Goal: Contribute content: Contribute content

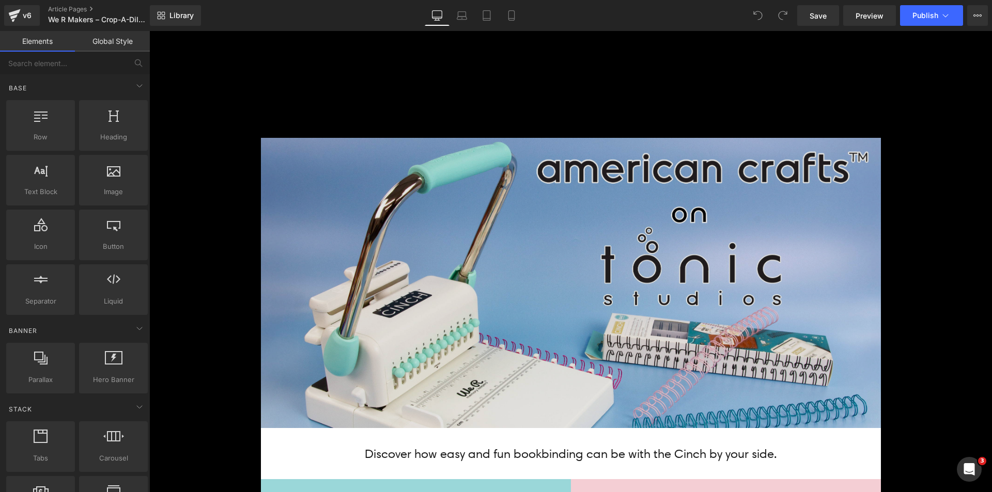
click at [463, 196] on img at bounding box center [571, 283] width 620 height 290
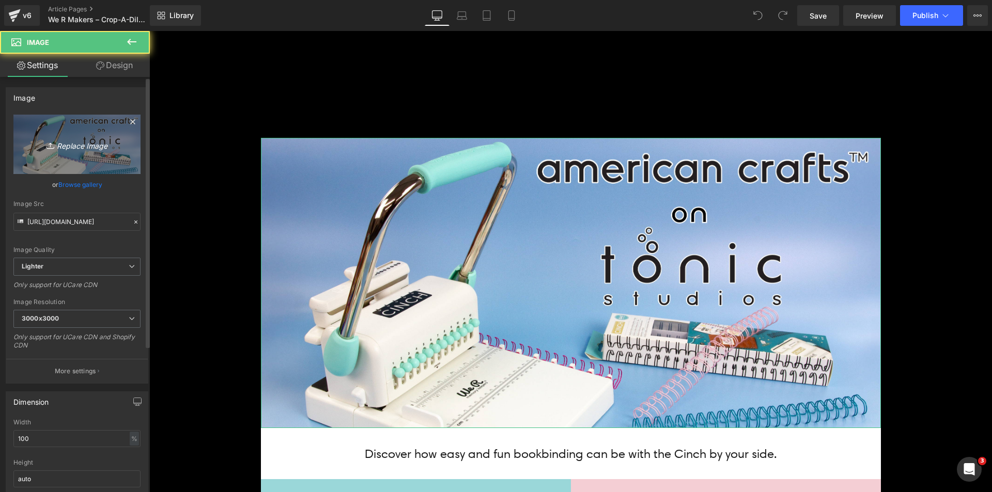
click at [104, 148] on icon "Replace Image" at bounding box center [77, 144] width 83 height 13
type input "C:\fakepath\Cropadile Banner_Top.jpg"
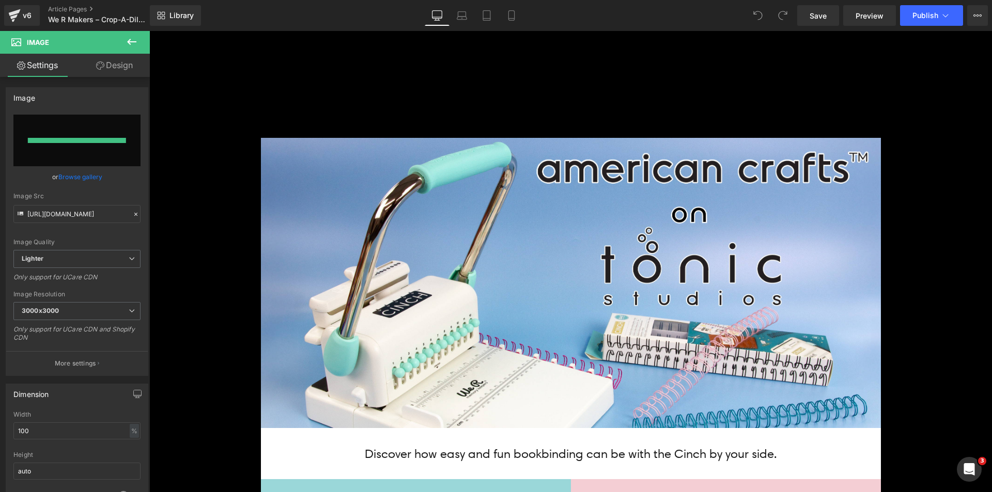
type input "[URL][DOMAIN_NAME]"
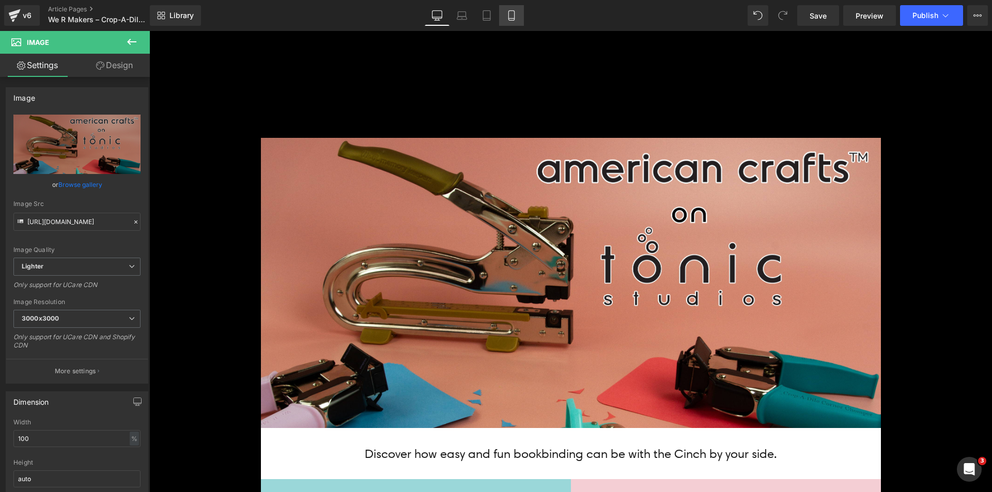
click at [504, 23] on link "Mobile" at bounding box center [511, 15] width 25 height 21
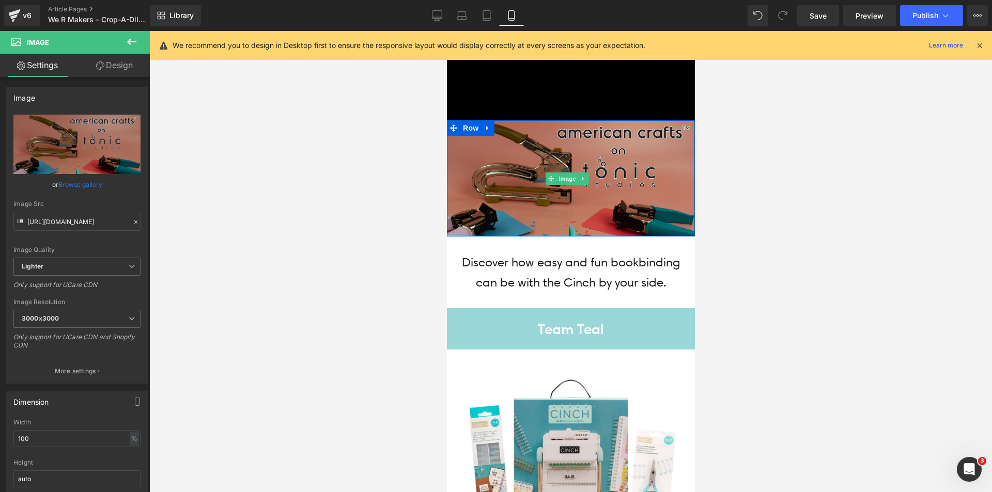
click at [562, 148] on img at bounding box center [570, 178] width 248 height 116
click at [547, 149] on img at bounding box center [570, 178] width 248 height 116
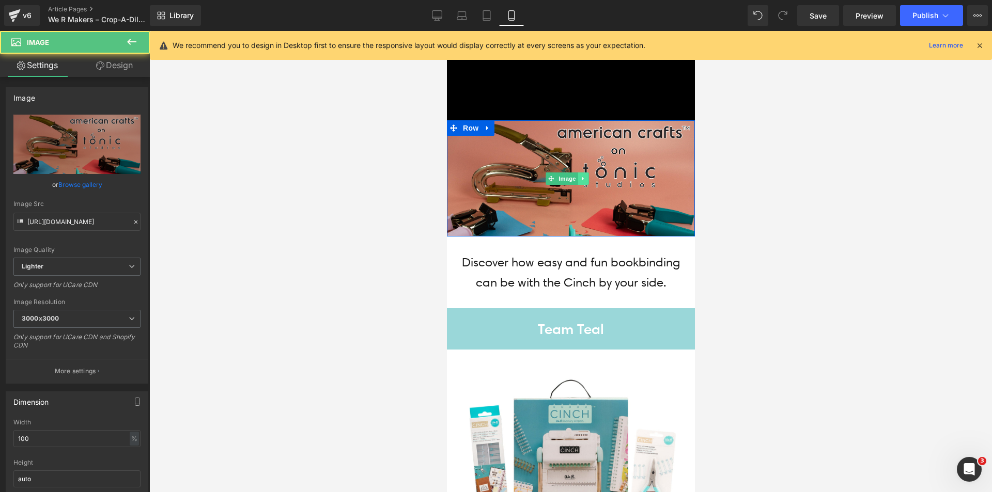
click at [583, 173] on link at bounding box center [582, 179] width 11 height 12
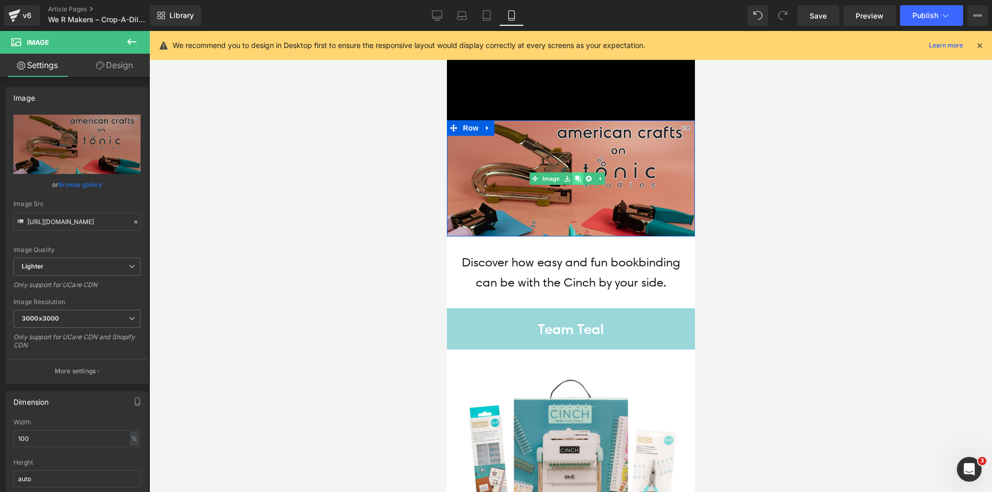
click at [579, 176] on icon at bounding box center [578, 179] width 6 height 6
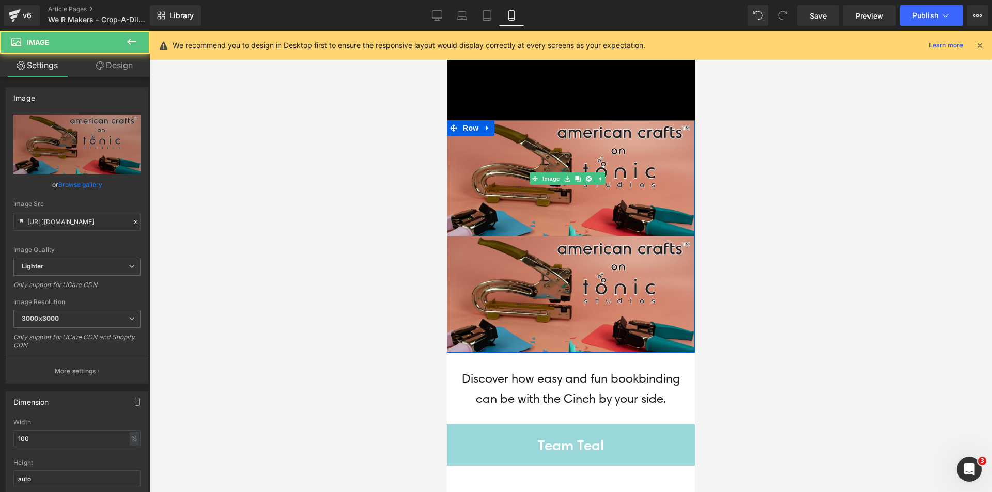
drag, startPoint x: 495, startPoint y: 142, endPoint x: 469, endPoint y: 136, distance: 25.9
click at [494, 142] on img at bounding box center [570, 178] width 248 height 116
click at [108, 73] on link "Design" at bounding box center [114, 65] width 75 height 23
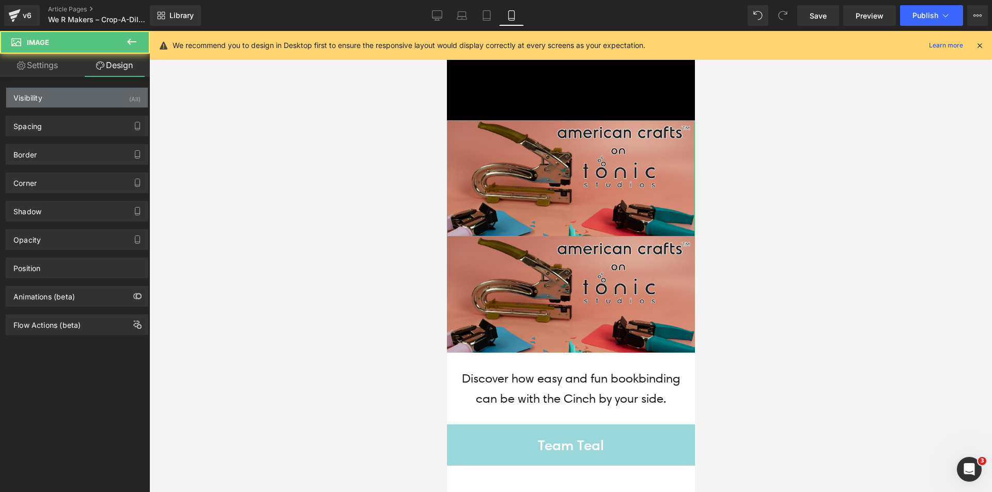
click at [93, 97] on div "Visibility (All)" at bounding box center [77, 98] width 142 height 20
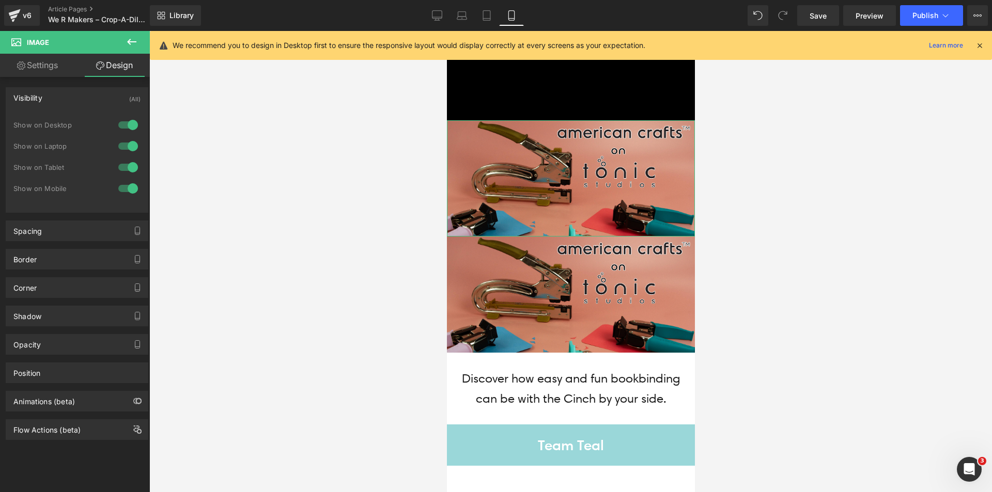
click at [128, 187] on div at bounding box center [128, 188] width 25 height 17
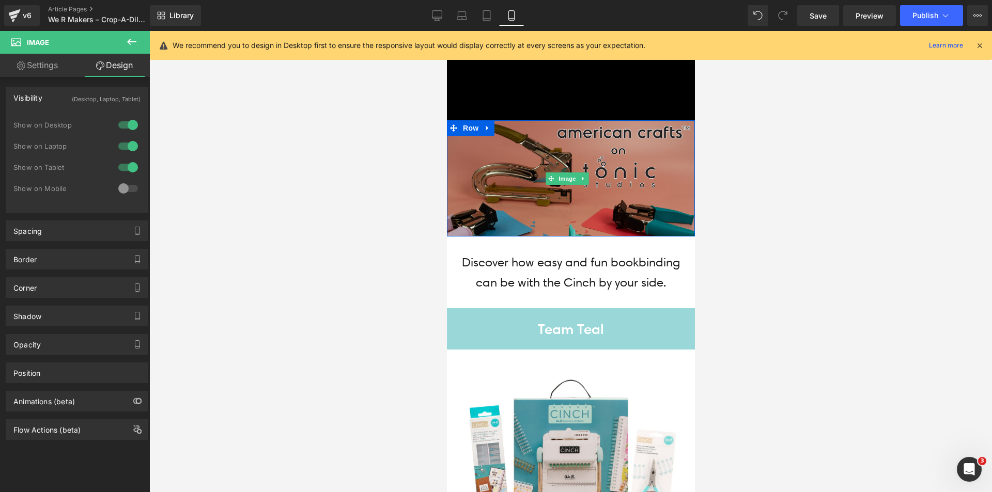
click at [506, 170] on img at bounding box center [570, 178] width 248 height 116
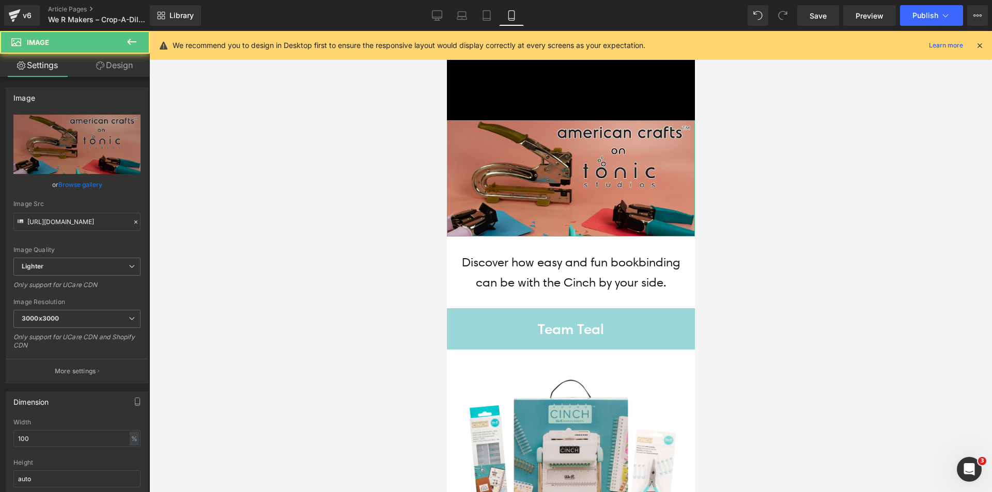
click at [100, 64] on icon at bounding box center [100, 65] width 8 height 8
click at [0, 0] on div "Visibility" at bounding box center [0, 0] width 0 height 0
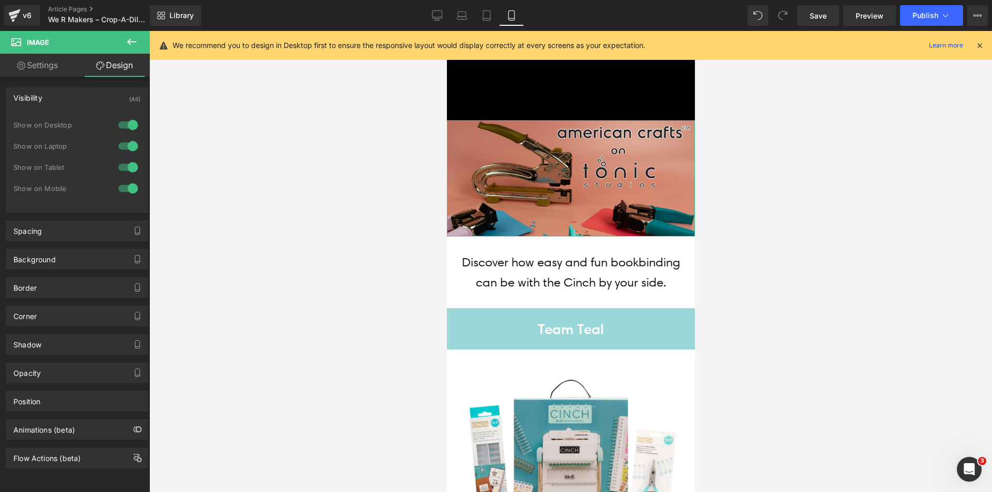
click at [123, 164] on div at bounding box center [128, 167] width 25 height 17
click at [121, 145] on div at bounding box center [128, 146] width 25 height 17
click at [121, 122] on div at bounding box center [128, 125] width 25 height 17
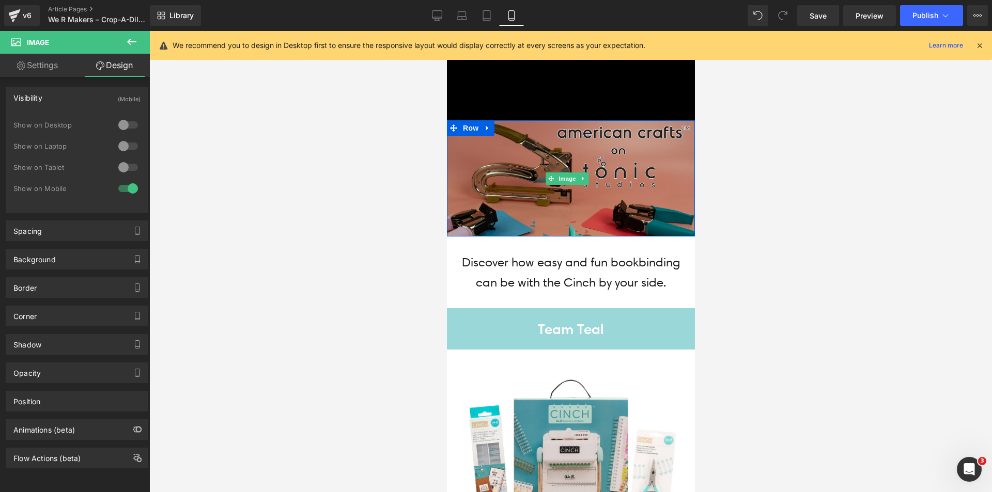
click at [515, 142] on img at bounding box center [570, 178] width 248 height 116
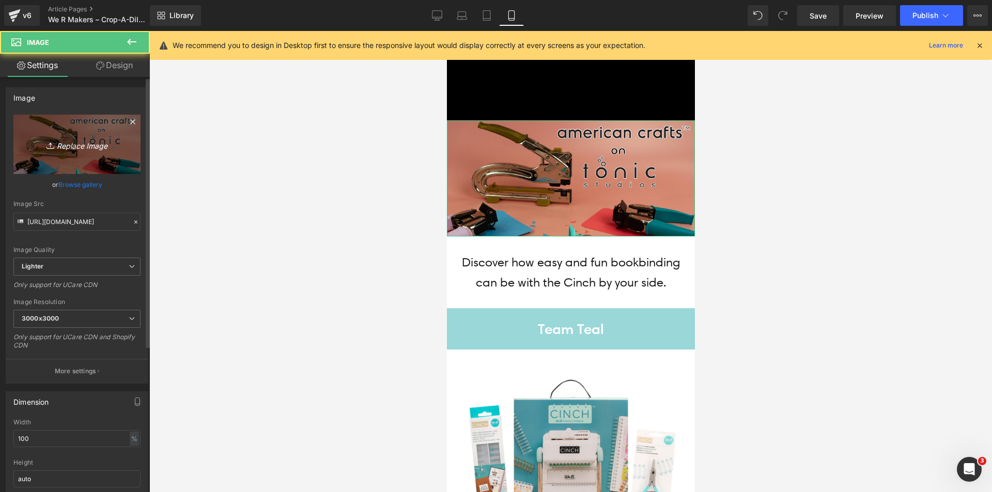
click at [88, 140] on icon "Replace Image" at bounding box center [77, 144] width 83 height 13
type input "C:\fakepath\Cropadile Banner_Mobile Top.jpg"
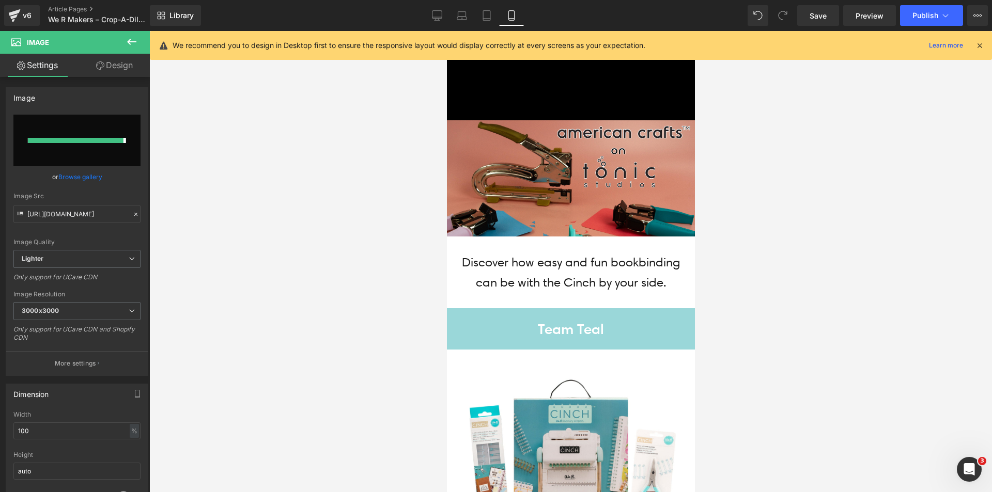
type input "https://ucarecdn.com/ff26fc20-34f6-4581-82bd-d0d1ef85cf75/-/format/auto/-/previ…"
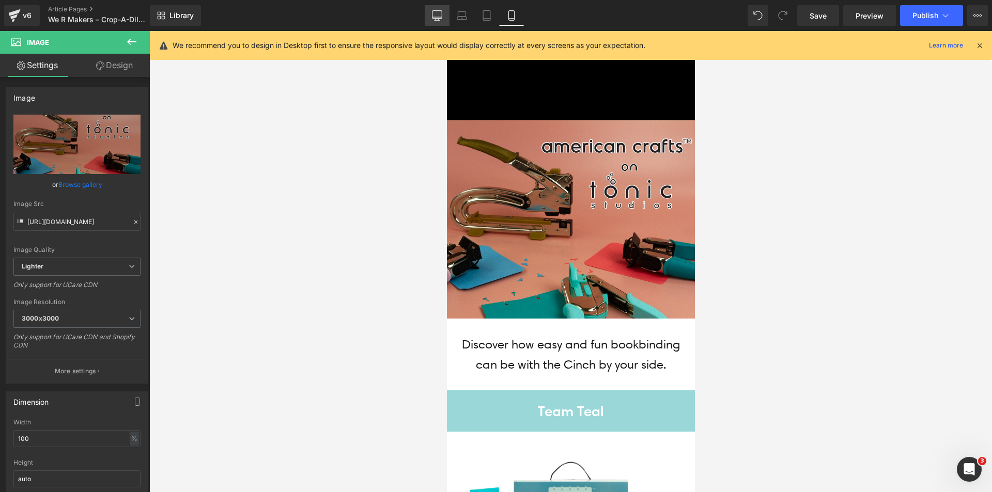
click at [429, 20] on link "Desktop" at bounding box center [437, 15] width 25 height 21
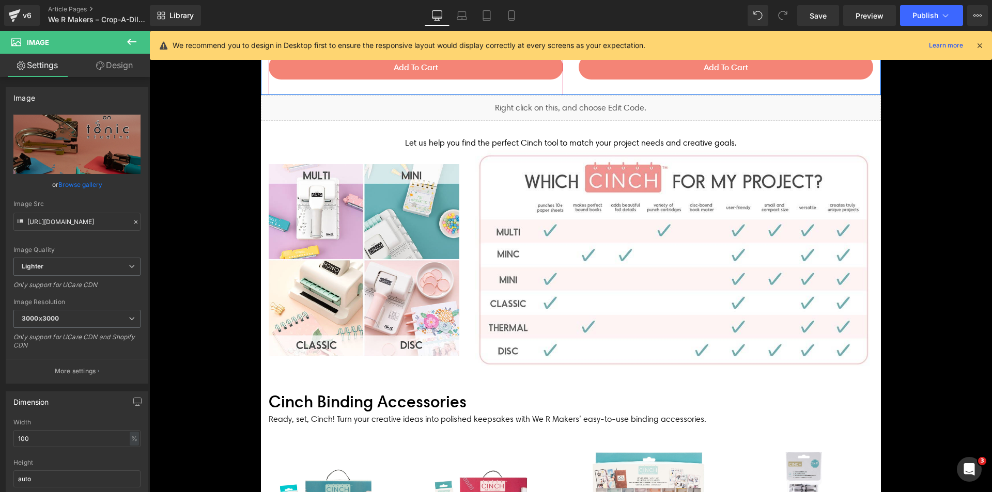
scroll to position [1240, 0]
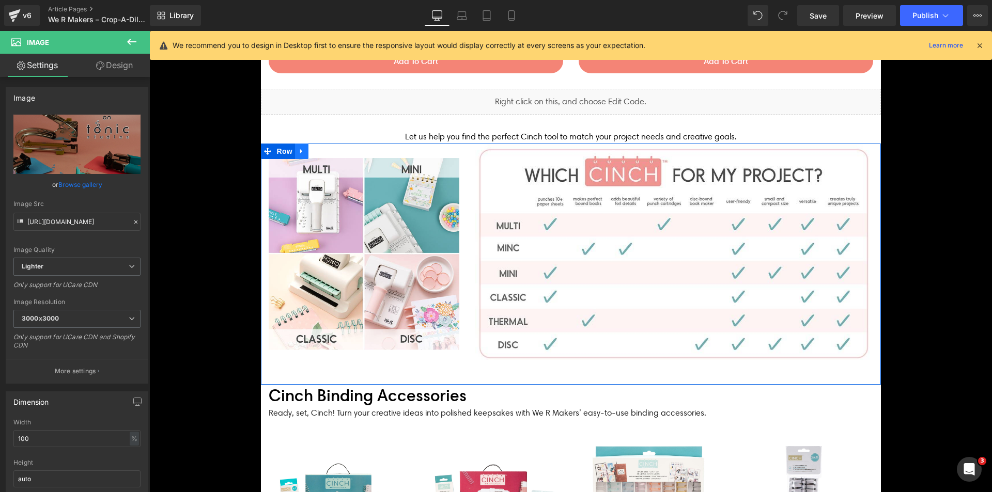
click at [298, 151] on icon at bounding box center [301, 152] width 7 height 8
click at [322, 154] on link at bounding box center [328, 152] width 13 height 16
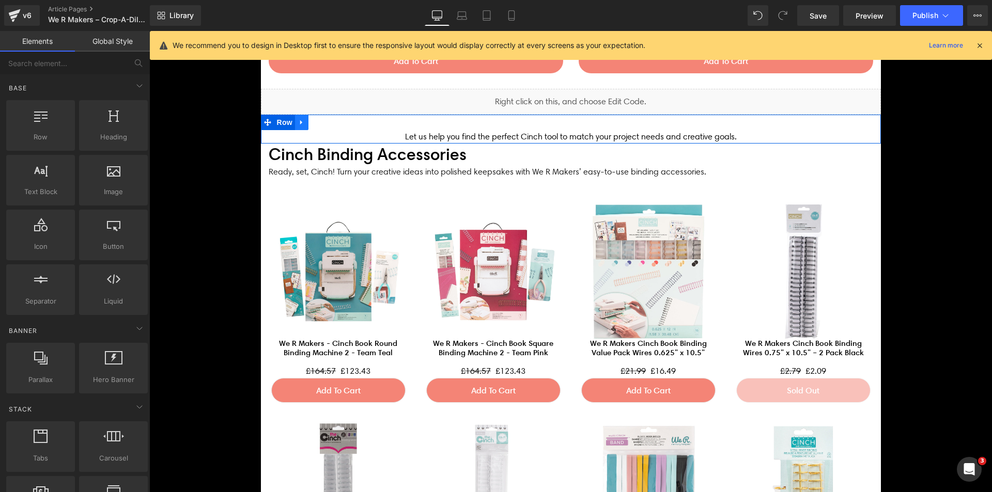
click at [299, 126] on icon at bounding box center [301, 123] width 7 height 8
click at [325, 122] on icon at bounding box center [328, 122] width 7 height 7
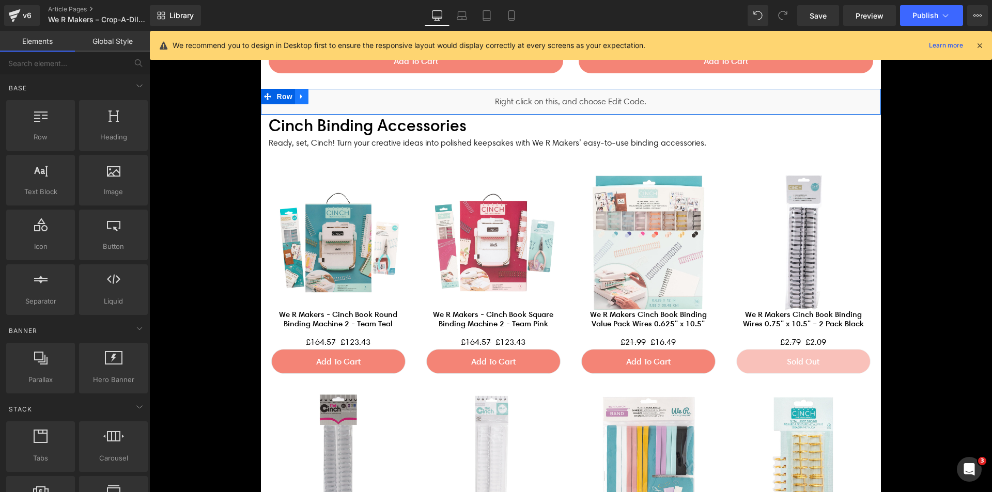
click at [298, 96] on icon at bounding box center [301, 97] width 7 height 8
click at [327, 96] on icon at bounding box center [328, 96] width 7 height 7
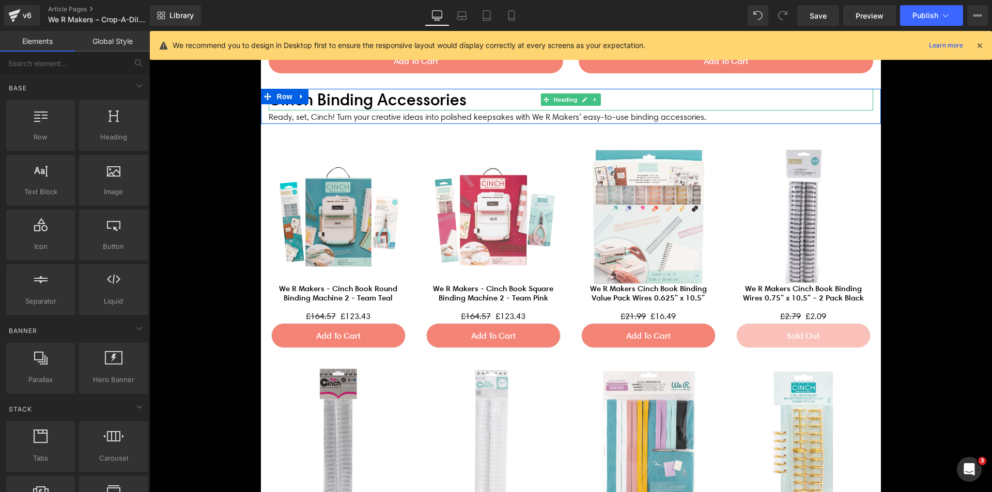
click at [332, 97] on h2 "Cinch Binding Accessories" at bounding box center [571, 100] width 605 height 22
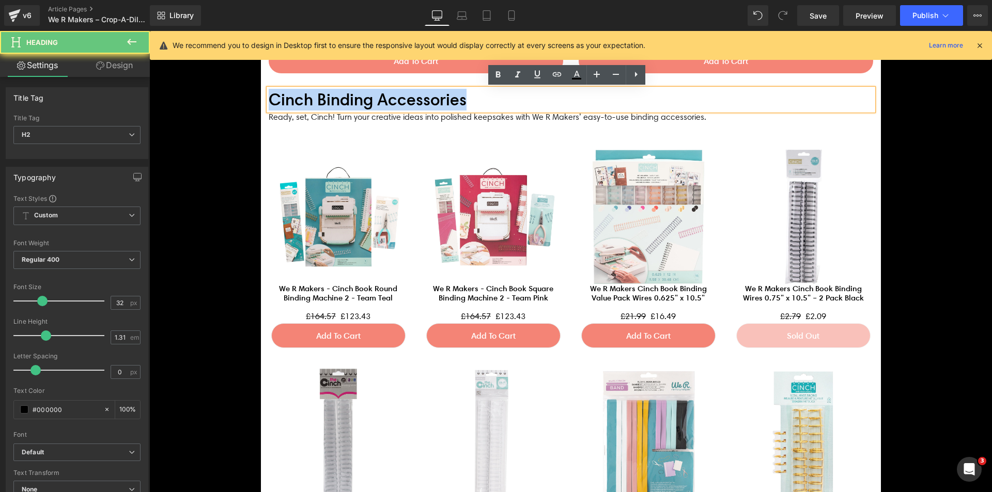
click at [332, 97] on h2 "Cinch Binding Accessories" at bounding box center [571, 100] width 605 height 22
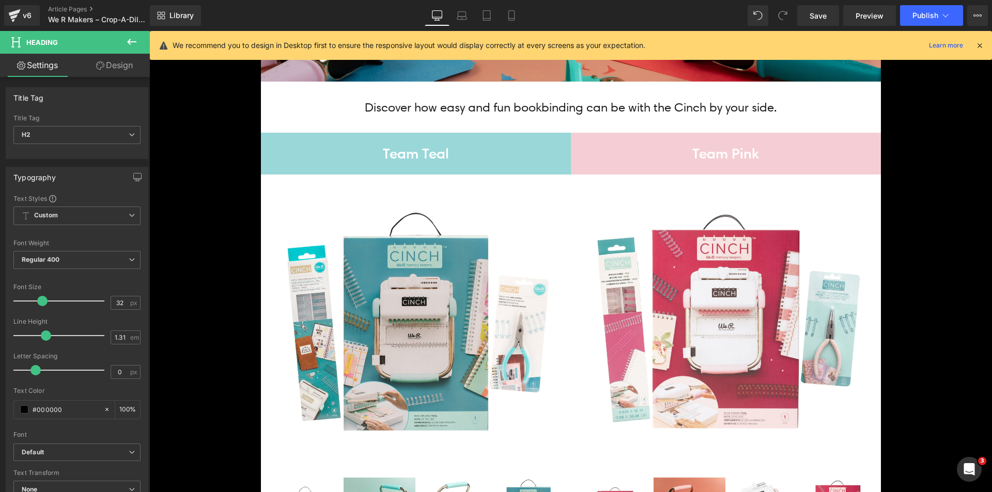
scroll to position [310, 0]
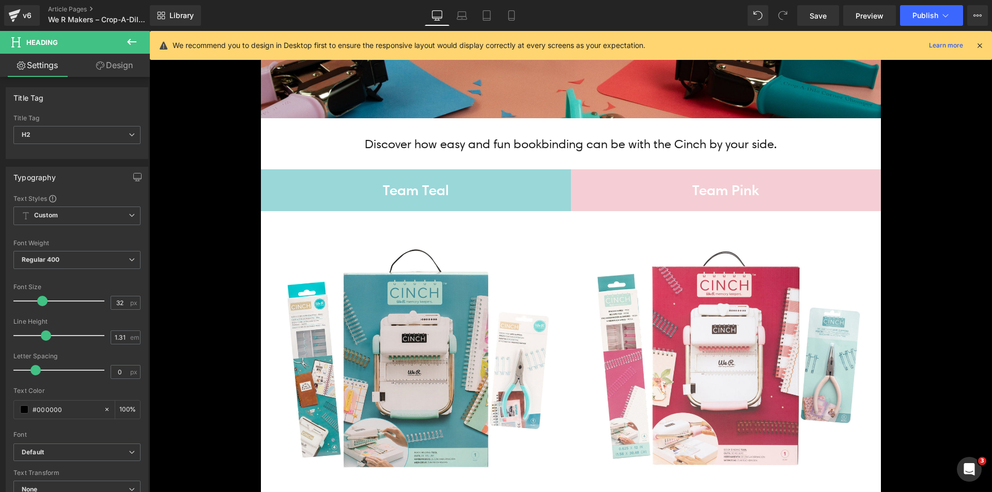
click at [982, 45] on icon at bounding box center [979, 45] width 9 height 9
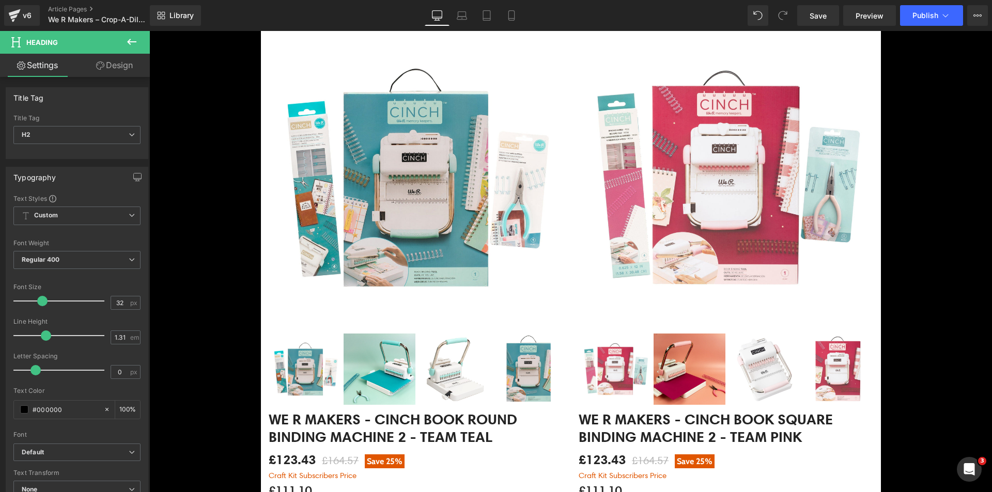
scroll to position [413, 0]
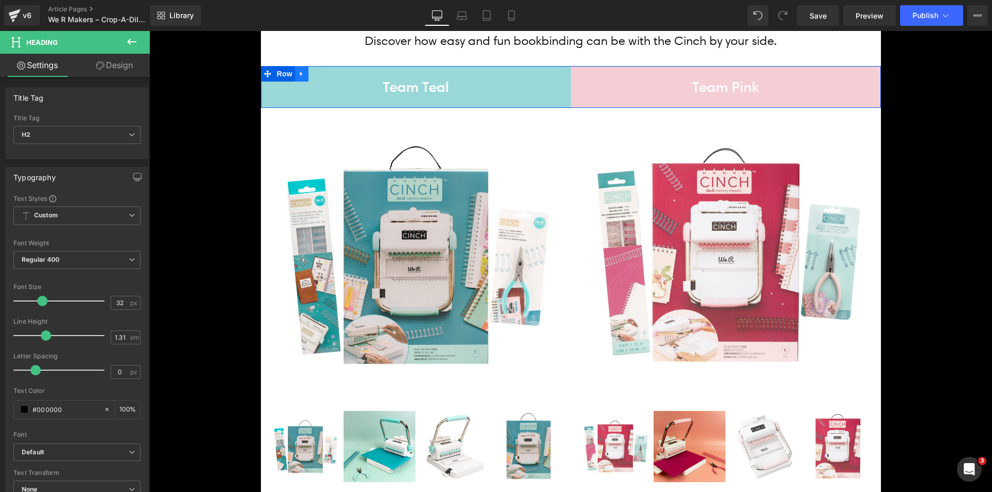
click at [300, 73] on icon at bounding box center [301, 74] width 2 height 5
click at [325, 73] on icon at bounding box center [328, 74] width 7 height 8
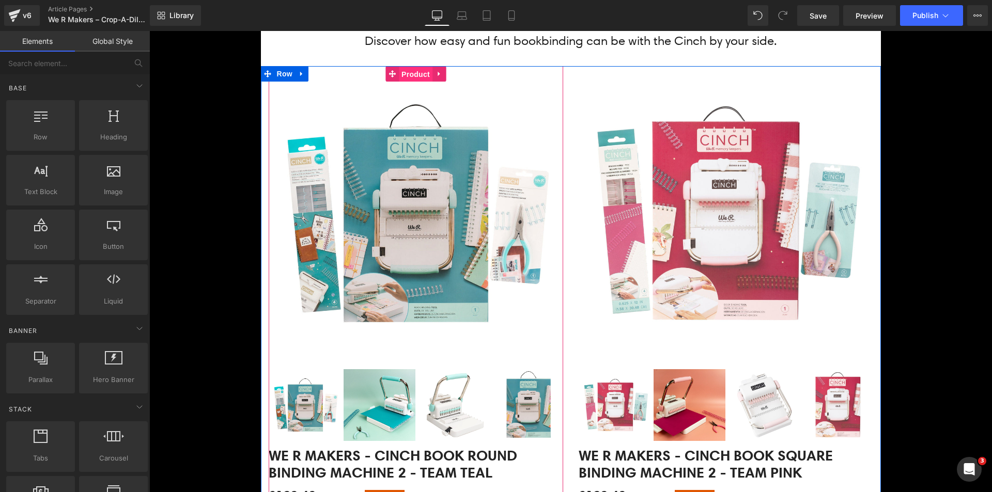
click at [399, 75] on span "Product" at bounding box center [416, 75] width 34 height 16
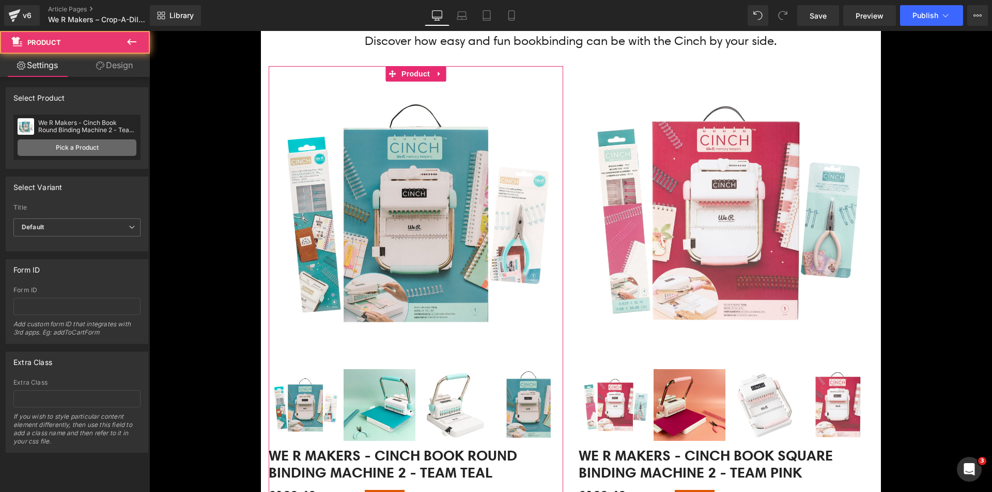
click at [94, 153] on link "Pick a Product" at bounding box center [77, 148] width 119 height 17
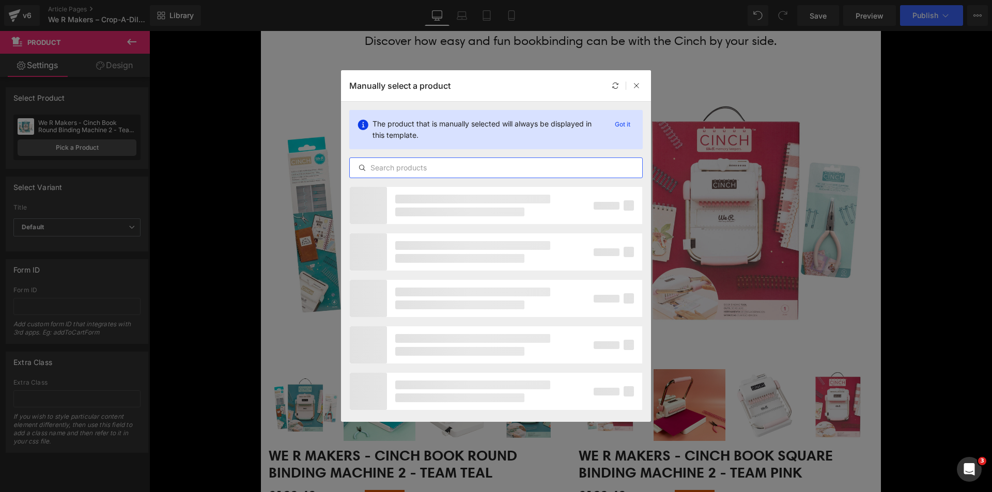
click at [445, 168] on input "text" at bounding box center [496, 168] width 292 height 12
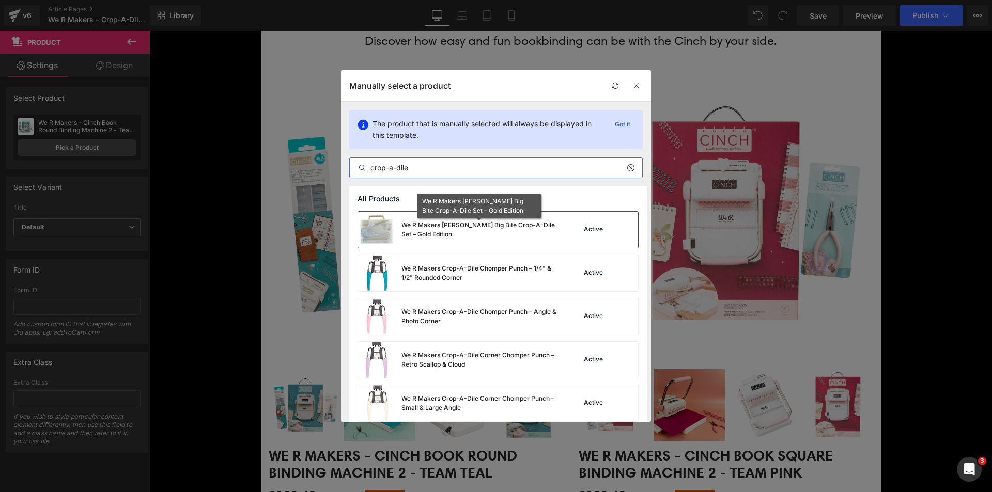
type input "crop-a-dile"
click at [452, 224] on div "We R Makers [PERSON_NAME] Big Bite Crop-A-Dile Set – Gold Edition" at bounding box center [478, 230] width 155 height 19
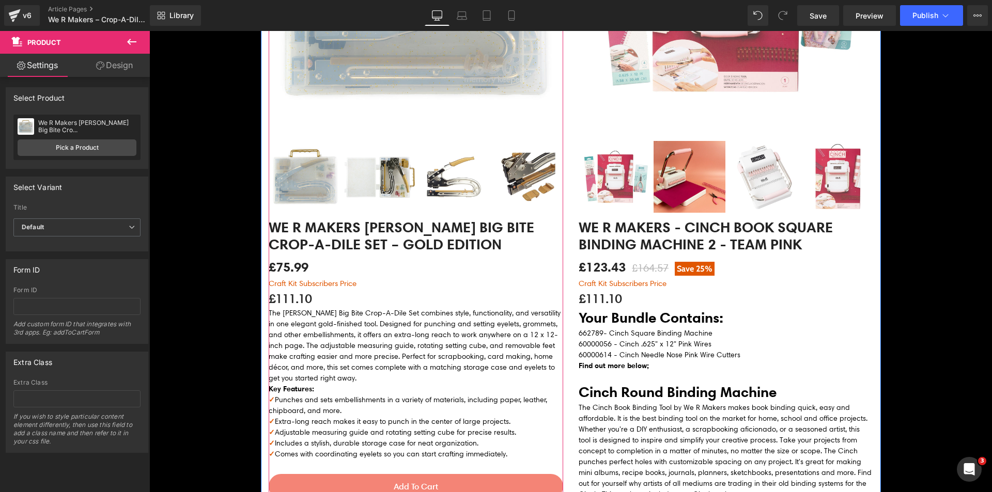
scroll to position [672, 0]
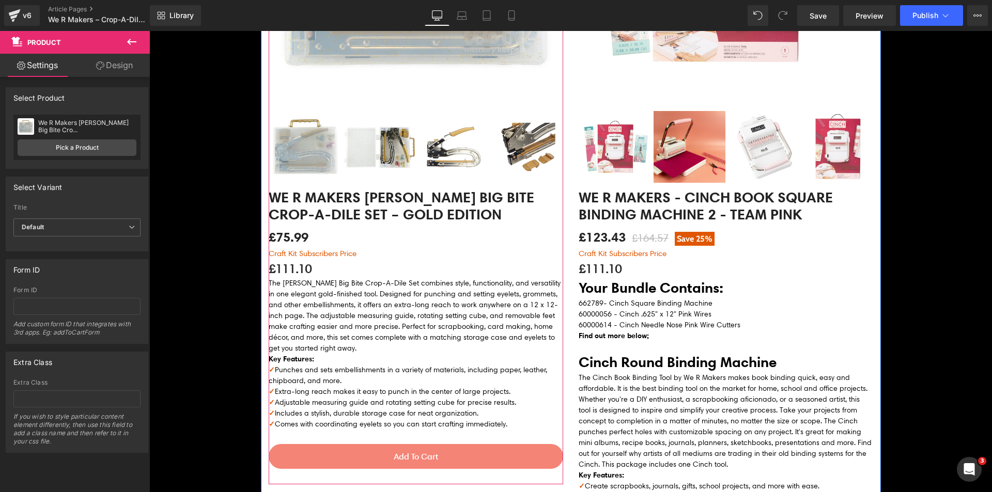
click at [404, 313] on p "The [PERSON_NAME] Big Bite Crop-A-Dile Set combines style, functionality, and v…" at bounding box center [416, 316] width 295 height 76
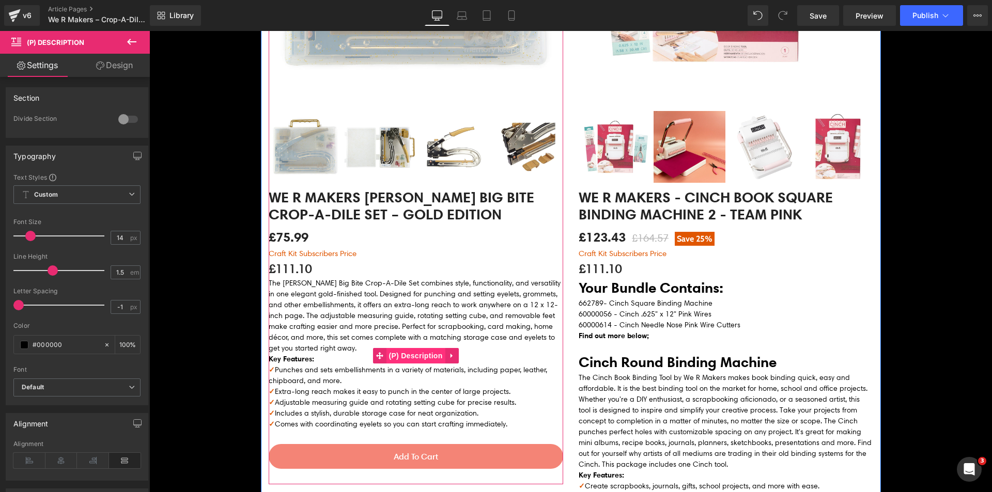
click at [410, 350] on span "(P) Description" at bounding box center [415, 356] width 59 height 16
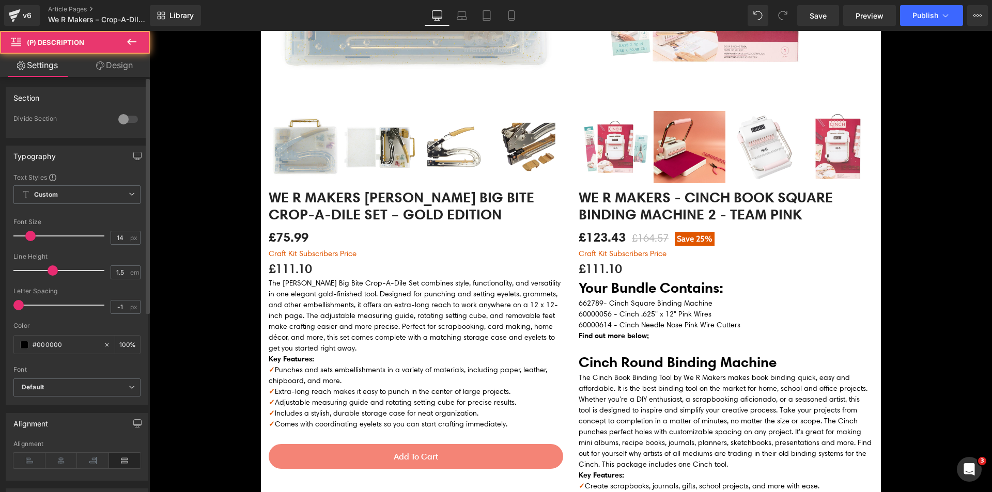
click at [120, 121] on div at bounding box center [128, 119] width 25 height 17
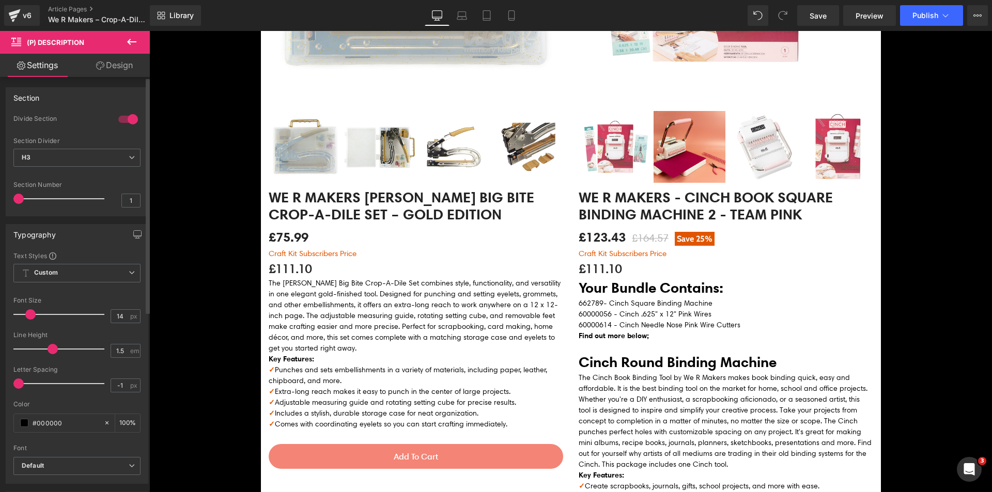
click at [120, 121] on div at bounding box center [128, 119] width 25 height 17
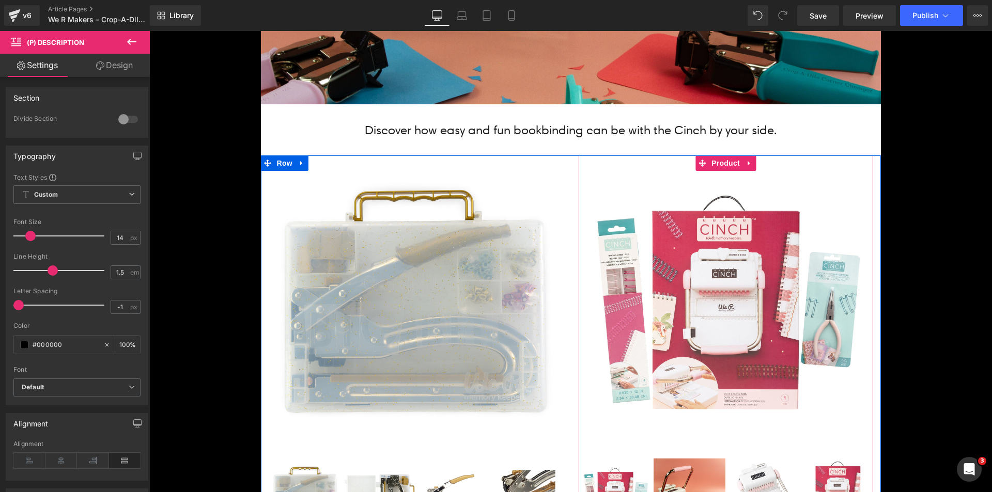
scroll to position [310, 0]
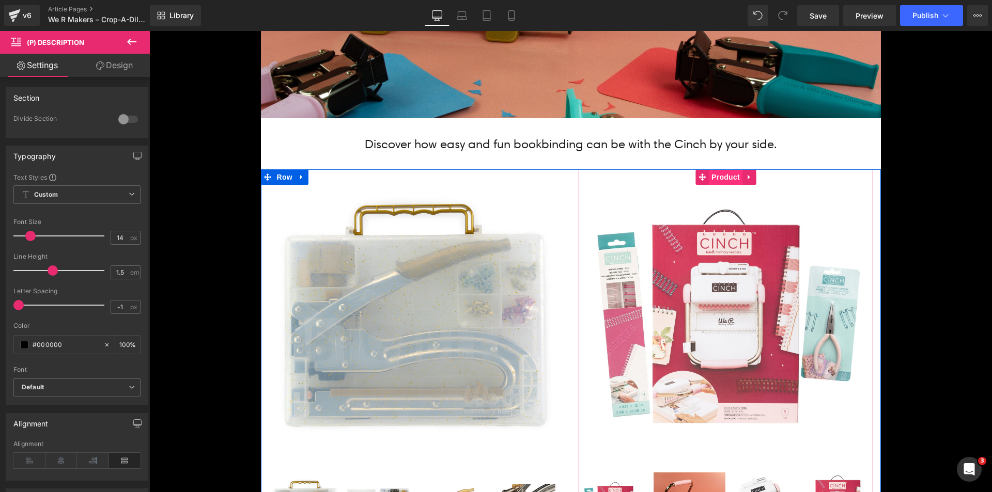
click at [721, 177] on span "Product" at bounding box center [726, 177] width 34 height 16
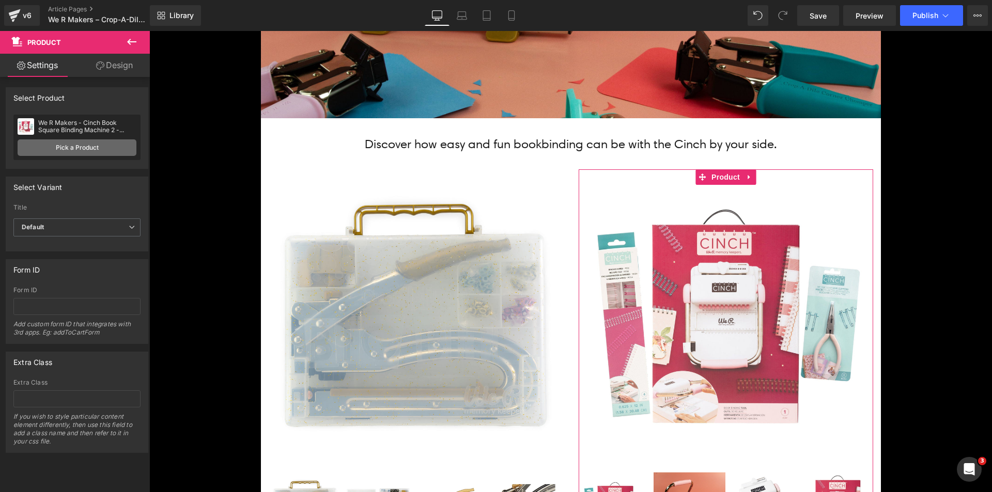
click at [92, 144] on link "Pick a Product" at bounding box center [77, 148] width 119 height 17
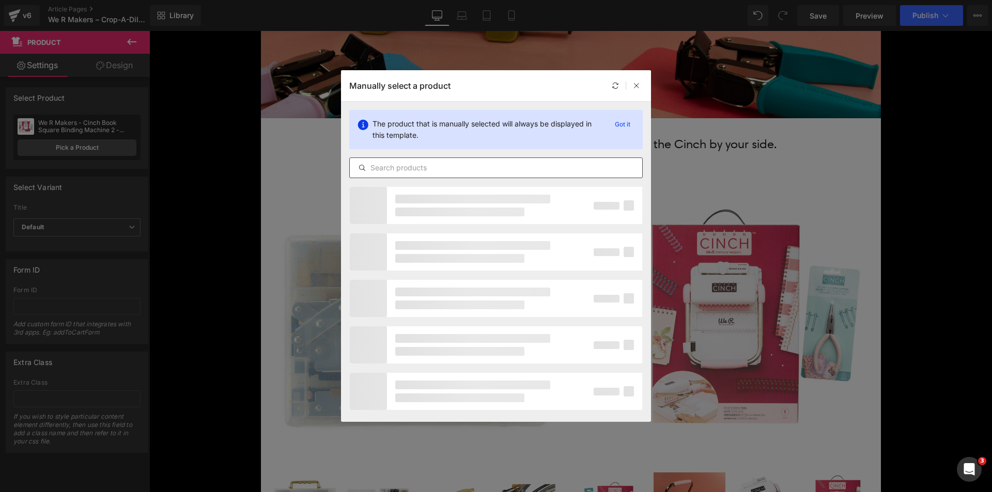
click at [410, 162] on input "text" at bounding box center [496, 168] width 292 height 12
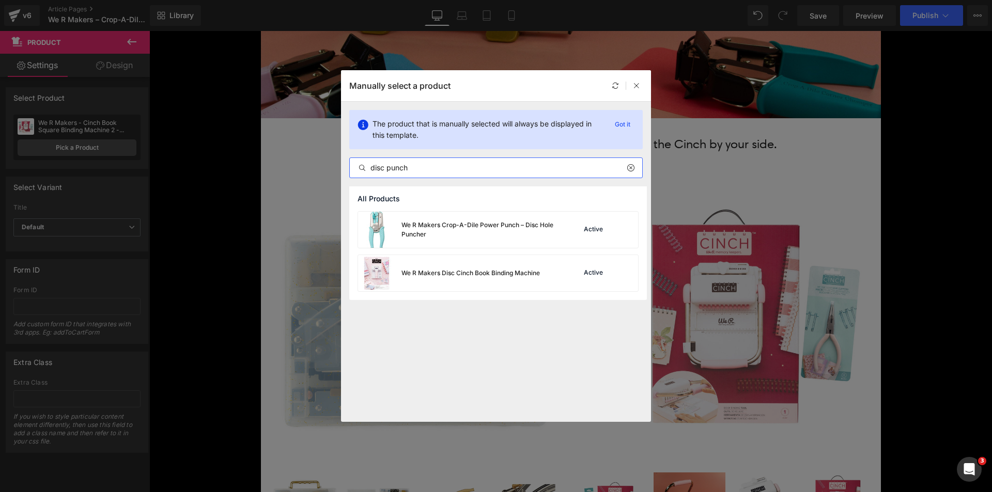
click at [425, 167] on input "disc punch" at bounding box center [496, 168] width 292 height 12
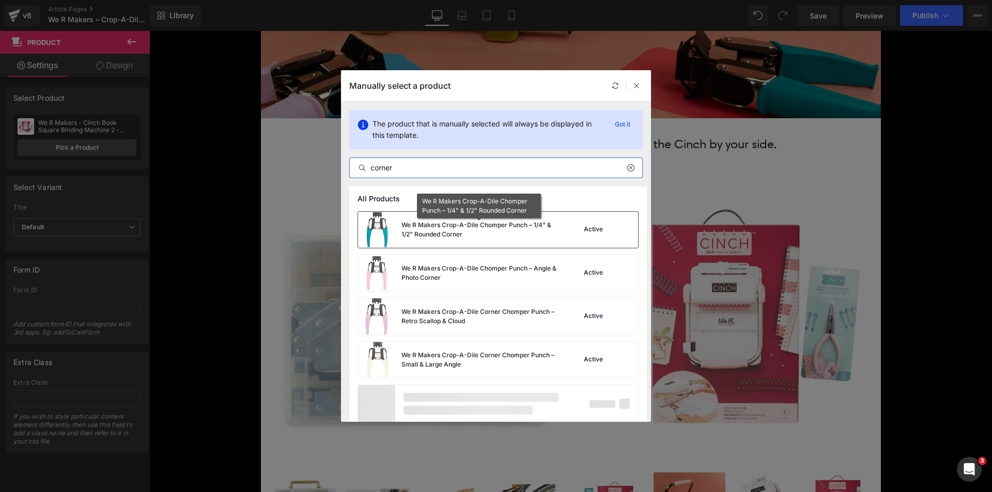
type input "corner"
click at [473, 230] on div "We R Makers Crop-A-Dile Chomper Punch – 1/4" & 1/2" Rounded Corner" at bounding box center [478, 230] width 155 height 19
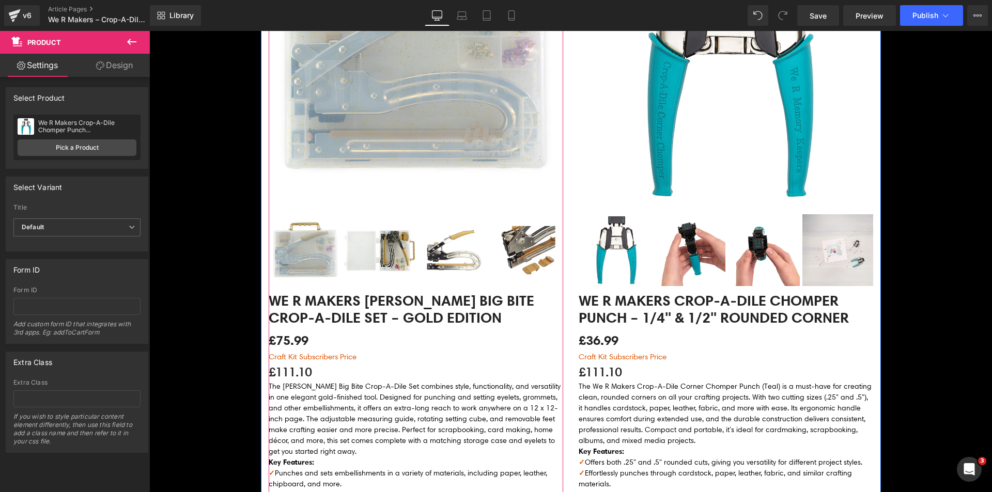
scroll to position [258, 0]
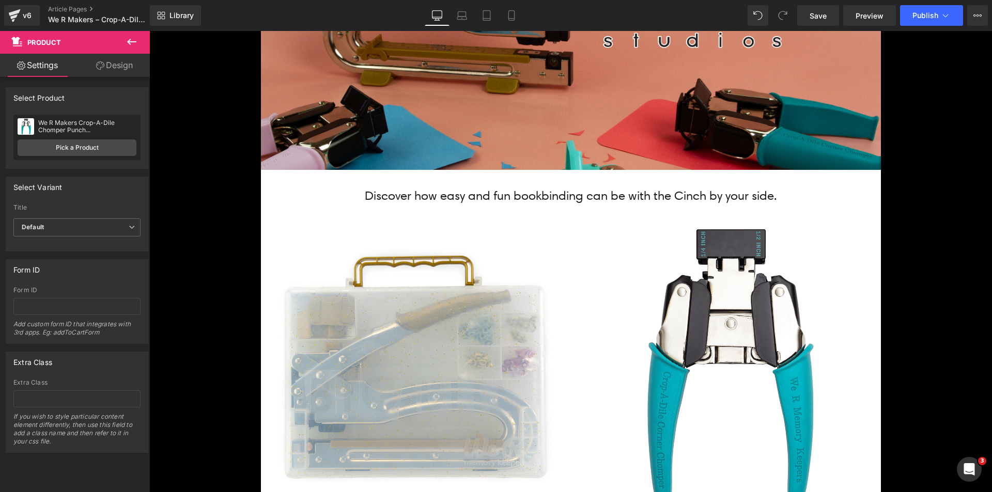
click at [129, 47] on icon at bounding box center [132, 42] width 12 height 12
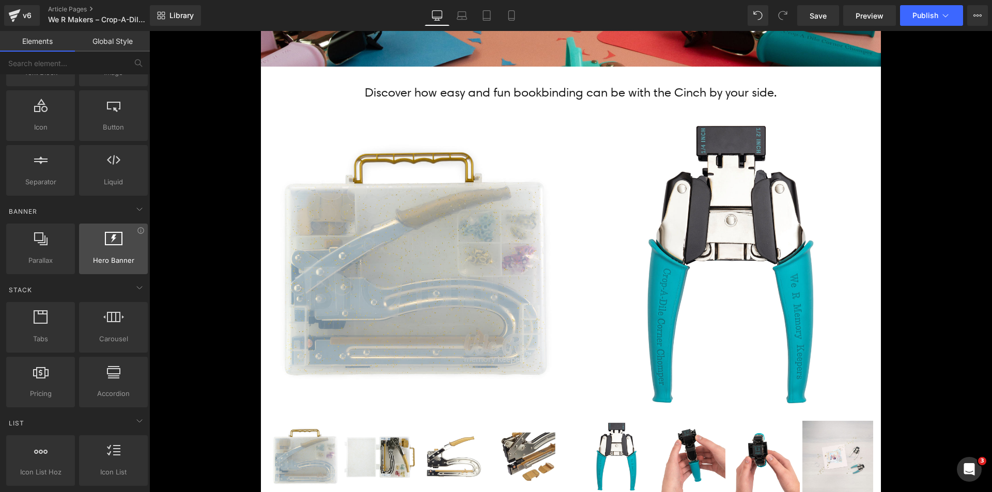
scroll to position [155, 0]
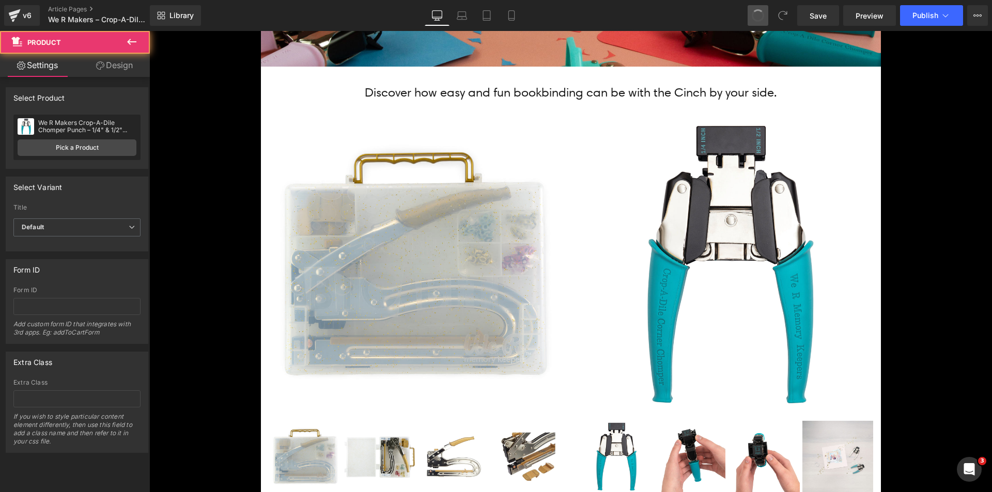
click at [761, 15] on span at bounding box center [758, 15] width 17 height 17
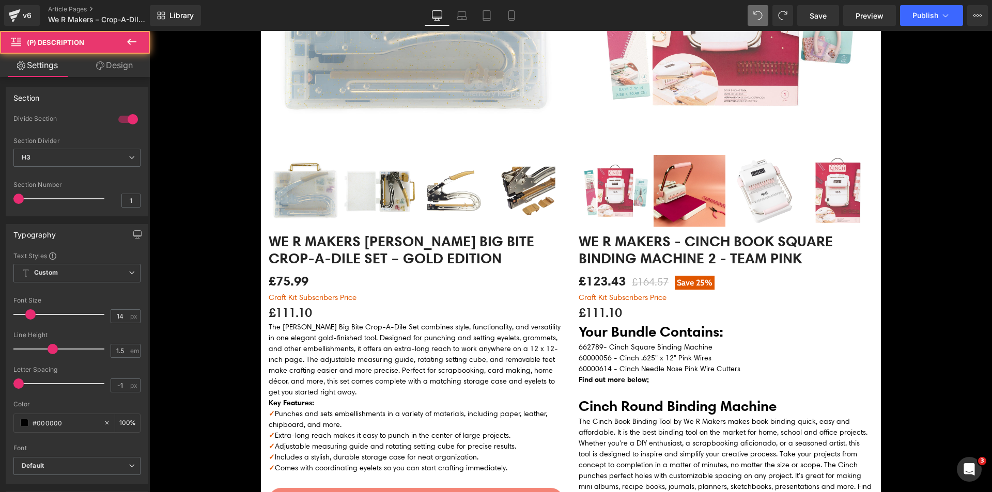
scroll to position [763, 0]
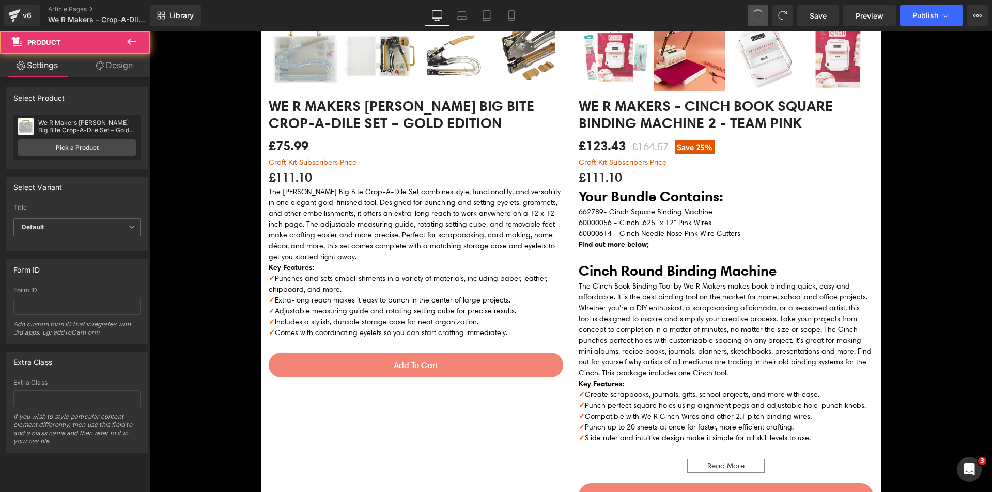
click at [761, 15] on span at bounding box center [758, 16] width 16 height 16
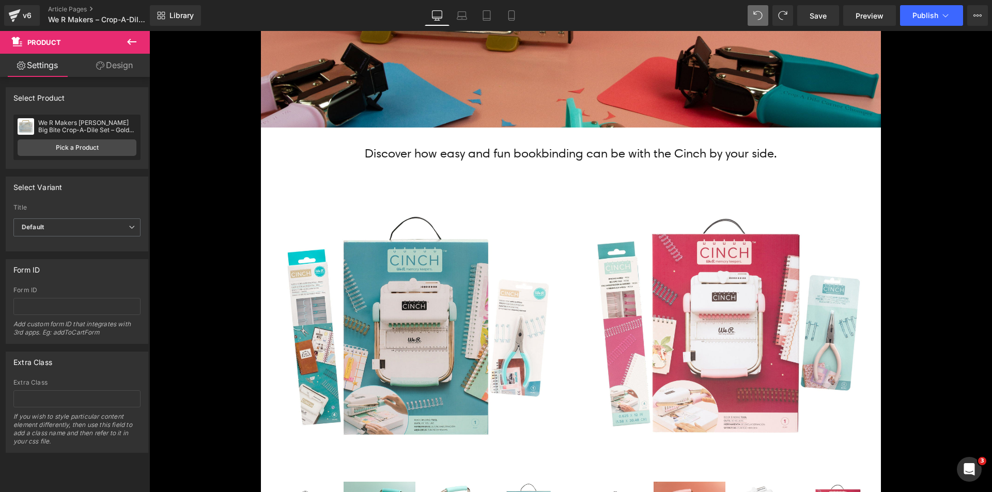
scroll to position [293, 0]
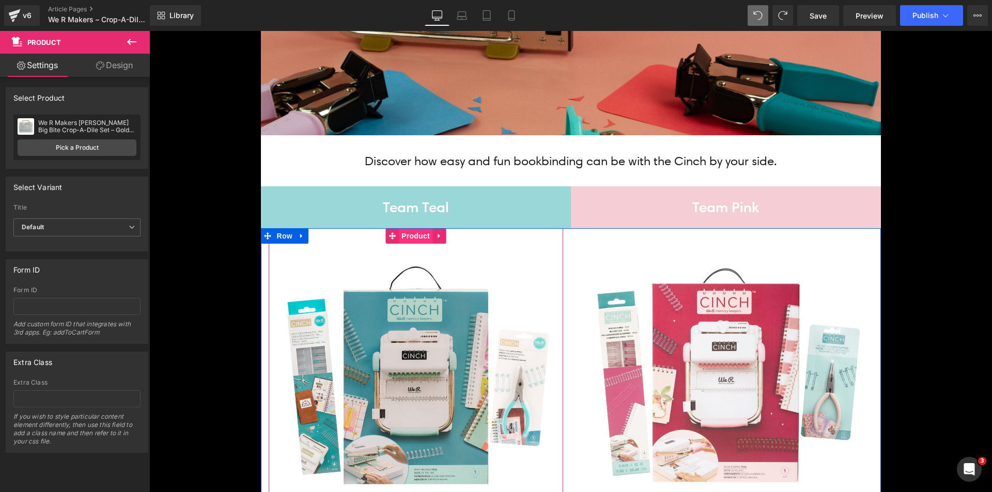
click at [406, 238] on span "Product" at bounding box center [416, 236] width 34 height 16
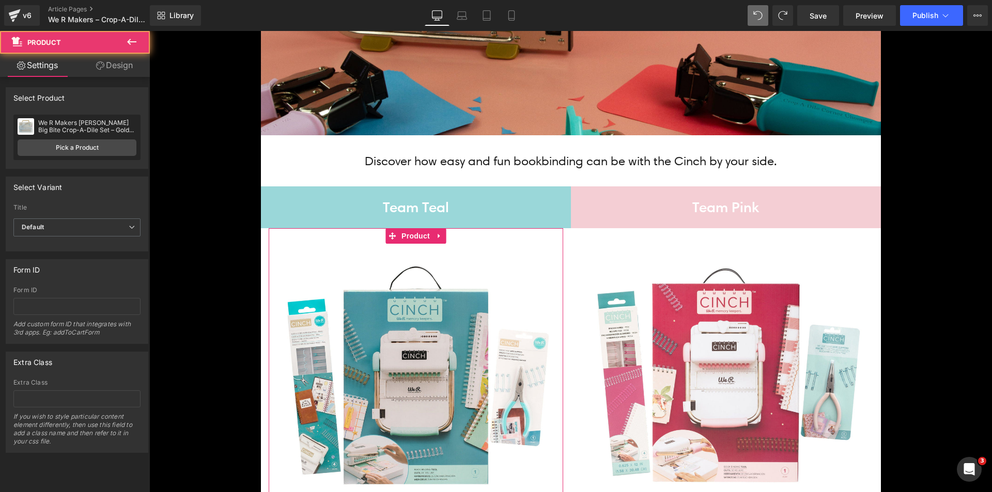
click at [113, 159] on div "We R Makers Anna Griffin Big Bite Crop-A-Dile Set – Gold Edition We R Makers - …" at bounding box center [76, 137] width 127 height 45
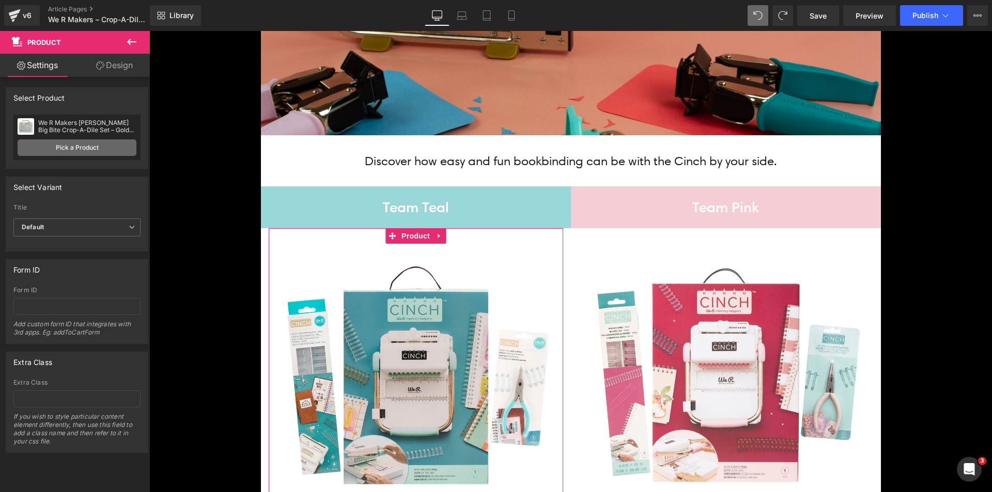
click at [110, 149] on link "Pick a Product" at bounding box center [77, 148] width 119 height 17
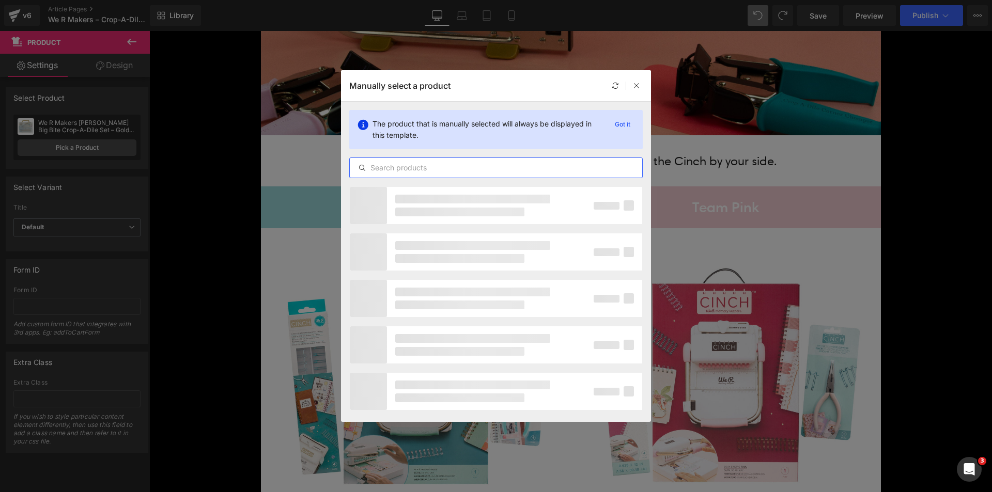
click at [484, 173] on input "text" at bounding box center [496, 168] width 292 height 12
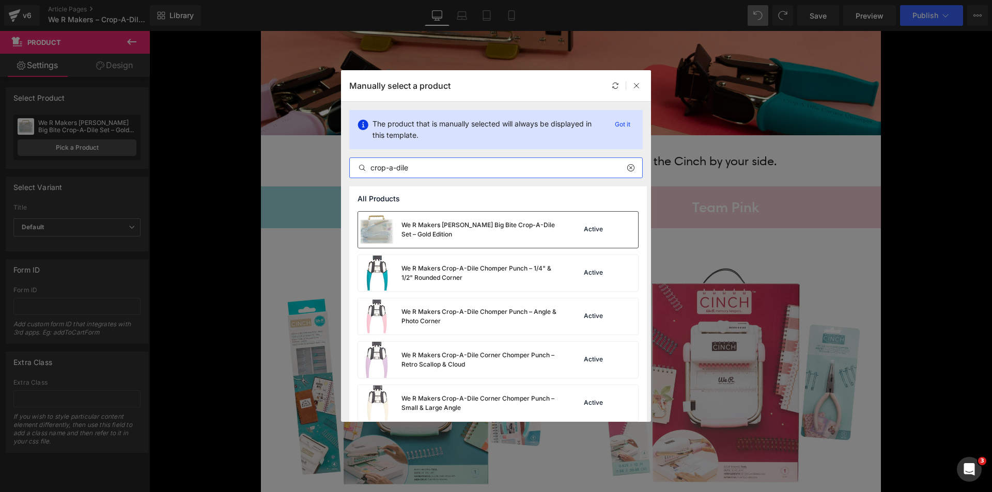
type input "crop-a-dile"
click at [477, 228] on div "We R Makers [PERSON_NAME] Big Bite Crop-A-Dile Set – Gold Edition" at bounding box center [478, 230] width 155 height 19
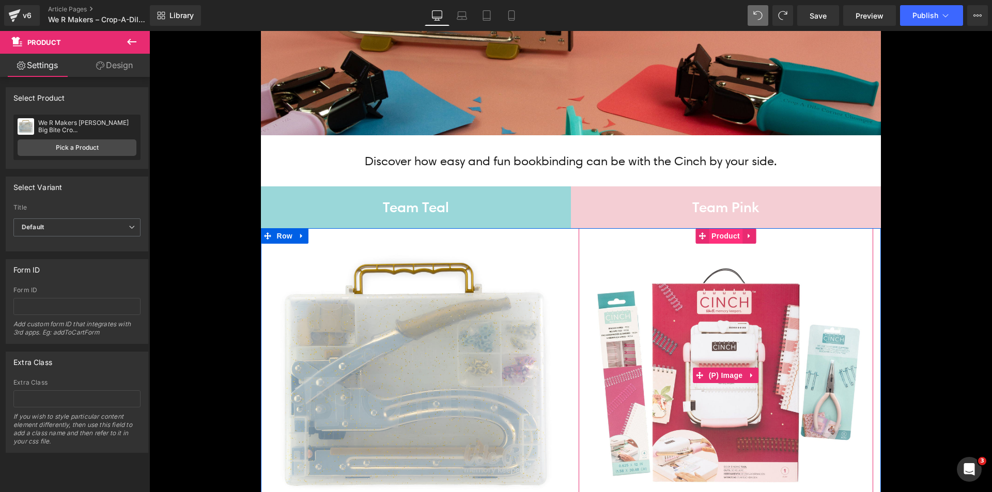
click at [723, 236] on span "Product" at bounding box center [726, 236] width 34 height 16
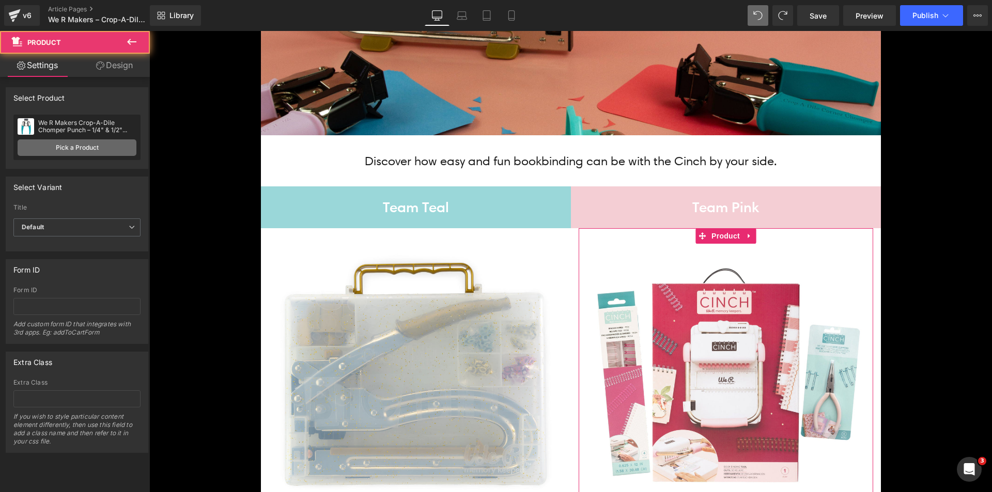
click at [119, 151] on link "Pick a Product" at bounding box center [77, 148] width 119 height 17
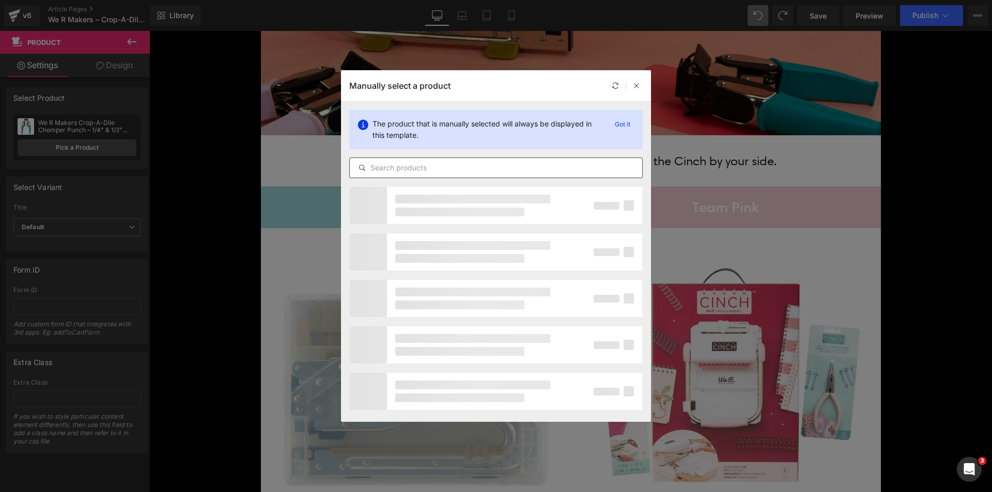
click at [398, 172] on input "text" at bounding box center [496, 168] width 292 height 12
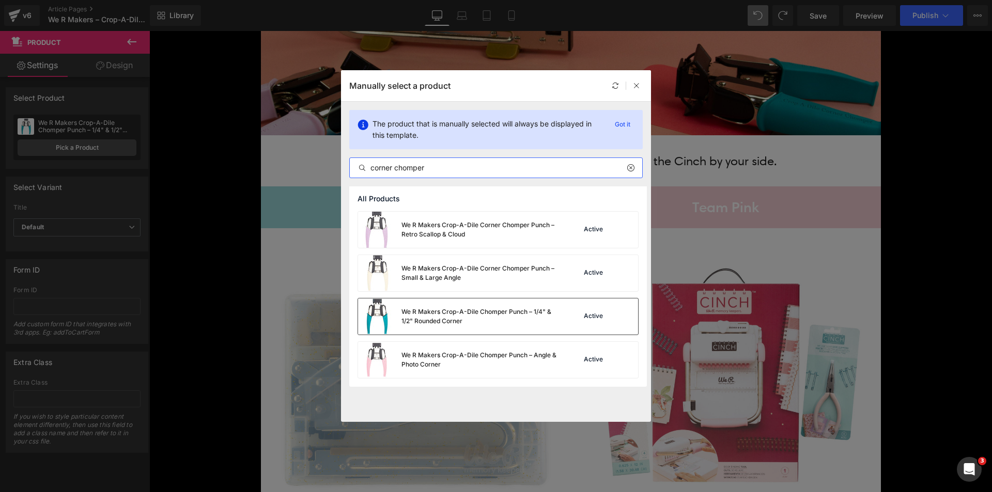
type input "corner chomper"
drag, startPoint x: 472, startPoint y: 317, endPoint x: 414, endPoint y: 273, distance: 72.2
click at [472, 317] on div "We R Makers Crop-A-Dile Chomper Punch – 1/4" & 1/2" Rounded Corner" at bounding box center [478, 316] width 155 height 19
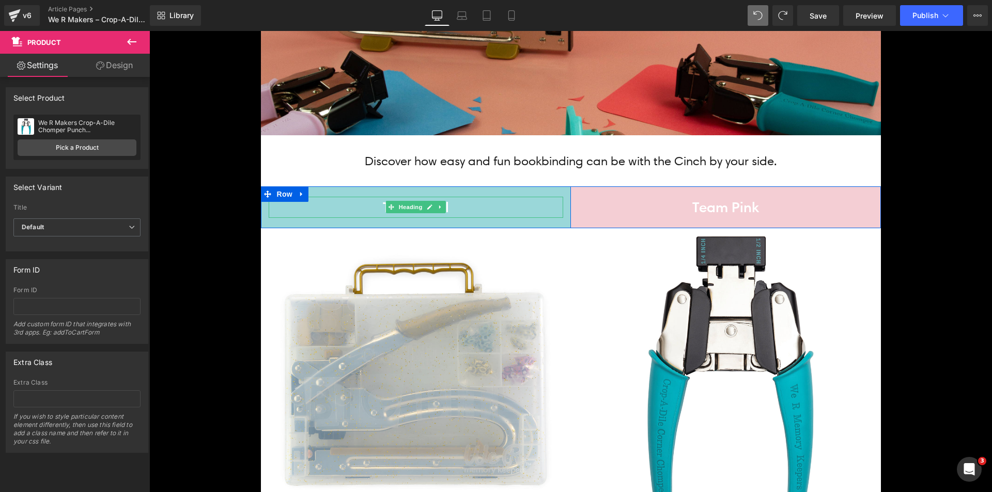
click at [370, 208] on h4 "Team Teal" at bounding box center [416, 207] width 295 height 21
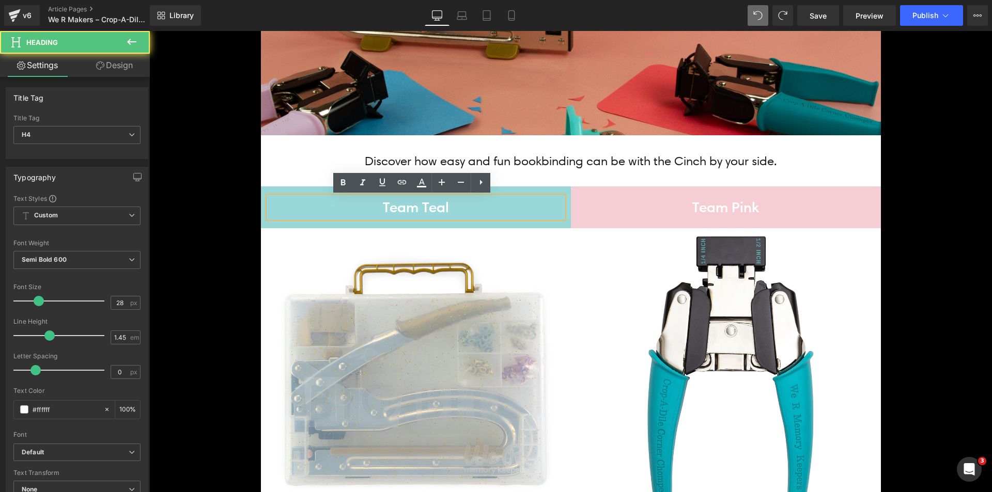
click at [370, 208] on h4 "Team Teal" at bounding box center [416, 207] width 295 height 21
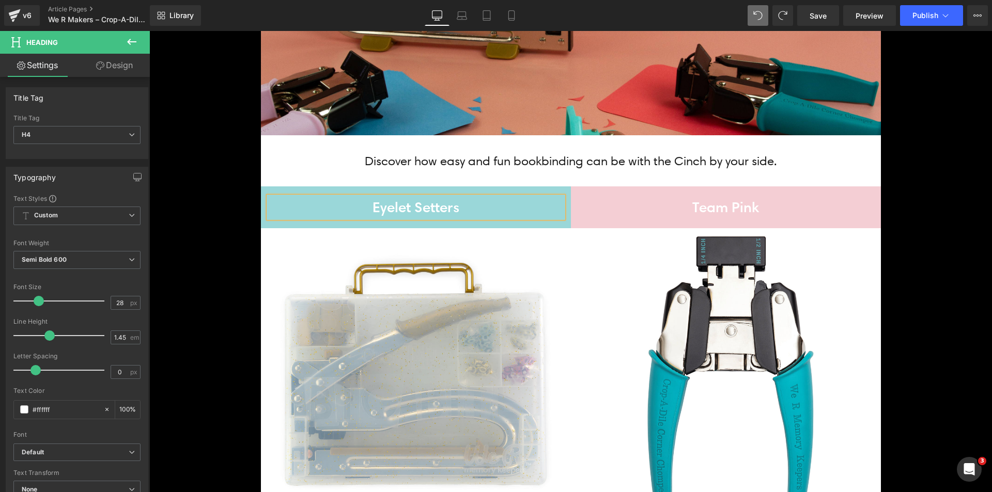
click at [698, 208] on icon at bounding box center [701, 207] width 6 height 6
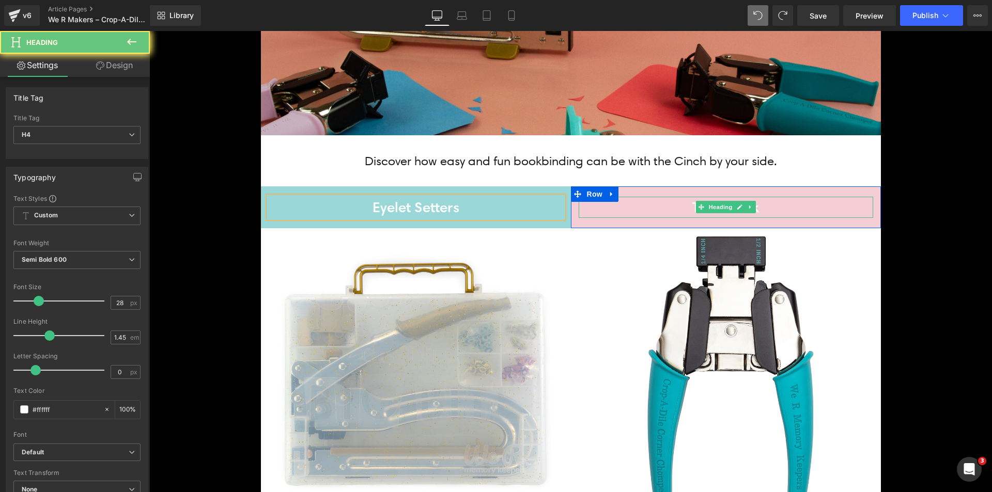
click at [685, 206] on h4 "Team Pink" at bounding box center [726, 207] width 295 height 21
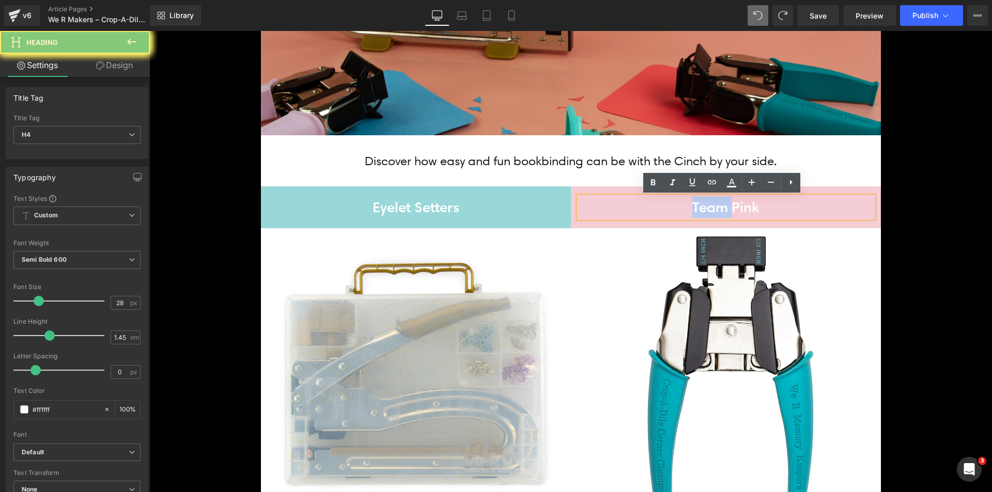
click at [685, 206] on h4 "Team Pink" at bounding box center [726, 207] width 295 height 21
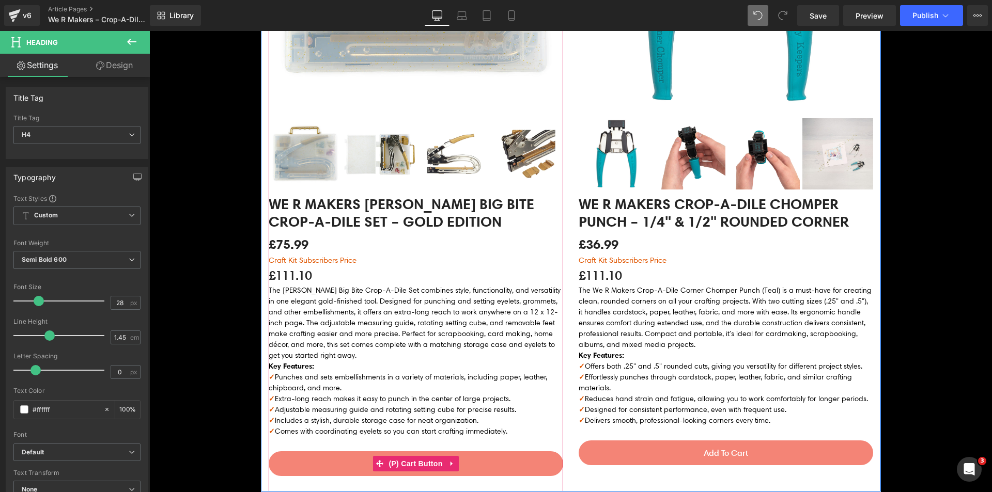
scroll to position [448, 0]
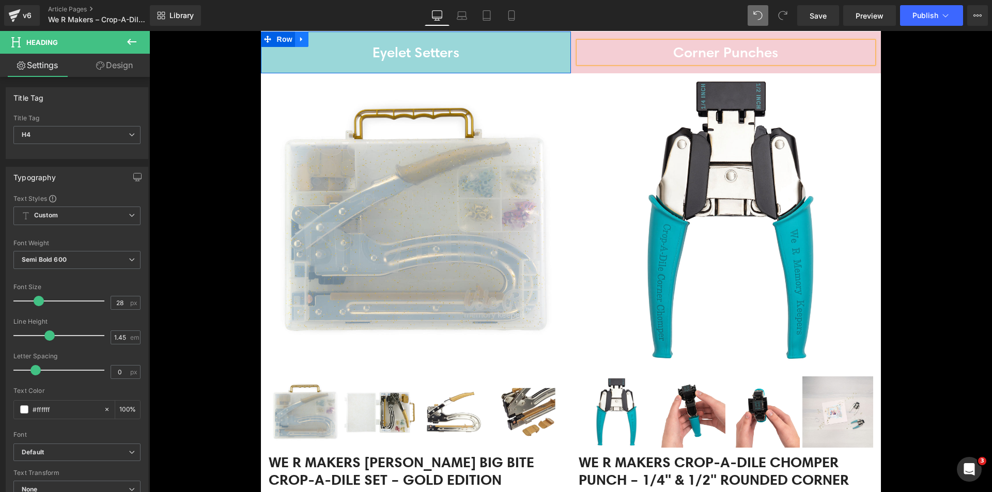
click at [298, 37] on icon at bounding box center [301, 40] width 7 height 8
click at [312, 40] on icon at bounding box center [315, 39] width 7 height 7
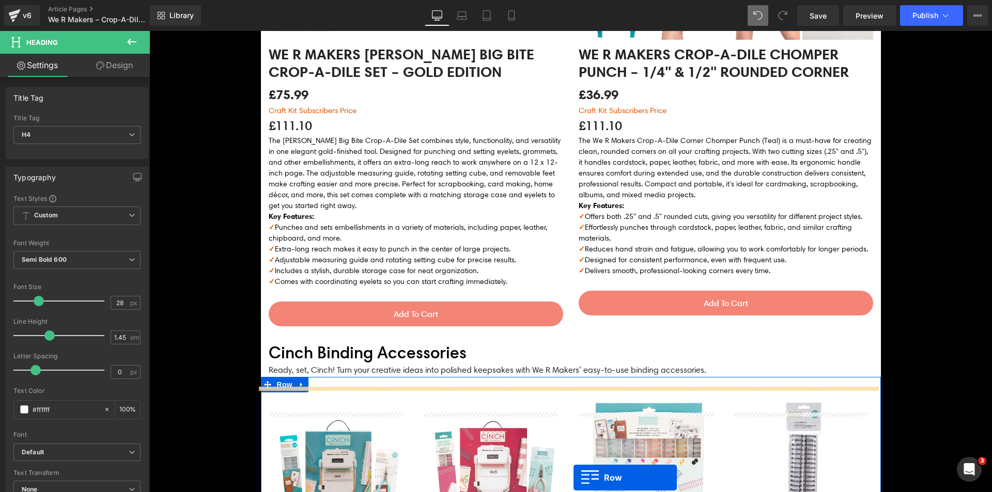
scroll to position [913, 0]
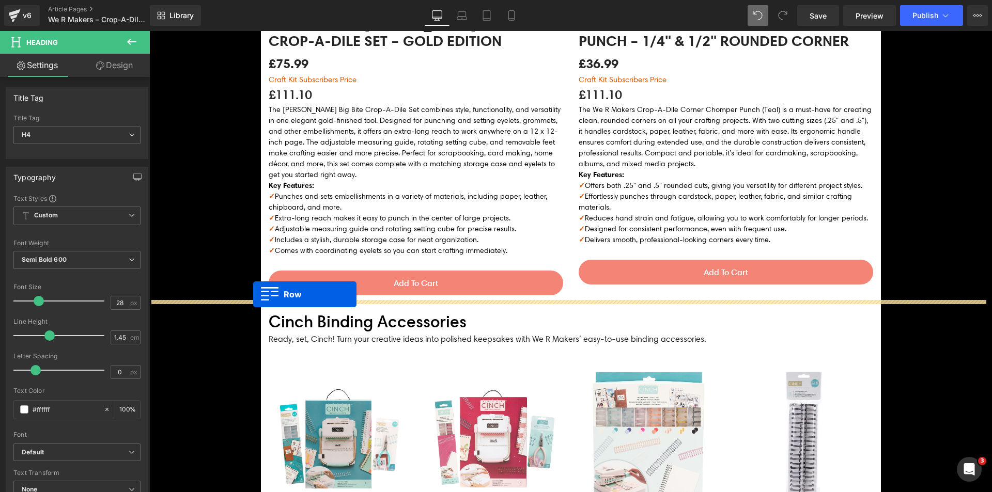
drag, startPoint x: 272, startPoint y: 79, endPoint x: 253, endPoint y: 295, distance: 216.3
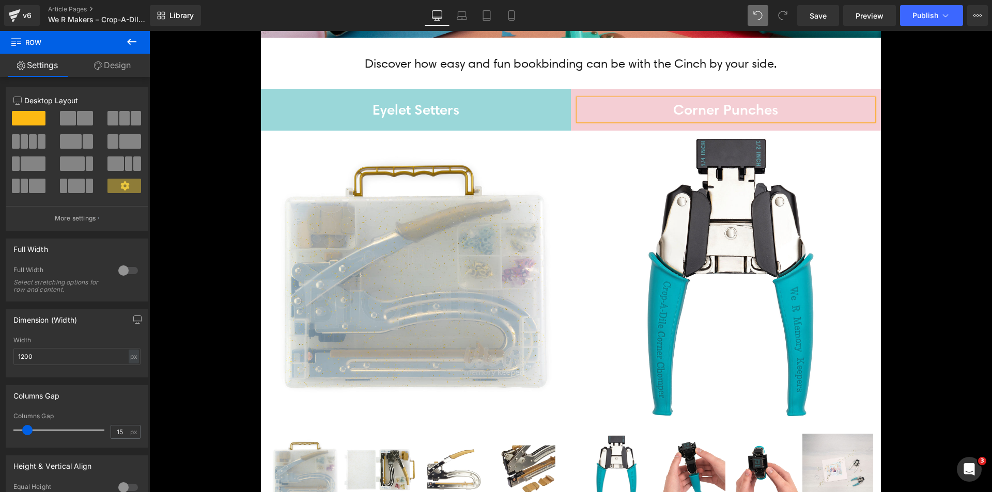
scroll to position [319, 0]
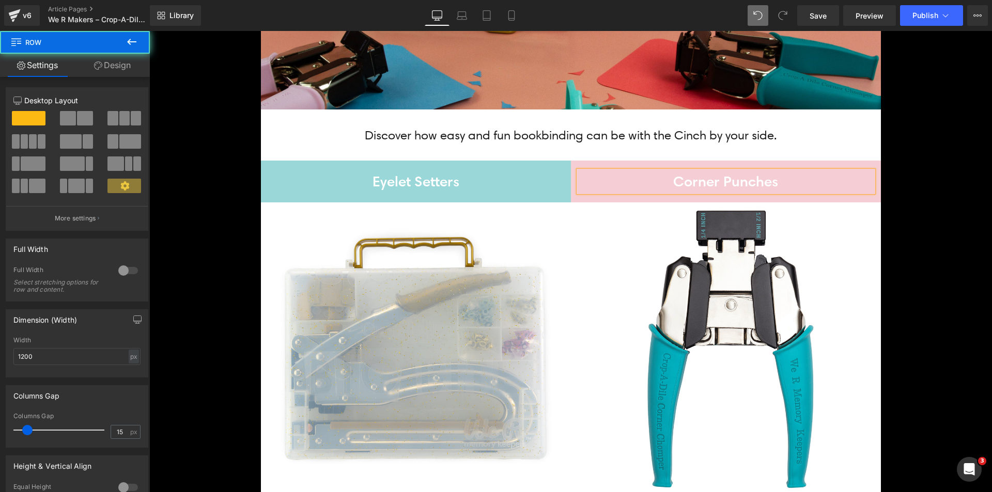
click at [578, 163] on div "Corner Punches Heading Row" at bounding box center [726, 182] width 310 height 42
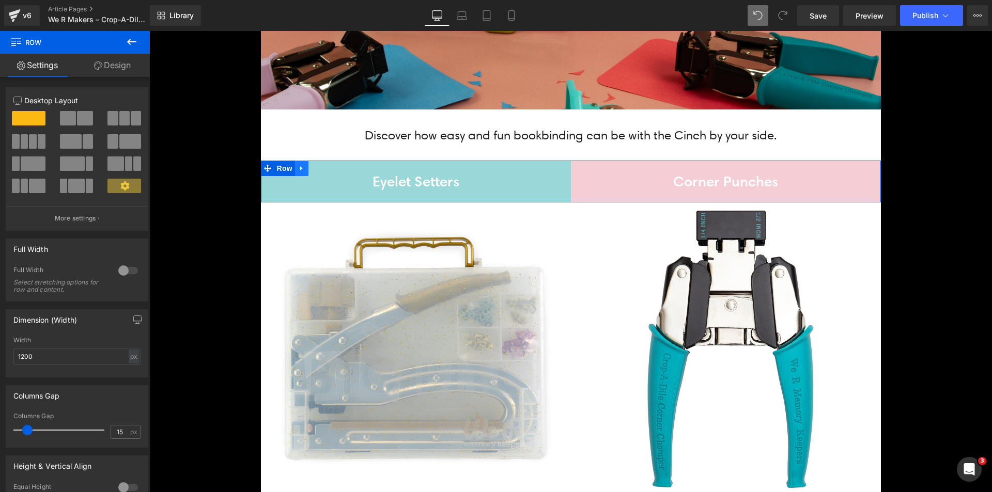
click at [298, 167] on icon at bounding box center [301, 169] width 7 height 8
click at [312, 167] on icon at bounding box center [315, 169] width 7 height 8
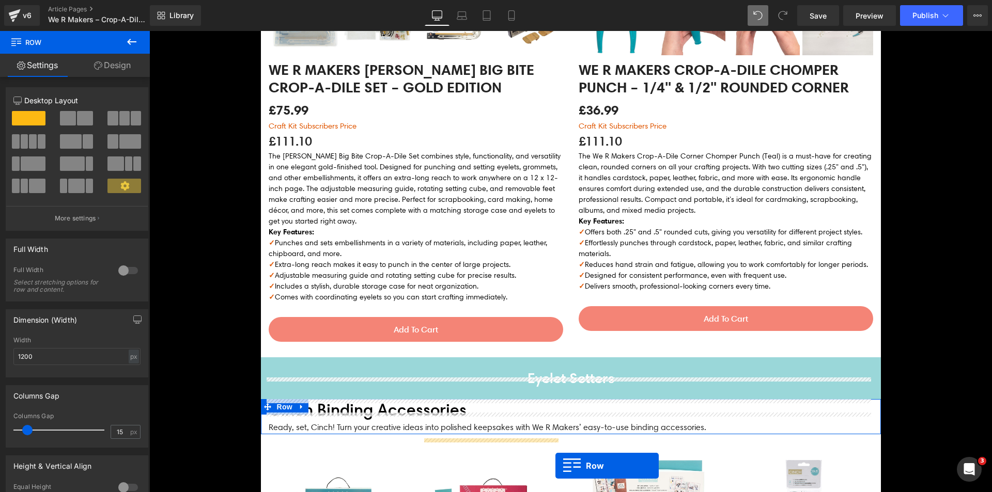
scroll to position [908, 0]
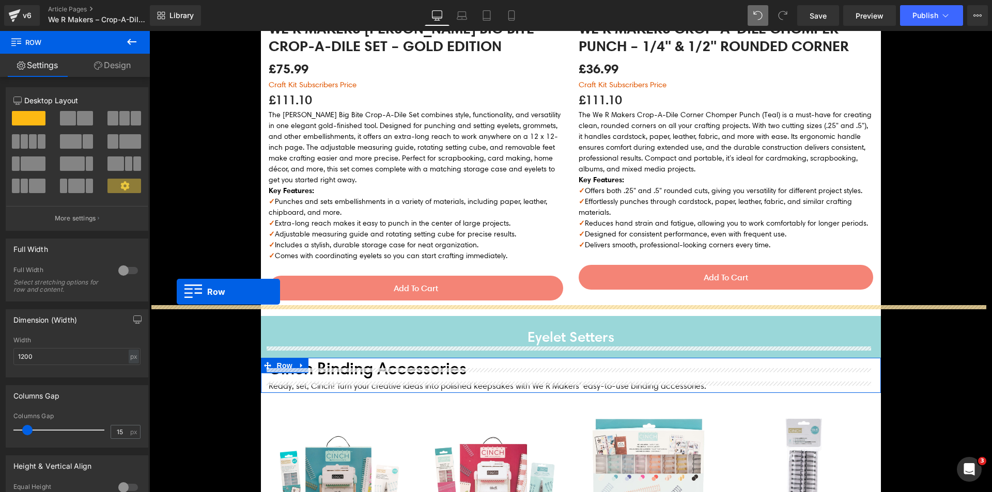
drag, startPoint x: 271, startPoint y: 210, endPoint x: 177, endPoint y: 292, distance: 124.9
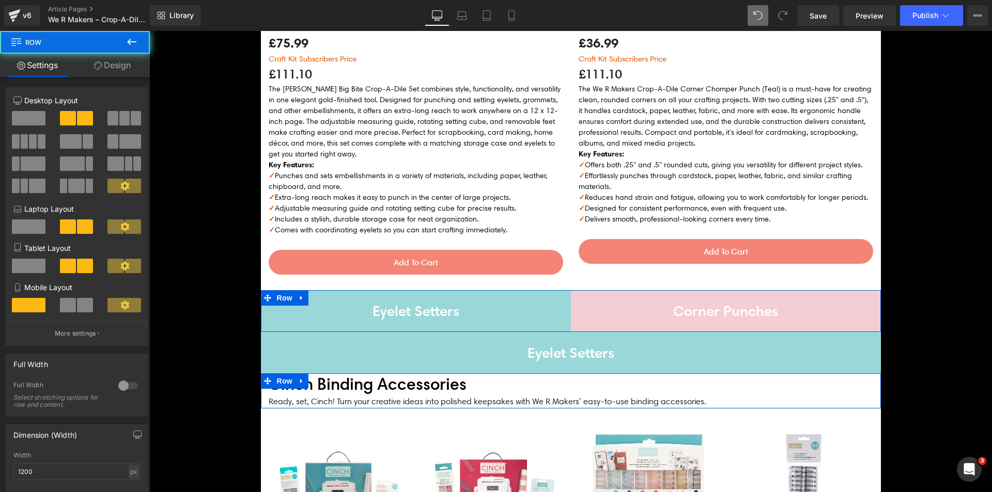
scroll to position [882, 0]
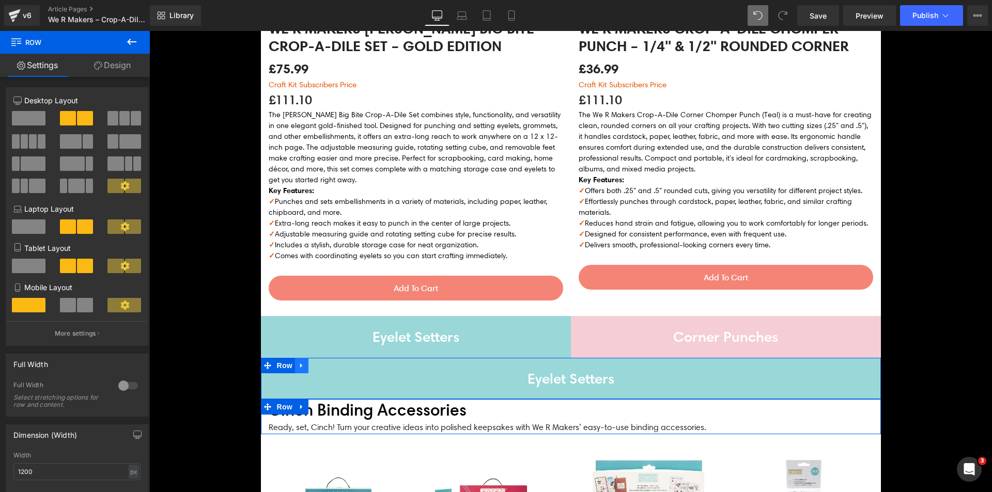
click at [298, 362] on icon at bounding box center [301, 366] width 7 height 8
click at [325, 362] on icon at bounding box center [328, 365] width 7 height 7
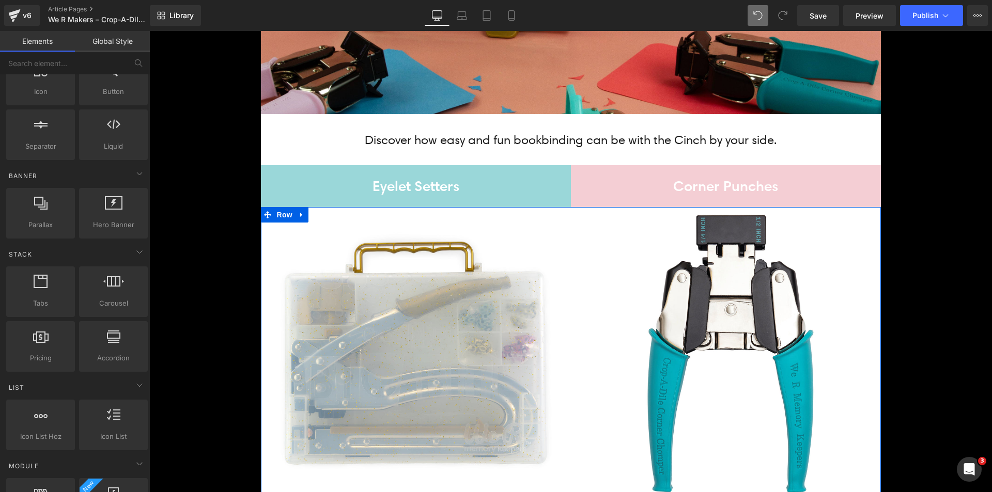
scroll to position [314, 0]
click at [300, 215] on icon at bounding box center [301, 215] width 2 height 5
click at [312, 215] on icon at bounding box center [315, 215] width 7 height 7
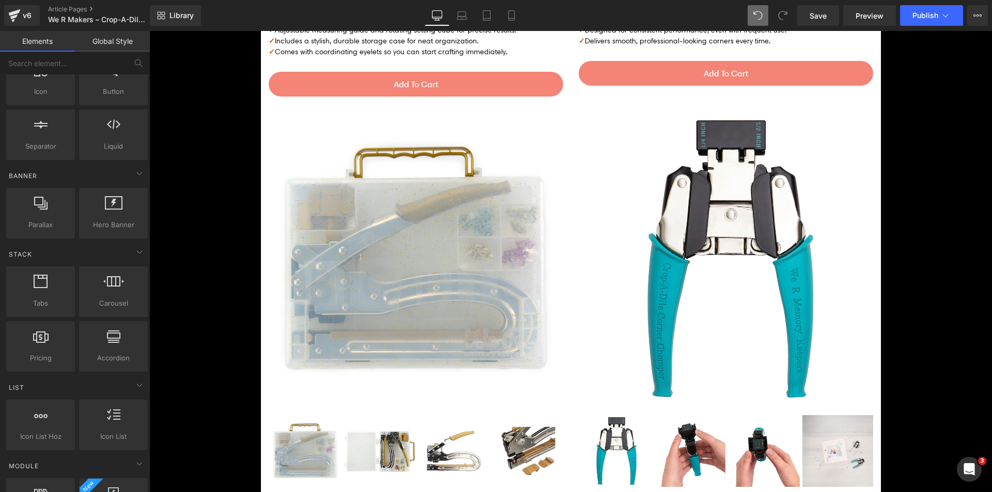
scroll to position [1115, 0]
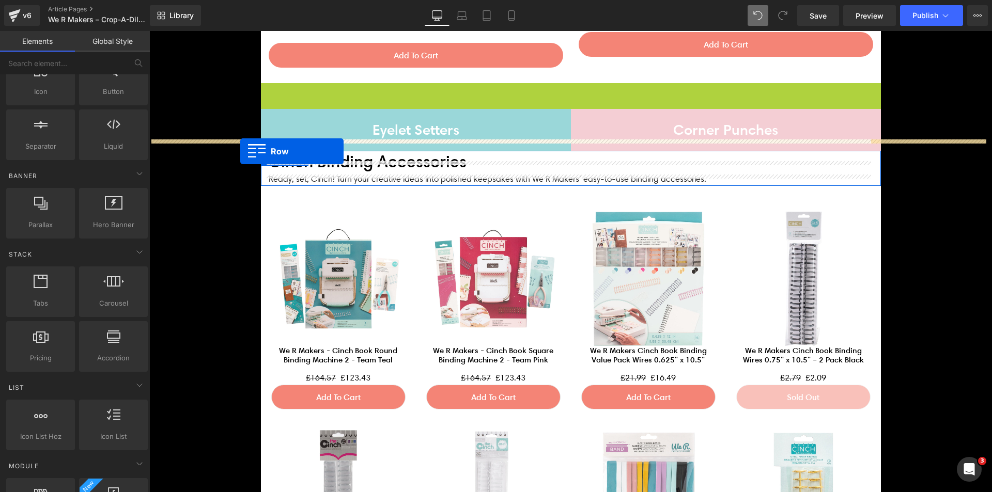
drag, startPoint x: 278, startPoint y: 81, endPoint x: 240, endPoint y: 151, distance: 79.8
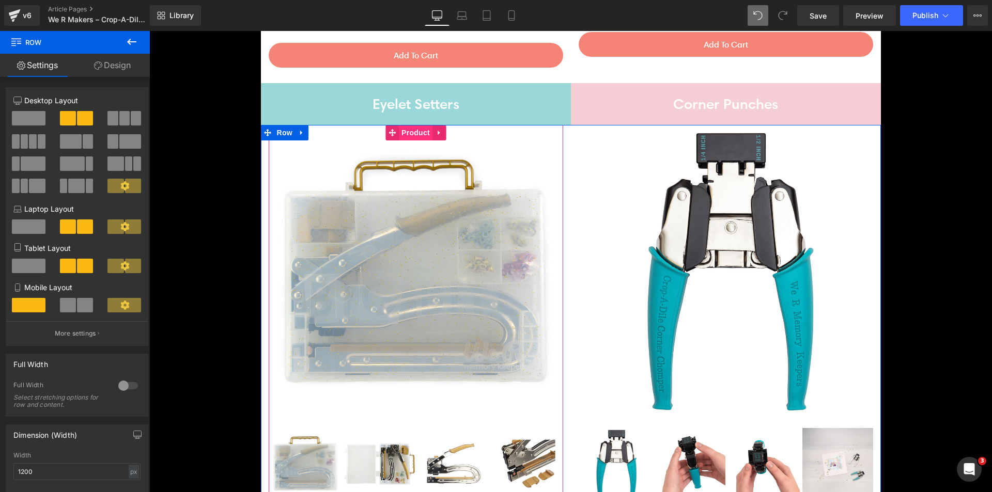
click at [404, 125] on span "Product" at bounding box center [416, 133] width 34 height 16
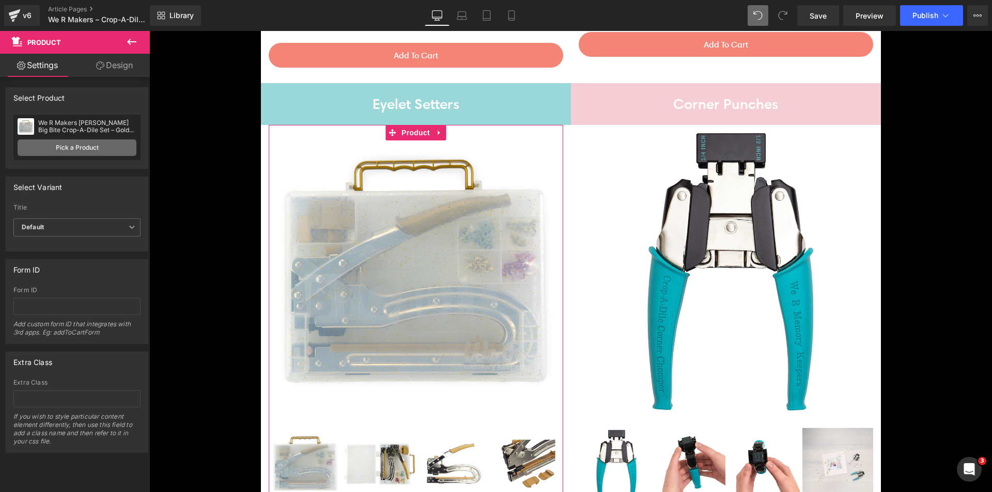
click at [106, 151] on link "Pick a Product" at bounding box center [77, 148] width 119 height 17
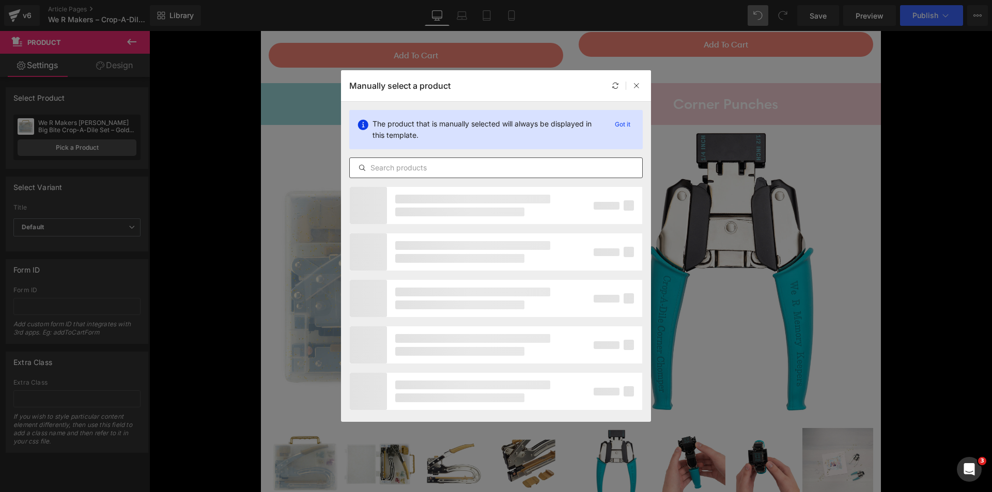
click at [380, 167] on input "text" at bounding box center [496, 168] width 292 height 12
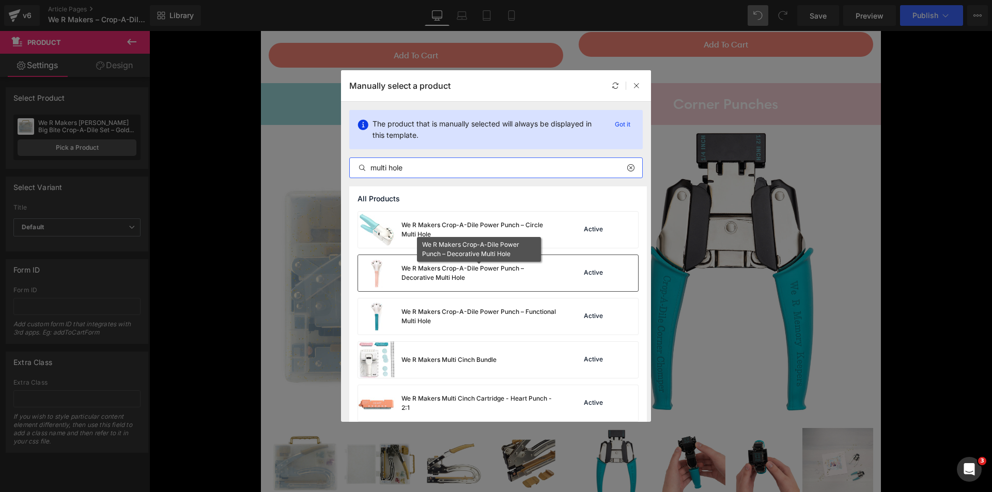
type input "multi hole"
click at [527, 273] on div "We R Makers Crop-A-Dile Power Punch – Decorative Multi Hole" at bounding box center [478, 273] width 155 height 19
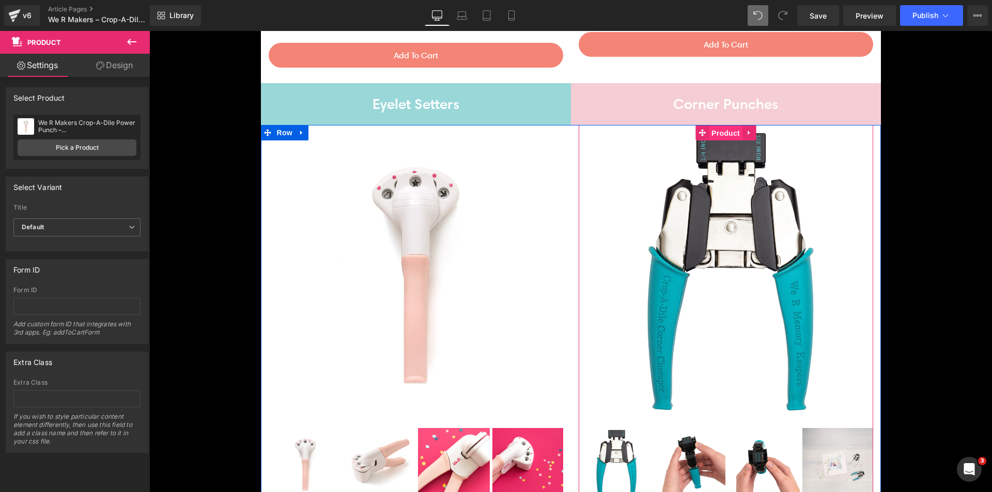
click at [722, 126] on span "Product" at bounding box center [726, 134] width 34 height 16
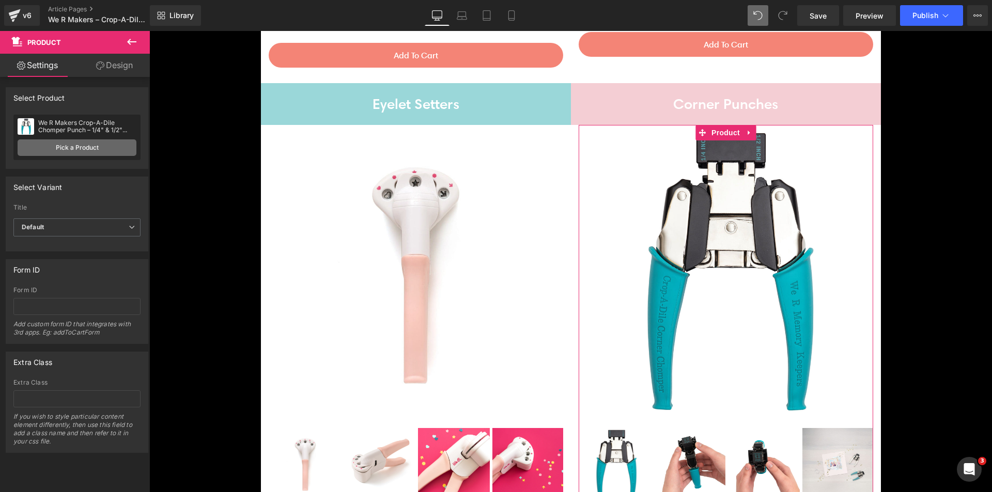
click at [96, 146] on link "Pick a Product" at bounding box center [77, 148] width 119 height 17
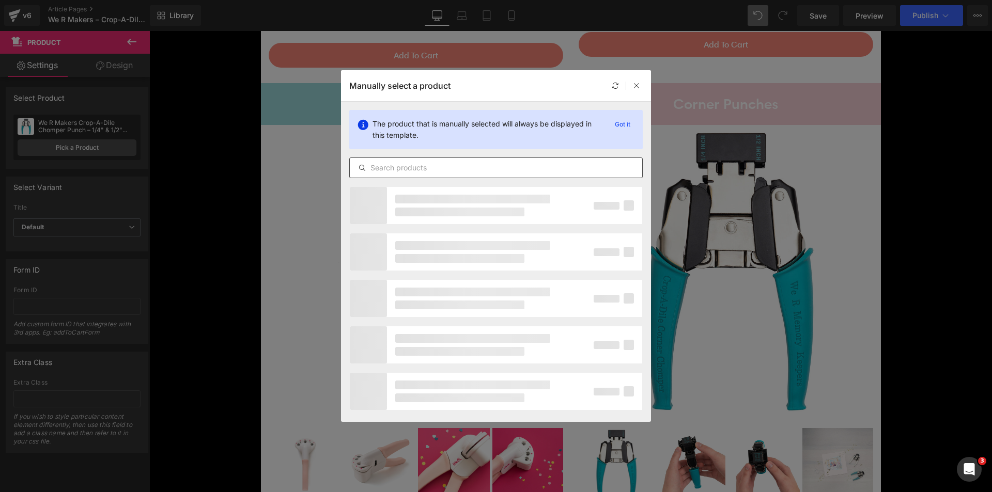
click at [466, 170] on input "text" at bounding box center [496, 168] width 292 height 12
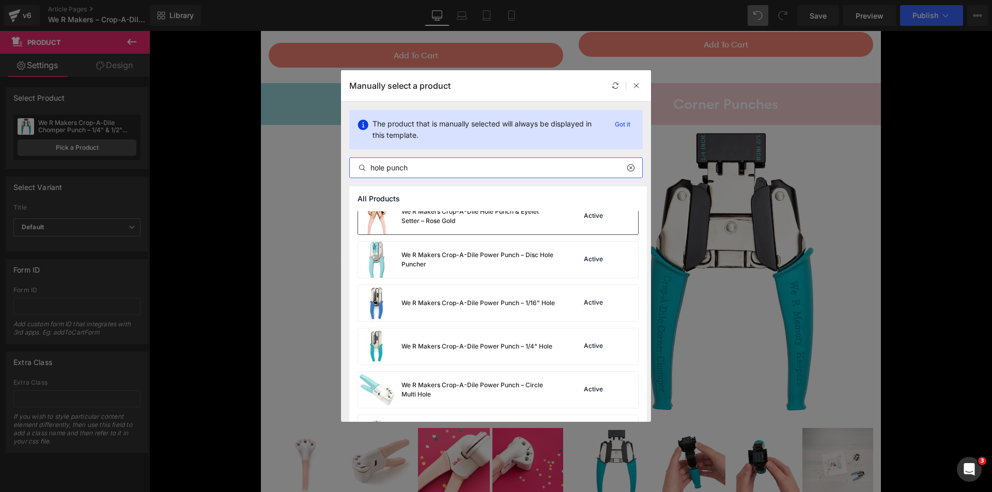
scroll to position [156, 0]
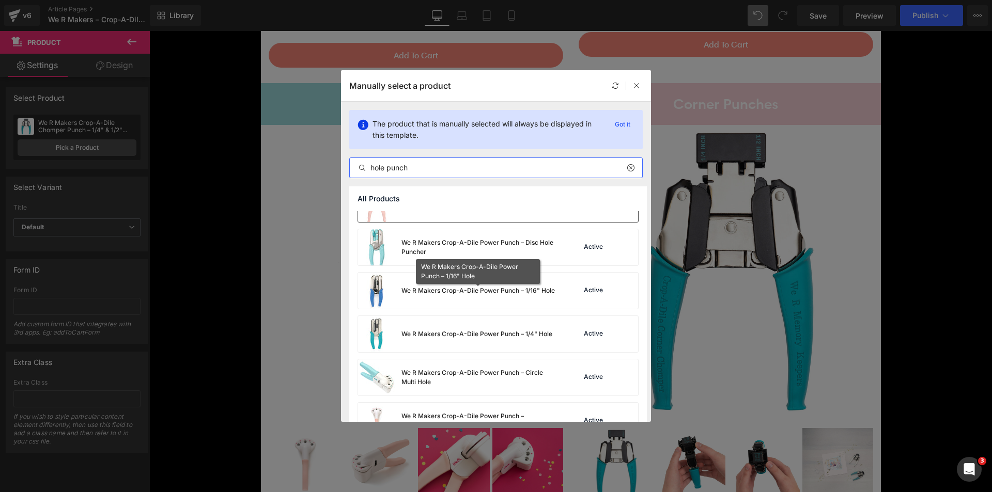
type input "hole punch"
click at [504, 292] on div "We R Makers Crop-A-Dile Power Punch – 1/16" Hole" at bounding box center [477, 290] width 153 height 9
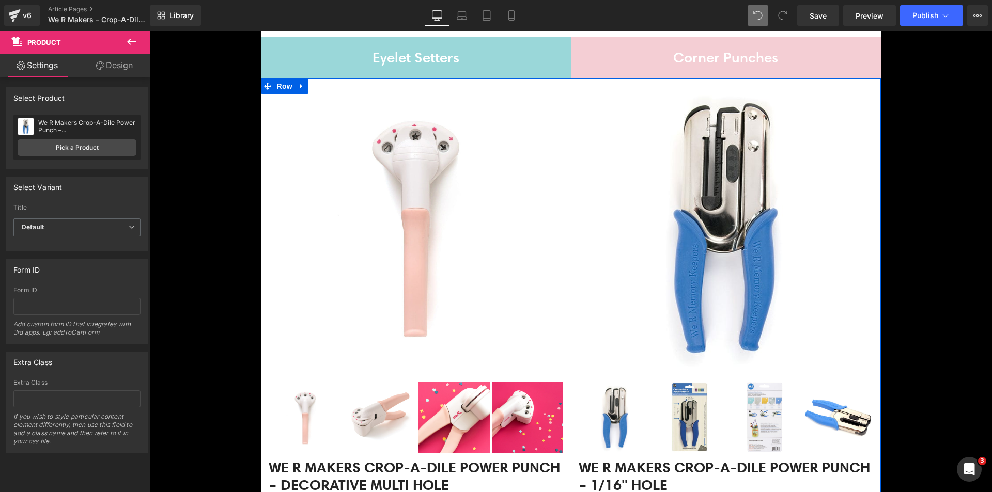
scroll to position [1063, 0]
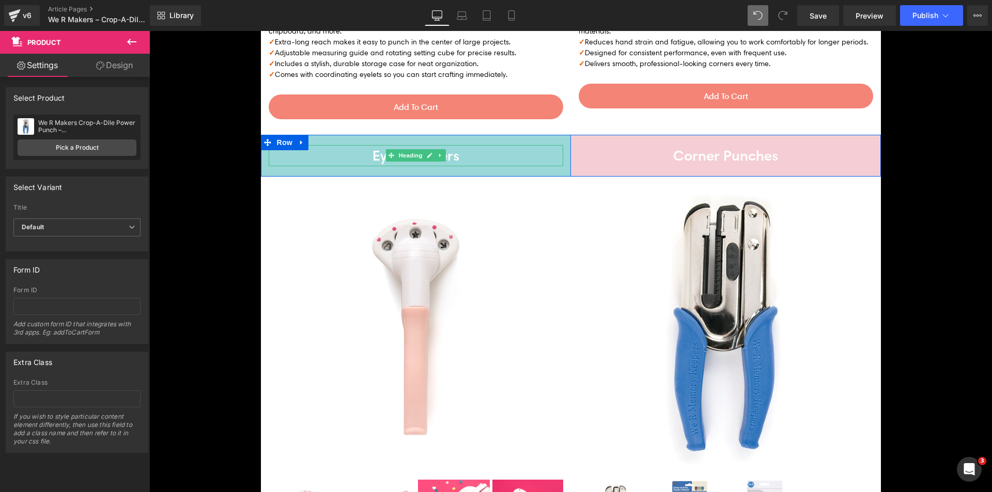
click at [377, 145] on h4 "Eyelet Setters" at bounding box center [416, 155] width 295 height 21
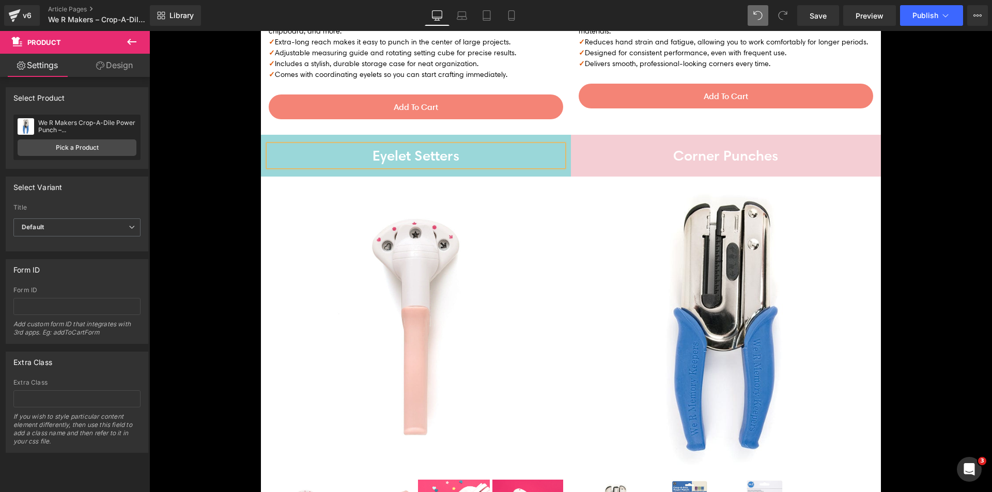
click at [377, 145] on h4 "Eyelet Setters" at bounding box center [416, 155] width 295 height 21
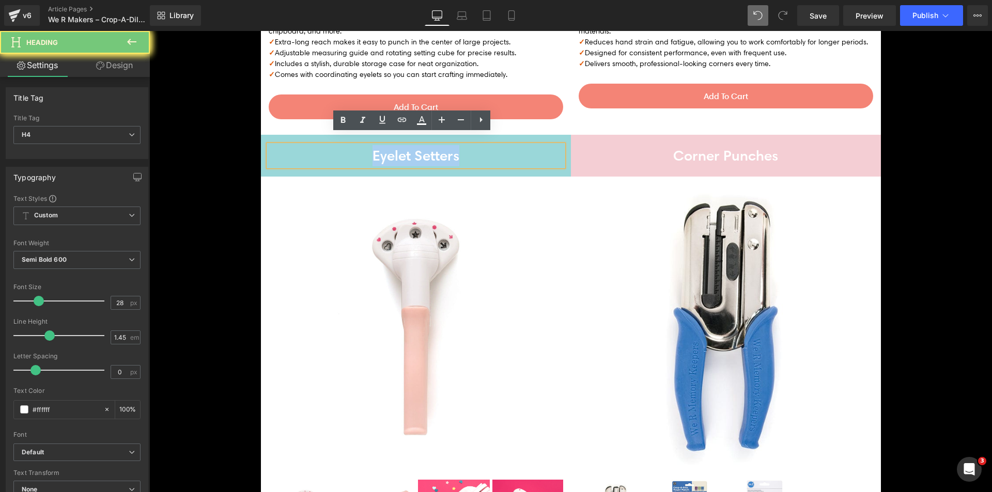
click at [377, 145] on h4 "Eyelet Setters" at bounding box center [416, 155] width 295 height 21
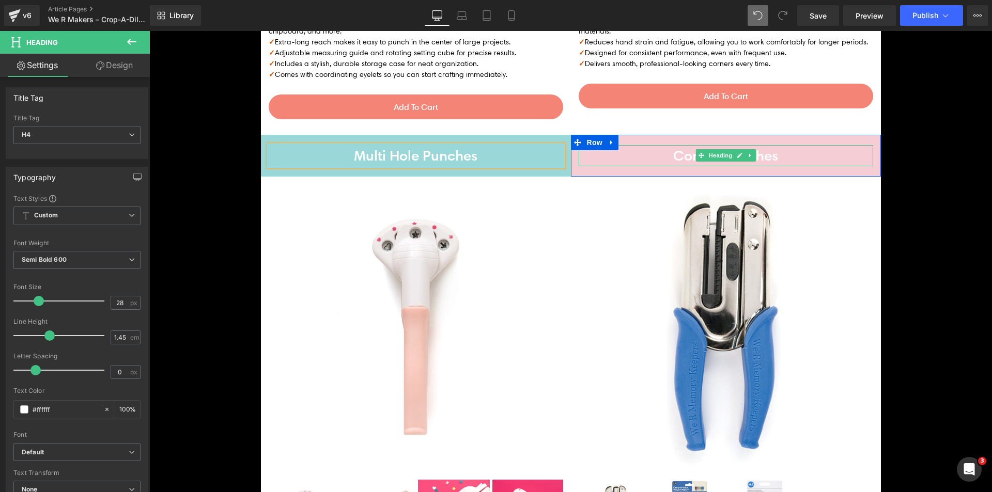
click at [663, 145] on h4 "Corner Punches" at bounding box center [726, 155] width 295 height 21
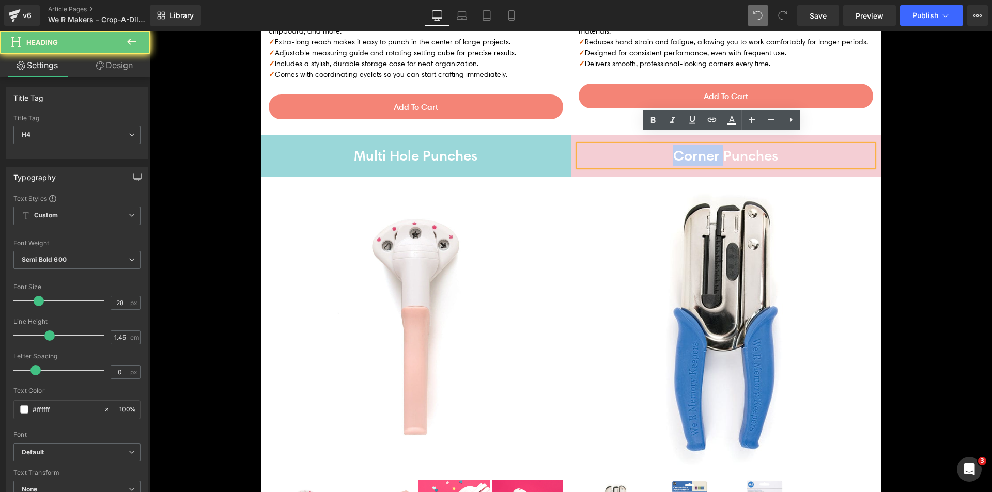
click at [663, 145] on h4 "Corner Punches" at bounding box center [726, 155] width 295 height 21
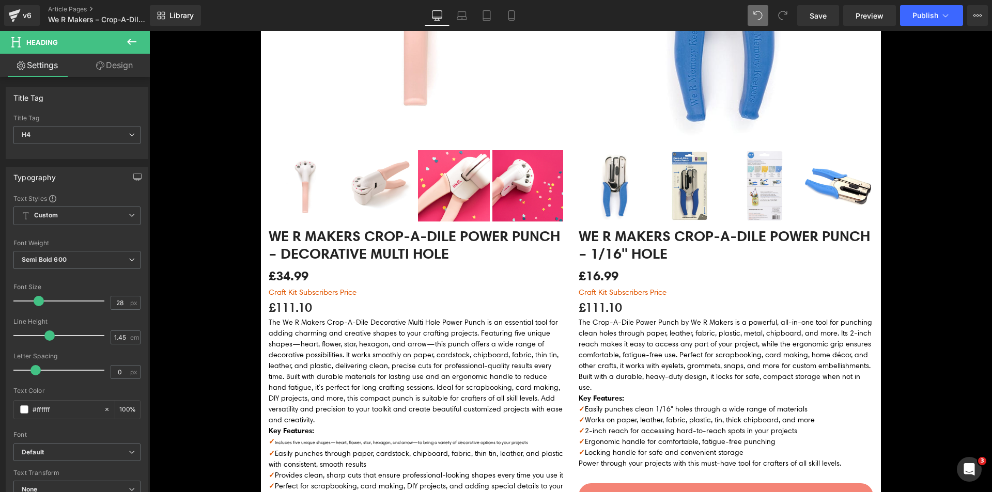
scroll to position [1425, 0]
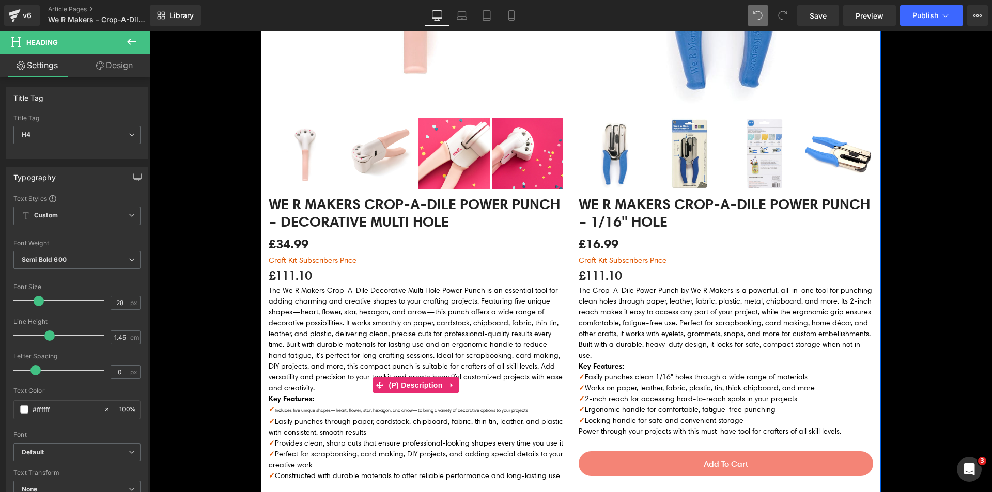
click at [335, 408] on span "Includes five unique shapes—heart, flower, star, hexagon, and arrow—to bring a …" at bounding box center [401, 411] width 253 height 6
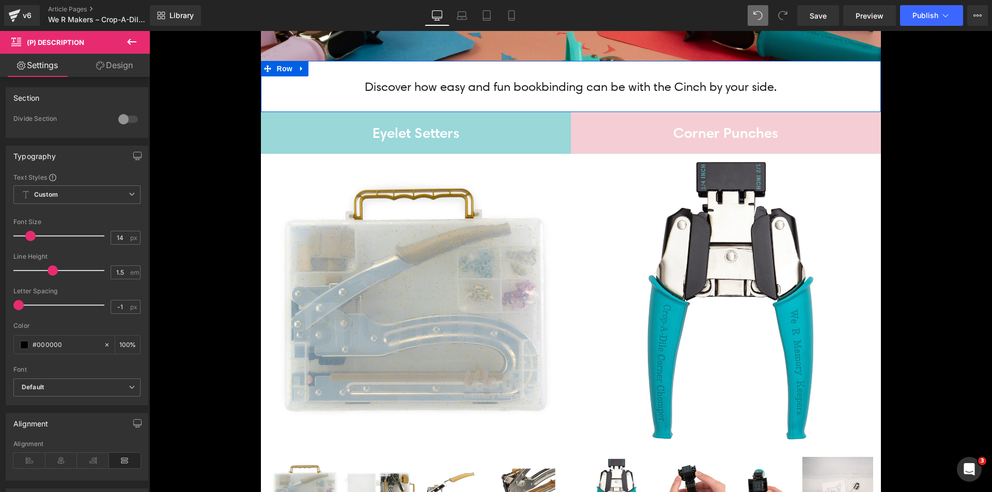
scroll to position [598, 0]
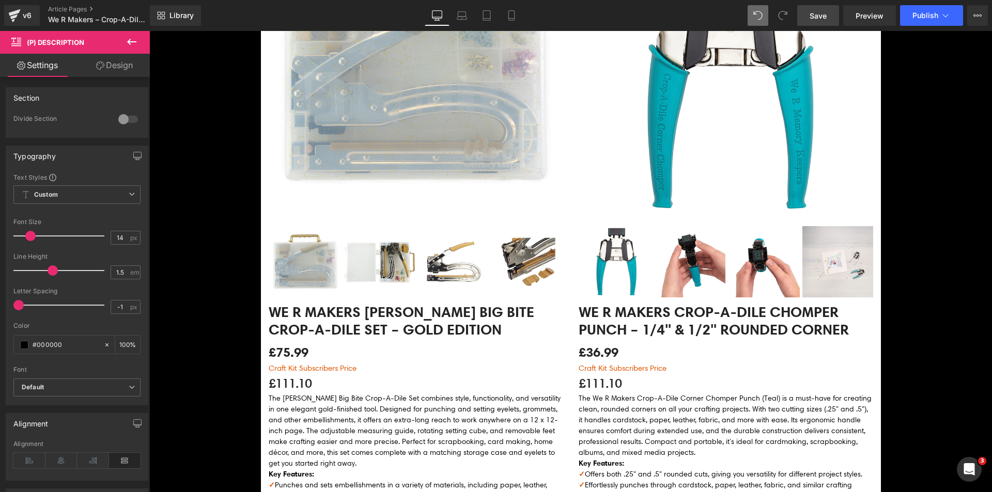
click at [828, 17] on link "Save" at bounding box center [818, 15] width 42 height 21
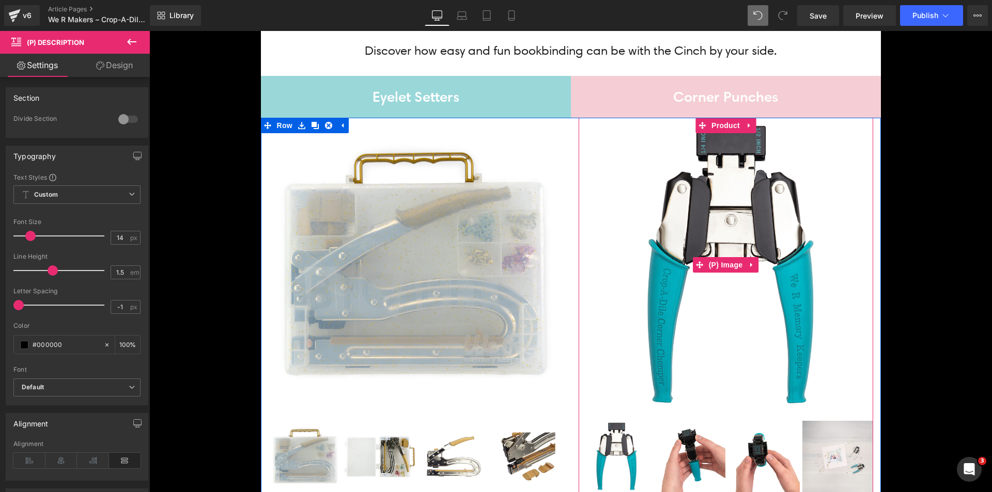
scroll to position [392, 0]
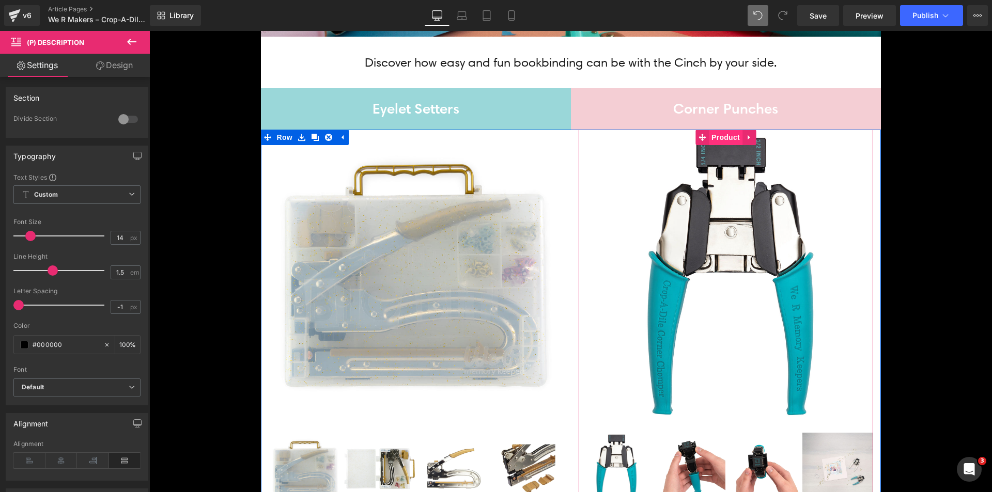
click at [731, 136] on span "Product" at bounding box center [726, 138] width 34 height 16
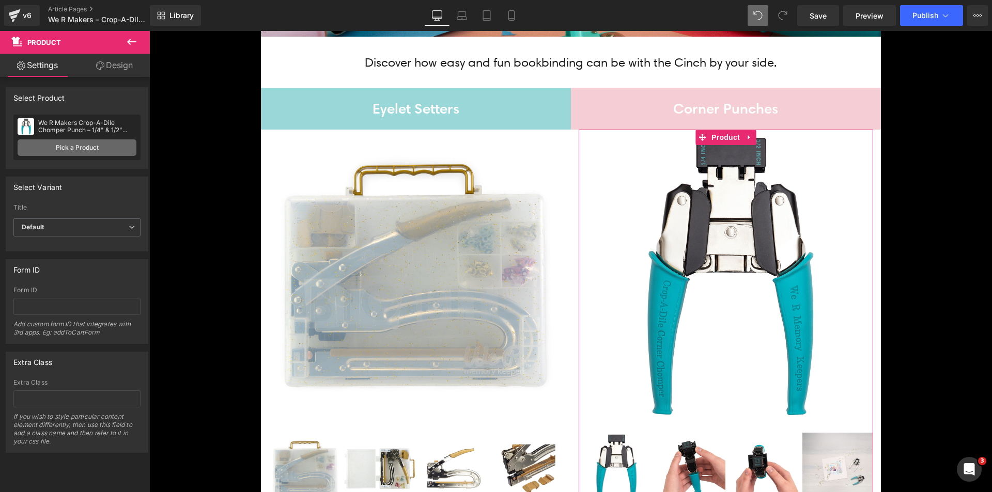
click at [84, 146] on link "Pick a Product" at bounding box center [77, 148] width 119 height 17
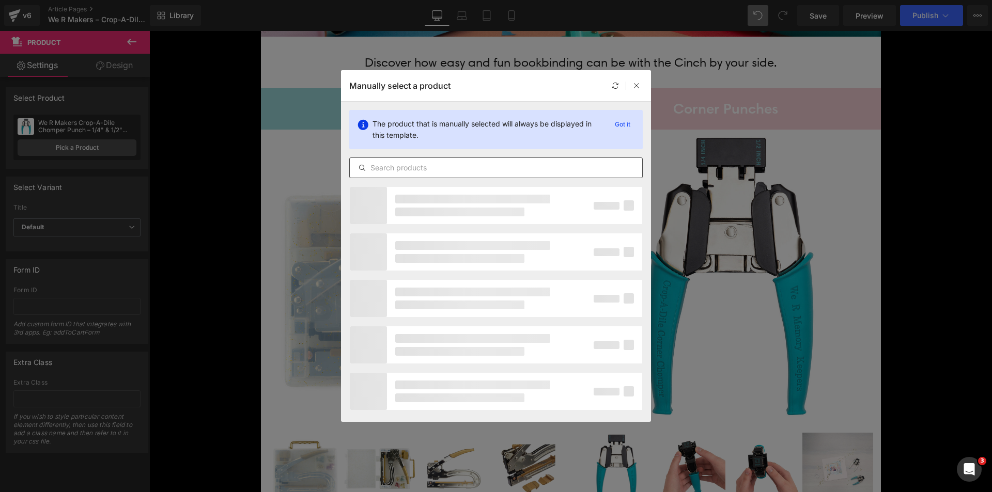
click at [373, 166] on input "text" at bounding box center [496, 168] width 292 height 12
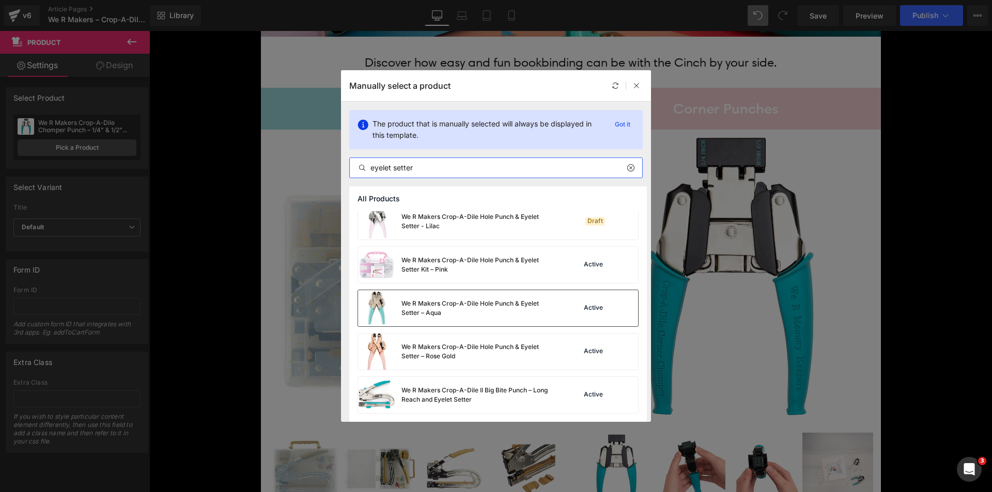
scroll to position [0, 0]
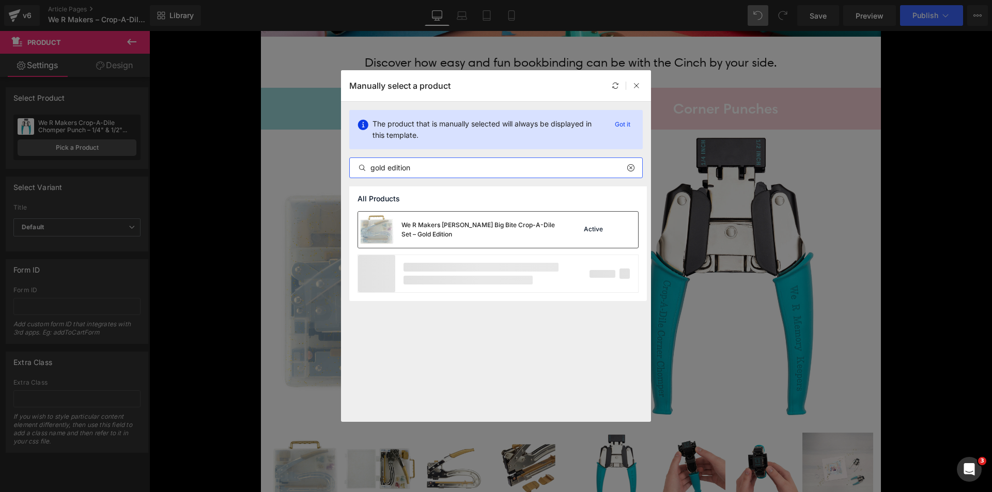
type input "gold edition"
click at [442, 223] on div "We R Makers [PERSON_NAME] Big Bite Crop-A-Dile Set – Gold Edition" at bounding box center [478, 230] width 155 height 19
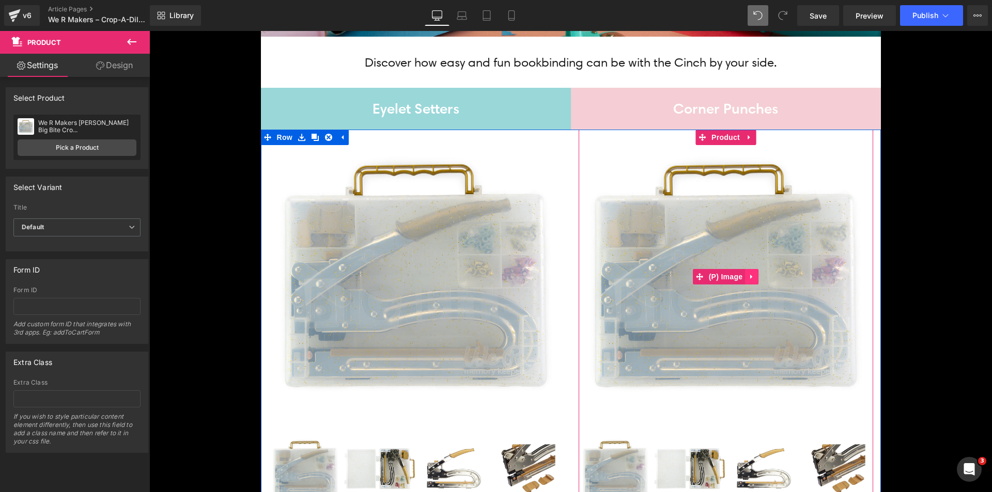
click at [749, 276] on icon at bounding box center [751, 277] width 7 height 8
click at [755, 276] on icon at bounding box center [758, 277] width 7 height 8
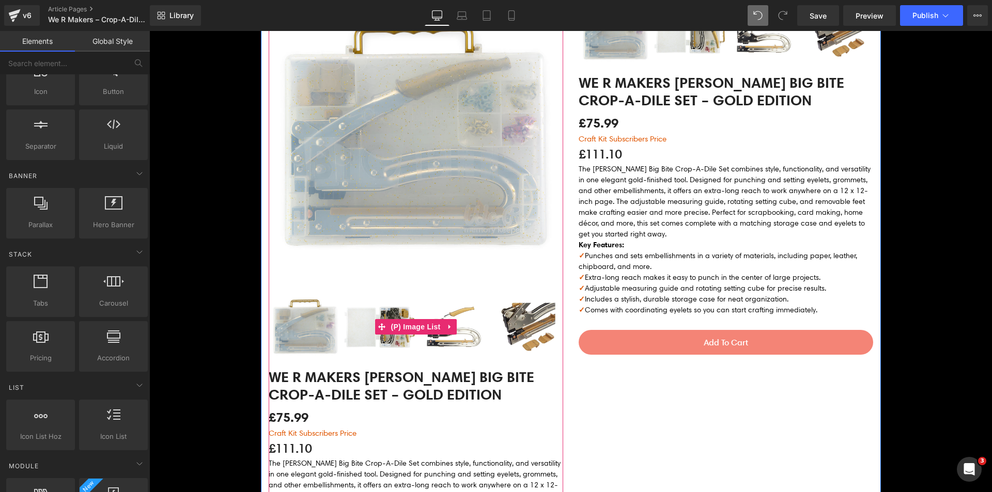
scroll to position [392, 0]
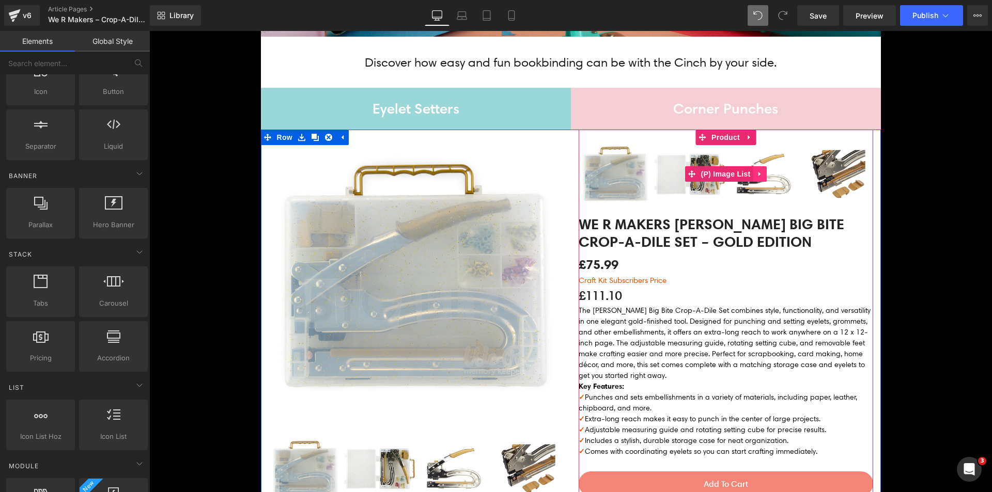
click at [753, 169] on link at bounding box center [759, 174] width 13 height 16
click at [763, 171] on icon at bounding box center [766, 175] width 7 height 8
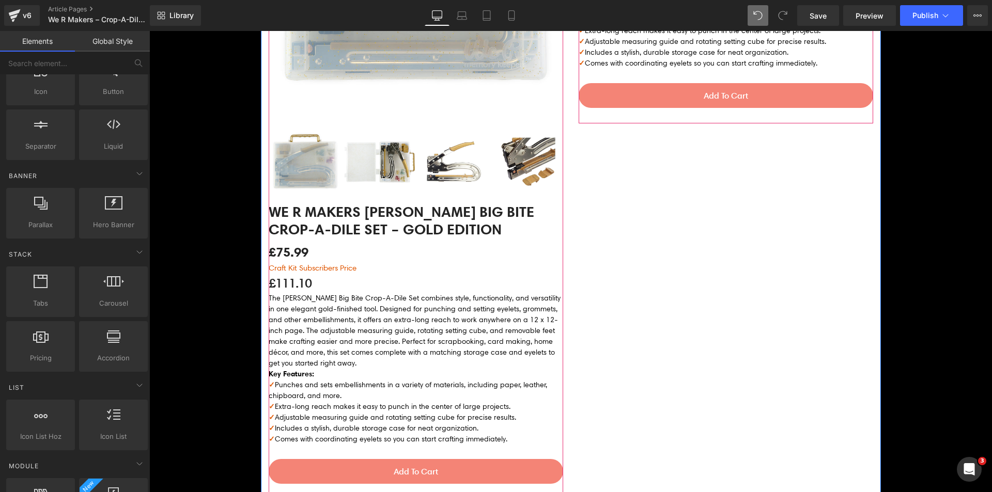
scroll to position [702, 0]
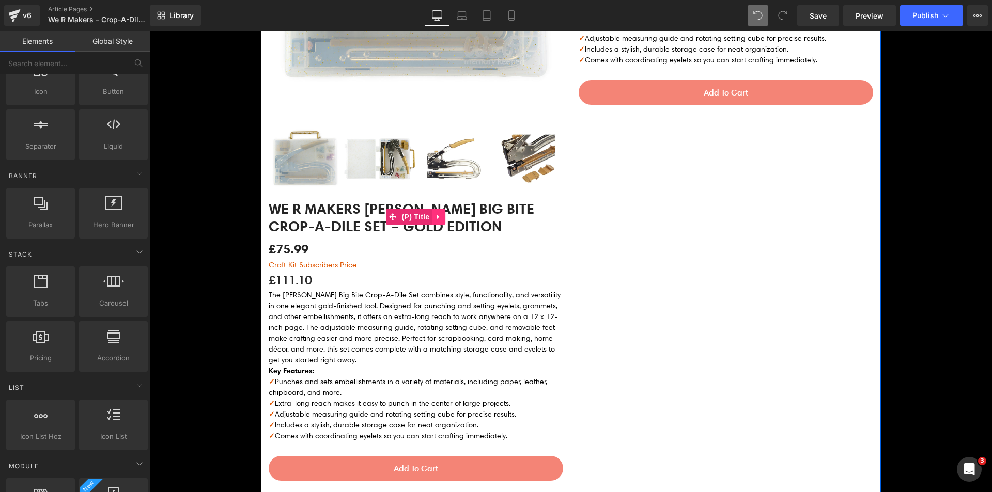
click at [435, 215] on icon at bounding box center [438, 217] width 7 height 8
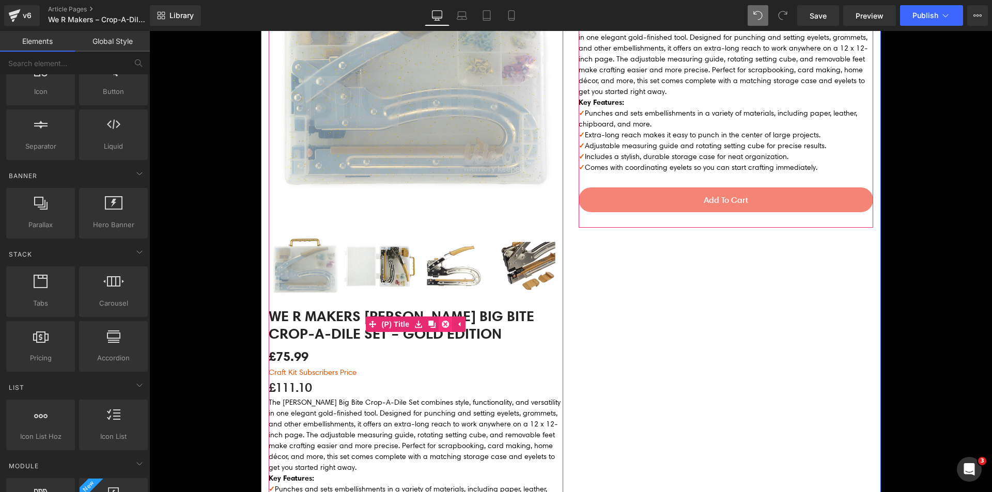
scroll to position [495, 0]
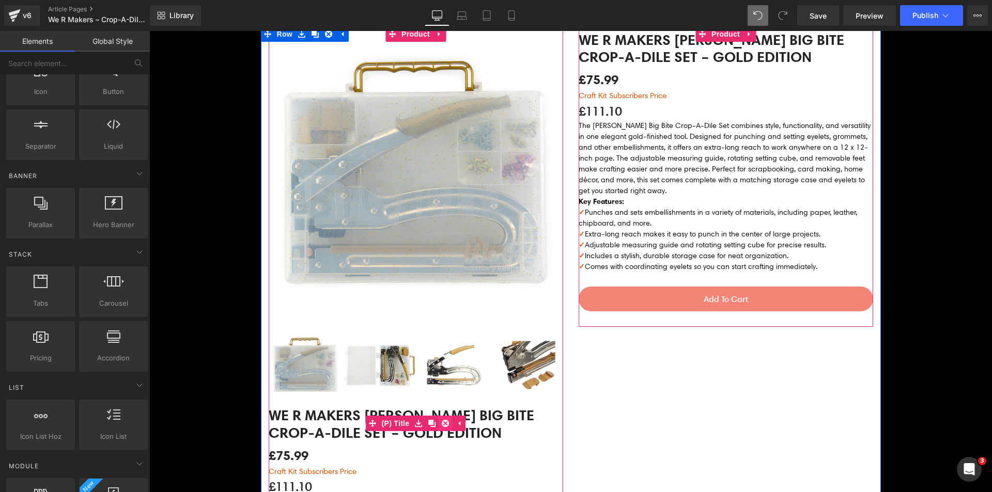
click at [442, 424] on icon at bounding box center [445, 423] width 7 height 7
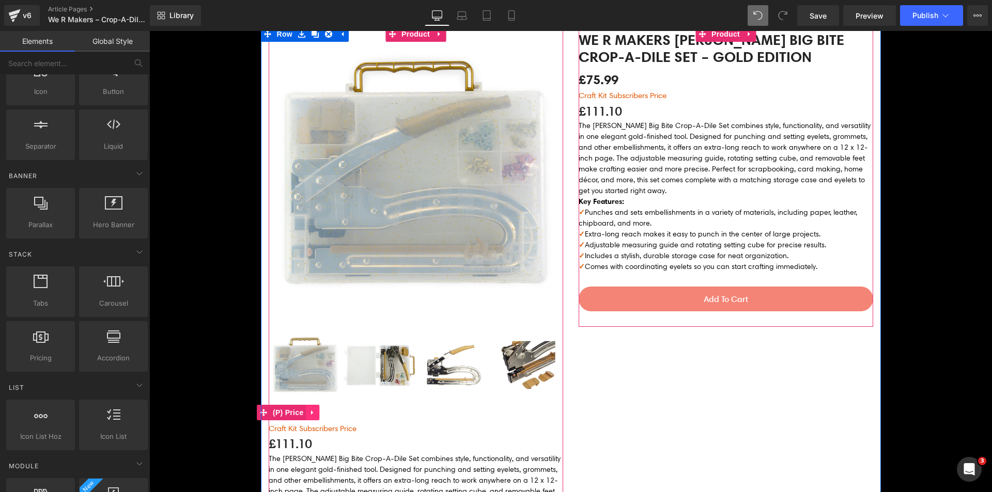
click at [309, 410] on icon at bounding box center [312, 413] width 7 height 8
click at [316, 410] on icon at bounding box center [319, 412] width 7 height 7
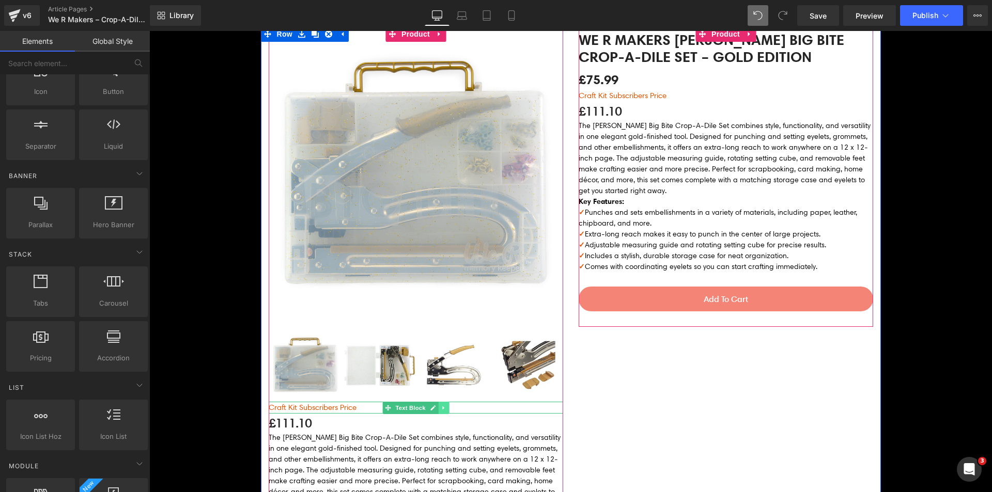
click at [443, 408] on link at bounding box center [443, 408] width 11 height 12
click at [446, 408] on icon at bounding box center [449, 408] width 6 height 6
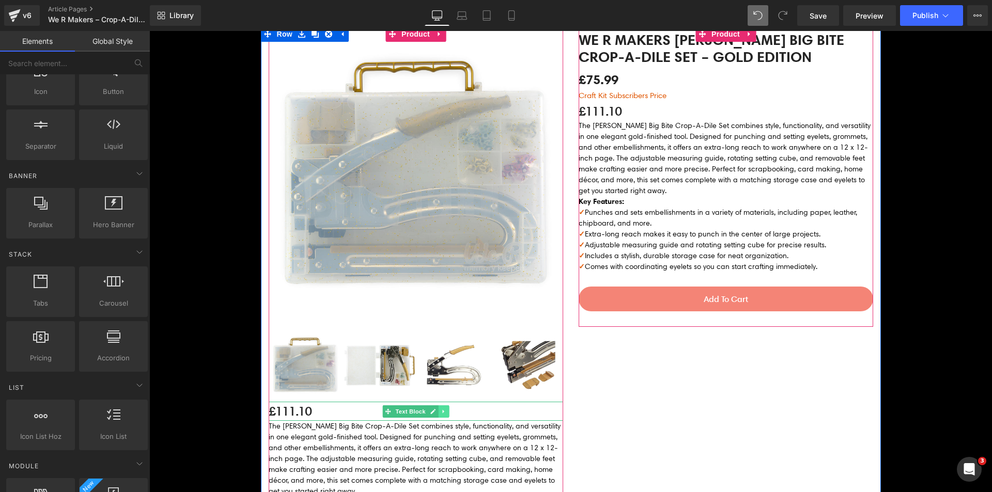
click at [441, 410] on icon at bounding box center [444, 412] width 6 height 6
click at [446, 410] on icon at bounding box center [449, 412] width 6 height 6
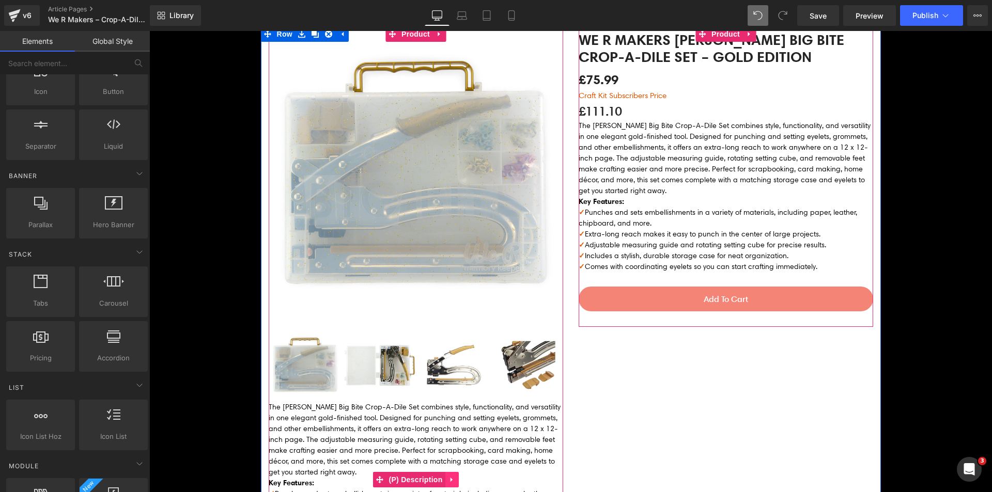
click at [449, 476] on icon at bounding box center [452, 480] width 7 height 8
click at [455, 476] on icon at bounding box center [458, 479] width 7 height 7
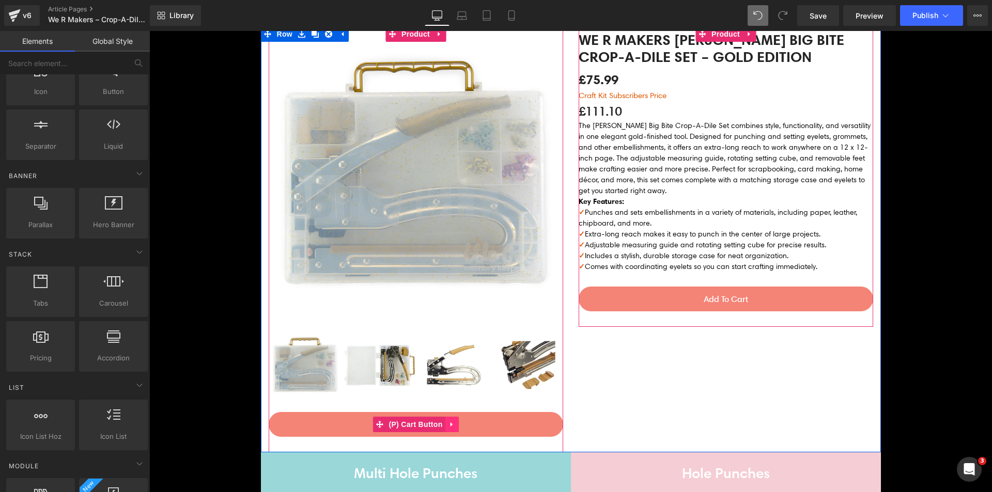
click at [450, 426] on icon at bounding box center [451, 425] width 2 height 5
click at [455, 425] on icon at bounding box center [458, 425] width 7 height 8
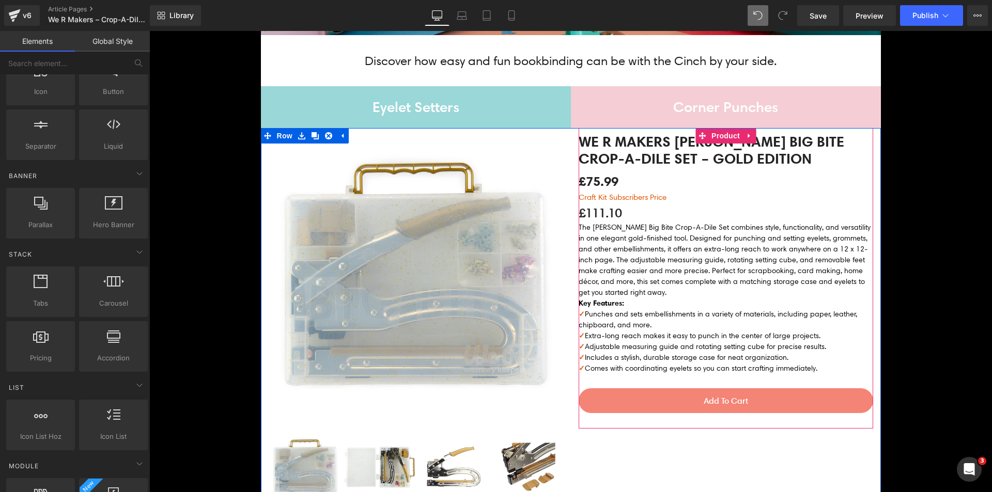
scroll to position [392, 0]
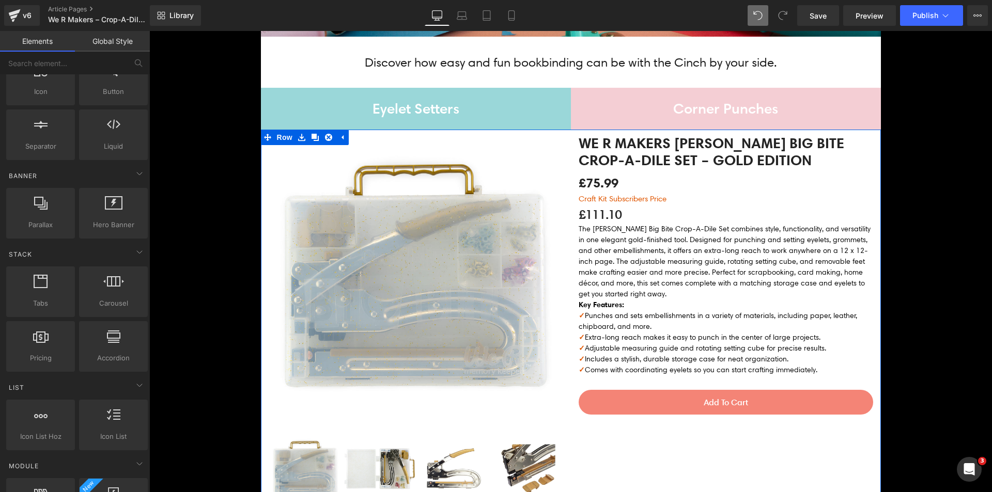
click at [655, 448] on div "Sale Off (P) Image" at bounding box center [571, 326] width 620 height 392
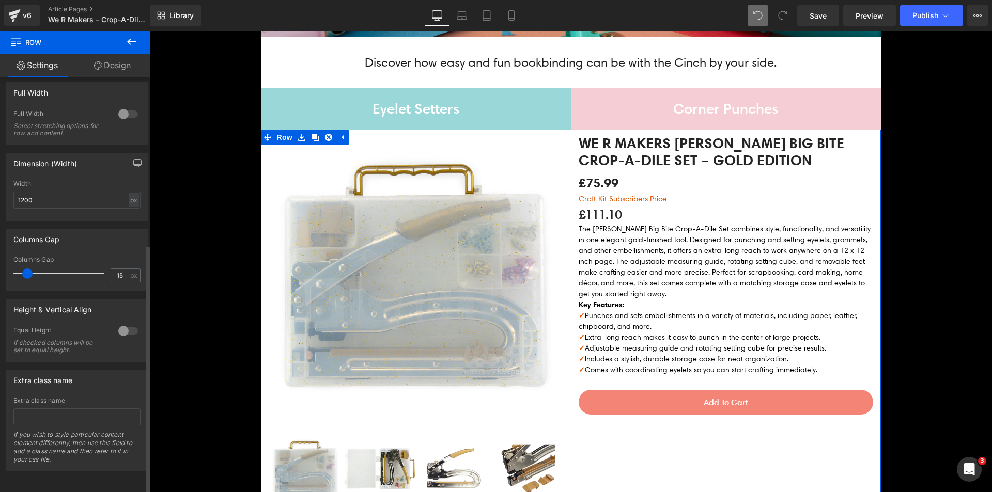
scroll to position [280, 0]
click at [121, 323] on div at bounding box center [128, 331] width 25 height 17
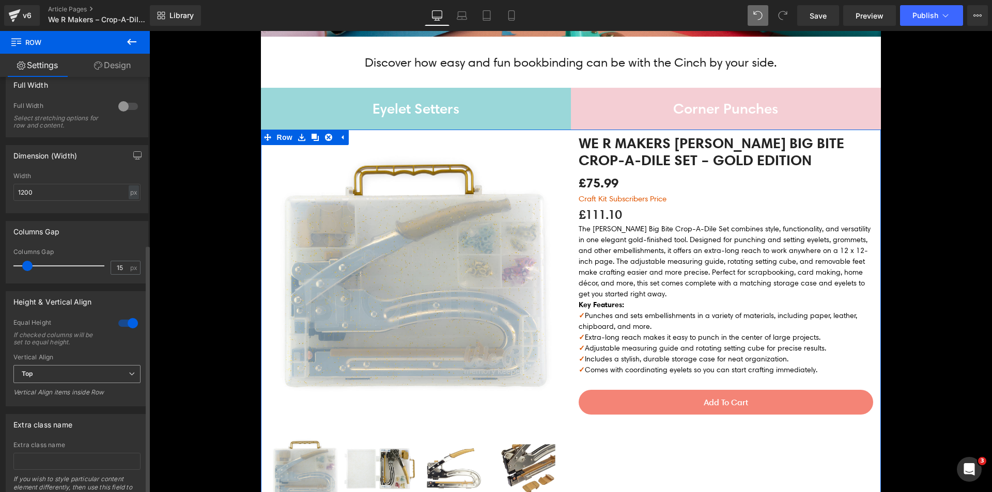
click at [86, 375] on span "Top" at bounding box center [76, 374] width 127 height 18
click at [81, 401] on li "Middle" at bounding box center [74, 408] width 123 height 16
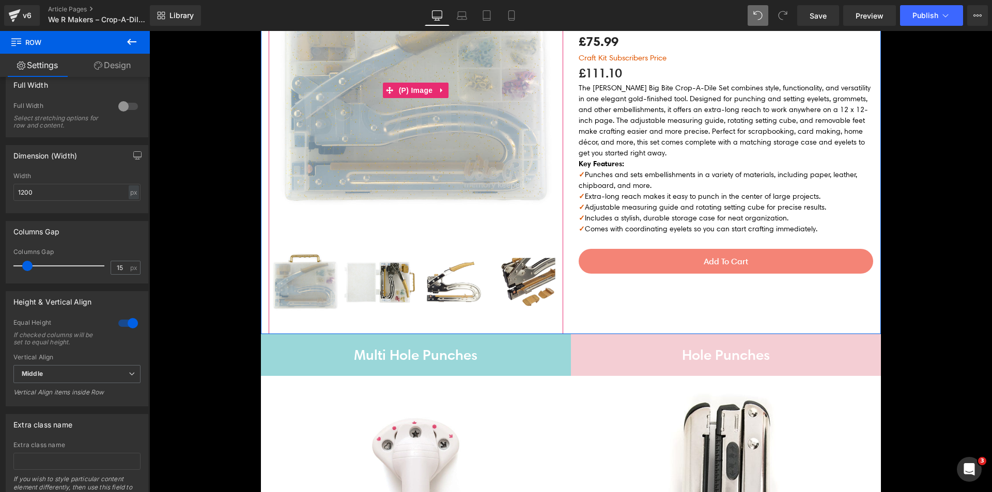
scroll to position [598, 0]
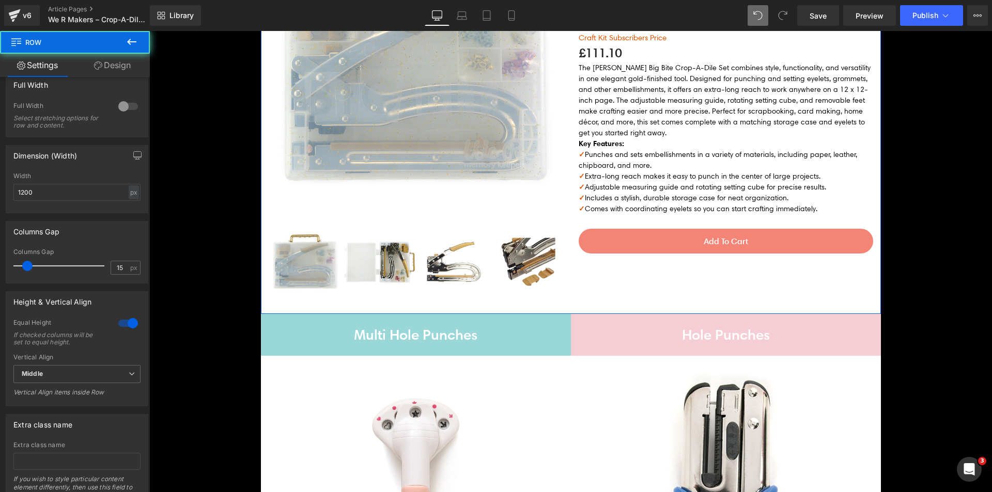
click at [628, 283] on div "Team Pink Heading Row Row We R Makers Anna Griffin Big Bite Crop-A-Dile Set – G…" at bounding box center [726, 119] width 310 height 392
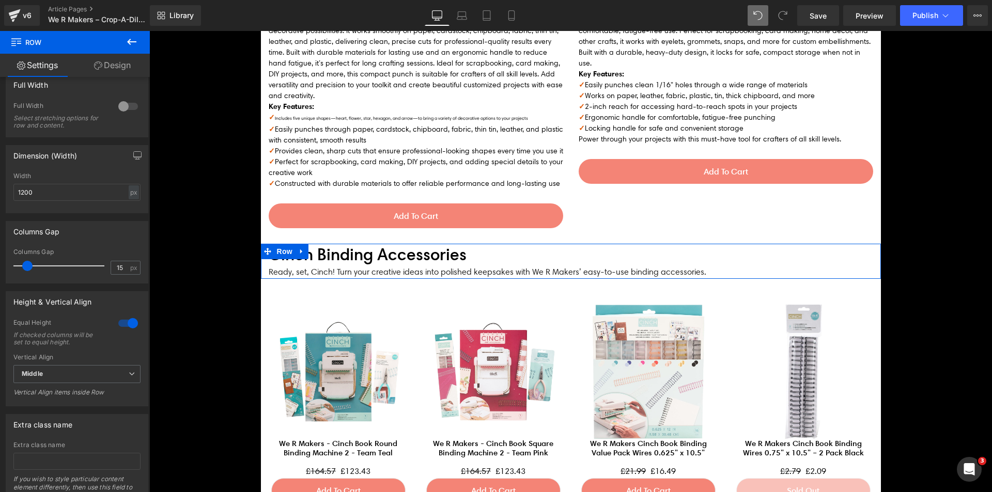
scroll to position [1580, 0]
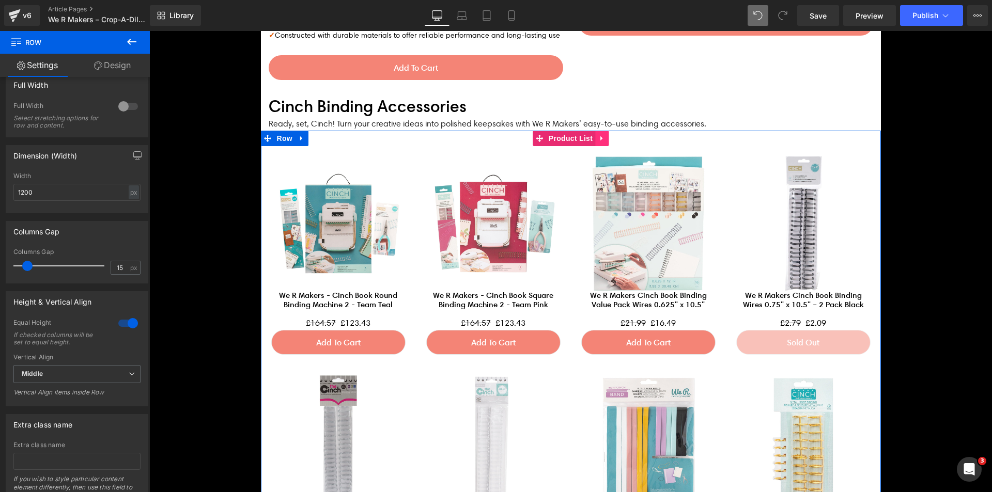
click at [595, 131] on link at bounding box center [601, 139] width 13 height 16
click at [592, 135] on icon at bounding box center [595, 138] width 7 height 7
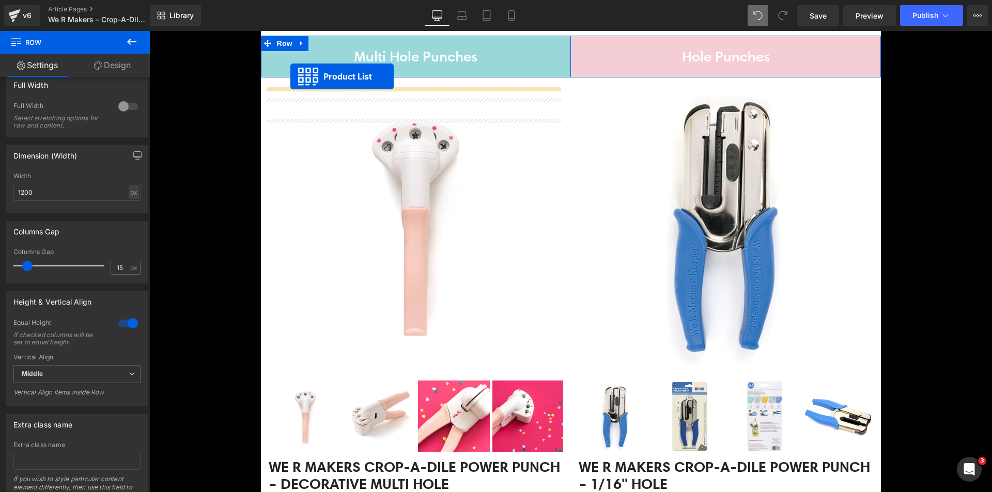
scroll to position [753, 0]
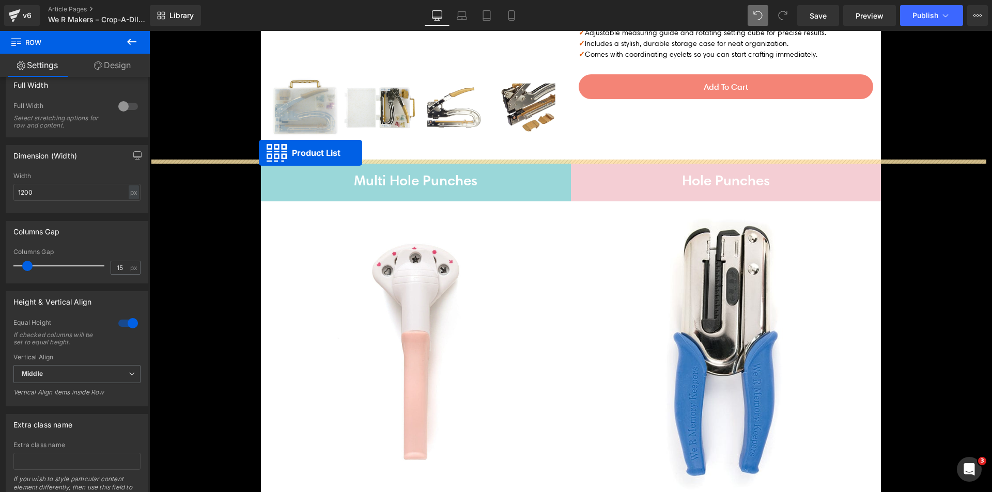
drag, startPoint x: 537, startPoint y: 243, endPoint x: 259, endPoint y: 153, distance: 292.3
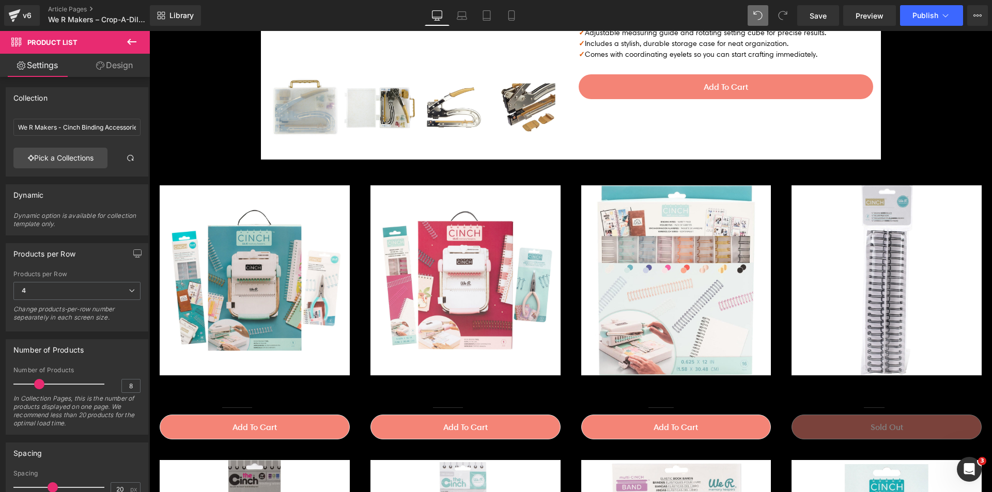
click at [137, 48] on icon at bounding box center [132, 42] width 12 height 12
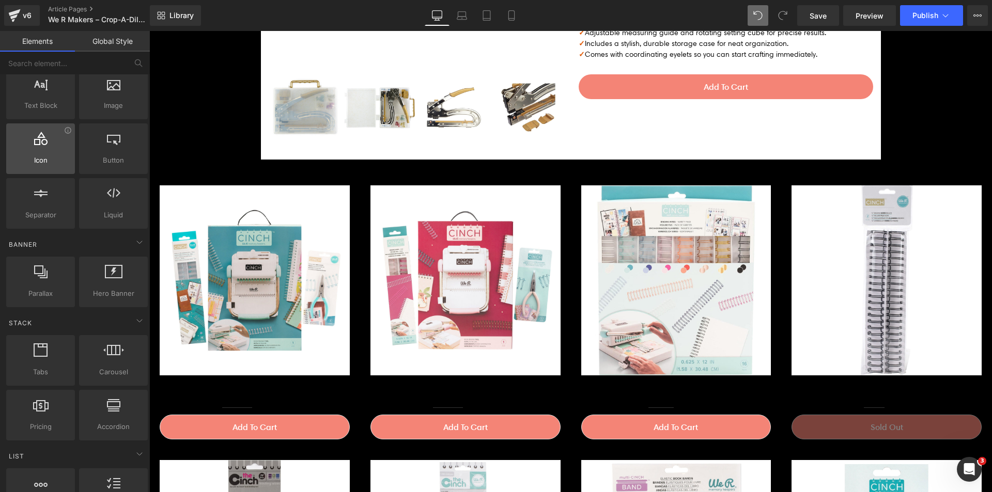
scroll to position [0, 0]
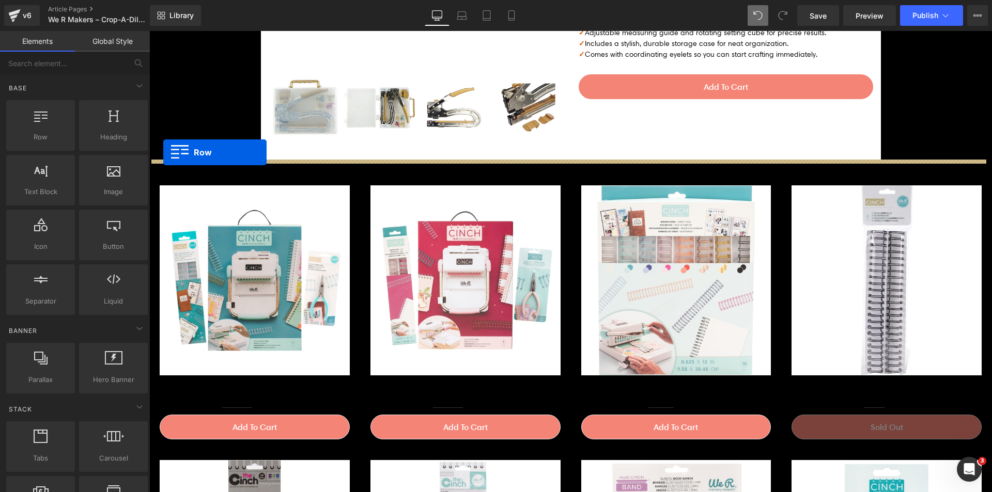
drag, startPoint x: 261, startPoint y: 158, endPoint x: 163, endPoint y: 152, distance: 98.3
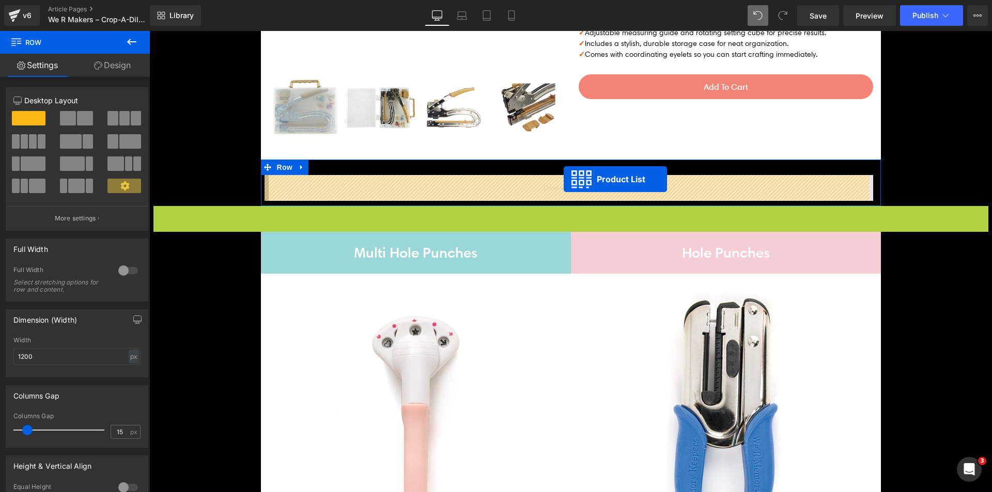
drag, startPoint x: 569, startPoint y: 211, endPoint x: 563, endPoint y: 179, distance: 33.0
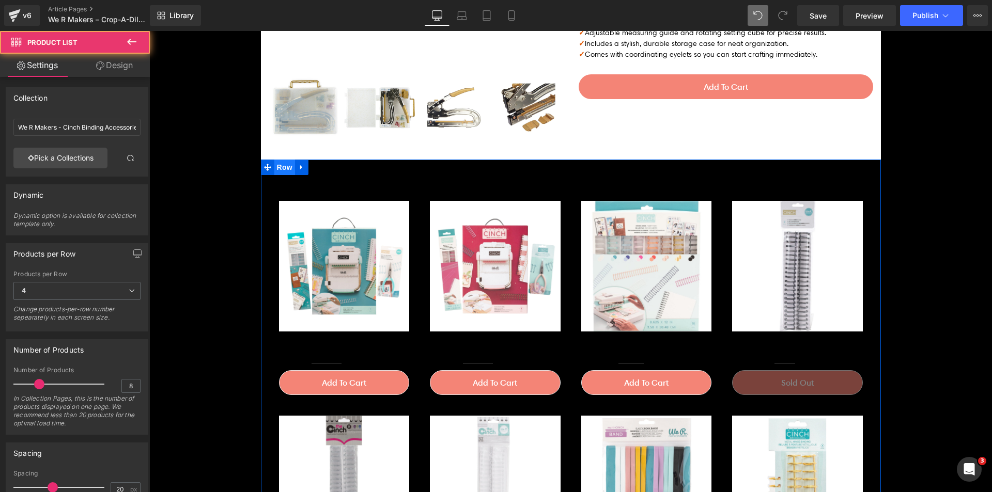
click at [279, 170] on span "Row" at bounding box center [284, 168] width 21 height 16
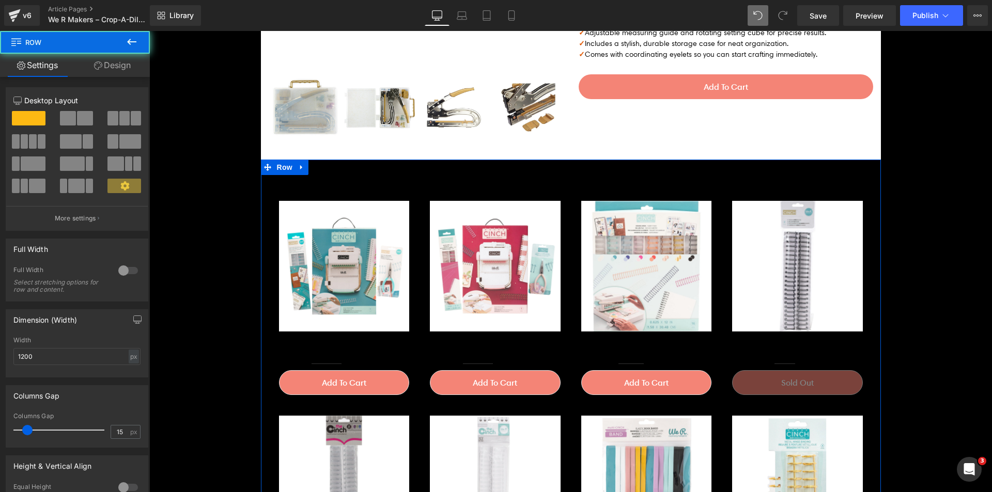
click at [112, 65] on link "Design" at bounding box center [112, 65] width 75 height 23
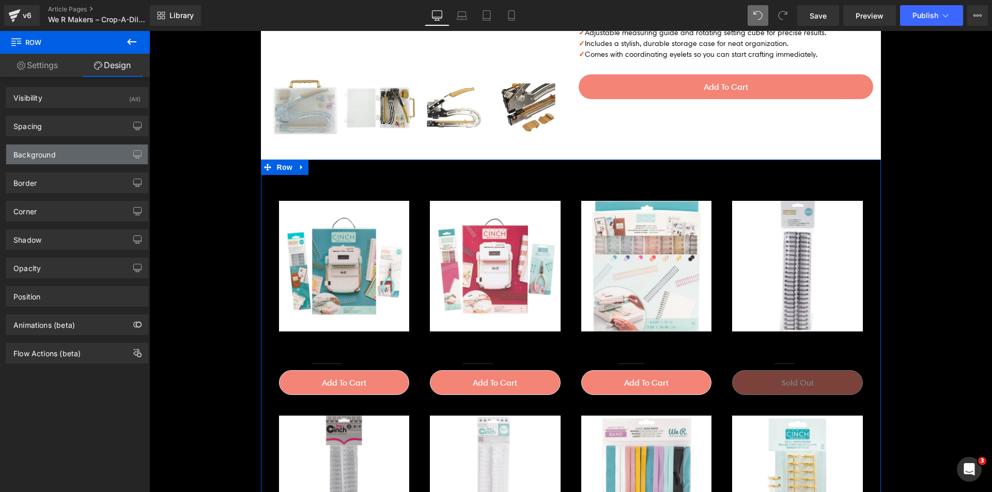
click at [66, 159] on div "Background" at bounding box center [77, 155] width 142 height 20
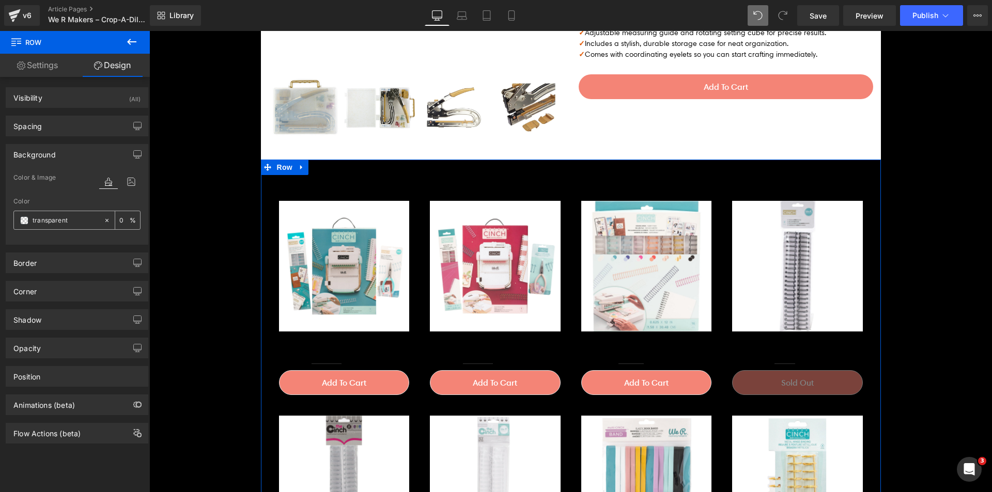
click at [26, 223] on span at bounding box center [24, 221] width 8 height 8
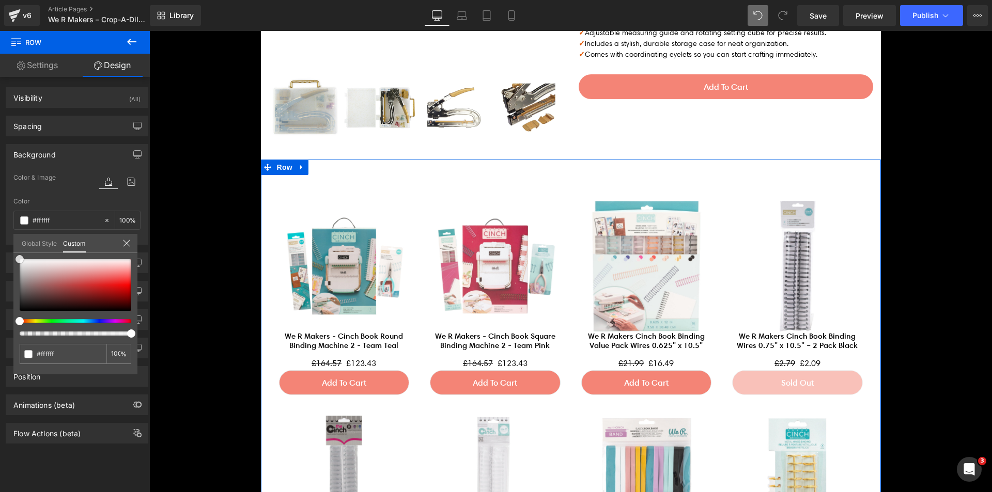
drag, startPoint x: 42, startPoint y: 274, endPoint x: 0, endPoint y: 184, distance: 98.7
click at [0, 184] on div "Background Color & Image color Color transparent 0 % Image Replace Image Upload…" at bounding box center [77, 190] width 154 height 109
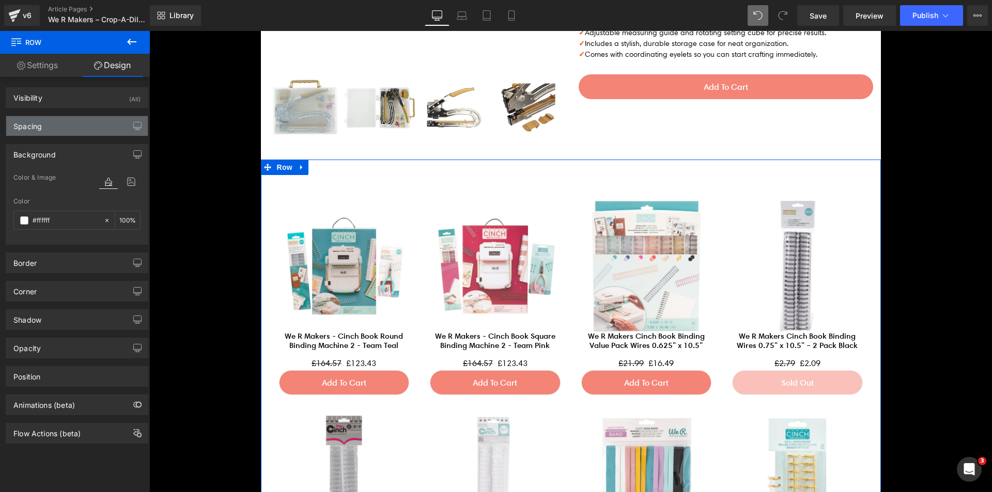
click at [74, 119] on div "Spacing" at bounding box center [77, 126] width 142 height 20
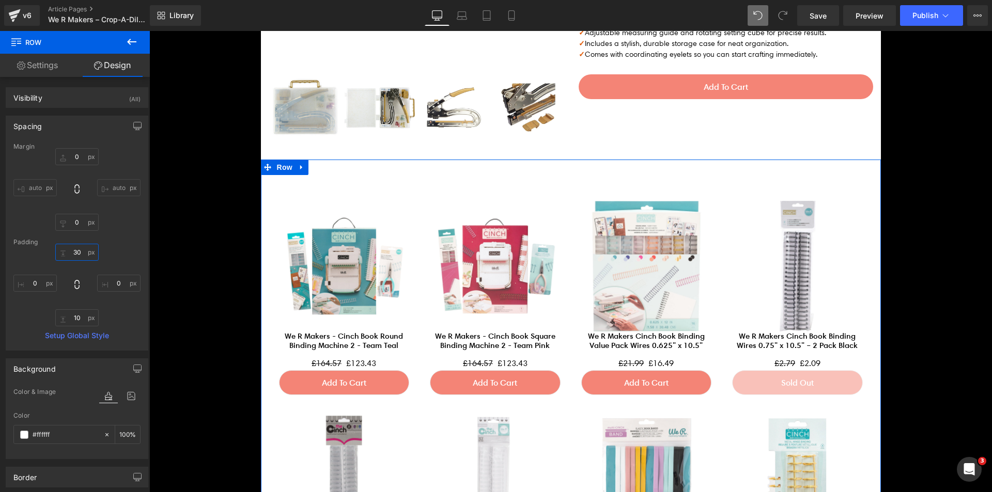
click at [72, 251] on input "30" at bounding box center [76, 252] width 43 height 17
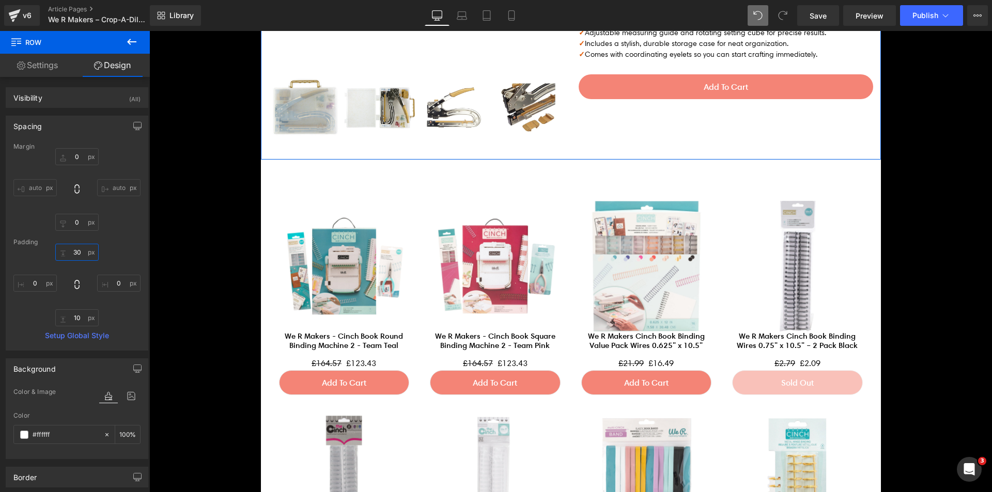
type input "0"
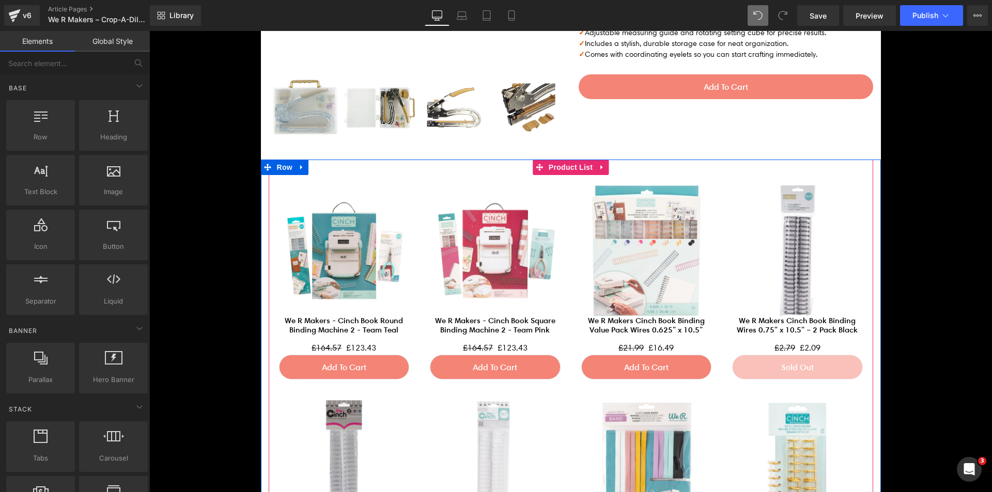
click at [382, 189] on img at bounding box center [344, 251] width 131 height 131
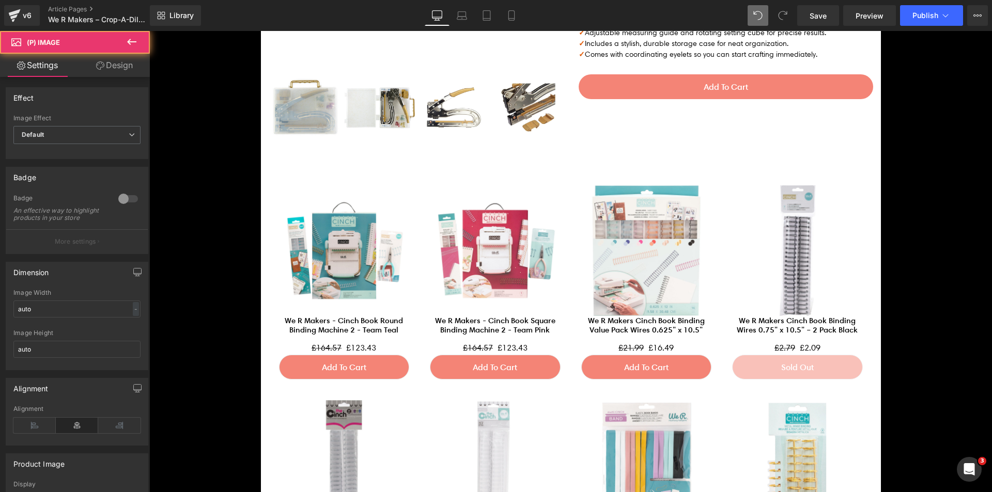
click at [118, 64] on link "Design" at bounding box center [114, 65] width 75 height 23
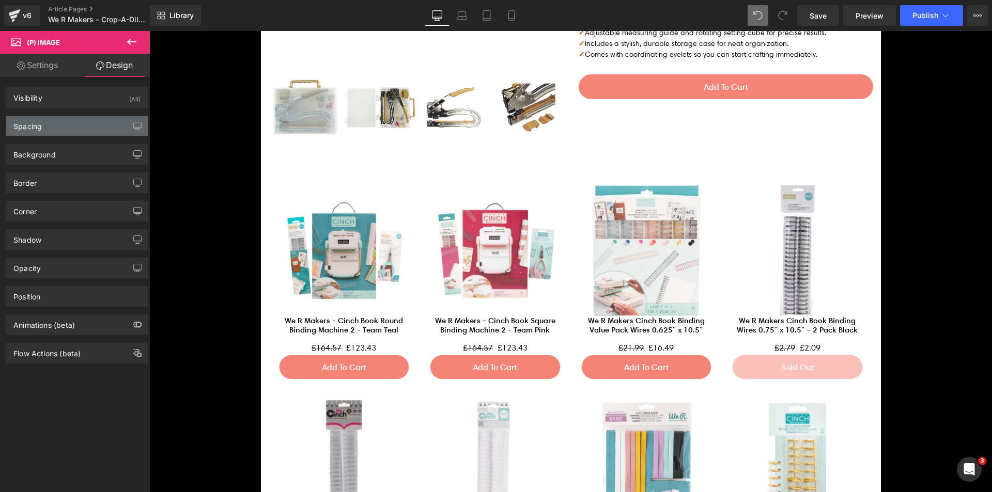
click at [97, 118] on div "Spacing" at bounding box center [77, 126] width 142 height 20
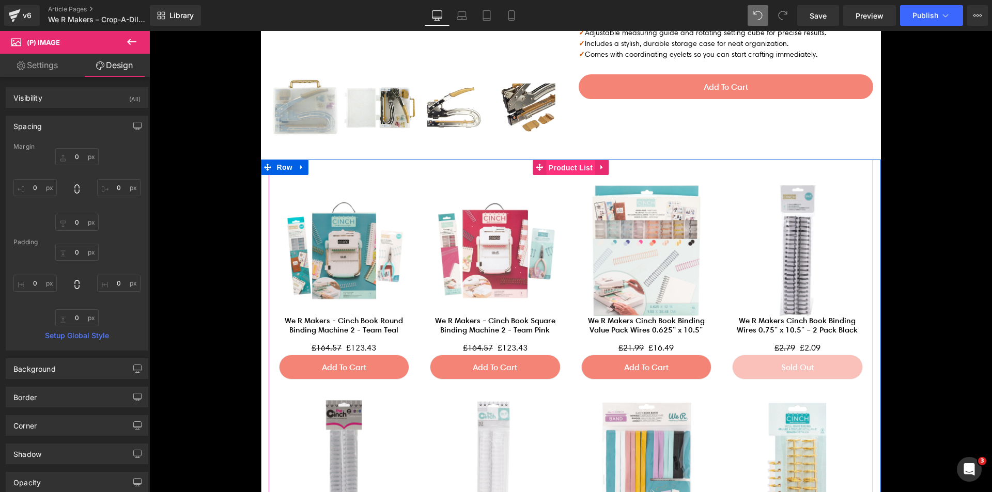
click at [549, 169] on span "Product List" at bounding box center [570, 168] width 49 height 16
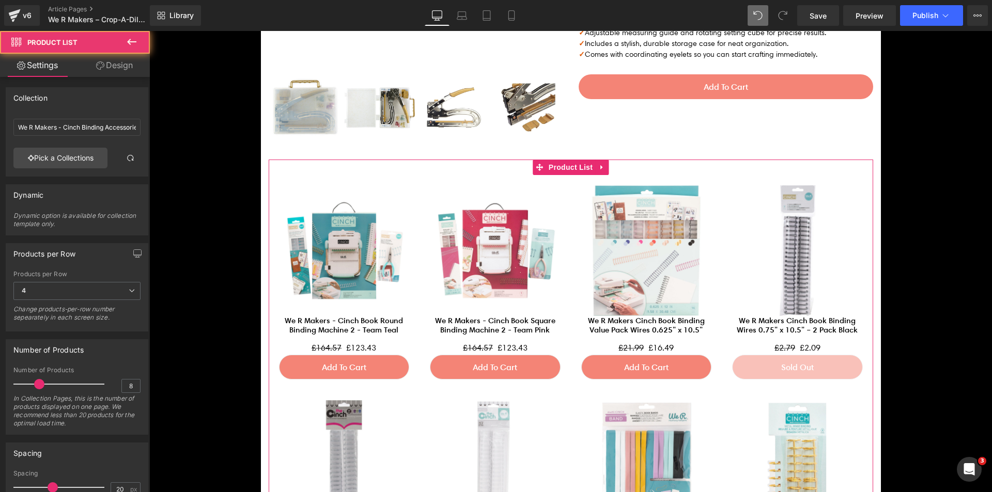
click at [105, 74] on link "Design" at bounding box center [114, 65] width 75 height 23
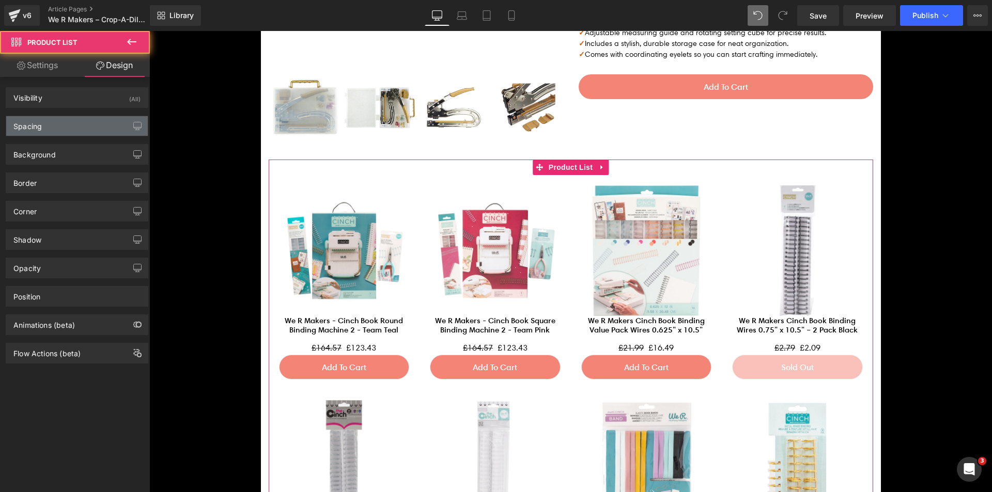
click at [82, 128] on div "Spacing" at bounding box center [77, 126] width 142 height 20
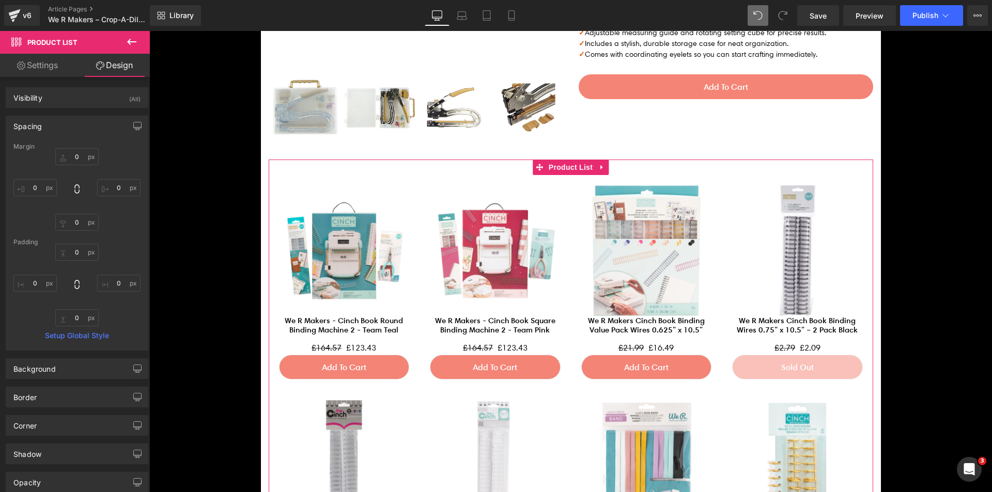
click at [82, 128] on div "Spacing" at bounding box center [77, 126] width 142 height 20
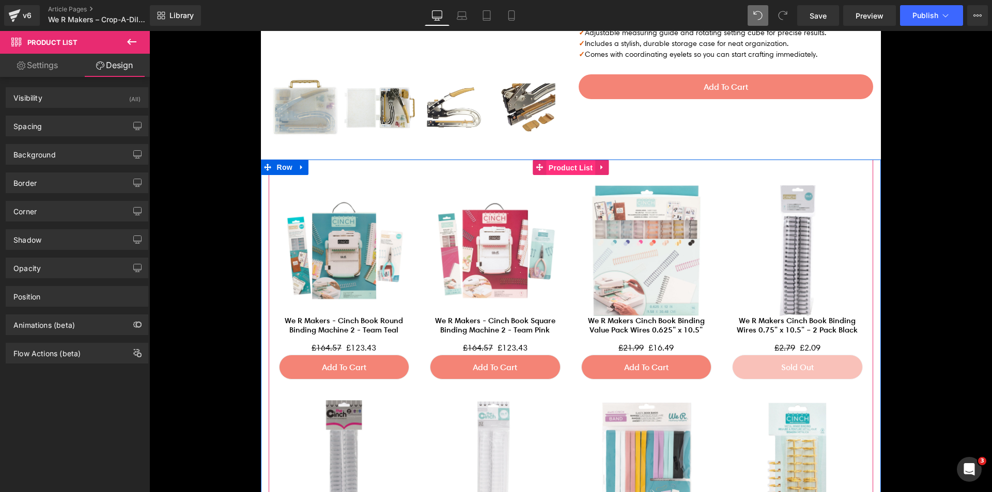
click at [576, 170] on span "Product List" at bounding box center [570, 168] width 49 height 16
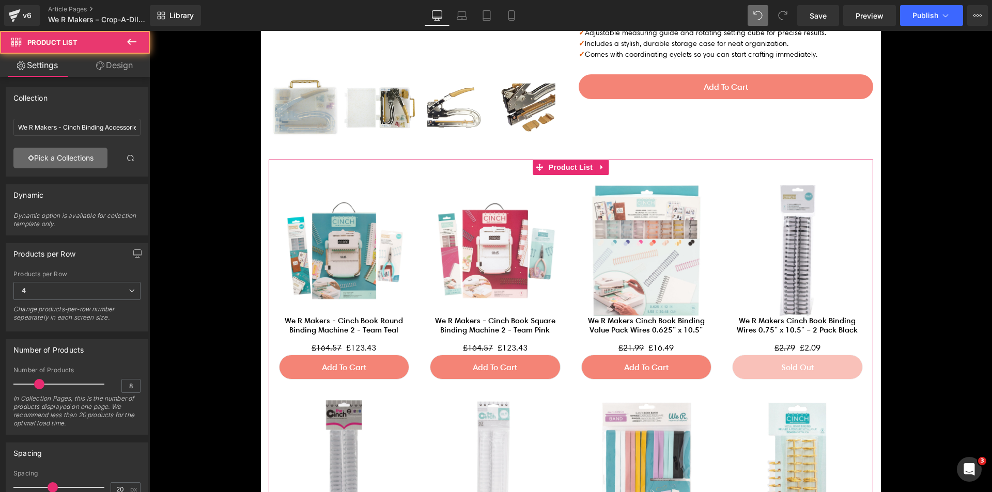
click at [84, 159] on link "Pick a Collections" at bounding box center [60, 158] width 94 height 21
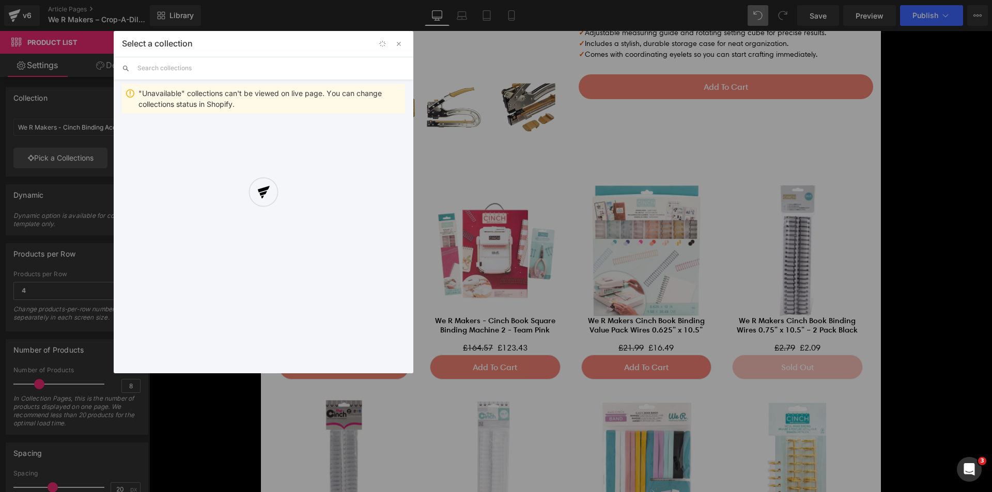
click at [234, 69] on div at bounding box center [264, 202] width 300 height 343
click at [220, 74] on div at bounding box center [264, 202] width 300 height 343
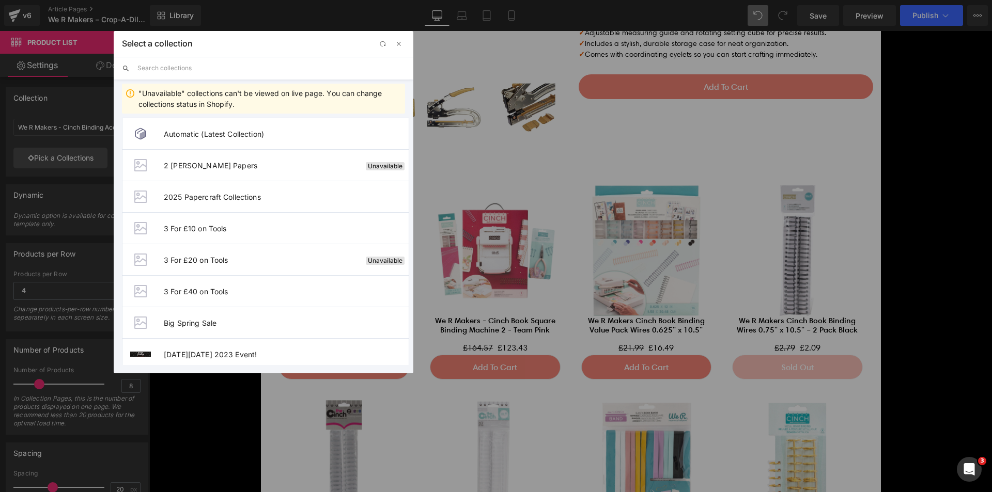
click at [211, 69] on div "Select a collection Back to Library Insert "Unavailable" collections can't be v…" at bounding box center [264, 202] width 300 height 343
click at [207, 69] on input "text" at bounding box center [271, 68] width 268 height 23
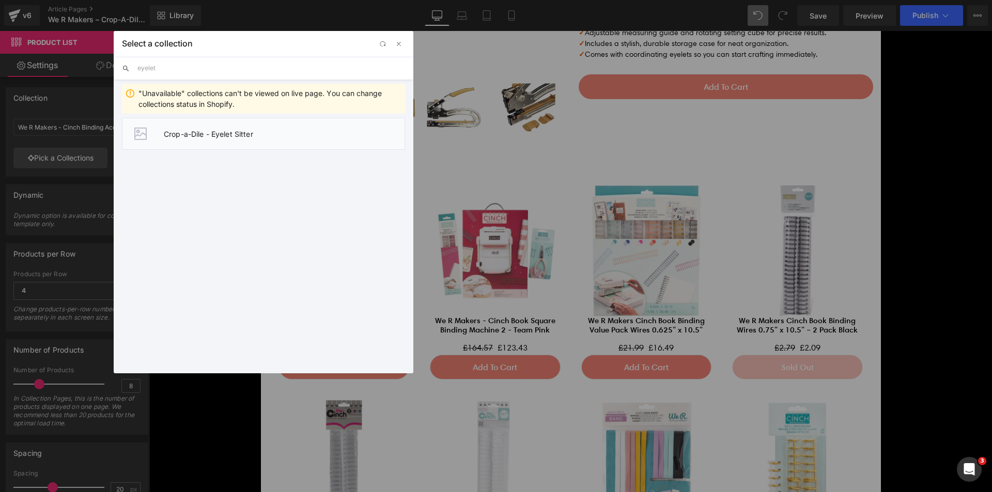
type input "eyelet"
click at [224, 133] on span "Crop-a-Dile - Eyelet Sitter" at bounding box center [284, 134] width 241 height 9
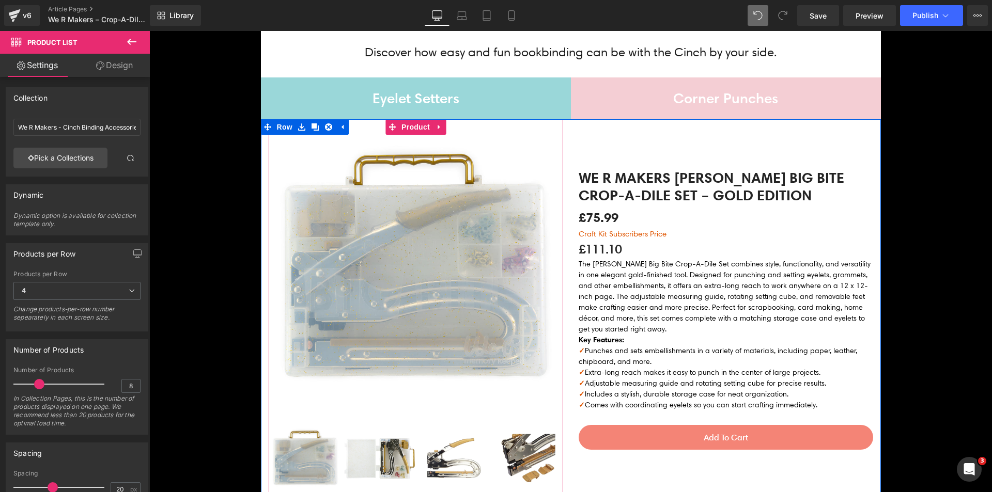
scroll to position [391, 0]
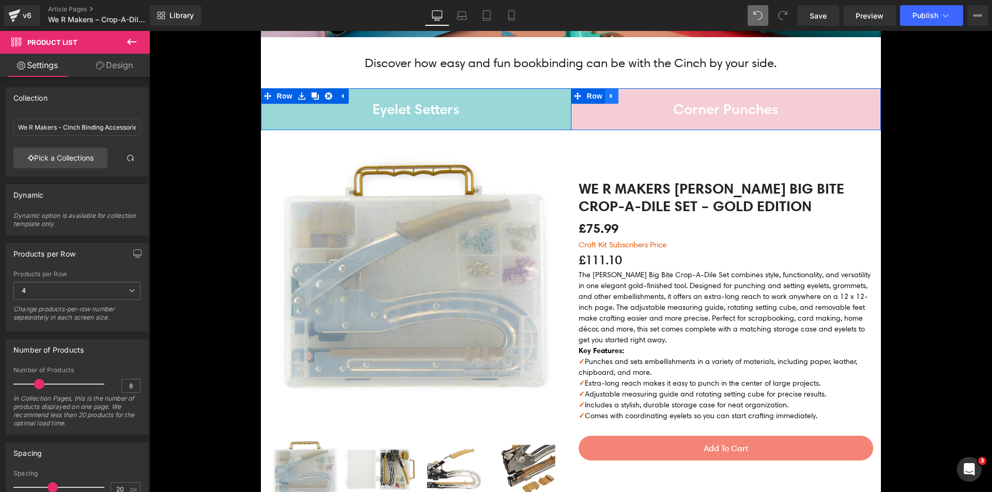
click at [609, 95] on icon at bounding box center [611, 96] width 7 height 8
click at [636, 95] on icon at bounding box center [638, 95] width 7 height 7
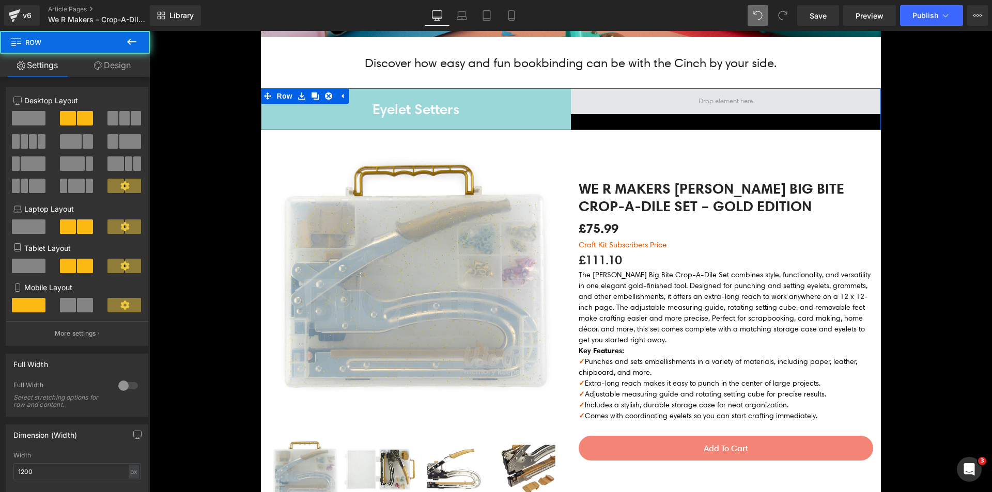
click at [586, 111] on span at bounding box center [726, 101] width 310 height 26
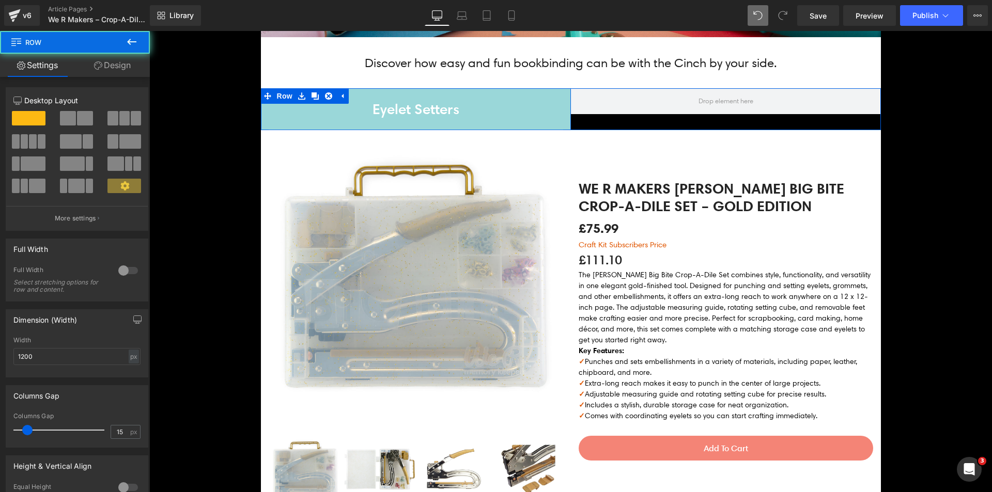
click at [262, 115] on div "Eyelet Setters Heading" at bounding box center [416, 109] width 310 height 21
click at [276, 95] on span "Row" at bounding box center [284, 96] width 21 height 16
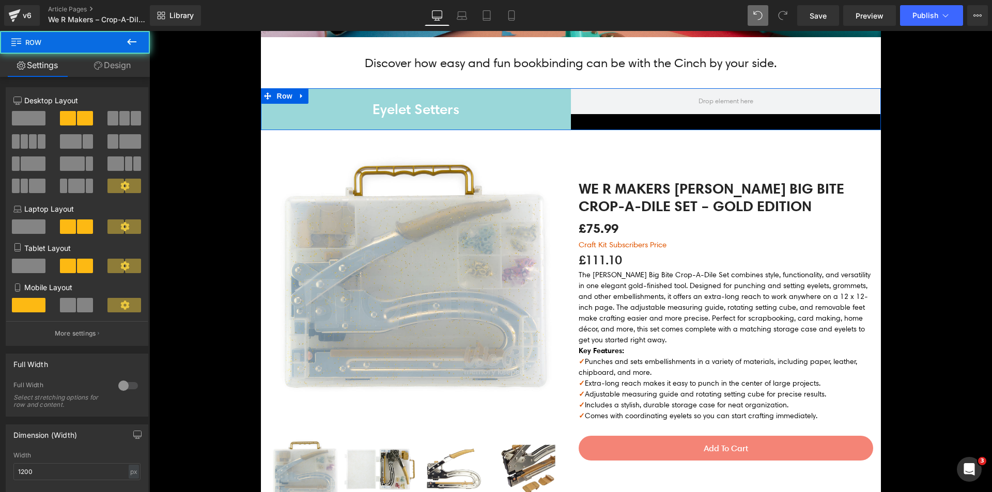
click at [35, 118] on span at bounding box center [29, 118] width 34 height 14
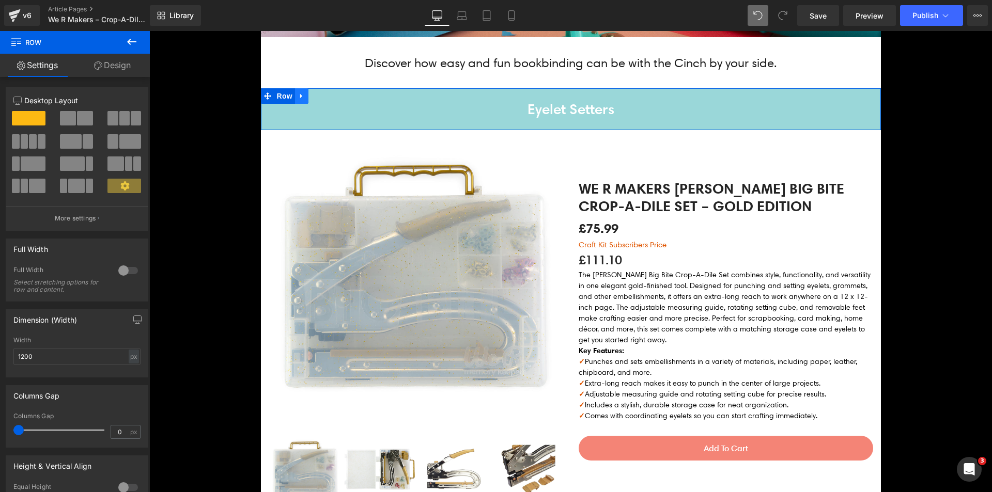
click at [295, 98] on link at bounding box center [301, 96] width 13 height 16
click at [312, 99] on icon at bounding box center [315, 95] width 7 height 7
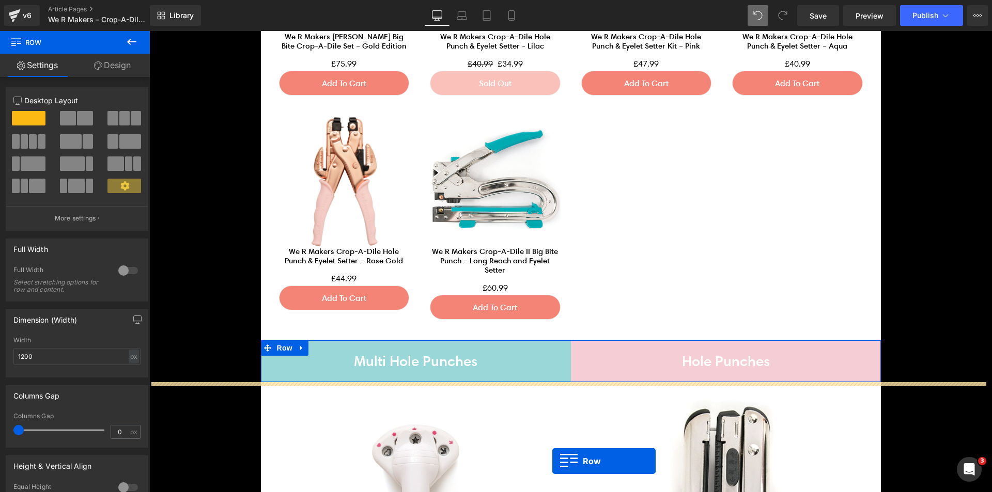
scroll to position [1084, 0]
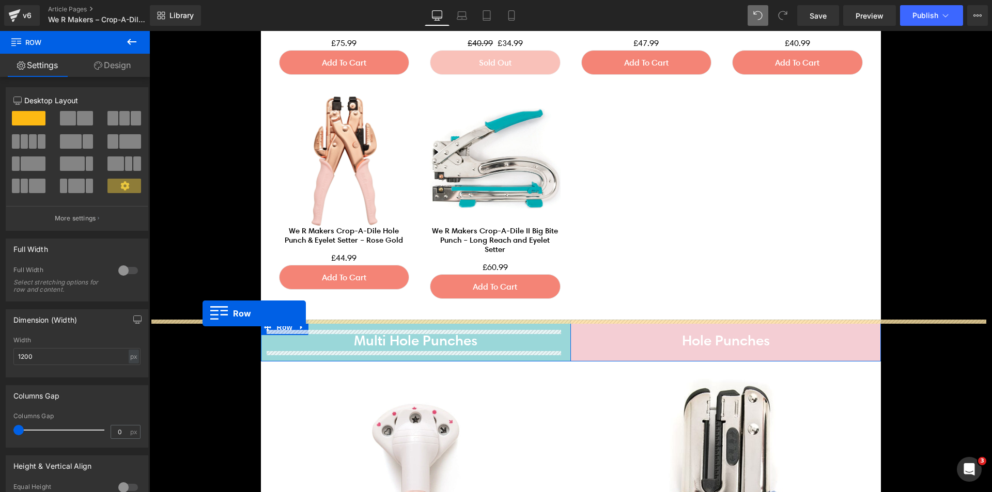
drag, startPoint x: 275, startPoint y: 137, endPoint x: 203, endPoint y: 314, distance: 191.0
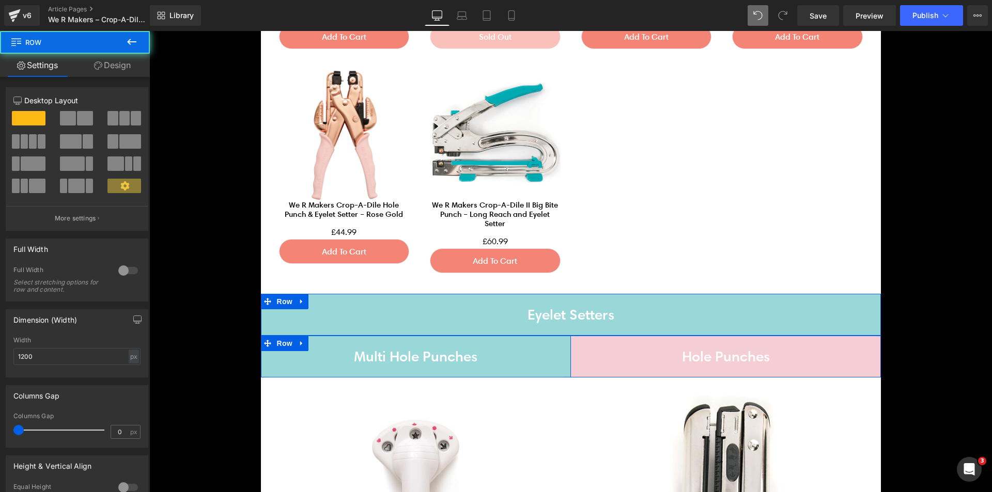
scroll to position [1058, 0]
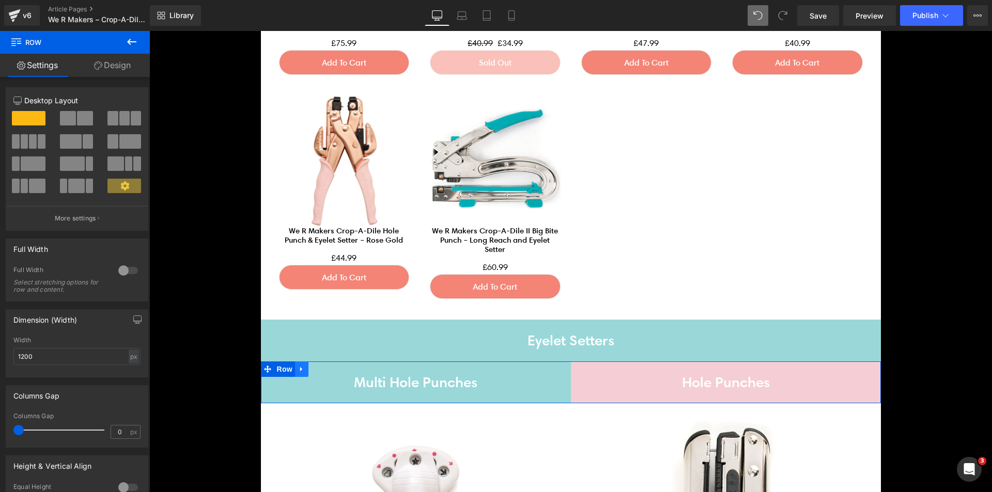
click at [301, 368] on link at bounding box center [301, 370] width 13 height 16
click at [325, 369] on icon at bounding box center [328, 370] width 7 height 8
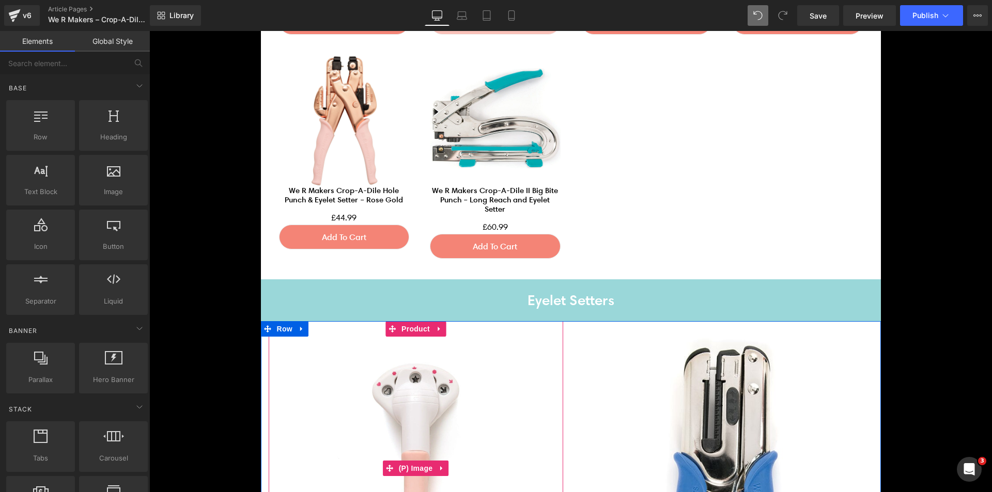
scroll to position [1161, 0]
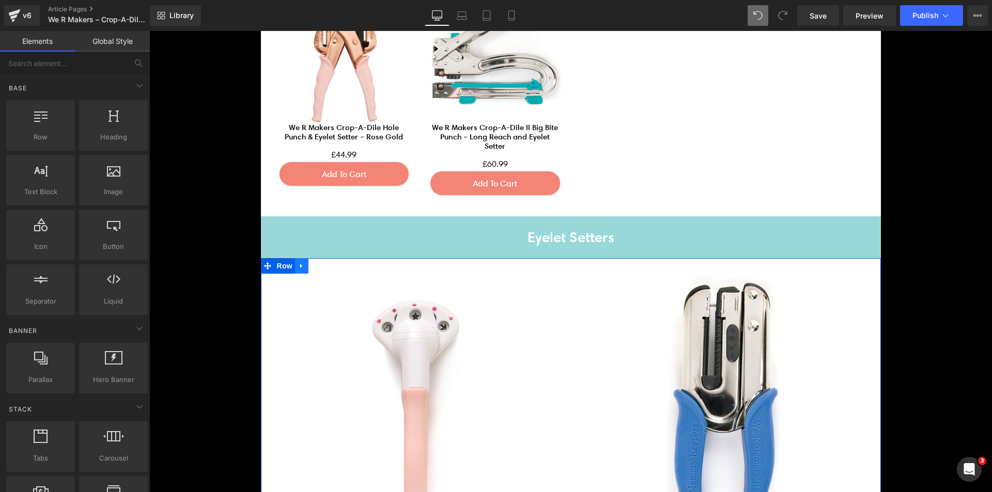
click at [300, 267] on icon at bounding box center [301, 266] width 7 height 8
click at [325, 267] on icon at bounding box center [328, 266] width 7 height 8
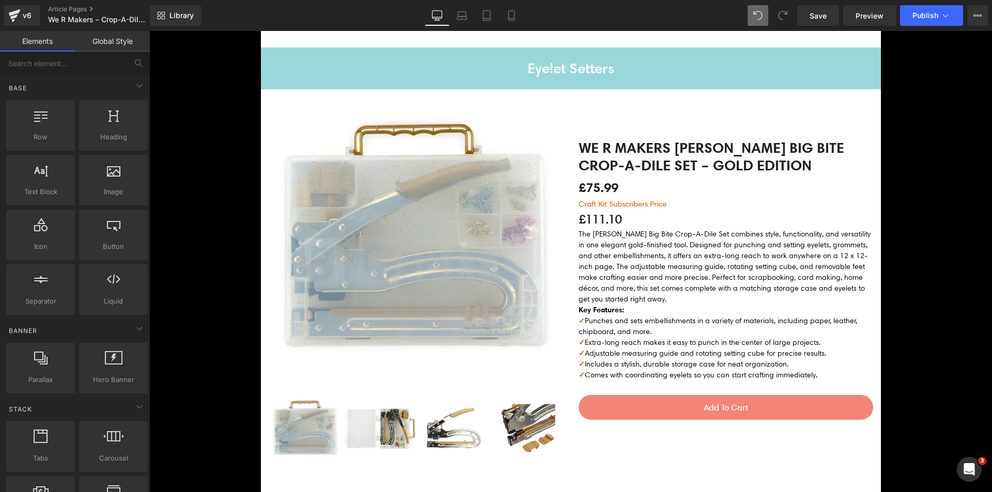
scroll to position [438, 0]
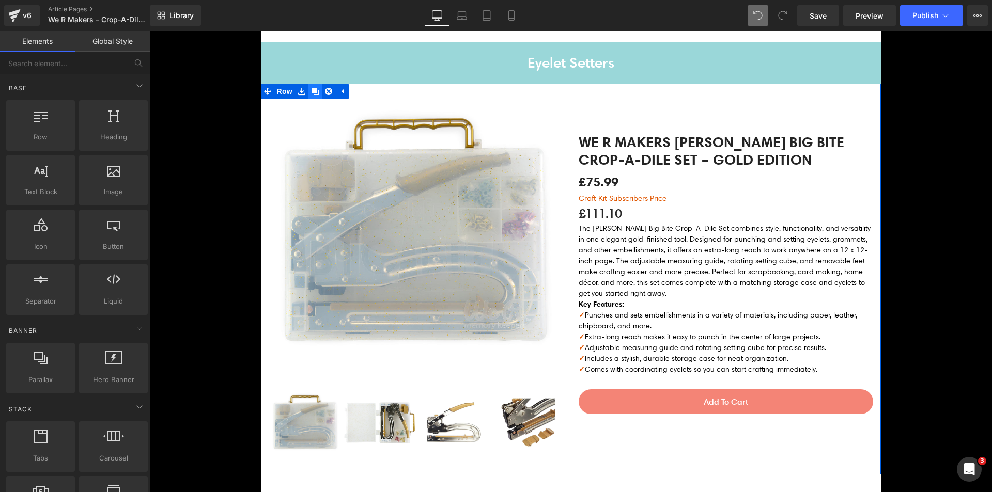
click at [308, 90] on link at bounding box center [314, 92] width 13 height 16
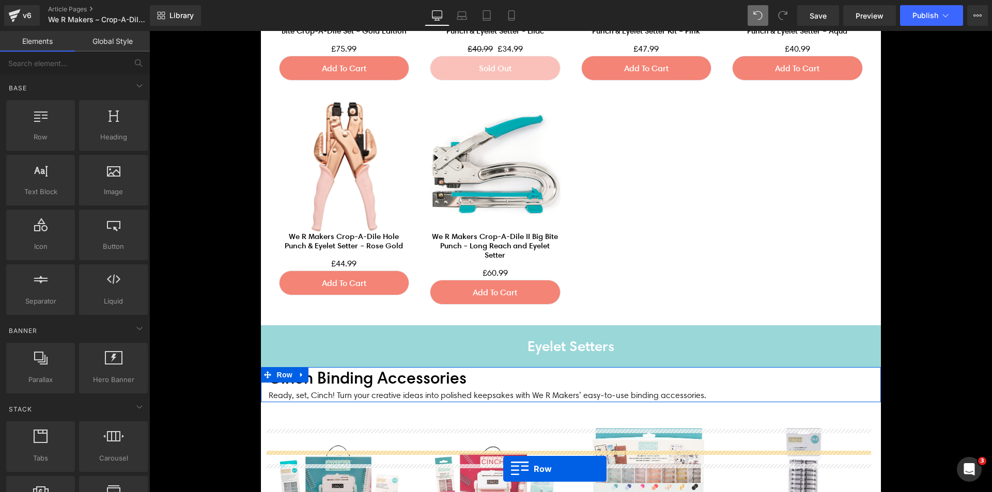
scroll to position [1130, 0]
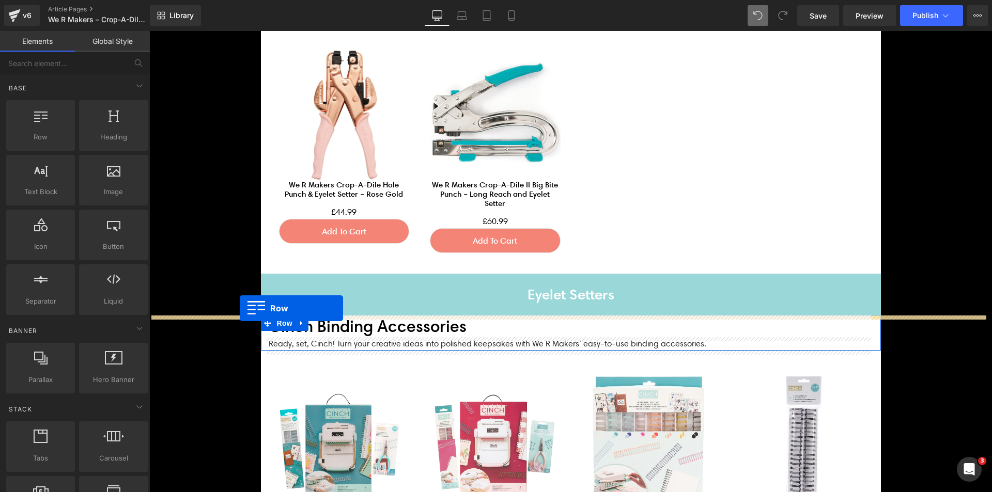
drag, startPoint x: 273, startPoint y: 81, endPoint x: 240, endPoint y: 308, distance: 230.3
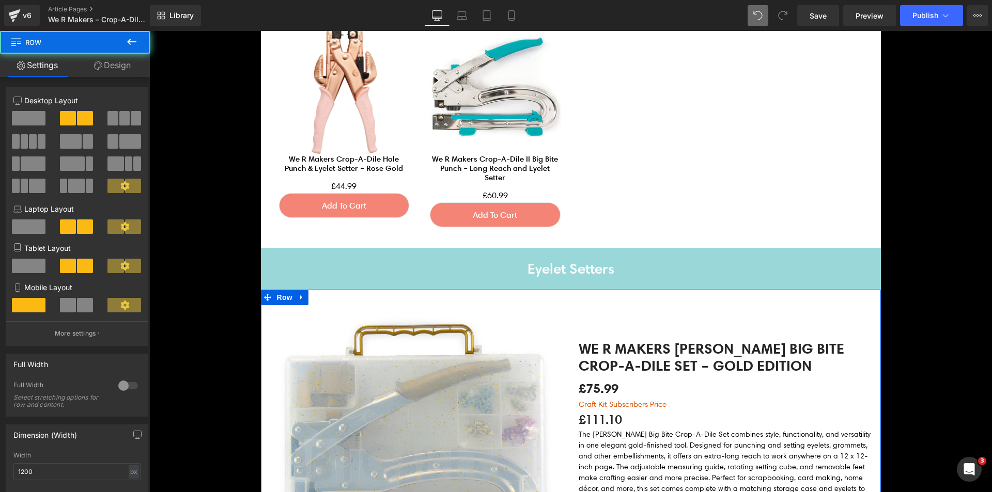
scroll to position [1104, 0]
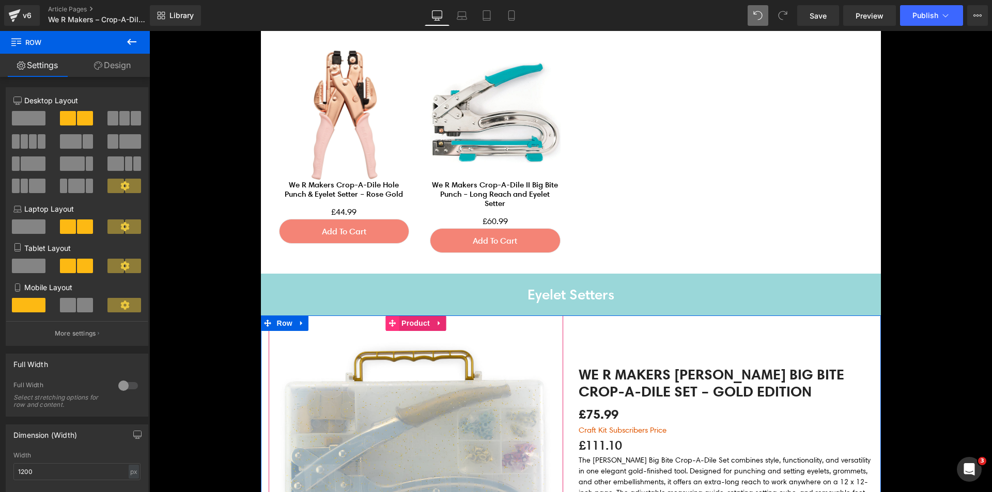
click at [407, 323] on span "Product" at bounding box center [416, 324] width 34 height 16
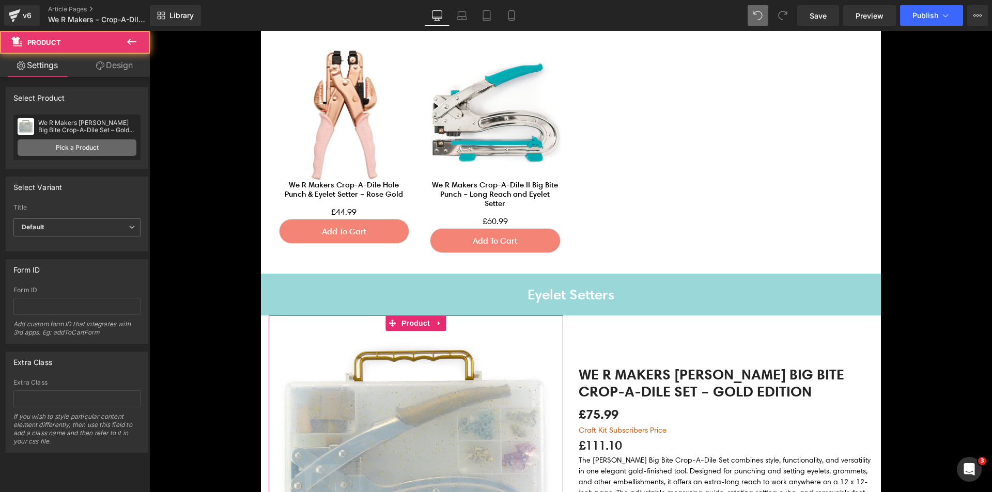
click at [75, 147] on link "Pick a Product" at bounding box center [77, 148] width 119 height 17
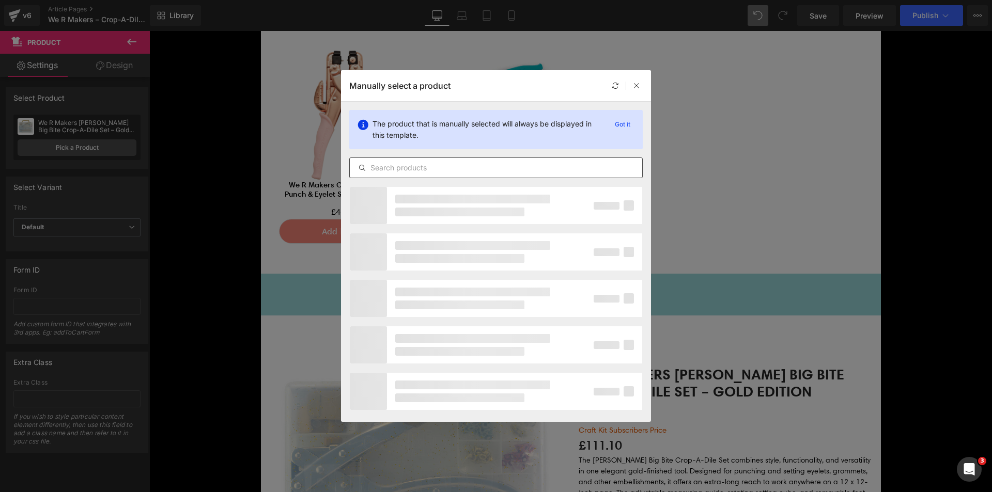
click at [398, 166] on input "text" at bounding box center [496, 168] width 292 height 12
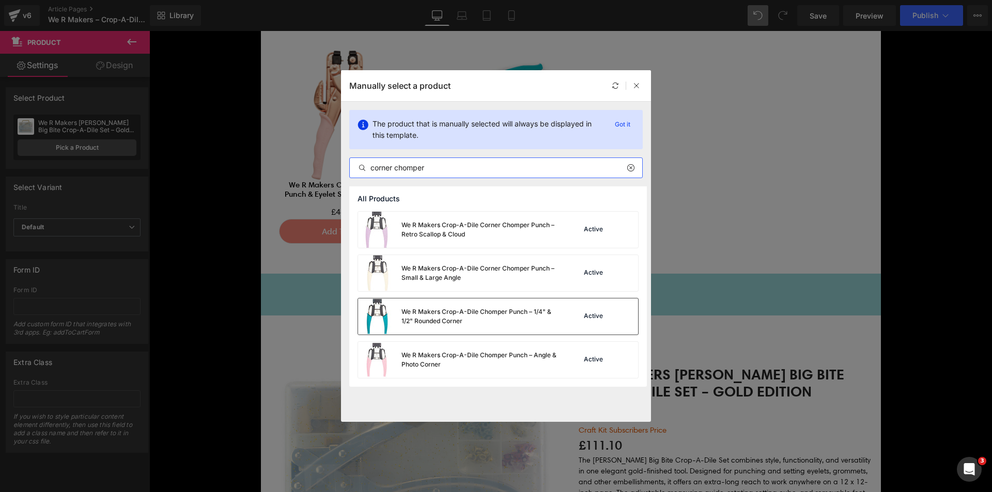
type input "corner chomper"
drag, startPoint x: 498, startPoint y: 312, endPoint x: 435, endPoint y: 308, distance: 63.6
click at [498, 312] on div "We R Makers Crop-A-Dile Chomper Punch – 1/4" & 1/2" Rounded Corner" at bounding box center [478, 316] width 155 height 19
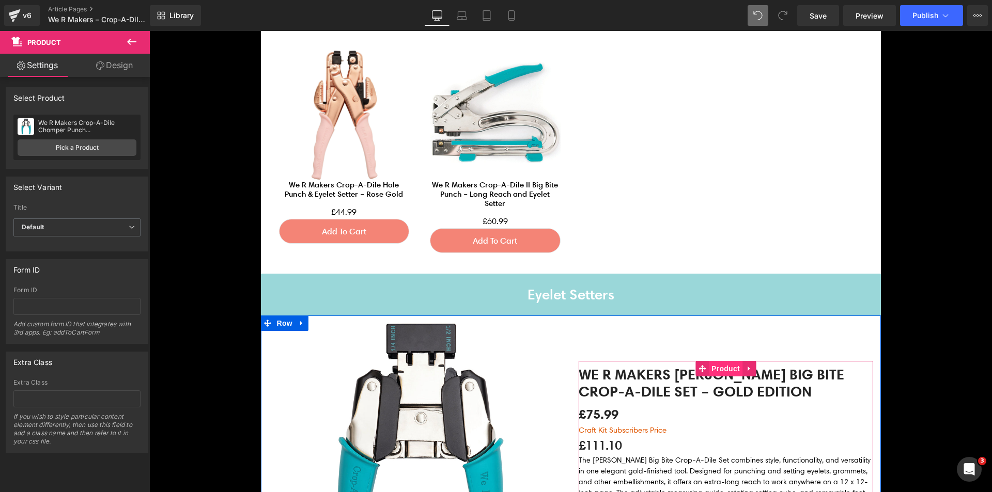
click at [719, 374] on span "Product" at bounding box center [726, 369] width 34 height 16
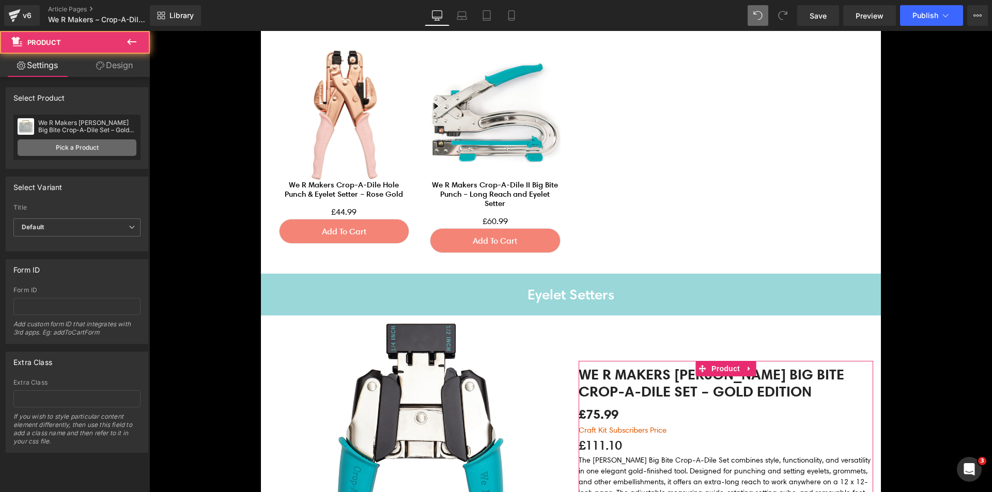
click at [89, 148] on link "Pick a Product" at bounding box center [77, 148] width 119 height 17
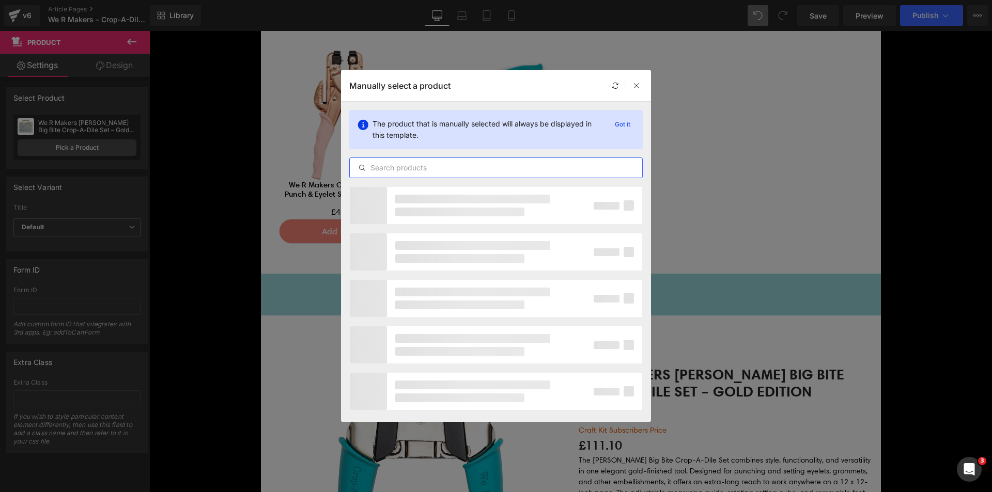
click at [410, 172] on input "text" at bounding box center [496, 168] width 292 height 12
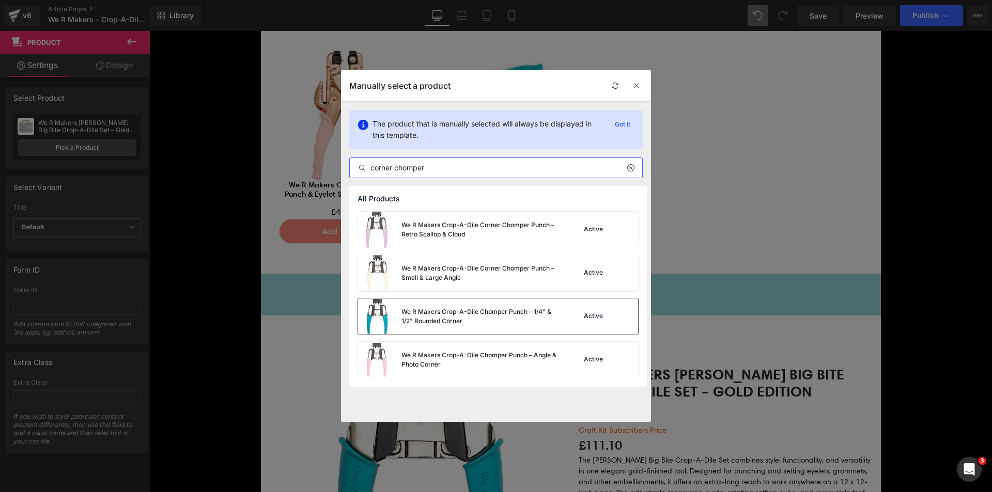
type input "corner chomper"
click at [448, 301] on div "We R Makers Crop-A-Dile Chomper Punch – 1/4" & 1/2" Rounded Corner" at bounding box center [457, 317] width 198 height 36
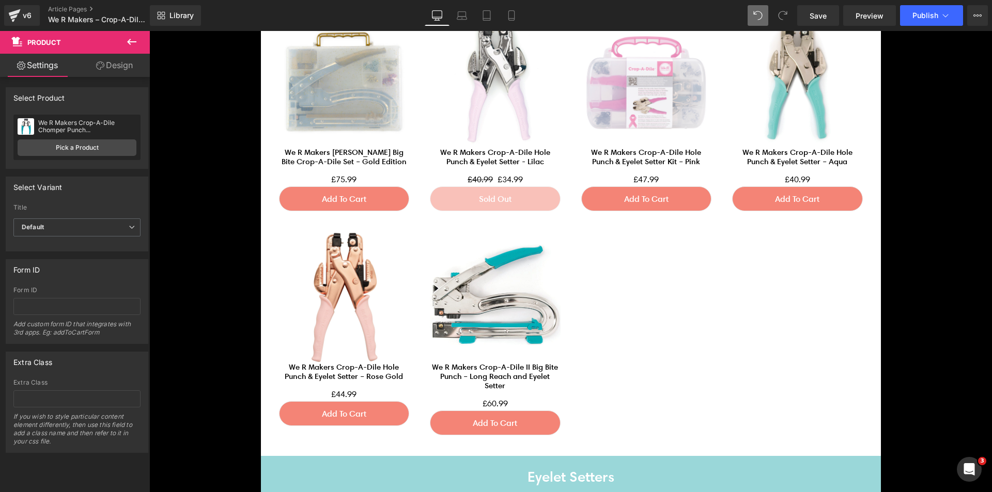
scroll to position [794, 0]
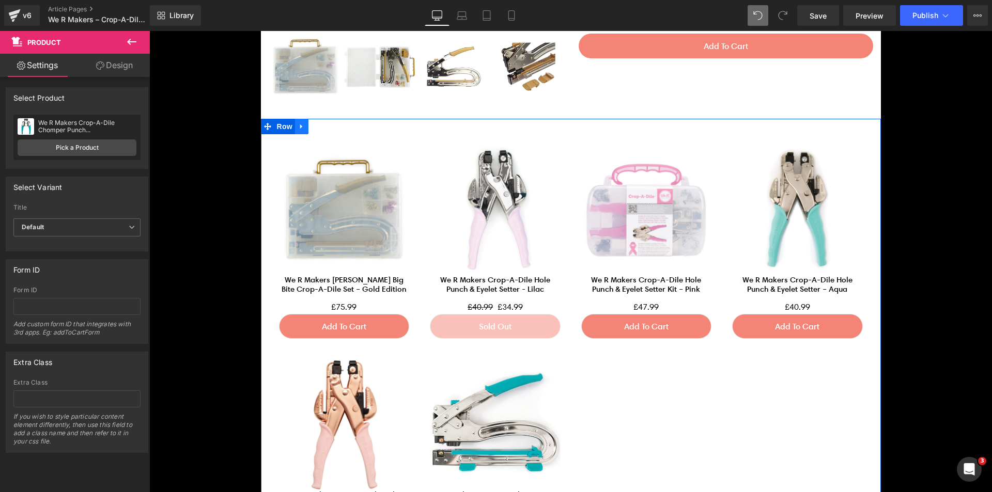
click at [298, 128] on icon at bounding box center [301, 127] width 7 height 8
click at [312, 130] on icon at bounding box center [315, 126] width 7 height 7
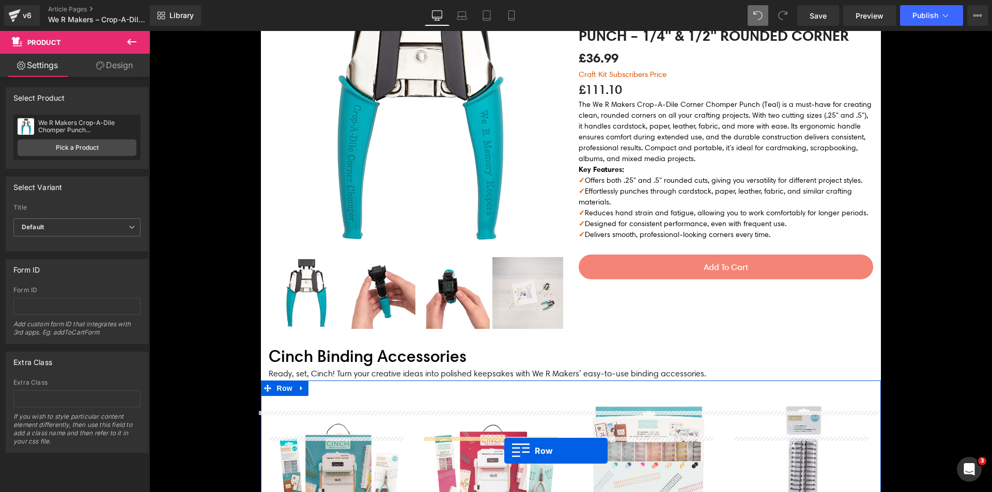
scroll to position [1533, 0]
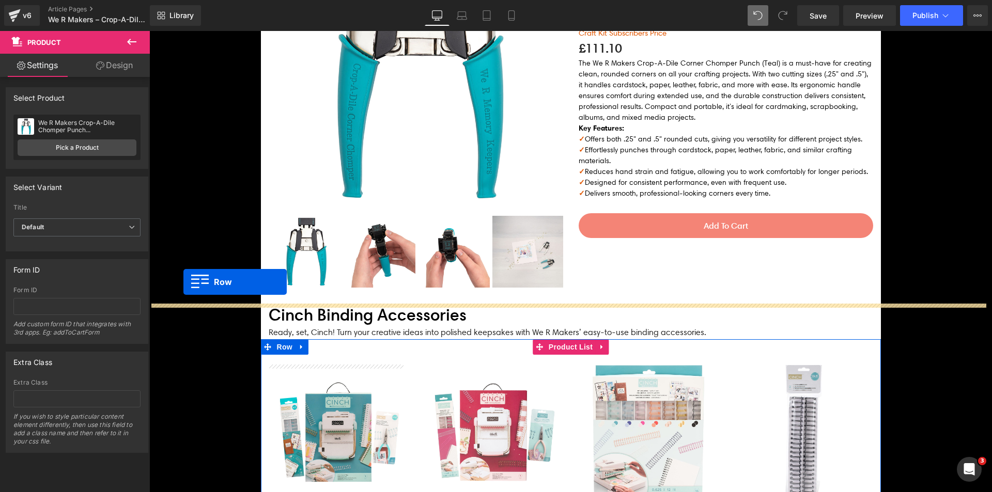
drag, startPoint x: 279, startPoint y: 286, endPoint x: 183, endPoint y: 282, distance: 95.2
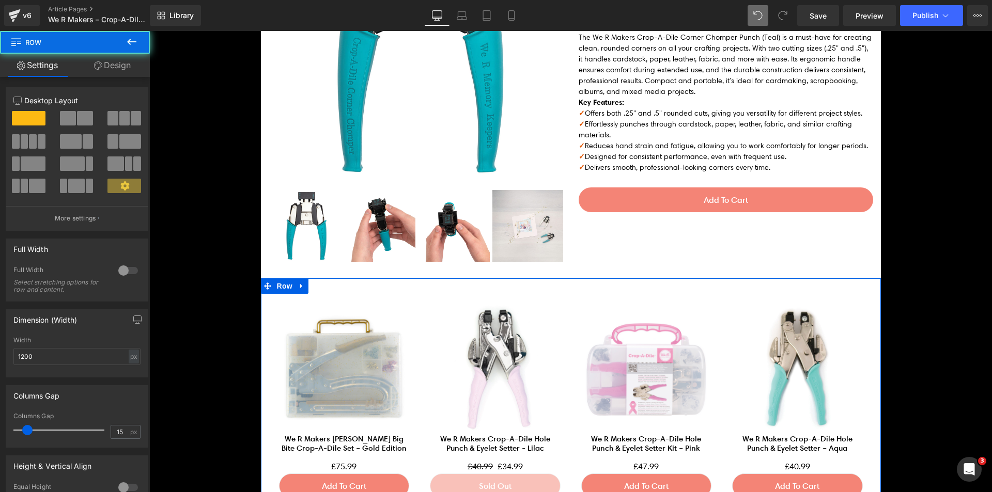
scroll to position [1507, 0]
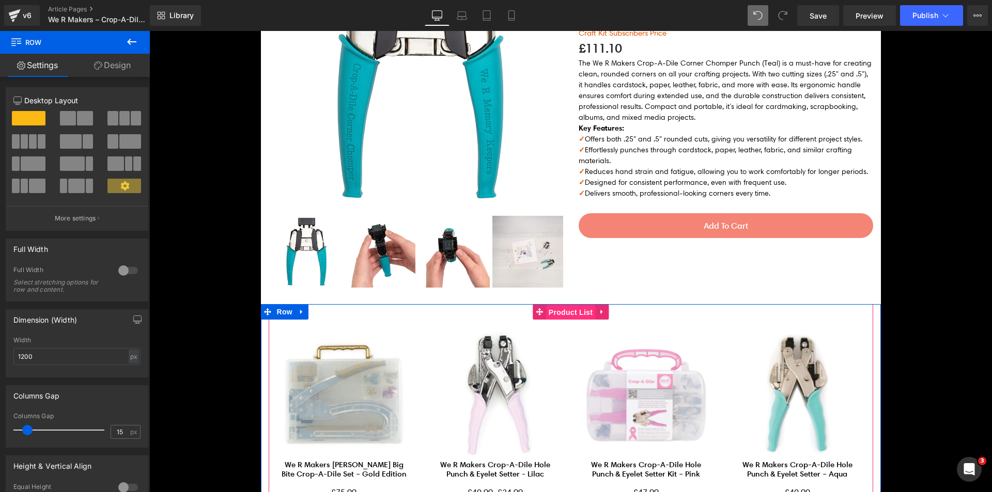
click at [566, 316] on span "Product List" at bounding box center [570, 313] width 49 height 16
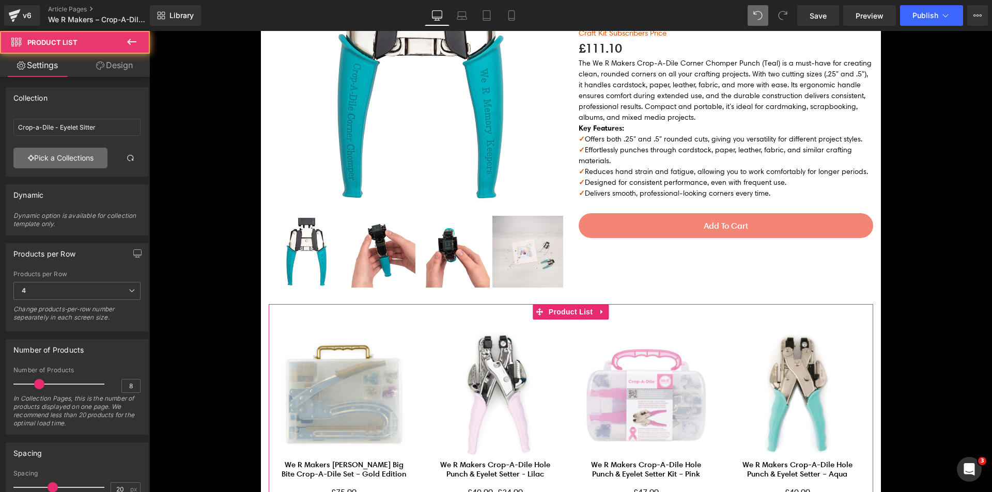
click at [75, 156] on link "Pick a Collections" at bounding box center [60, 158] width 94 height 21
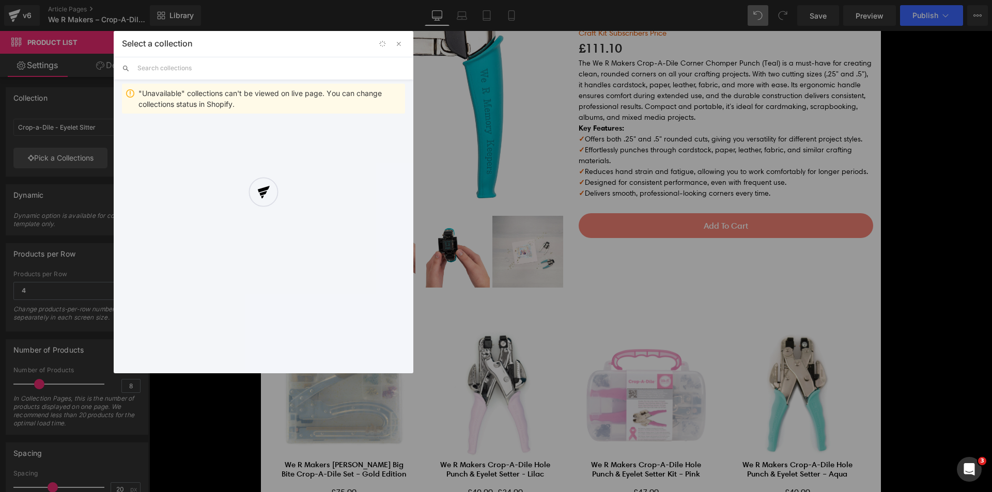
click at [270, 60] on div at bounding box center [264, 202] width 300 height 343
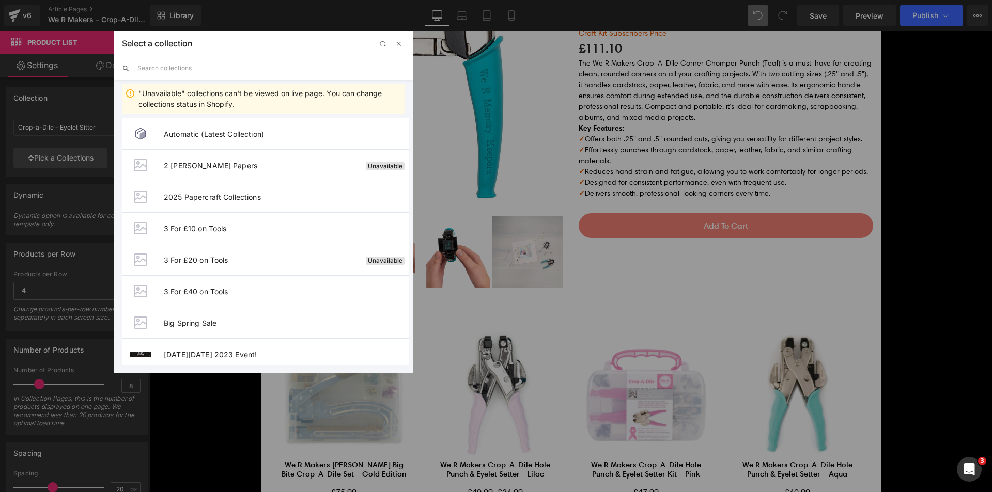
click at [273, 69] on input "text" at bounding box center [271, 68] width 268 height 23
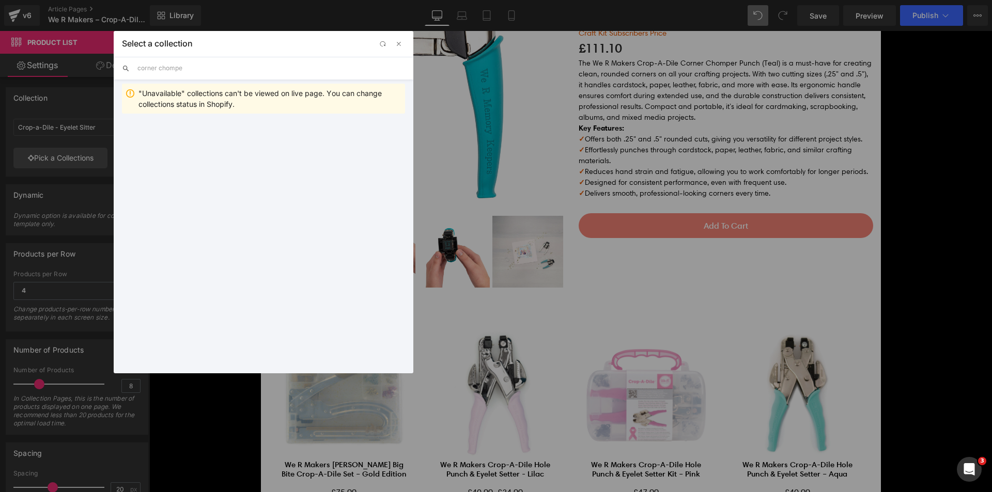
click at [190, 71] on input "corner chompe" at bounding box center [271, 68] width 268 height 23
type input "corner pu"
drag, startPoint x: 258, startPoint y: 133, endPoint x: 281, endPoint y: 141, distance: 24.7
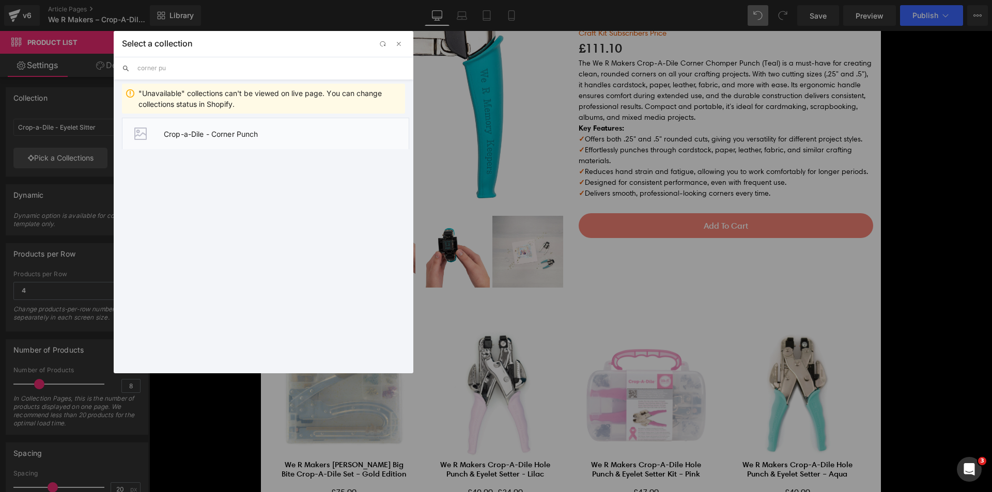
click at [258, 133] on span "Crop-a-Dile - Corner Punch" at bounding box center [286, 134] width 245 height 9
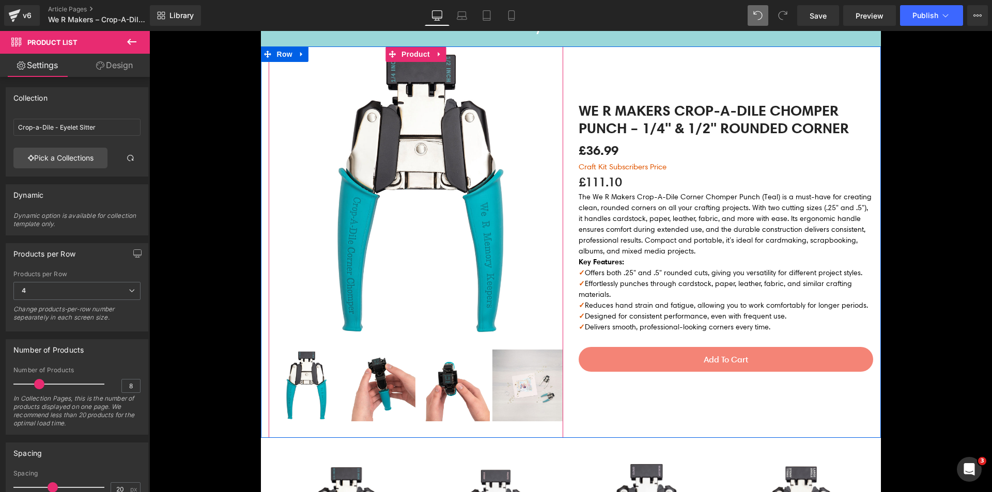
scroll to position [1248, 0]
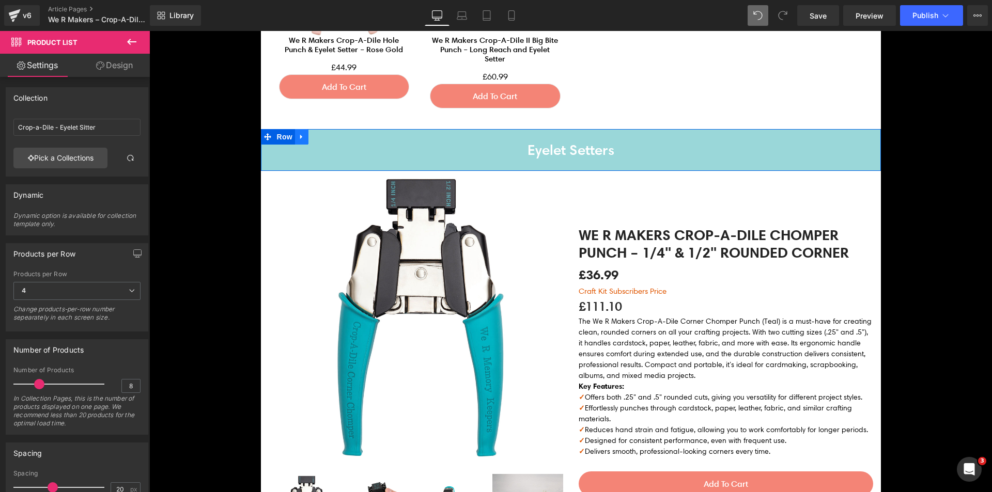
click at [300, 137] on icon at bounding box center [301, 137] width 2 height 5
click at [312, 138] on icon at bounding box center [315, 136] width 7 height 7
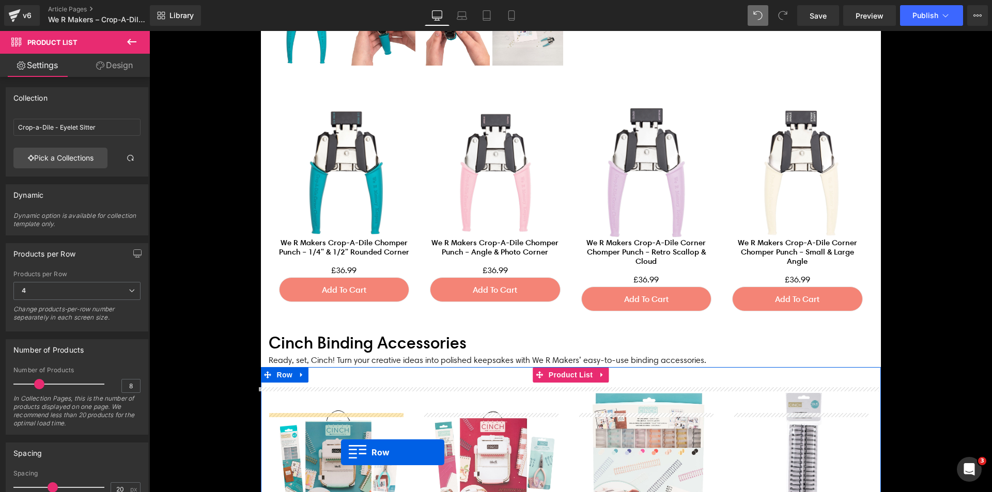
scroll to position [1848, 0]
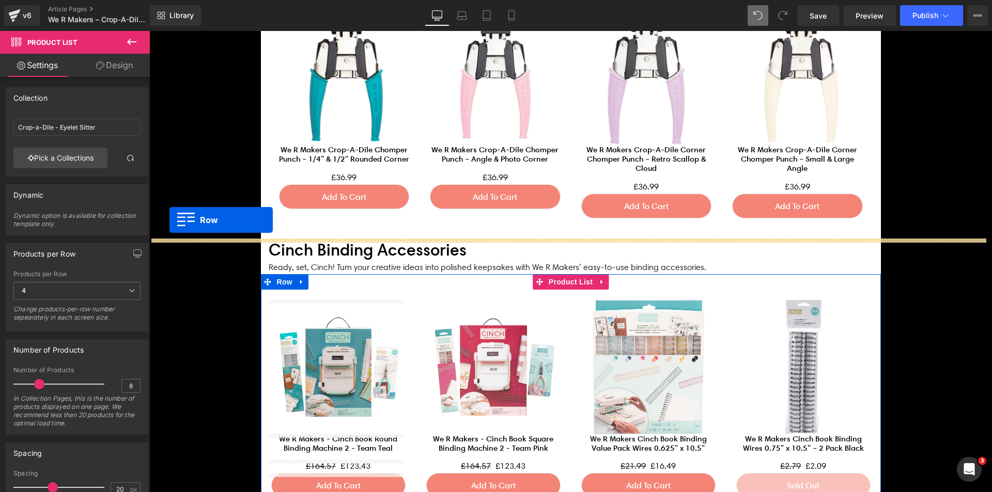
drag, startPoint x: 282, startPoint y: 177, endPoint x: 169, endPoint y: 220, distance: 120.1
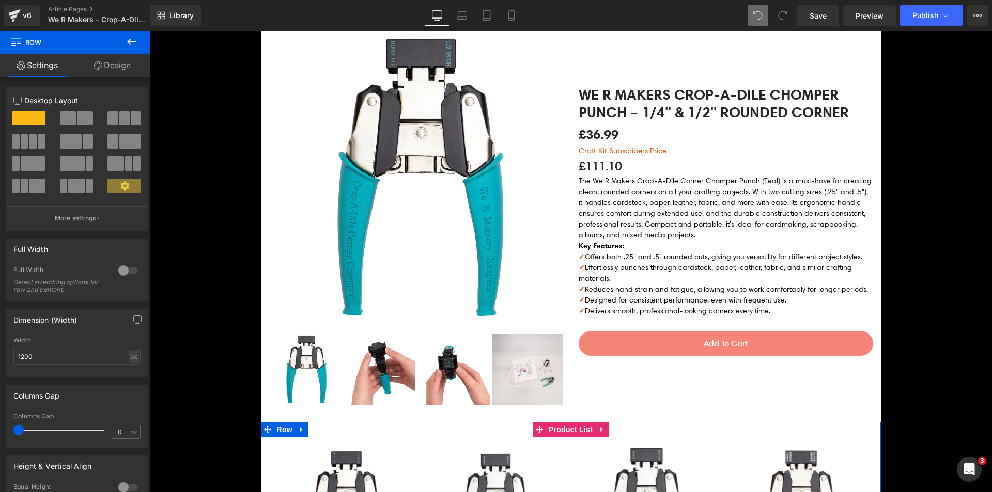
scroll to position [1254, 0]
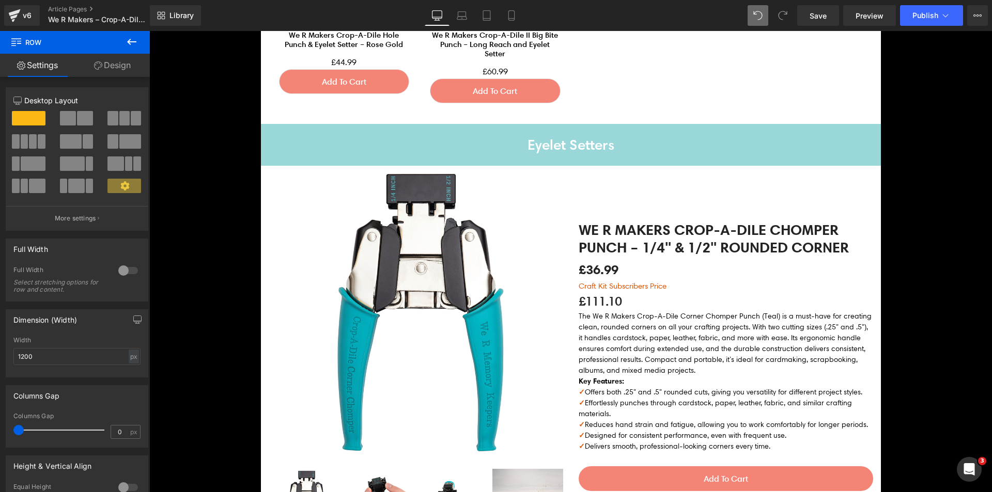
click at [482, 129] on div "Eyelet Setters Heading Row" at bounding box center [571, 145] width 620 height 42
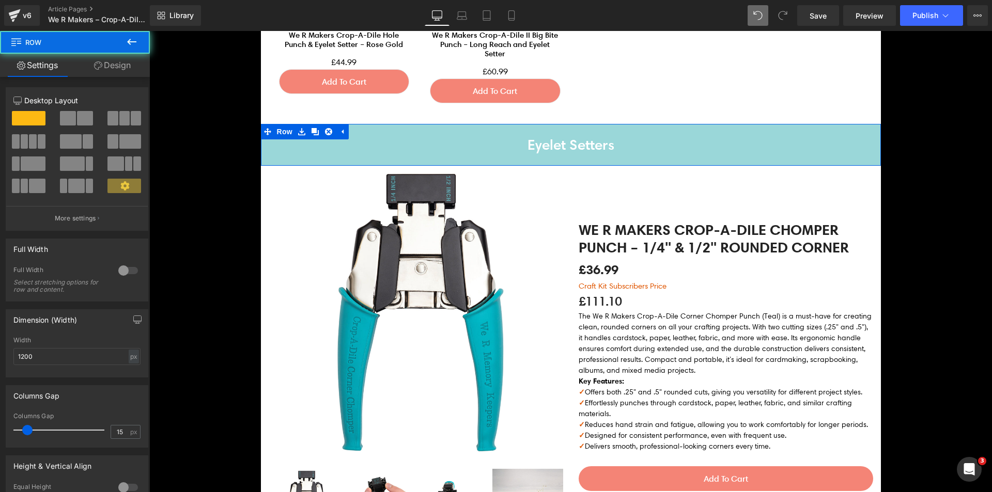
click at [149, 31] on div at bounding box center [149, 31] width 0 height 0
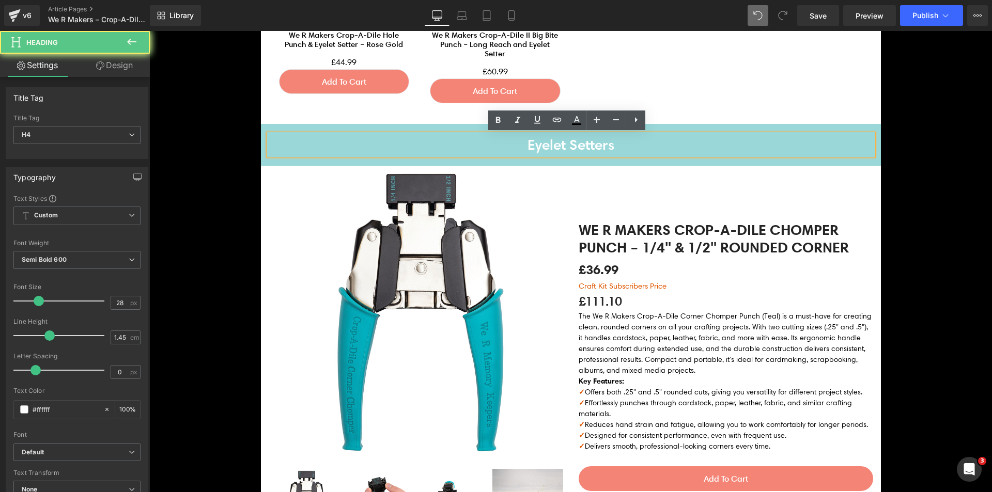
click at [501, 139] on h4 "Eyelet Setters" at bounding box center [571, 144] width 605 height 21
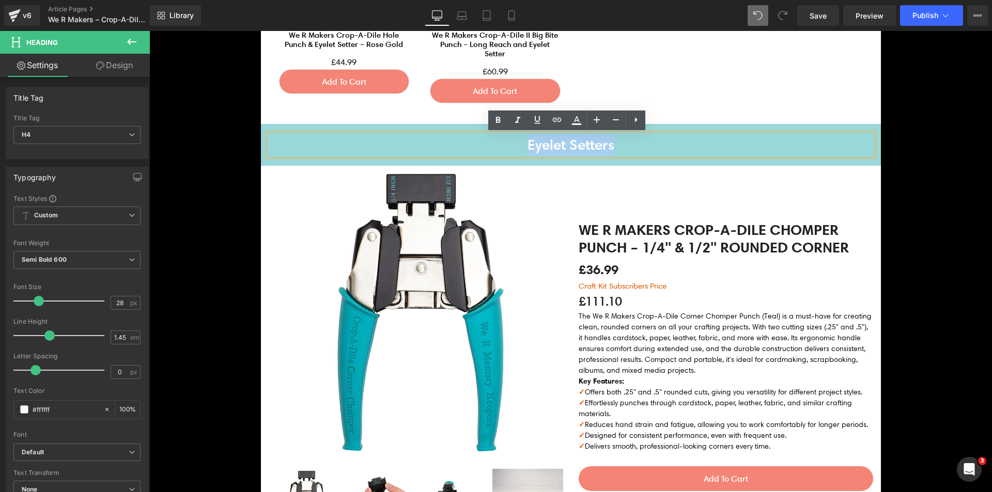
click at [501, 139] on h4 "Eyelet Setters" at bounding box center [571, 144] width 605 height 21
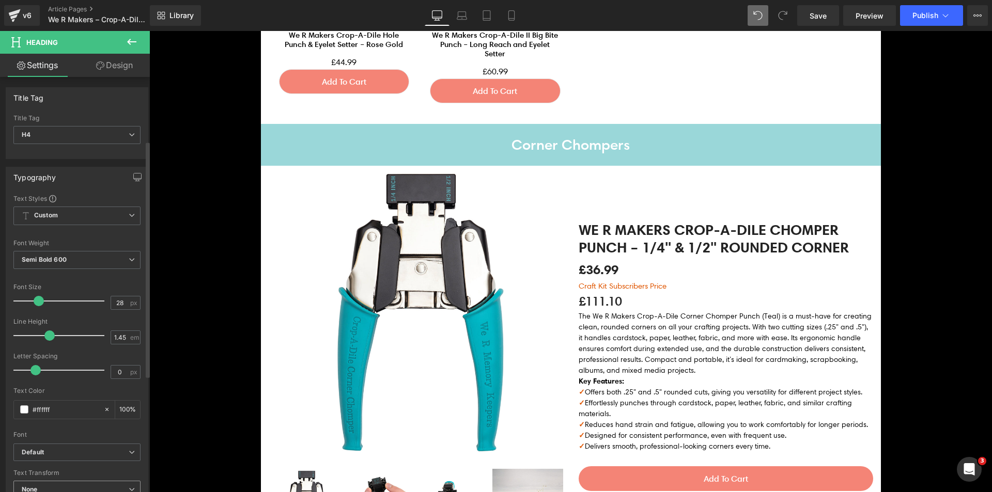
scroll to position [258, 0]
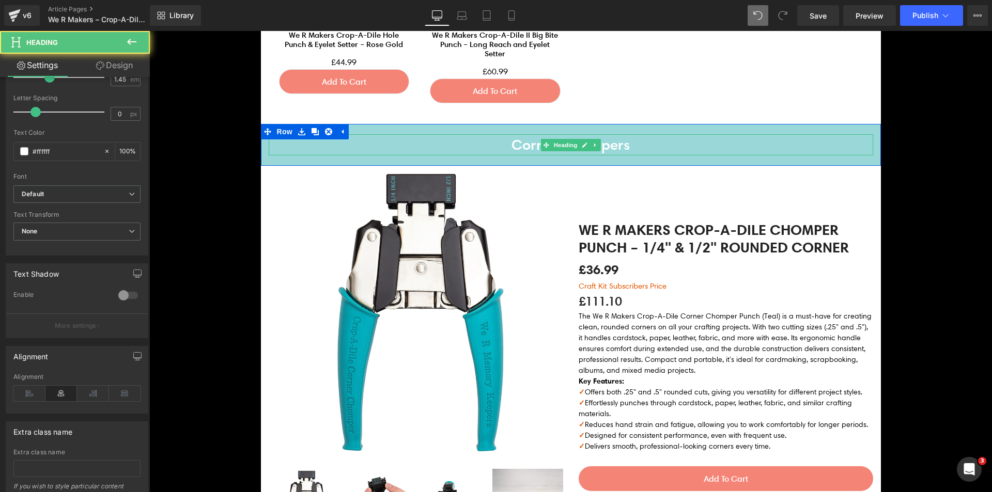
click at [308, 143] on h4 "Corner Chompers" at bounding box center [571, 144] width 605 height 21
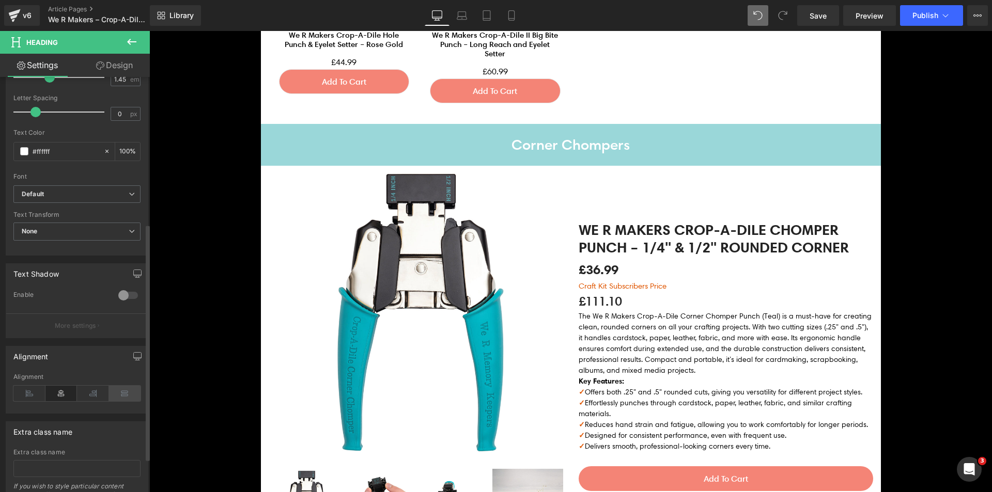
click at [123, 395] on icon at bounding box center [125, 394] width 32 height 16
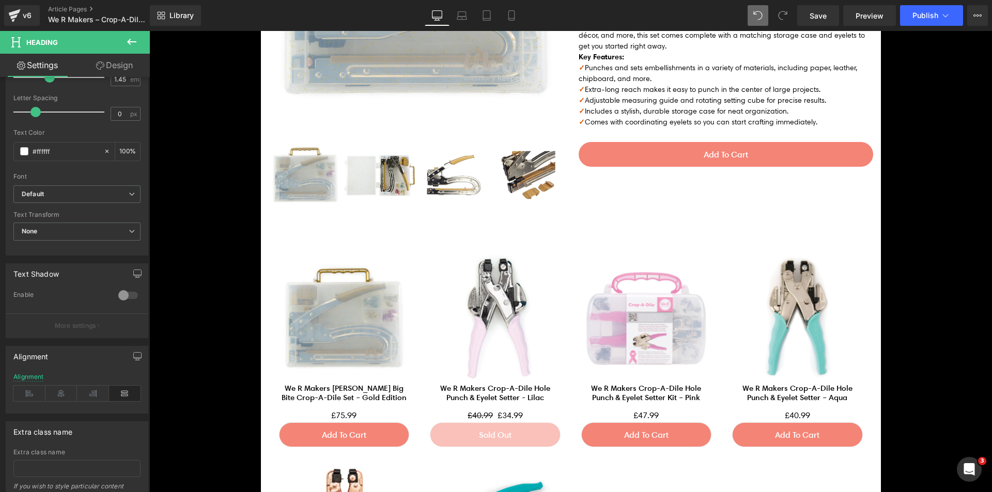
scroll to position [375, 0]
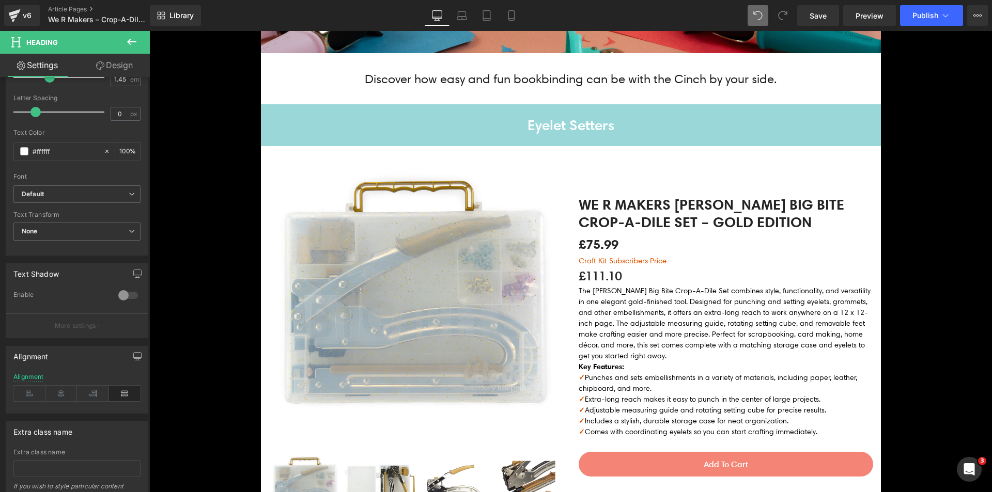
click at [298, 129] on h4 "Eyelet Setters" at bounding box center [571, 125] width 605 height 21
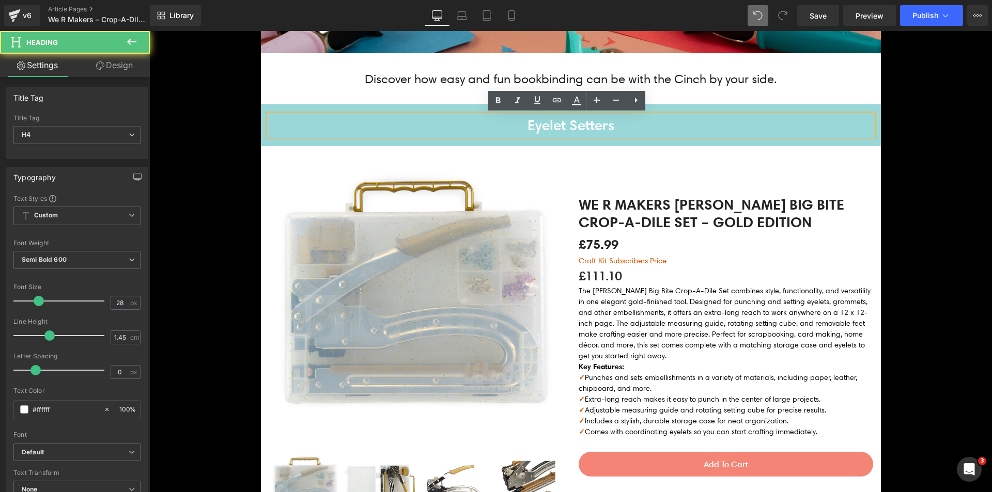
click at [300, 128] on h4 "Eyelet Setters" at bounding box center [571, 125] width 605 height 21
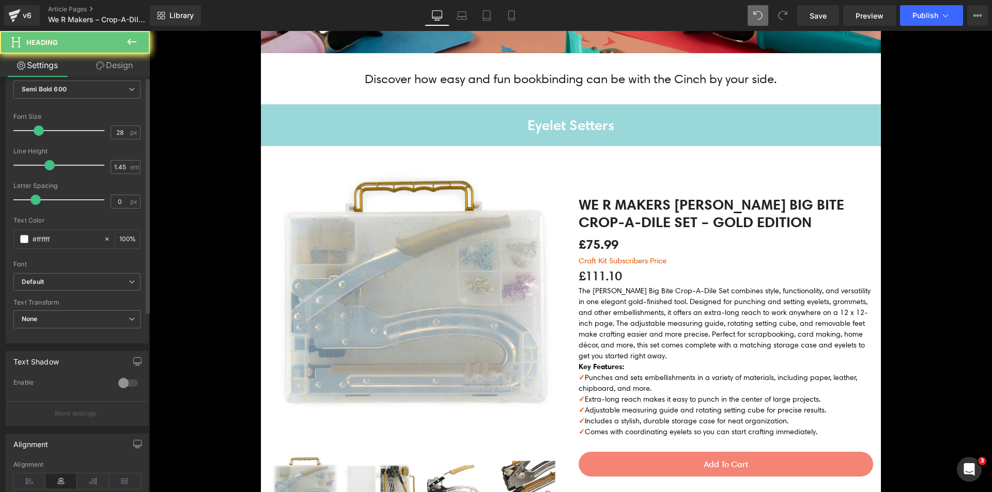
scroll to position [318, 0]
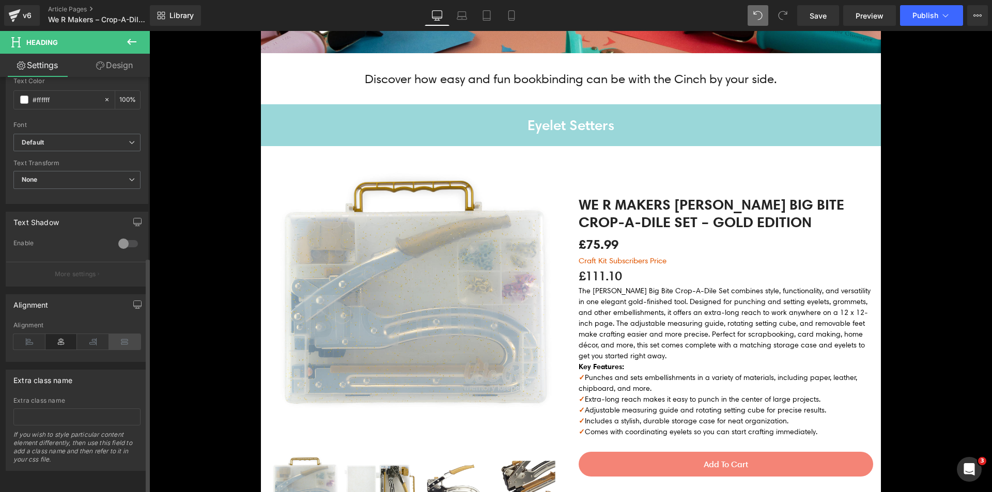
click at [125, 334] on icon at bounding box center [125, 342] width 32 height 16
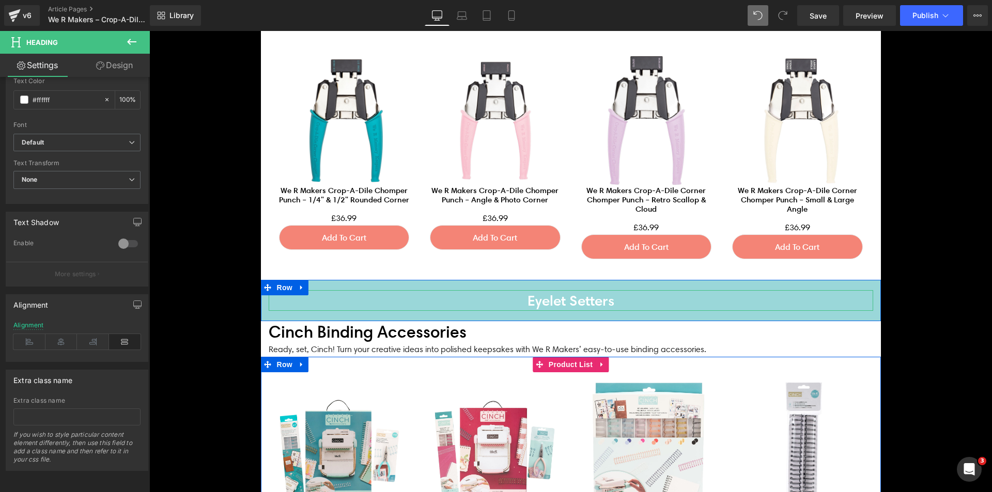
scroll to position [1925, 0]
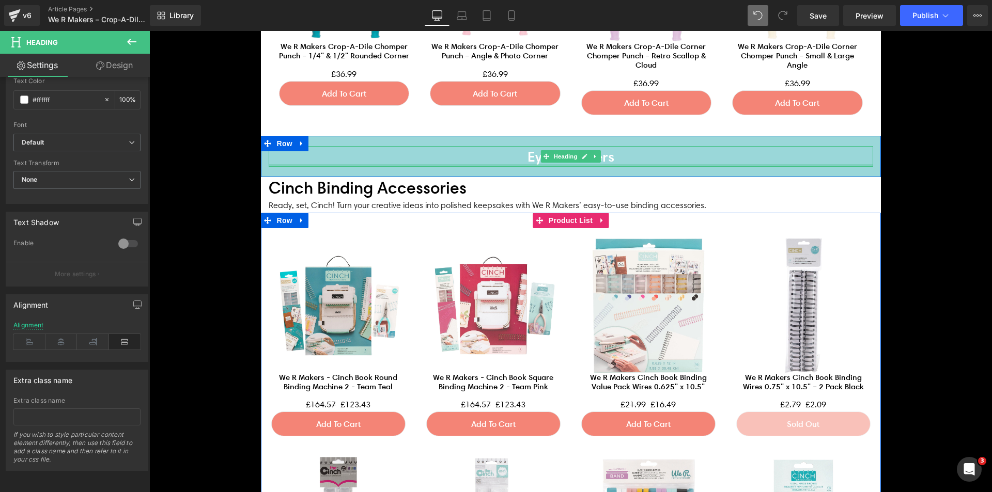
click at [337, 163] on h4 "Eyelet Setters" at bounding box center [571, 156] width 605 height 21
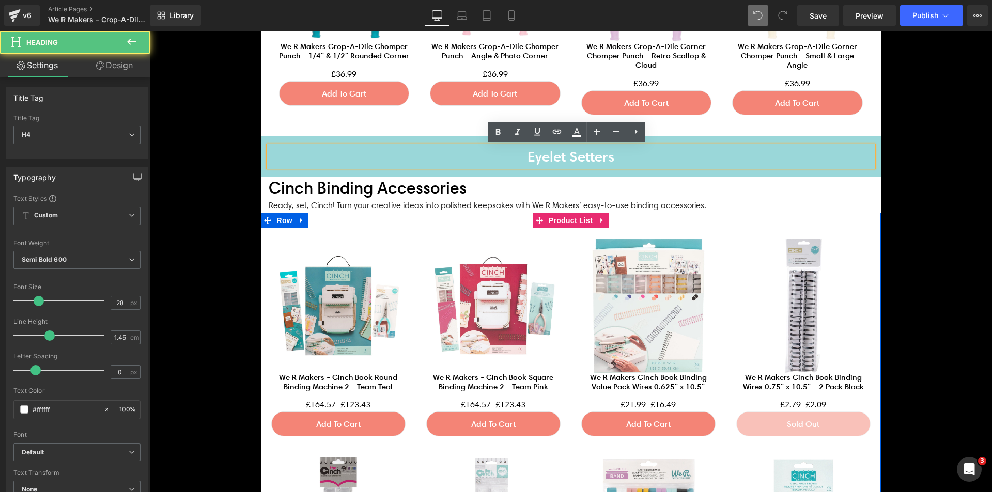
click at [336, 159] on h4 "Eyelet Setters" at bounding box center [571, 156] width 605 height 21
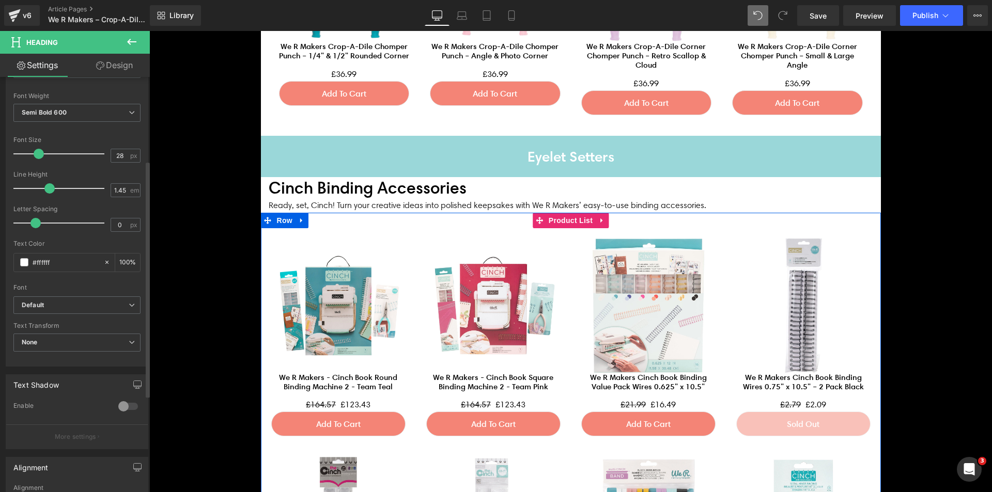
scroll to position [310, 0]
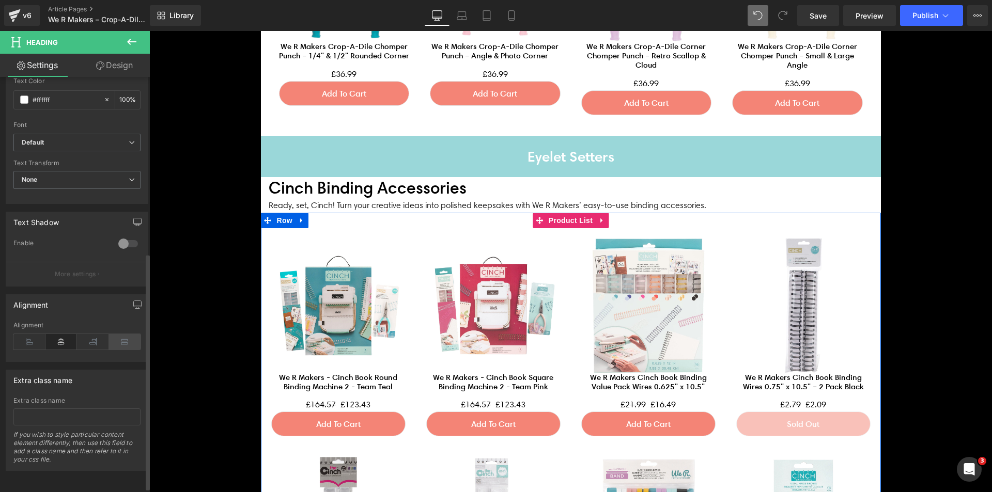
click at [119, 341] on icon at bounding box center [125, 342] width 32 height 16
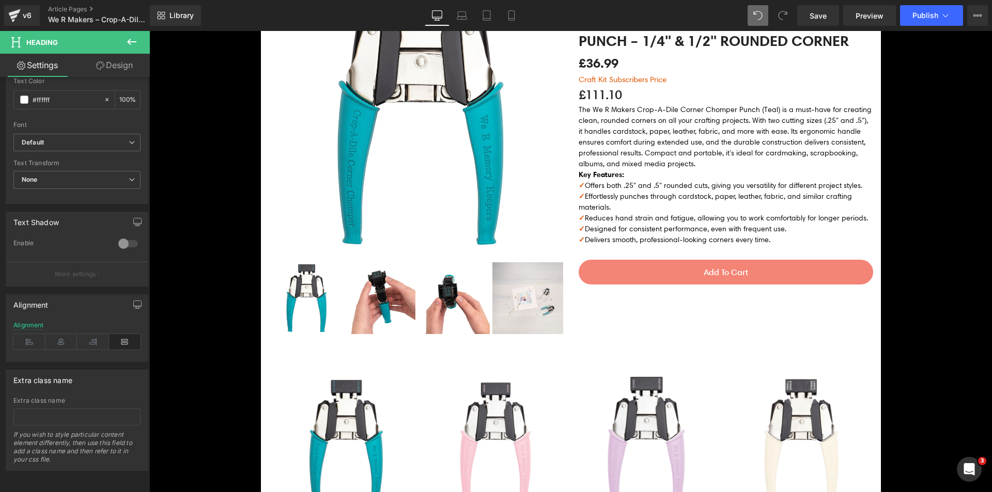
scroll to position [1202, 0]
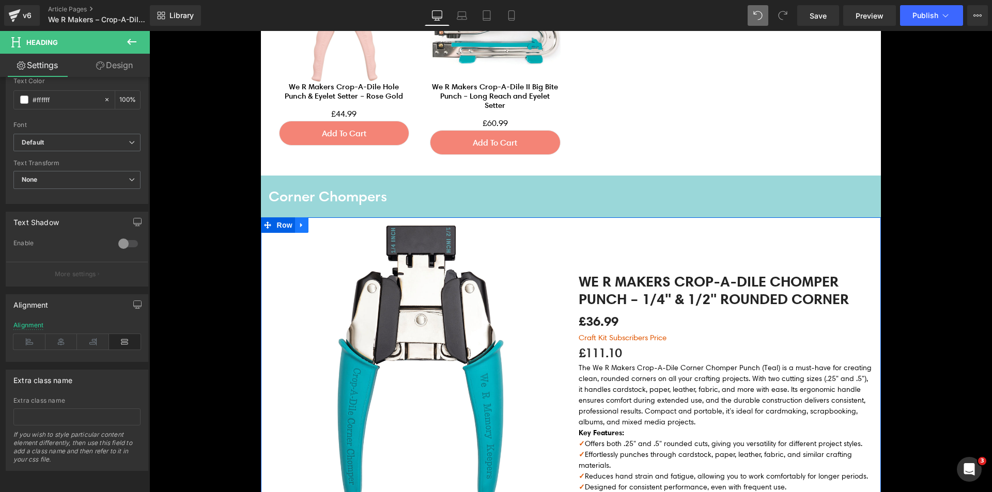
click at [298, 226] on icon at bounding box center [301, 226] width 7 height 8
click at [312, 224] on icon at bounding box center [315, 225] width 7 height 7
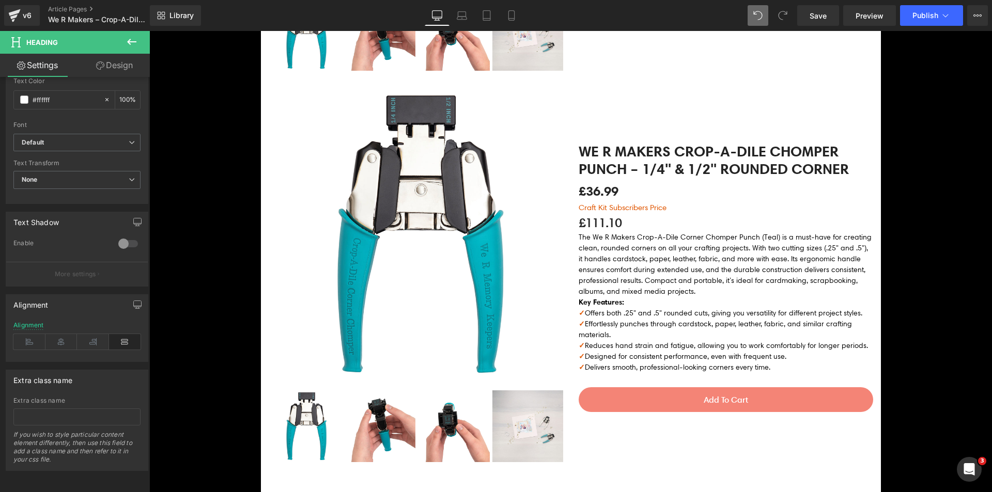
scroll to position [1739, 0]
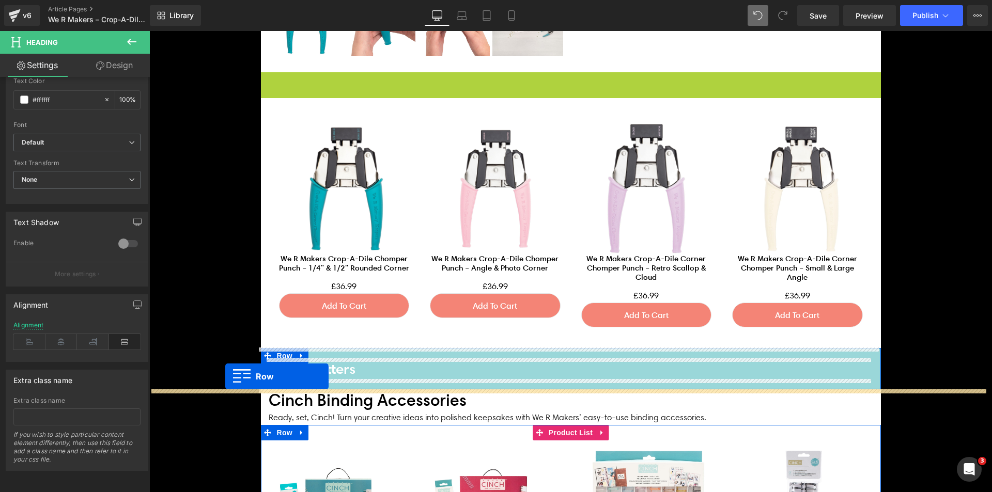
drag, startPoint x: 284, startPoint y: 84, endPoint x: 225, endPoint y: 377, distance: 298.8
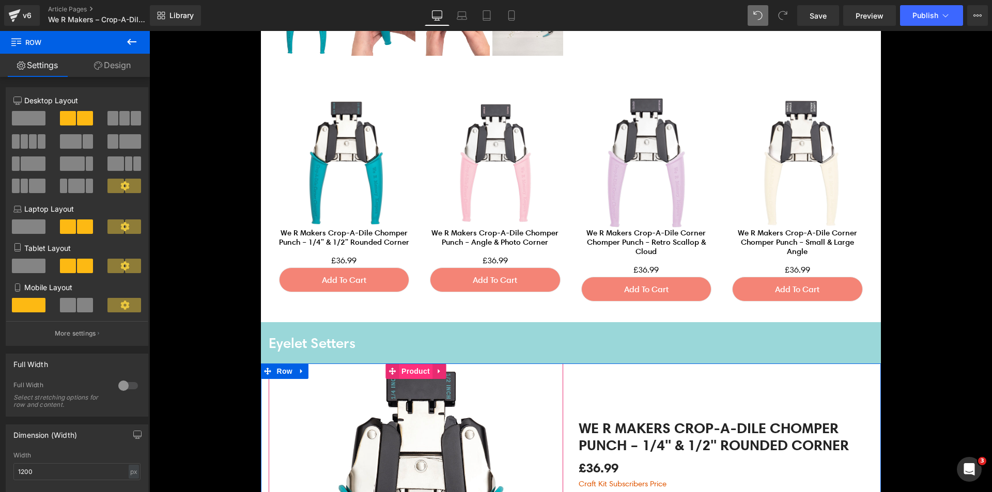
click at [404, 373] on span "Product" at bounding box center [416, 372] width 34 height 16
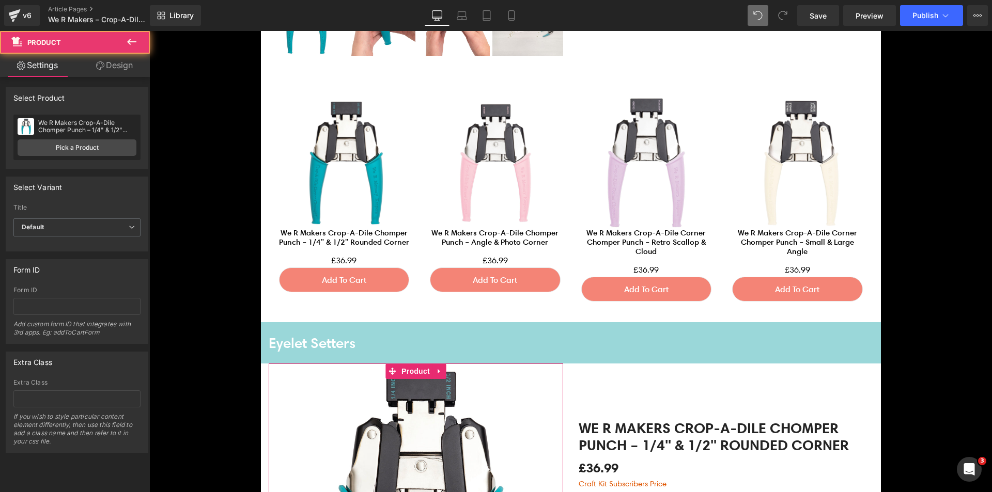
click at [77, 137] on div "We R Makers Crop-A-Dile Chomper Punch – 1/4" & 1/2" Rounded Corner We R Makers …" at bounding box center [76, 137] width 127 height 45
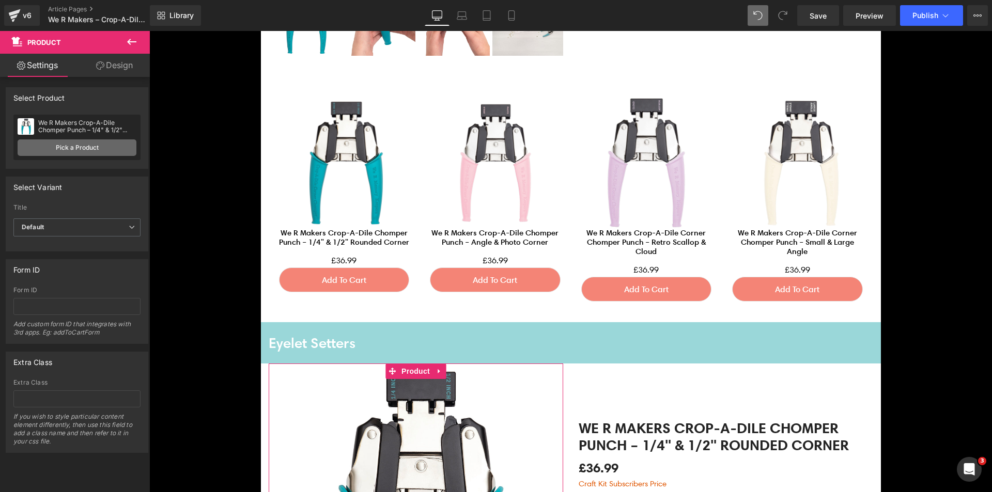
click at [85, 148] on link "Pick a Product" at bounding box center [77, 148] width 119 height 17
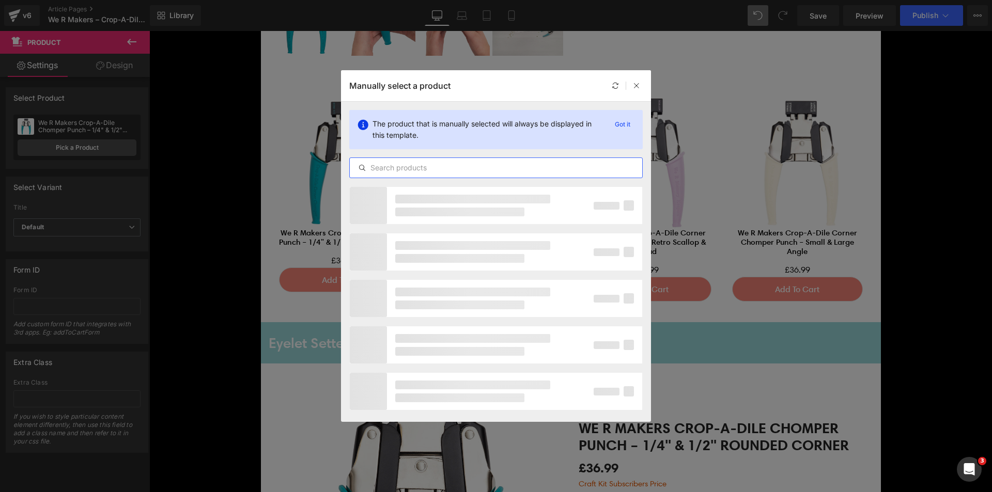
click at [391, 166] on input "text" at bounding box center [496, 168] width 292 height 12
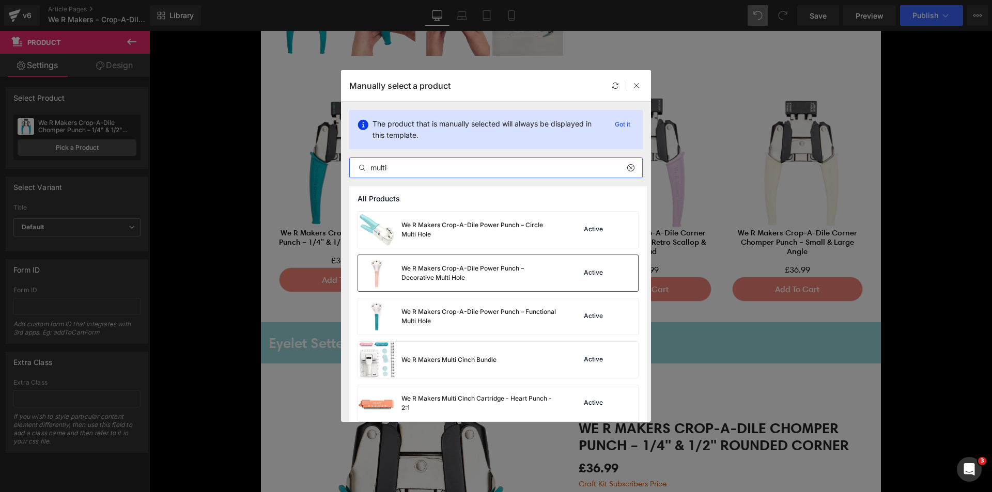
type input "multi"
click at [542, 274] on div "We R Makers Crop-A-Dile Power Punch – Decorative Multi Hole" at bounding box center [478, 273] width 155 height 19
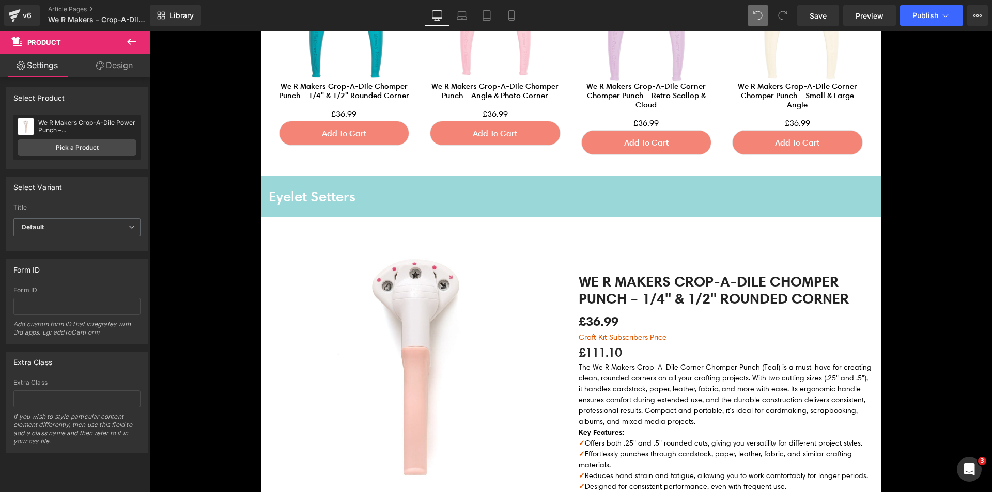
scroll to position [1894, 0]
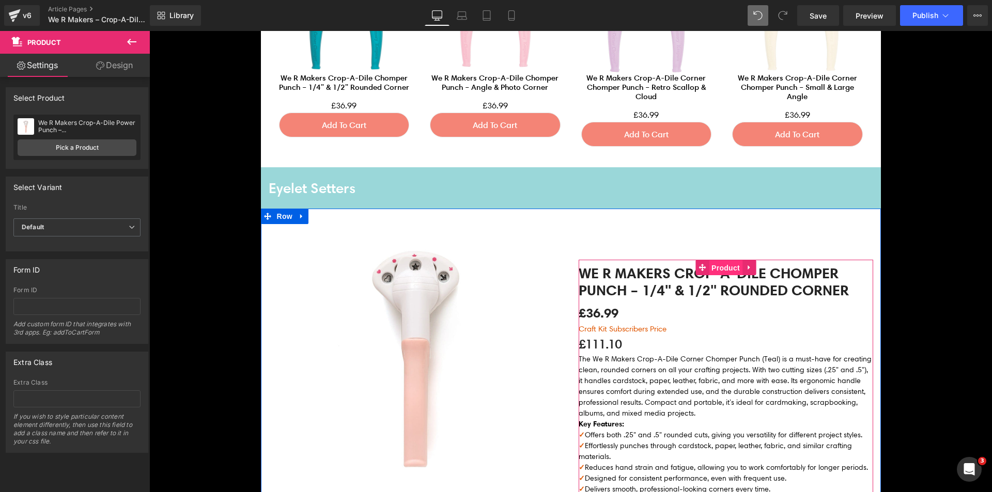
click at [717, 265] on span "Product" at bounding box center [726, 268] width 34 height 16
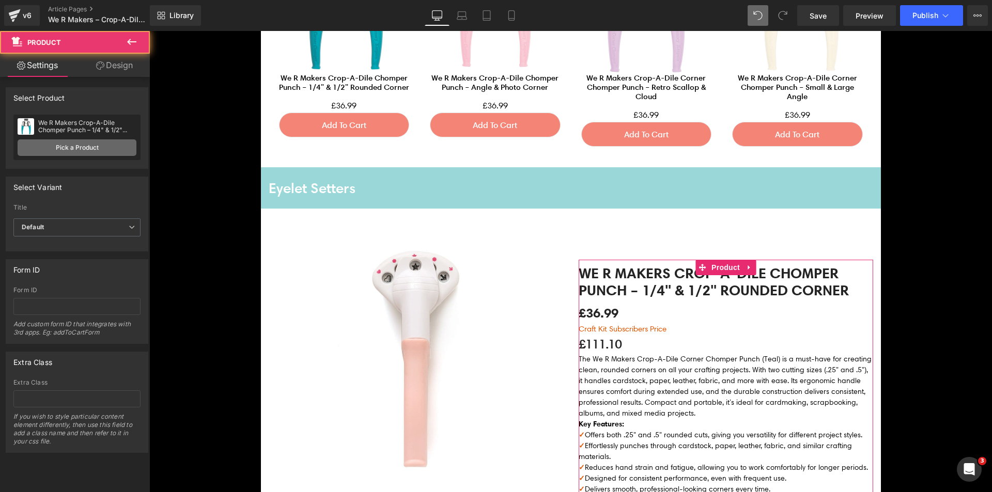
click at [91, 148] on link "Pick a Product" at bounding box center [77, 148] width 119 height 17
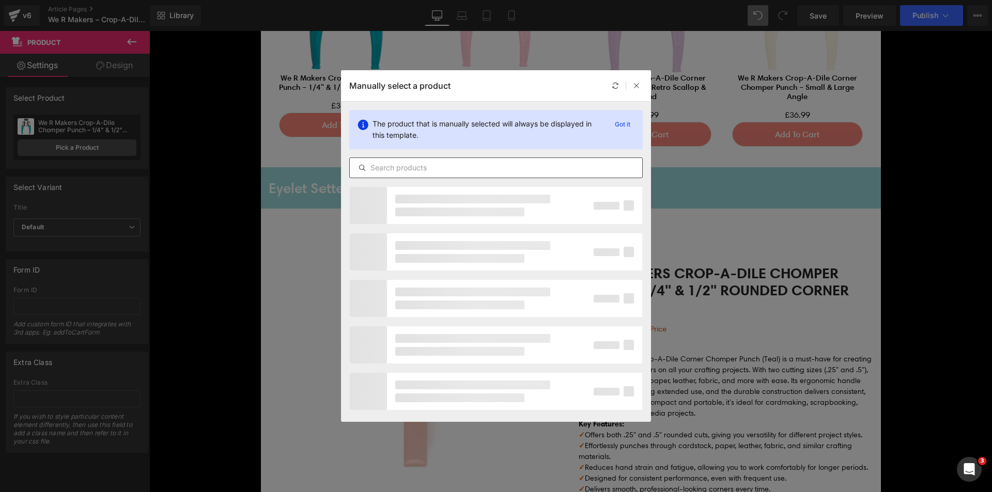
click at [436, 168] on input "text" at bounding box center [496, 168] width 292 height 12
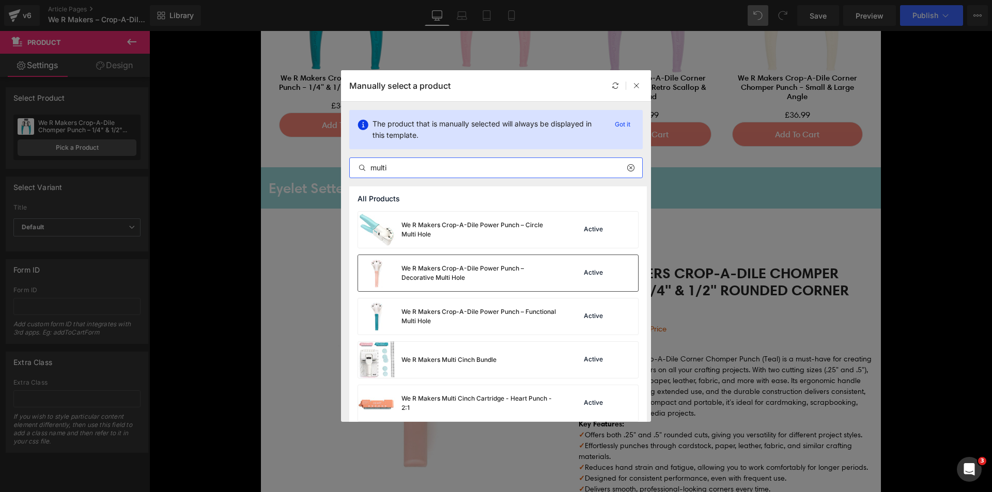
type input "multi"
click at [409, 264] on div "We R Makers Crop-A-Dile Power Punch – Decorative Multi Hole" at bounding box center [478, 273] width 155 height 19
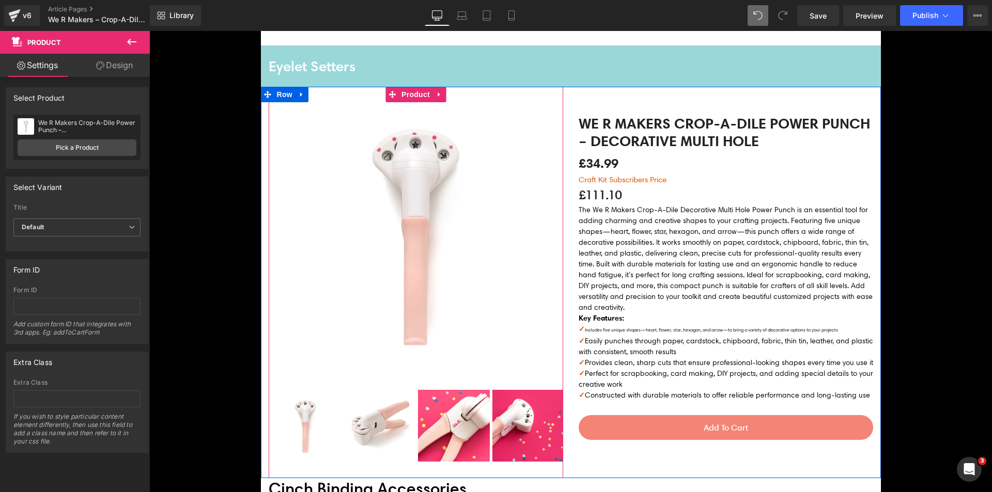
scroll to position [1997, 0]
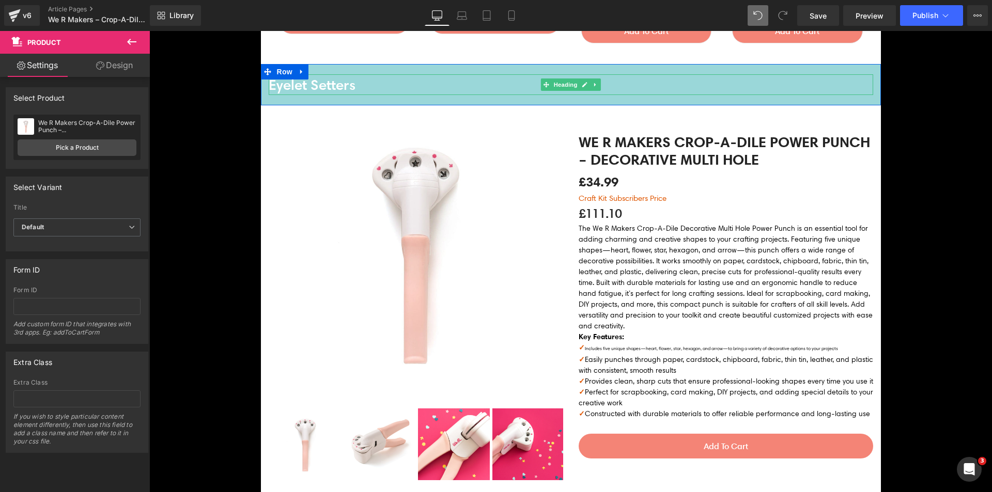
click at [327, 88] on h4 "Eyelet Setters" at bounding box center [571, 84] width 605 height 21
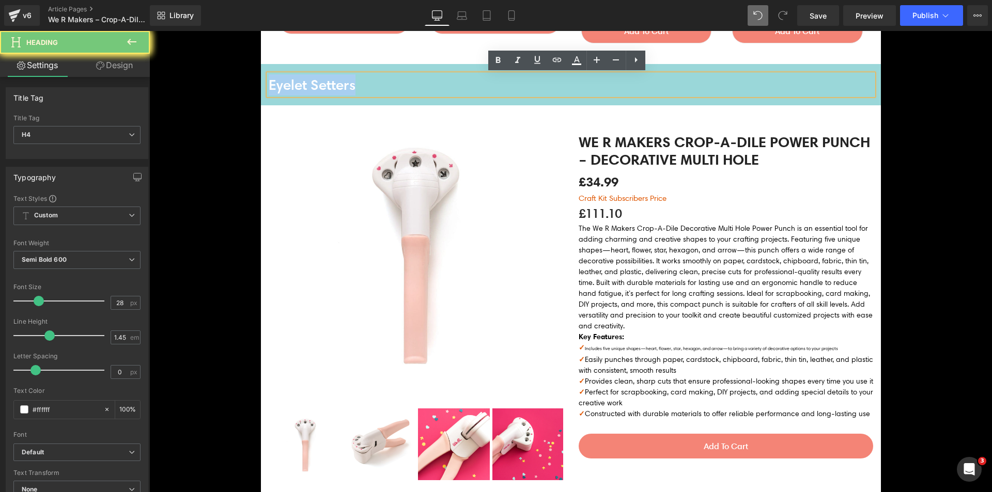
click at [327, 88] on h4 "Eyelet Setters" at bounding box center [571, 84] width 605 height 21
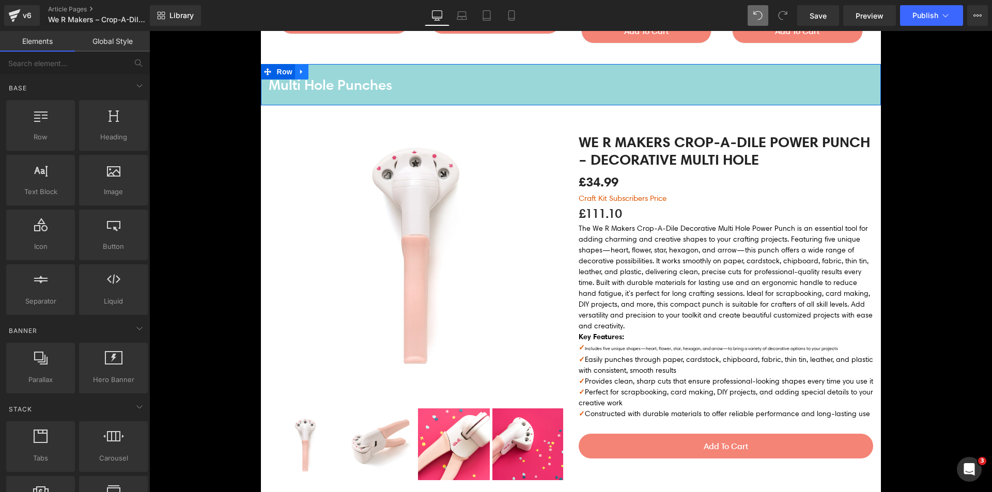
click at [298, 67] on link at bounding box center [301, 72] width 13 height 16
click at [312, 69] on icon at bounding box center [315, 71] width 7 height 7
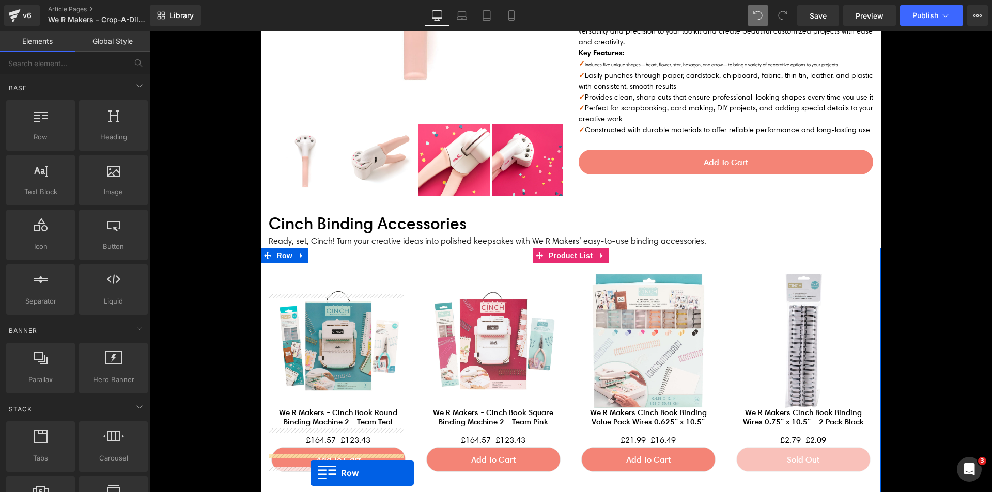
scroll to position [2348, 0]
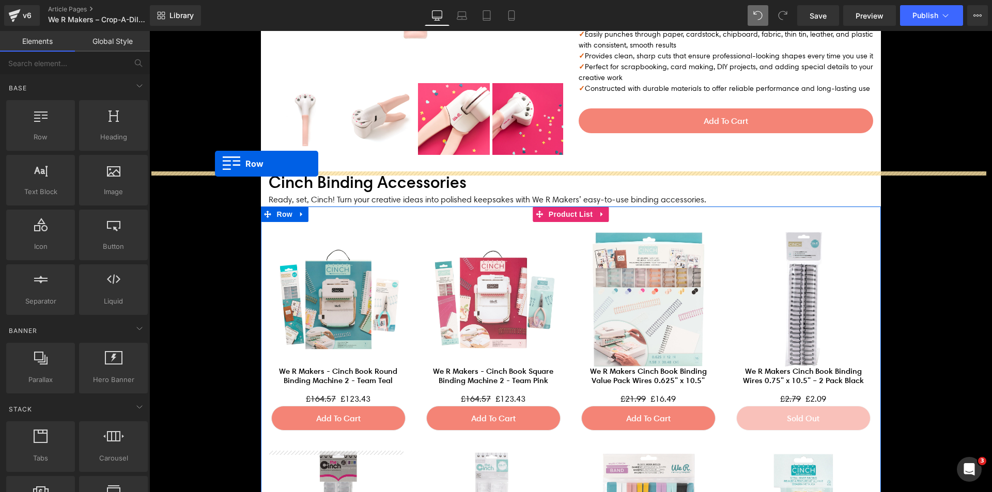
drag, startPoint x: 273, startPoint y: 112, endPoint x: 215, endPoint y: 164, distance: 78.0
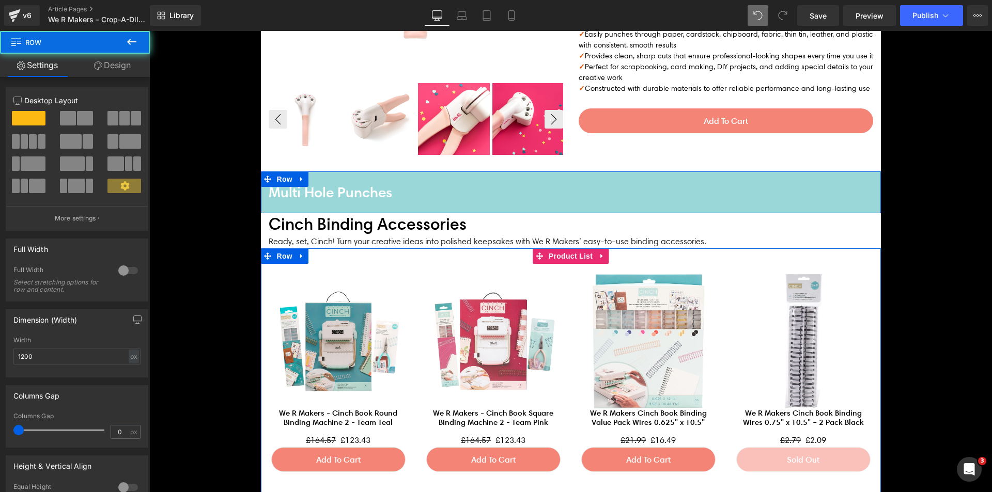
scroll to position [2064, 0]
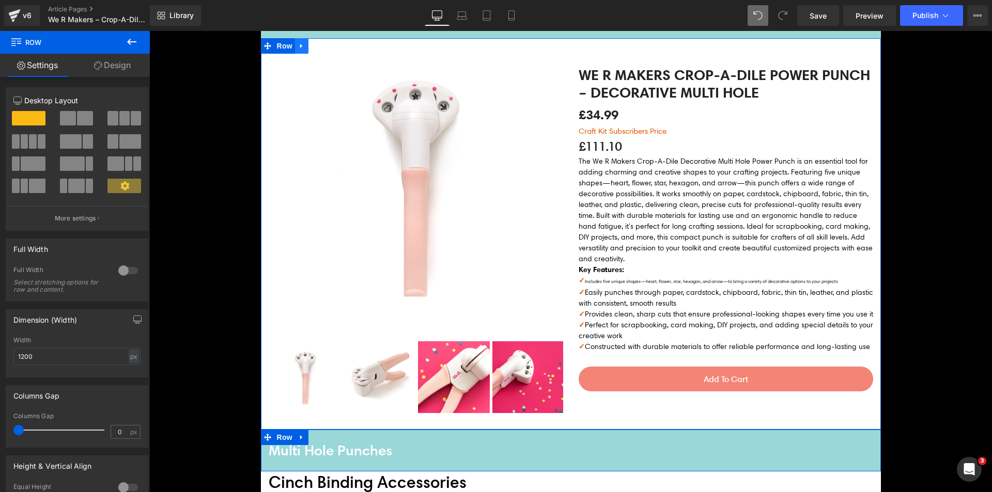
click at [295, 45] on link at bounding box center [301, 46] width 13 height 16
click at [312, 44] on icon at bounding box center [315, 45] width 7 height 7
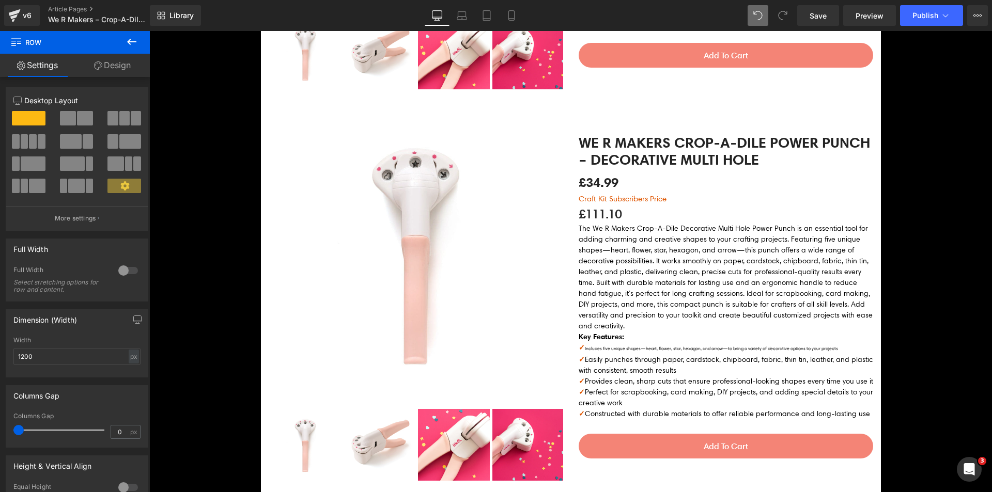
scroll to position [2422, 0]
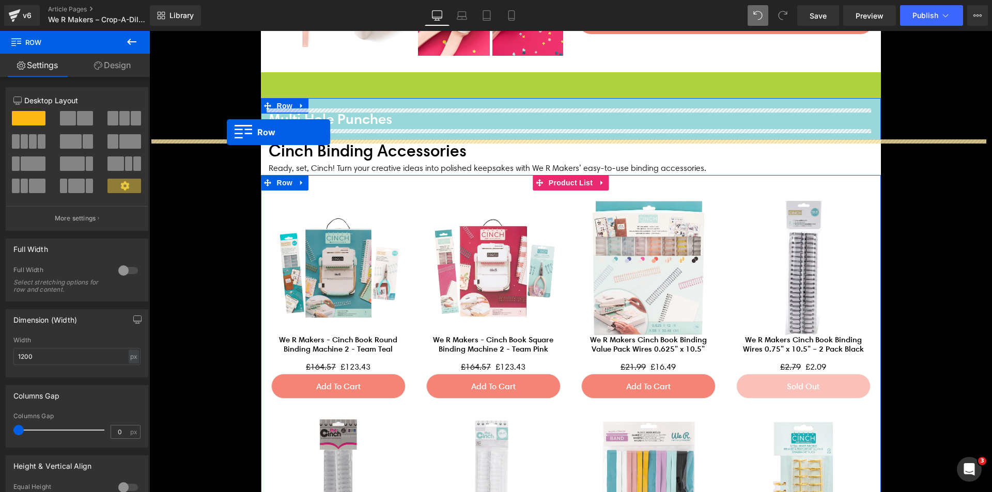
drag, startPoint x: 276, startPoint y: 81, endPoint x: 227, endPoint y: 132, distance: 71.6
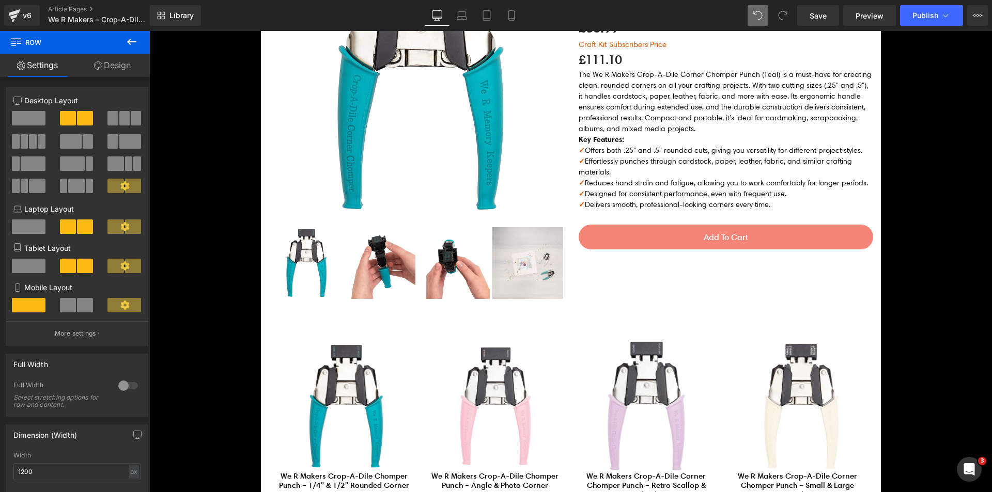
scroll to position [1492, 0]
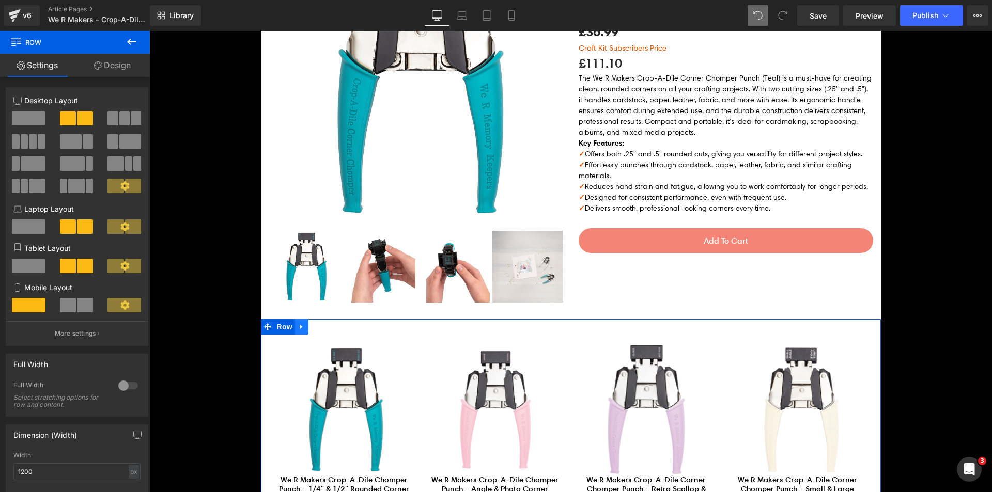
click at [298, 327] on icon at bounding box center [301, 327] width 7 height 8
click at [312, 326] on icon at bounding box center [315, 327] width 7 height 8
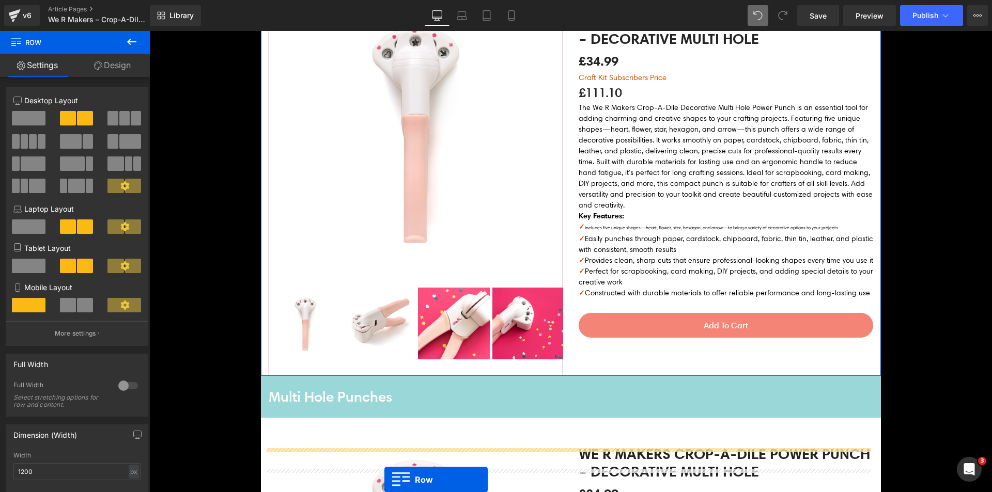
scroll to position [2227, 0]
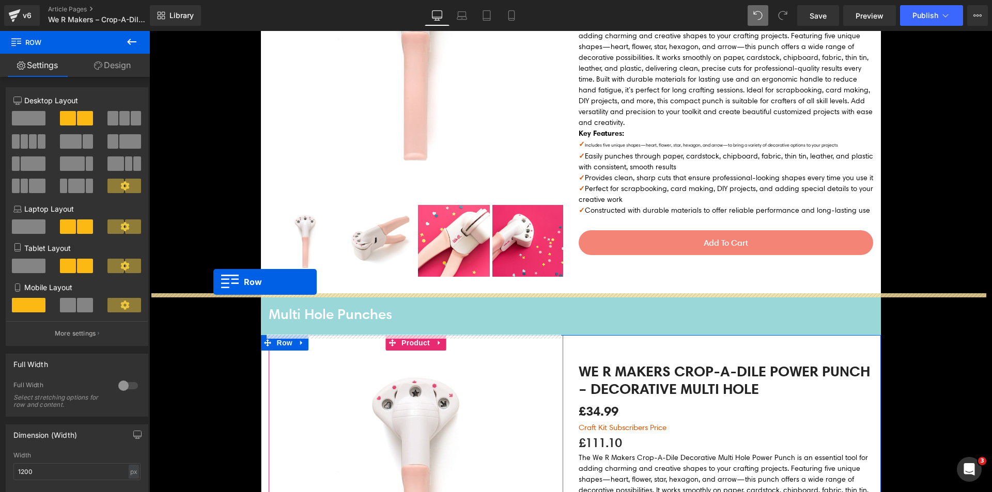
drag, startPoint x: 284, startPoint y: 79, endPoint x: 213, endPoint y: 282, distance: 215.4
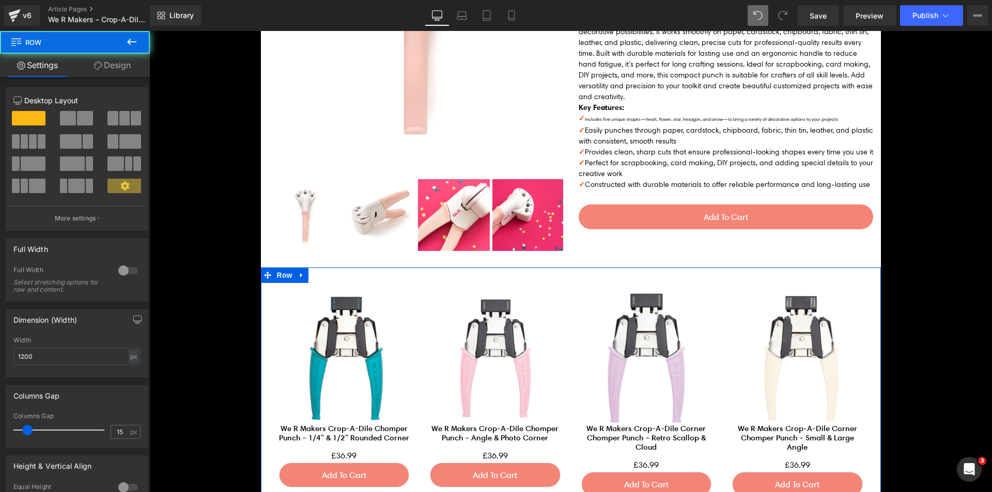
scroll to position [2201, 0]
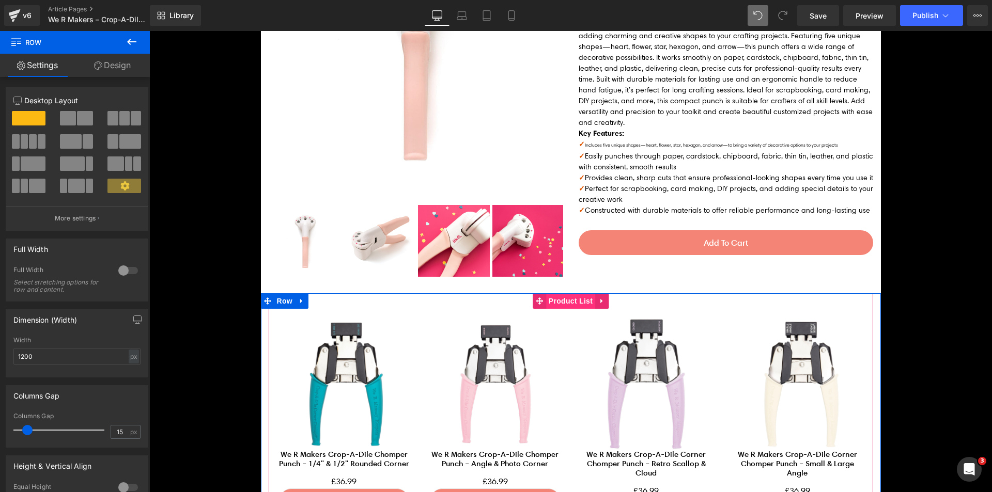
click at [559, 305] on span "Product List" at bounding box center [570, 301] width 49 height 16
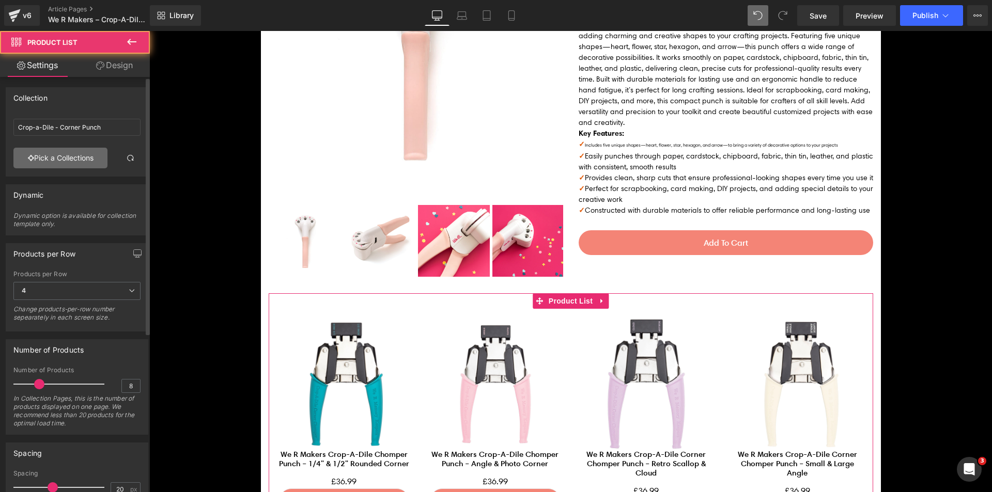
click at [37, 157] on link "Pick a Collections" at bounding box center [60, 158] width 94 height 21
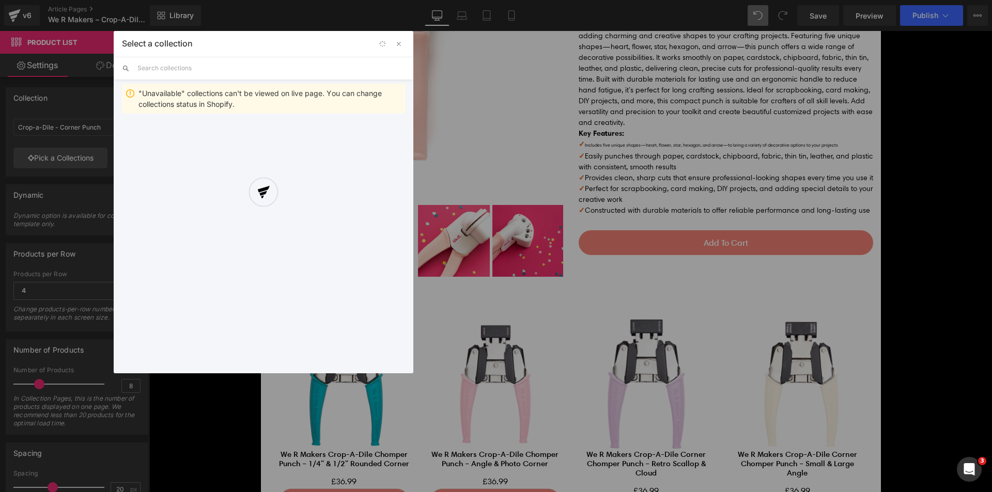
click at [215, 66] on input "text" at bounding box center [271, 68] width 268 height 23
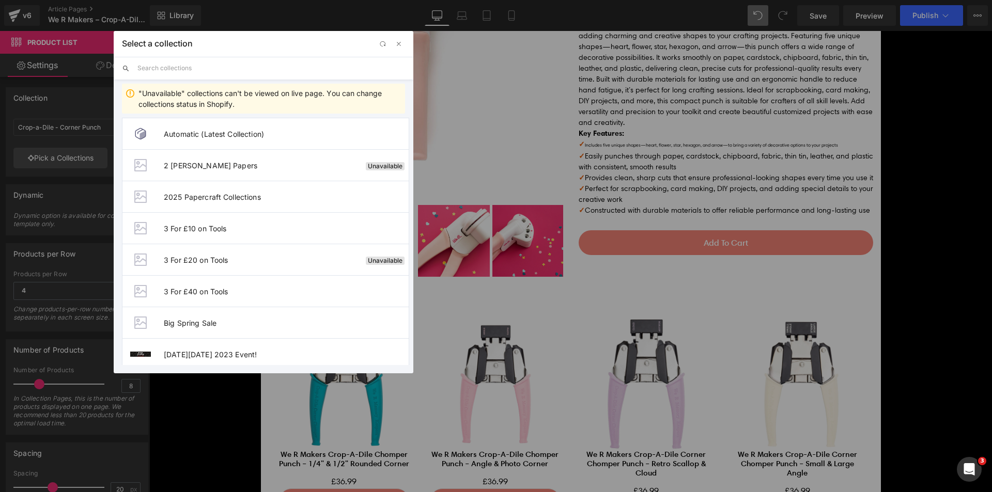
click at [215, 66] on input "text" at bounding box center [271, 68] width 268 height 23
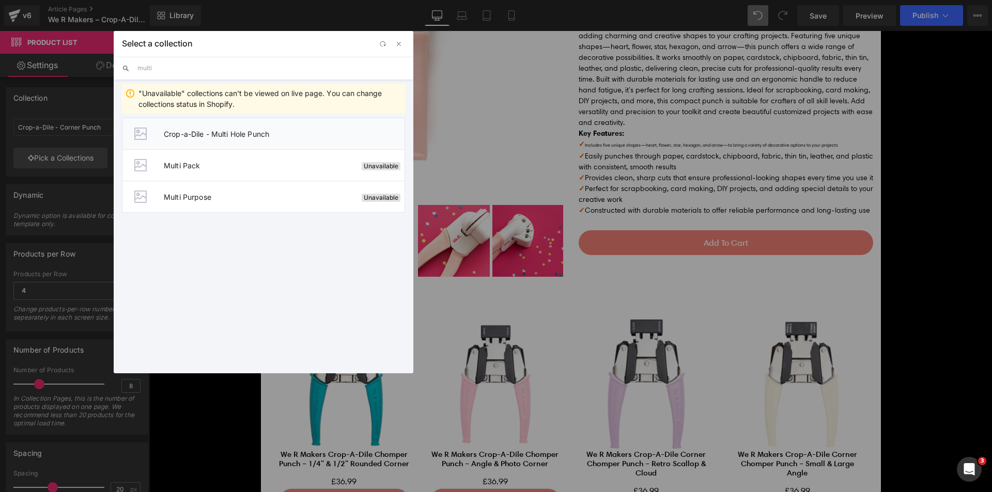
type input "multi"
drag, startPoint x: 227, startPoint y: 130, endPoint x: 122, endPoint y: 209, distance: 131.4
click at [227, 130] on span "Crop-a-Dile - Multi Hole Punch" at bounding box center [284, 134] width 241 height 9
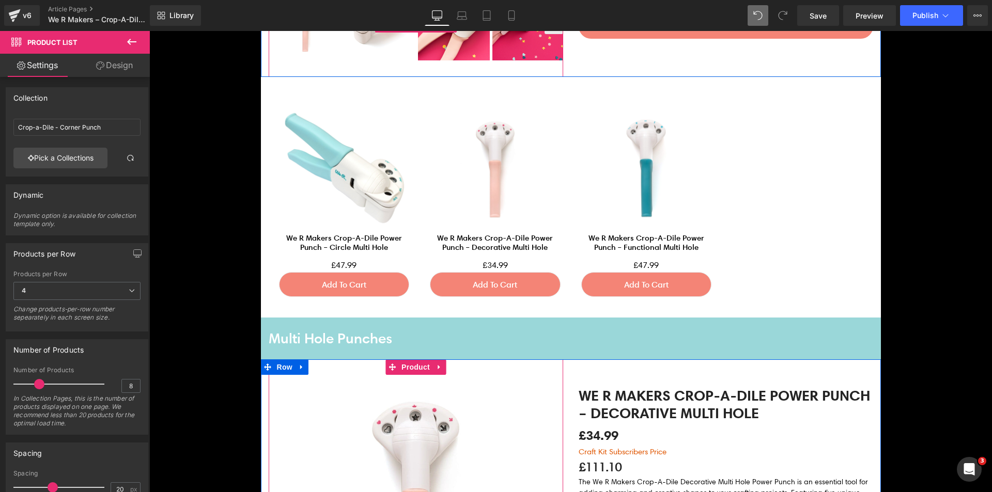
scroll to position [2459, 0]
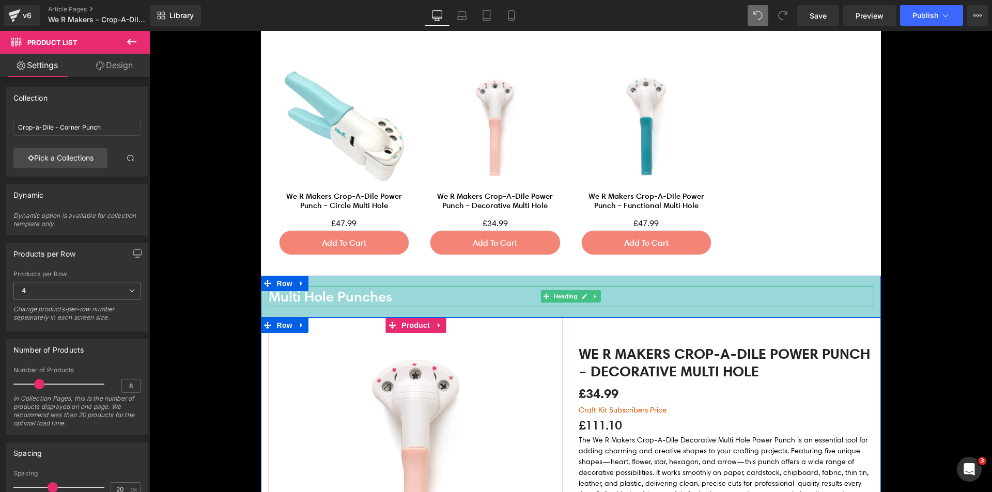
click at [326, 294] on h4 "Multi Hole Punches" at bounding box center [571, 296] width 605 height 21
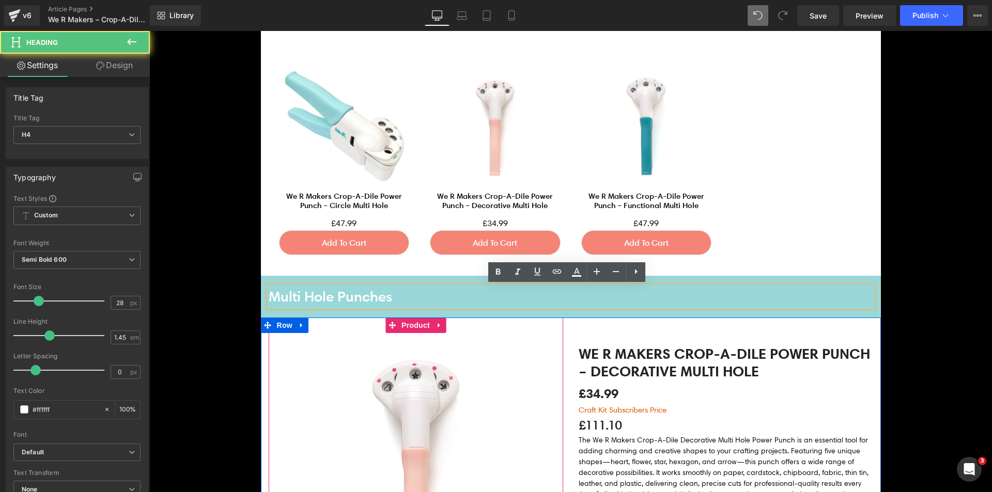
click at [326, 294] on h4 "Multi Hole Punches" at bounding box center [571, 296] width 605 height 21
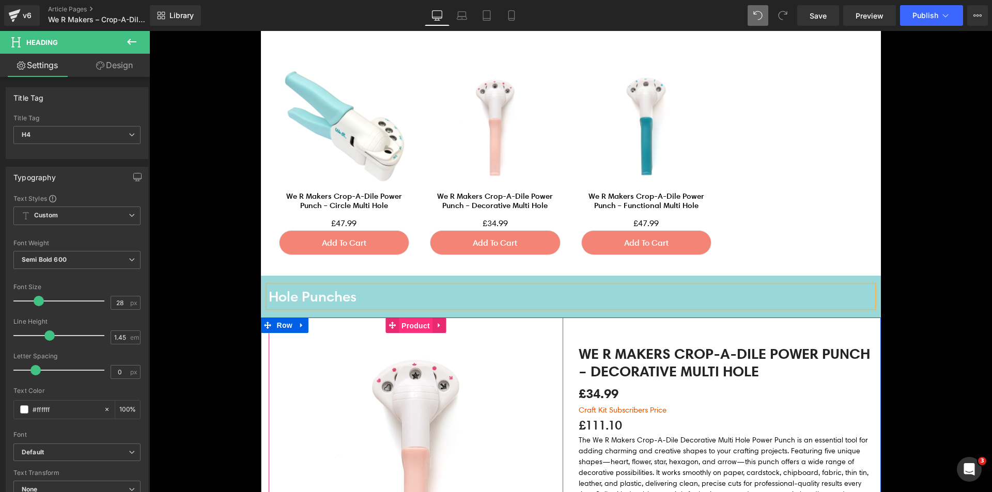
click at [414, 325] on span "Product" at bounding box center [416, 326] width 34 height 16
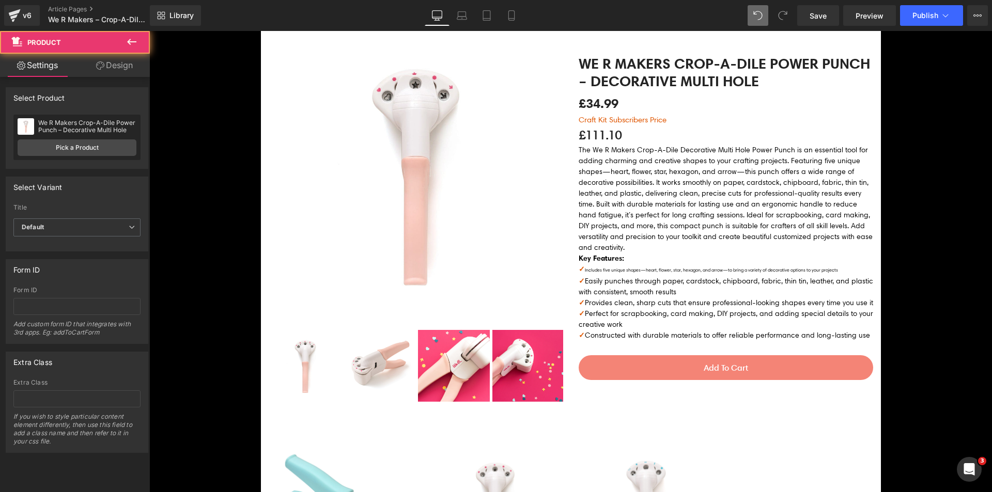
scroll to position [1942, 0]
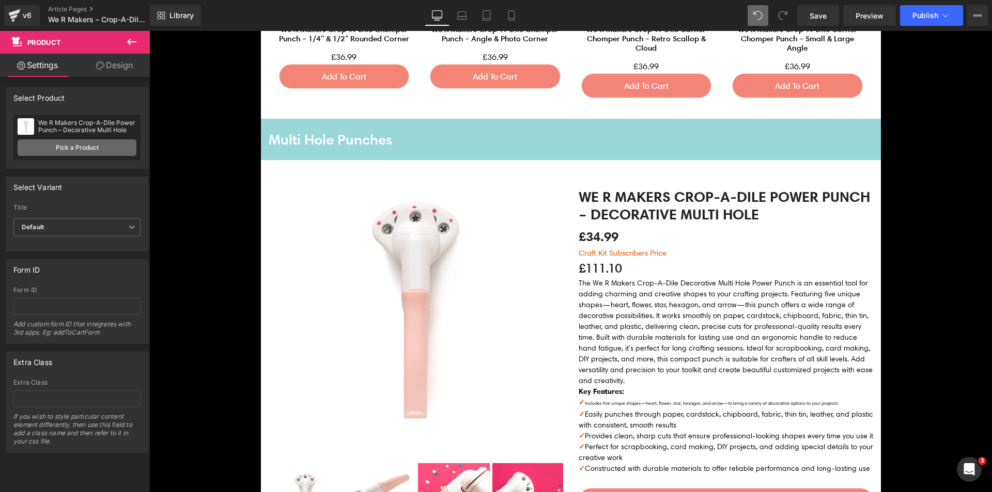
click at [48, 154] on link "Pick a Product" at bounding box center [77, 148] width 119 height 17
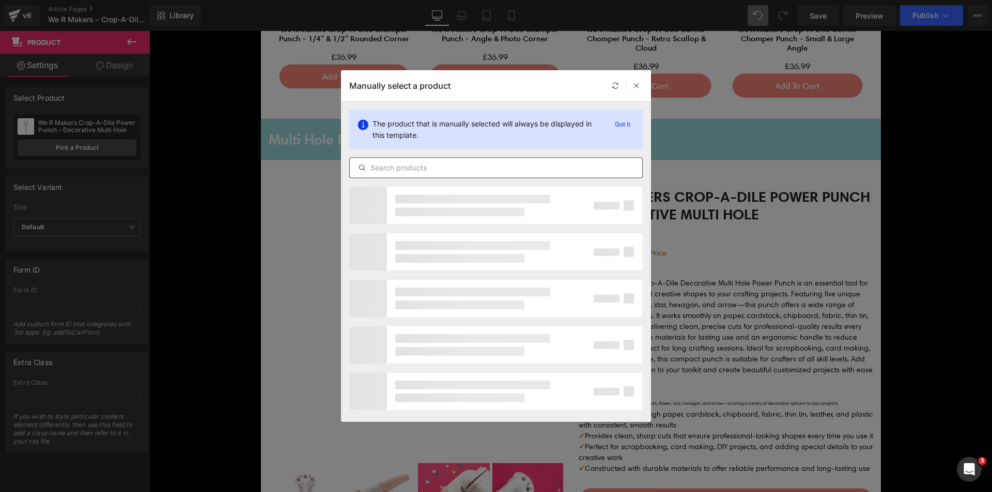
click at [404, 167] on input "text" at bounding box center [496, 168] width 292 height 12
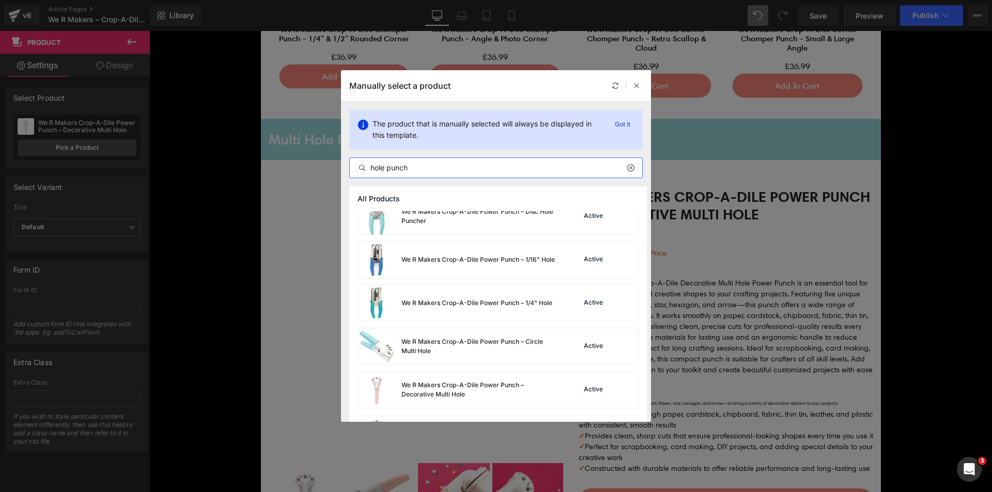
scroll to position [208, 0]
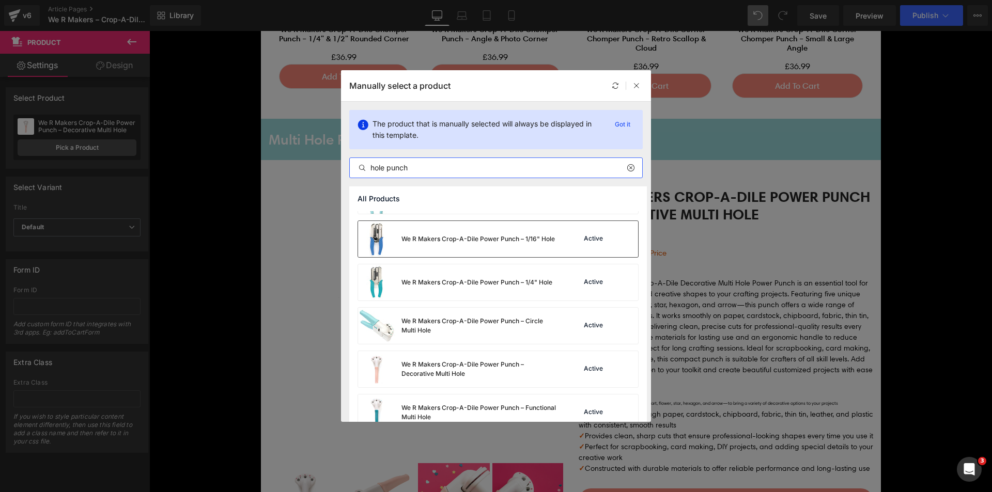
type input "hole punch"
drag, startPoint x: 467, startPoint y: 242, endPoint x: 385, endPoint y: 271, distance: 87.1
click at [467, 242] on div "We R Makers Crop-A-Dile Power Punch – 1/16" Hole" at bounding box center [477, 239] width 153 height 9
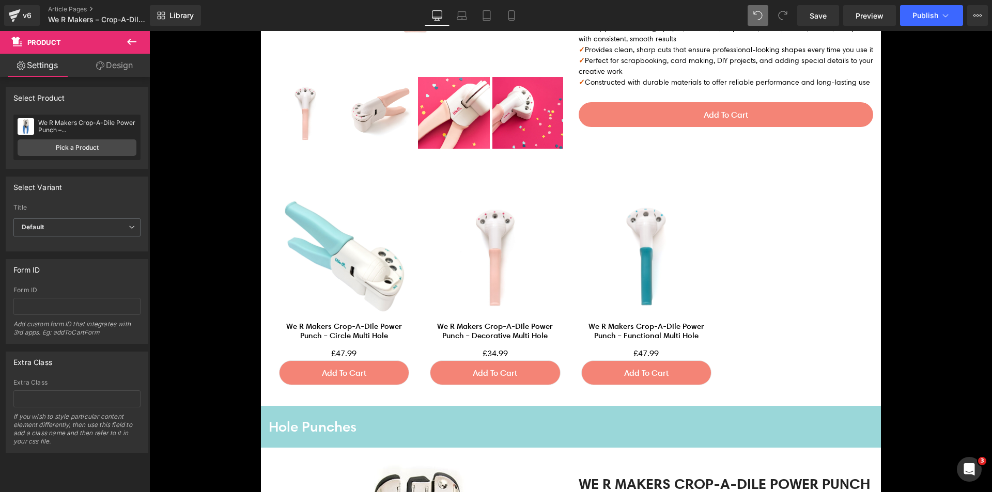
scroll to position [2511, 0]
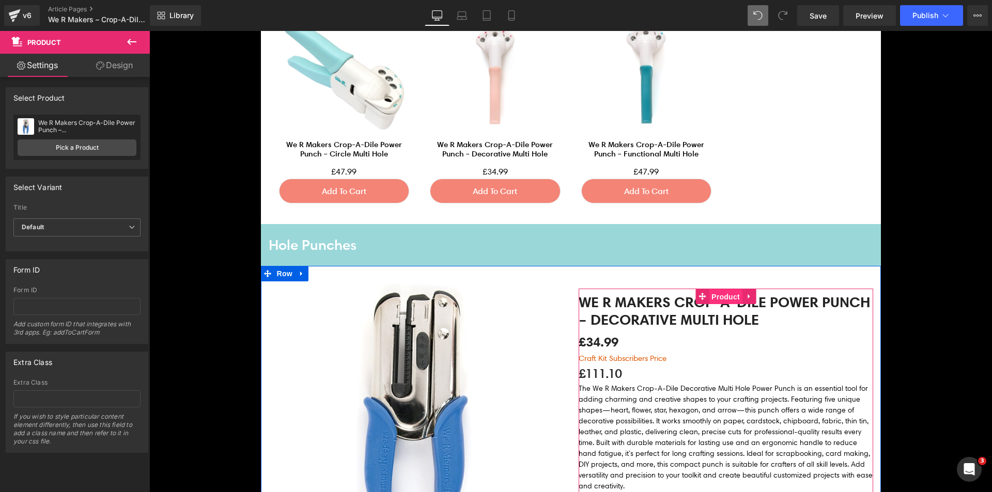
click at [717, 302] on span "Product" at bounding box center [726, 297] width 34 height 16
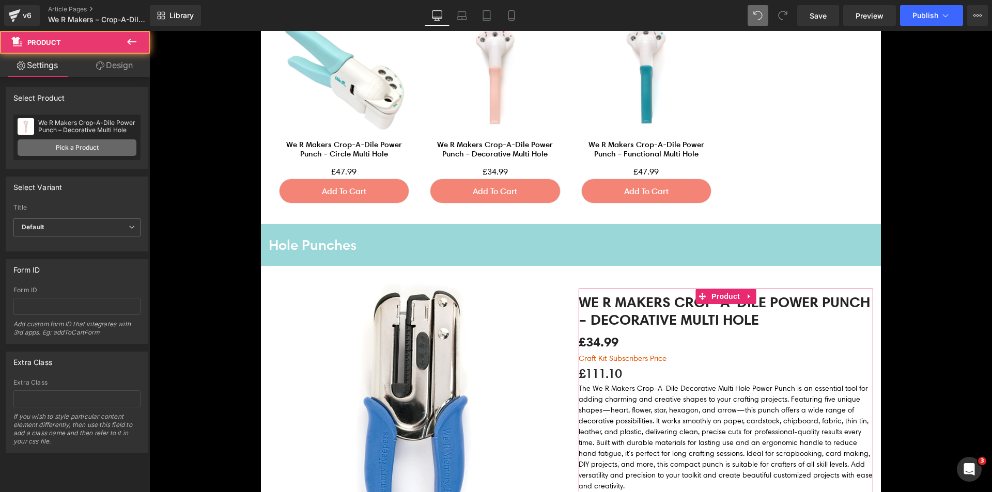
click at [95, 147] on link "Pick a Product" at bounding box center [77, 148] width 119 height 17
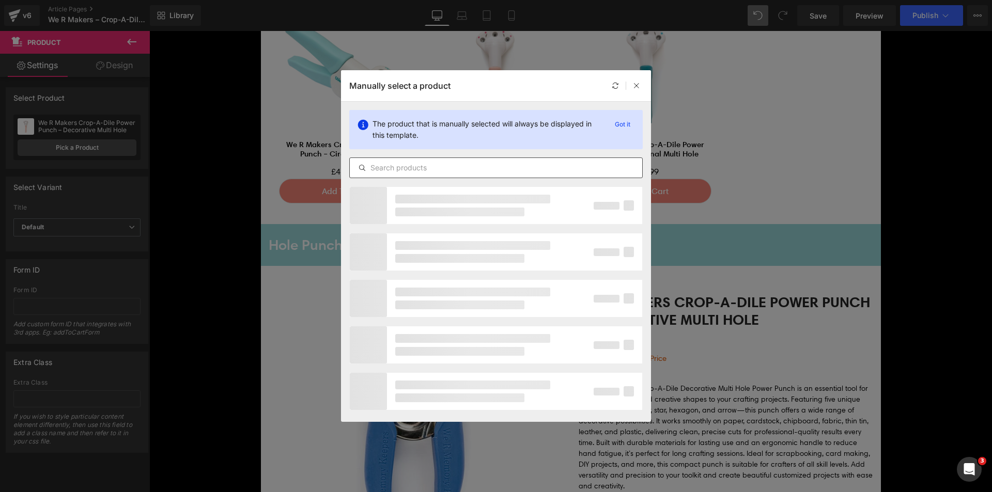
click at [406, 167] on input "text" at bounding box center [496, 168] width 292 height 12
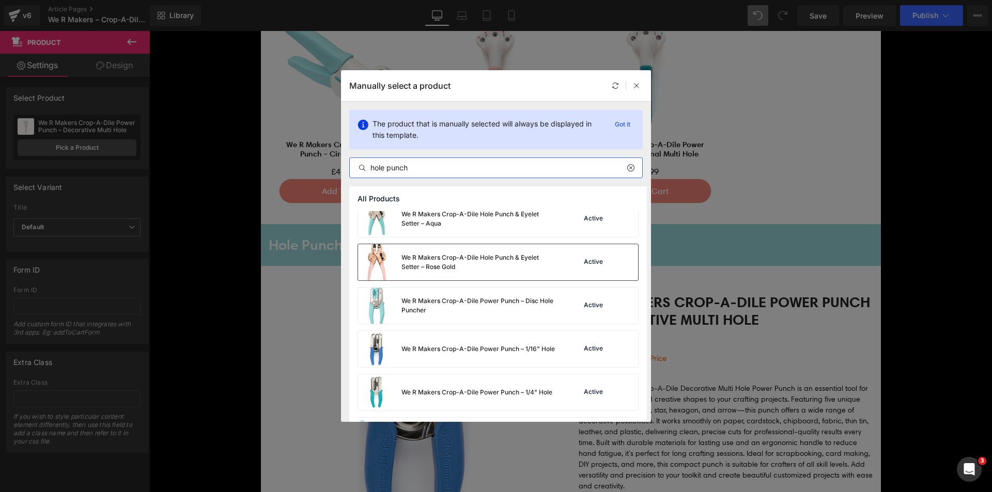
scroll to position [156, 0]
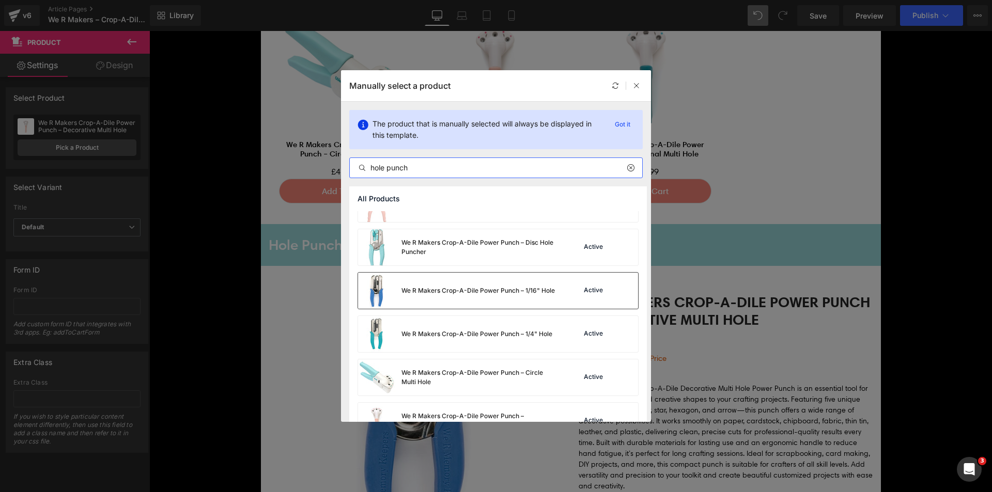
type input "hole punch"
click at [467, 290] on div "We R Makers Crop-A-Dile Power Punch – 1/16" Hole" at bounding box center [477, 290] width 153 height 9
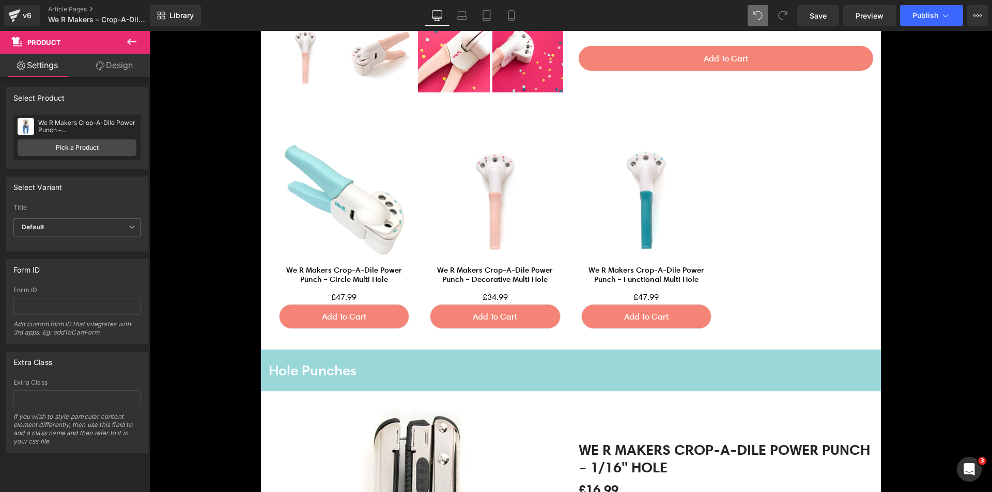
scroll to position [2252, 0]
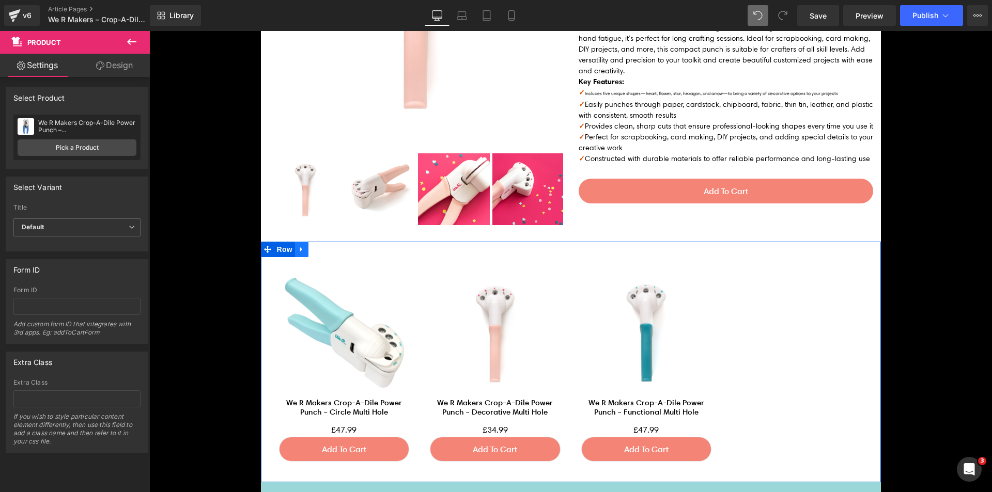
click at [298, 253] on icon at bounding box center [301, 250] width 7 height 8
click at [313, 253] on icon at bounding box center [315, 249] width 7 height 7
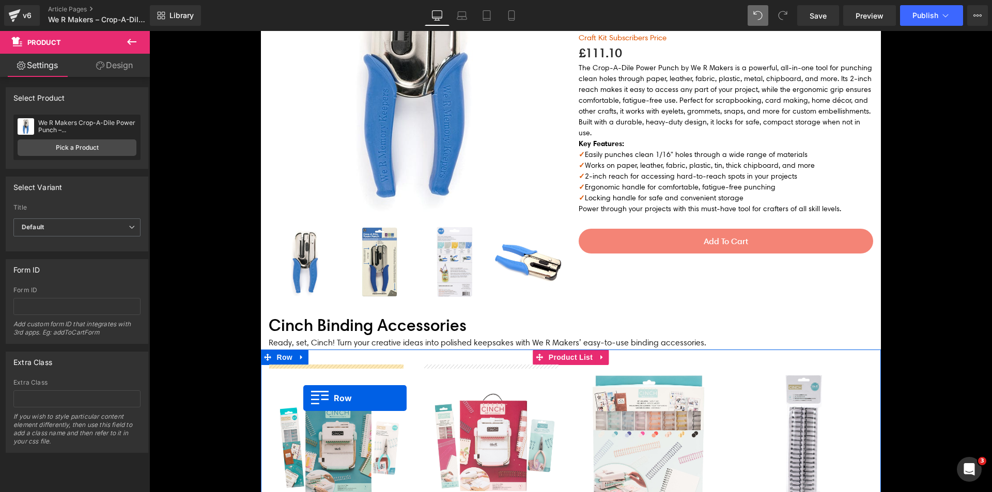
scroll to position [2890, 0]
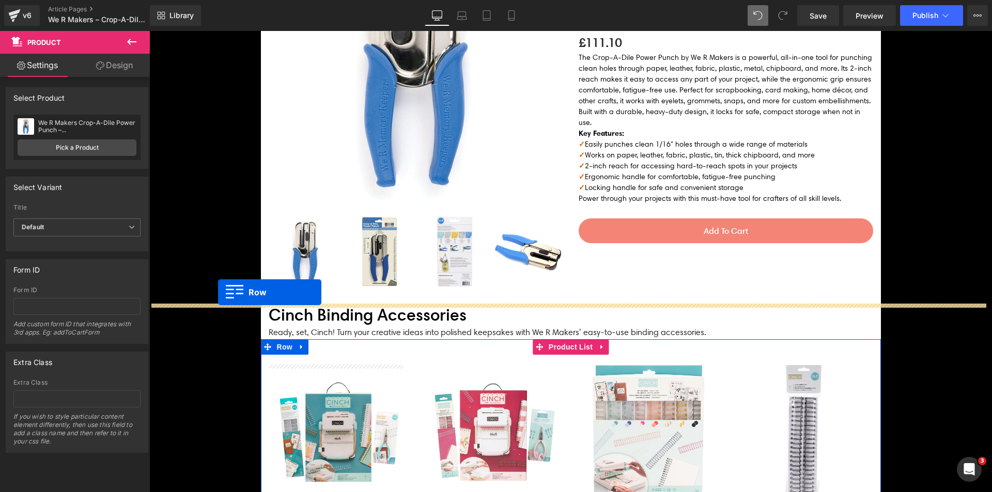
drag, startPoint x: 281, startPoint y: 78, endPoint x: 218, endPoint y: 292, distance: 224.0
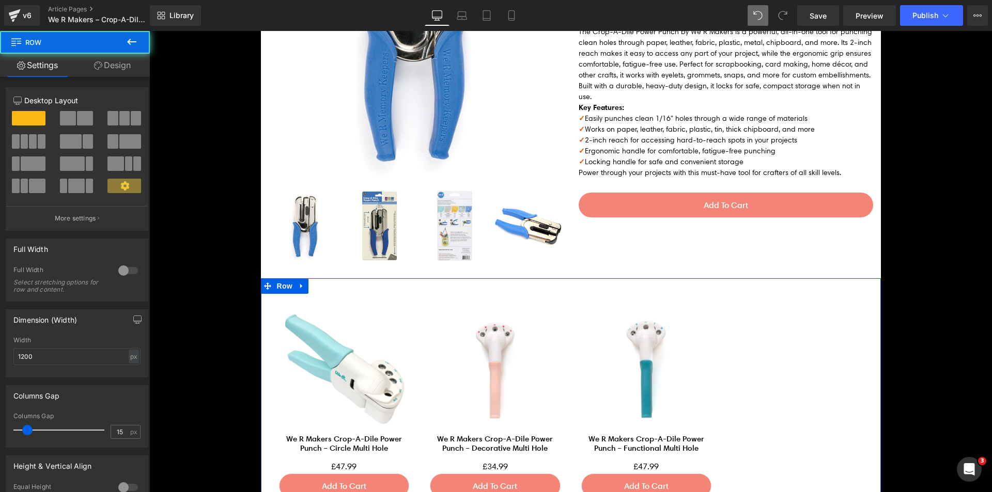
scroll to position [2864, 0]
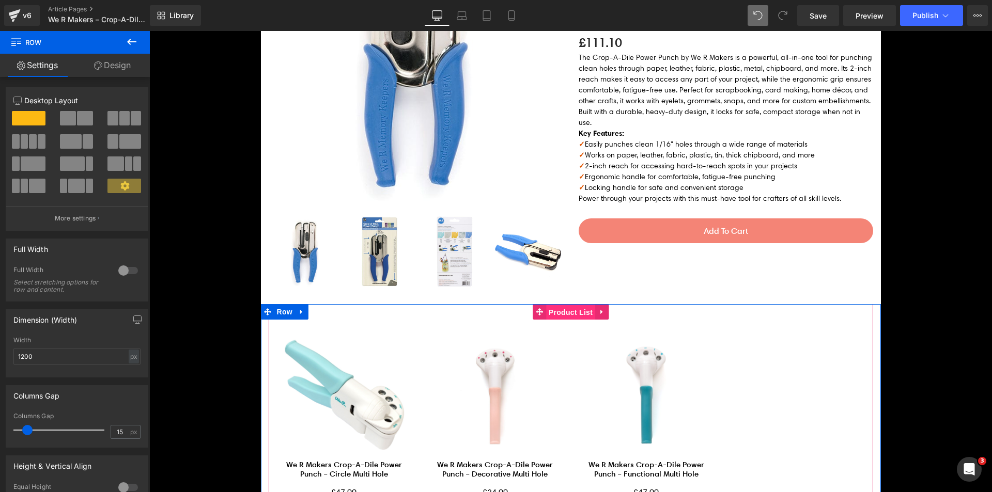
click at [548, 311] on span "Product List" at bounding box center [570, 313] width 49 height 16
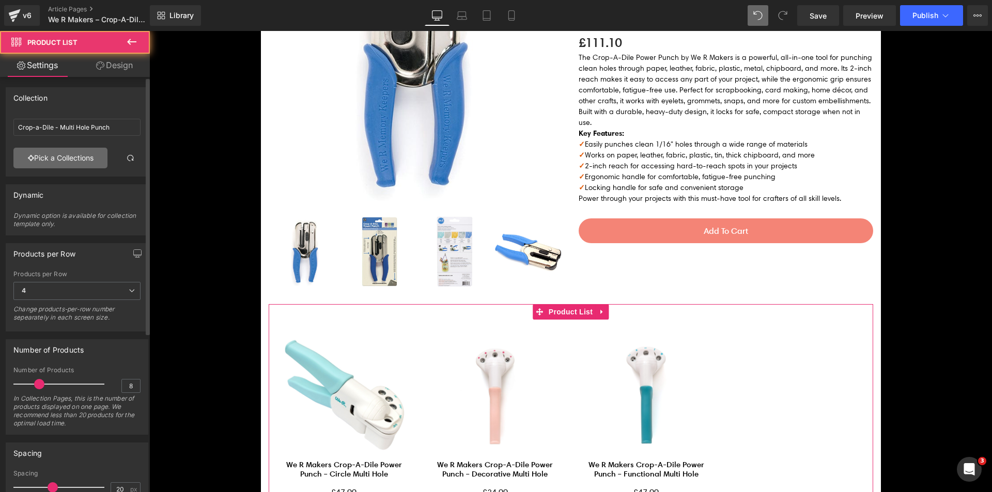
click at [60, 150] on link "Pick a Collections" at bounding box center [60, 158] width 94 height 21
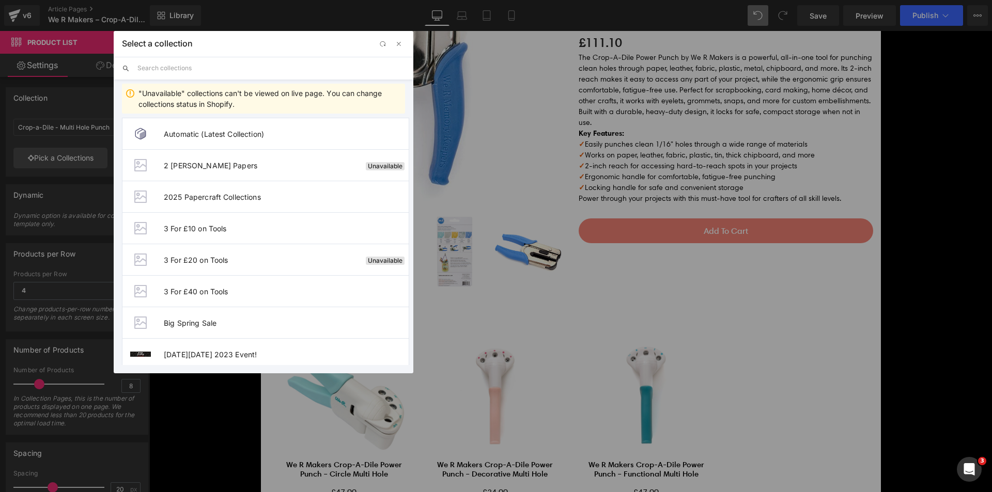
click at [223, 69] on input "text" at bounding box center [271, 68] width 268 height 23
click at [205, 64] on input "text" at bounding box center [271, 68] width 268 height 23
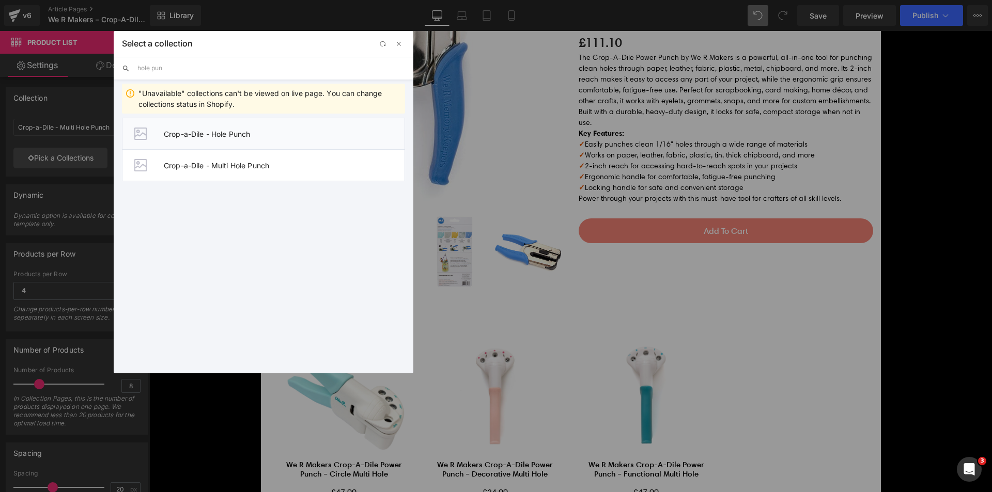
type input "hole pun"
click at [299, 136] on span "Crop-a-Dile - Hole Punch" at bounding box center [284, 134] width 241 height 9
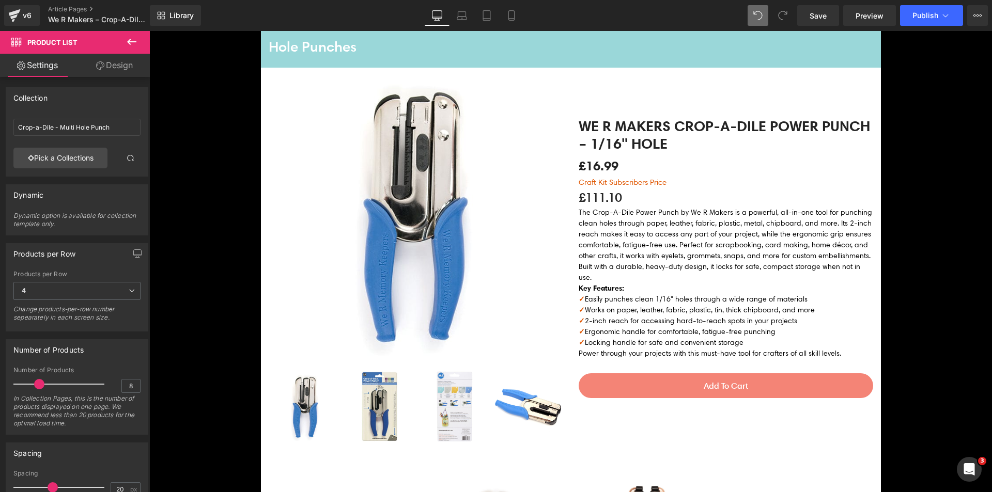
scroll to position [2657, 0]
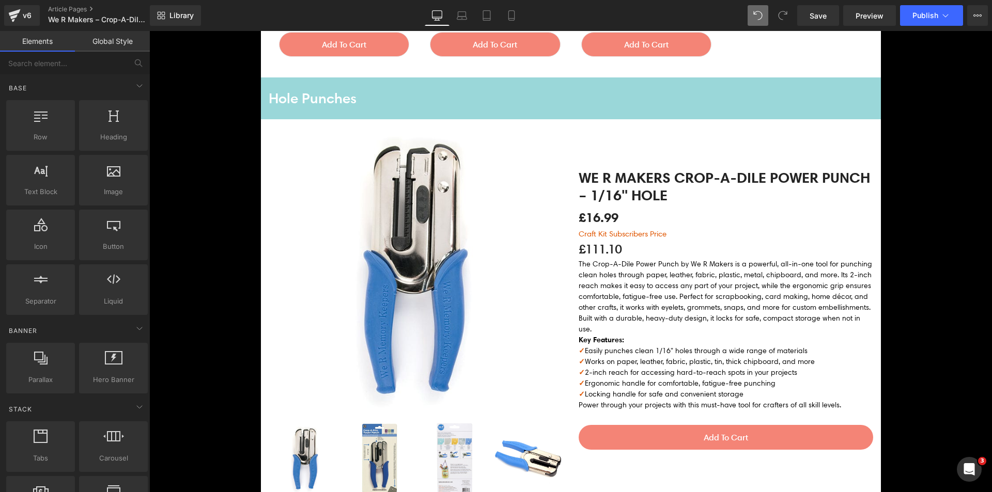
click at [300, 85] on icon at bounding box center [301, 85] width 2 height 5
click at [312, 85] on icon at bounding box center [315, 85] width 7 height 7
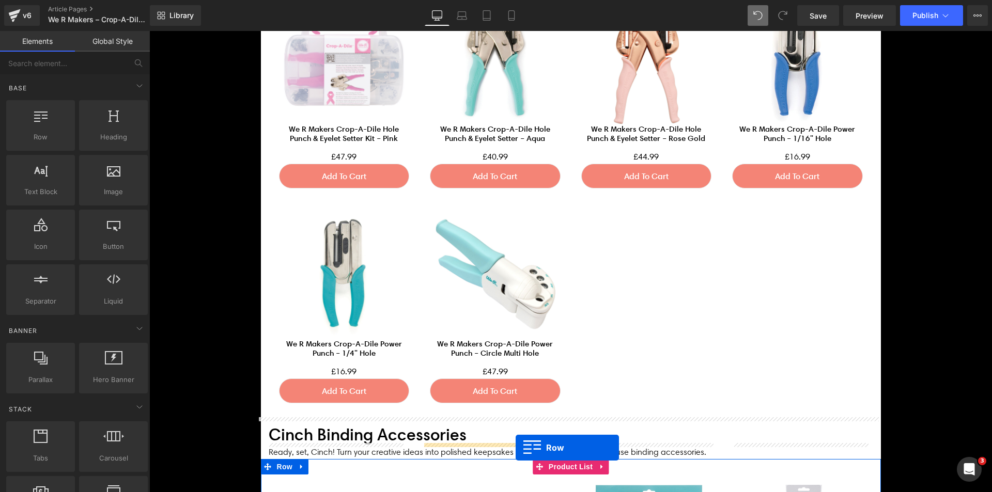
scroll to position [3267, 0]
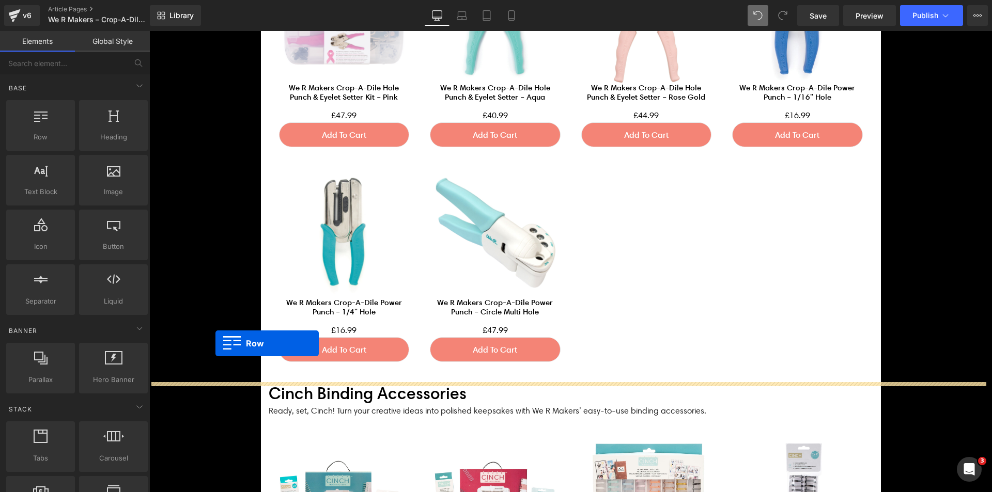
drag, startPoint x: 271, startPoint y: 124, endPoint x: 215, endPoint y: 344, distance: 226.6
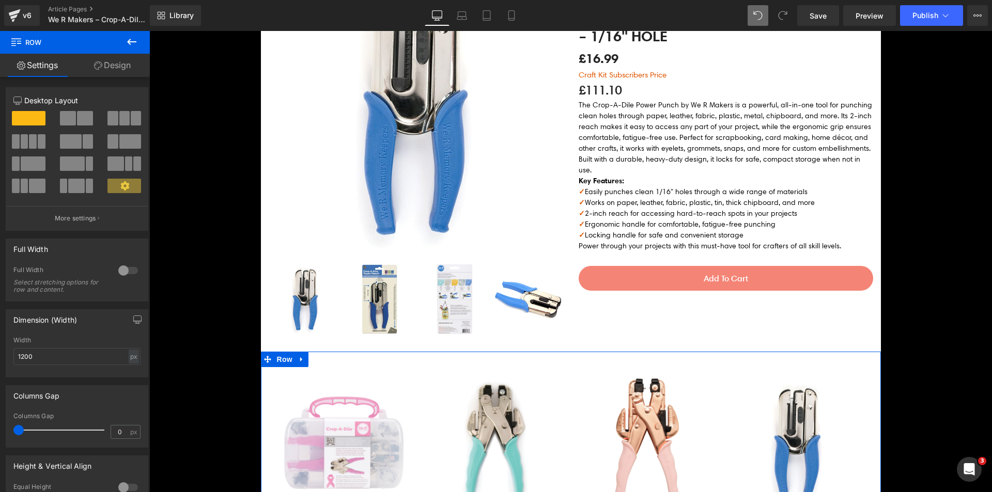
scroll to position [2673, 0]
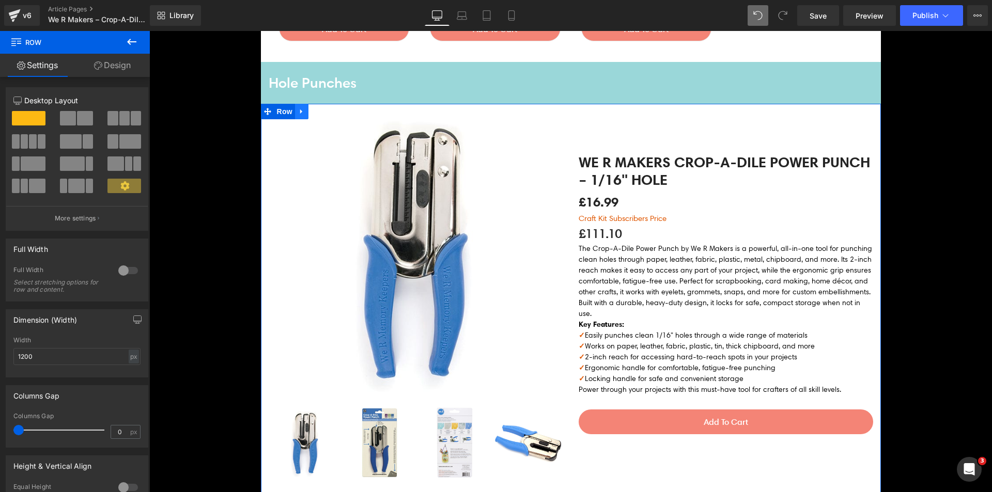
click at [300, 113] on icon at bounding box center [301, 111] width 2 height 5
click at [312, 113] on icon at bounding box center [315, 111] width 7 height 7
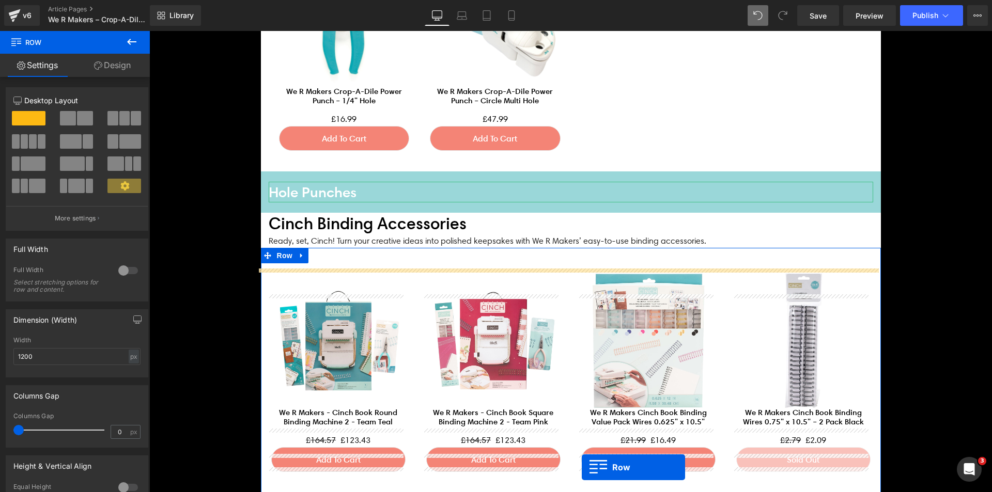
scroll to position [3510, 0]
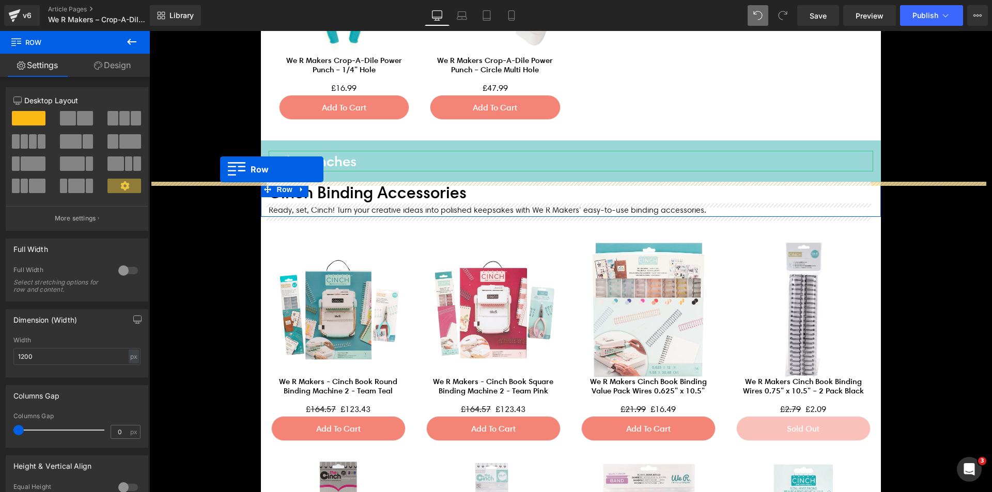
drag, startPoint x: 275, startPoint y: 80, endPoint x: 220, endPoint y: 169, distance: 104.8
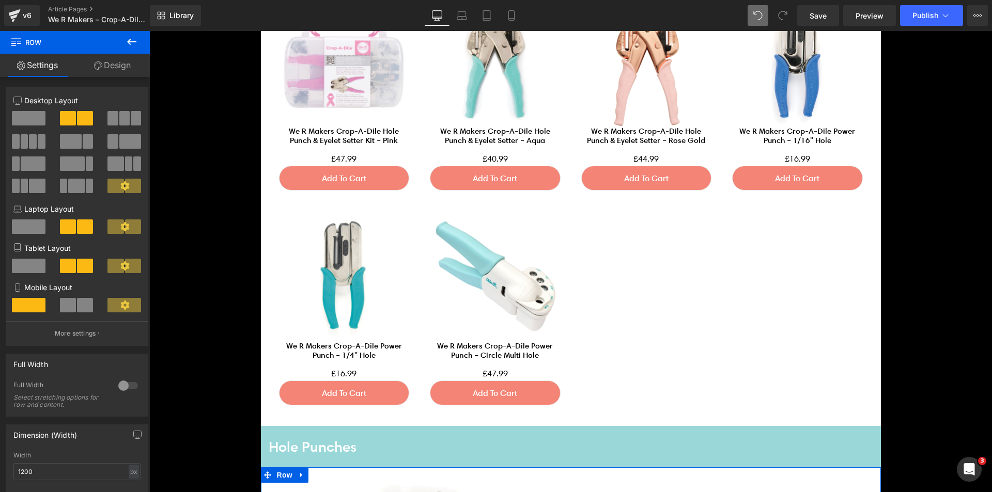
scroll to position [3070, 0]
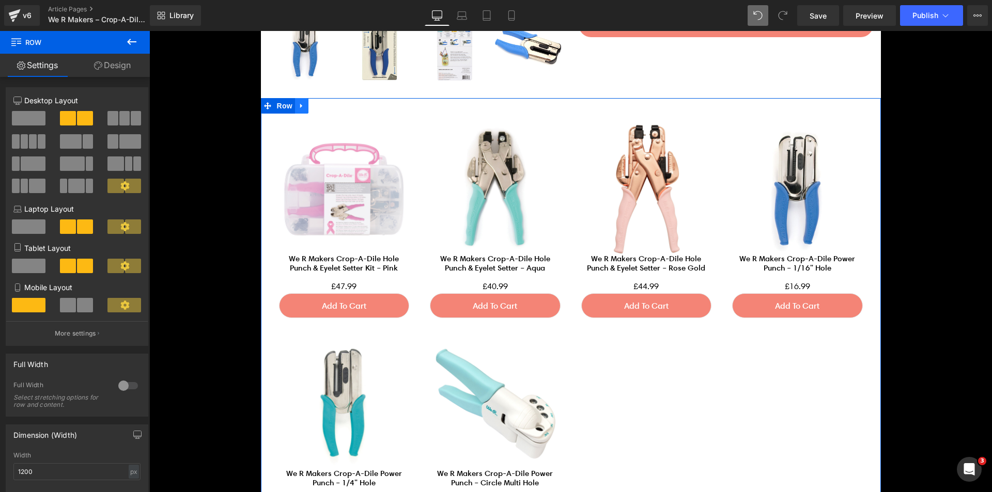
click at [295, 106] on link at bounding box center [301, 106] width 13 height 16
click at [312, 104] on icon at bounding box center [315, 105] width 7 height 7
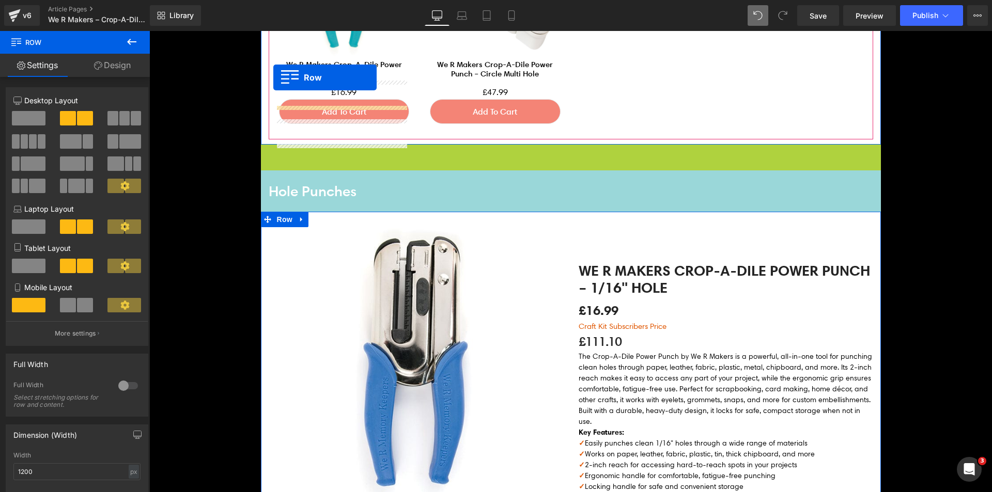
scroll to position [3438, 0]
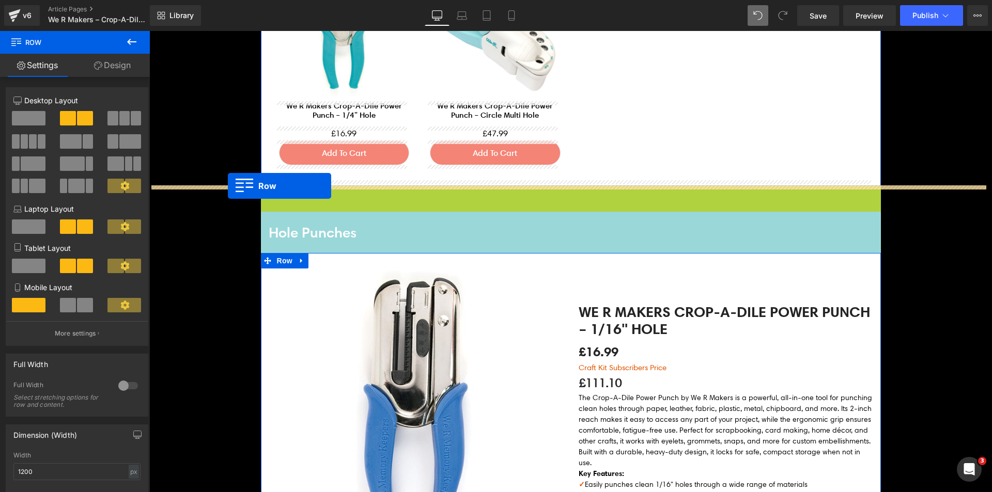
drag, startPoint x: 275, startPoint y: 81, endPoint x: 228, endPoint y: 186, distance: 115.4
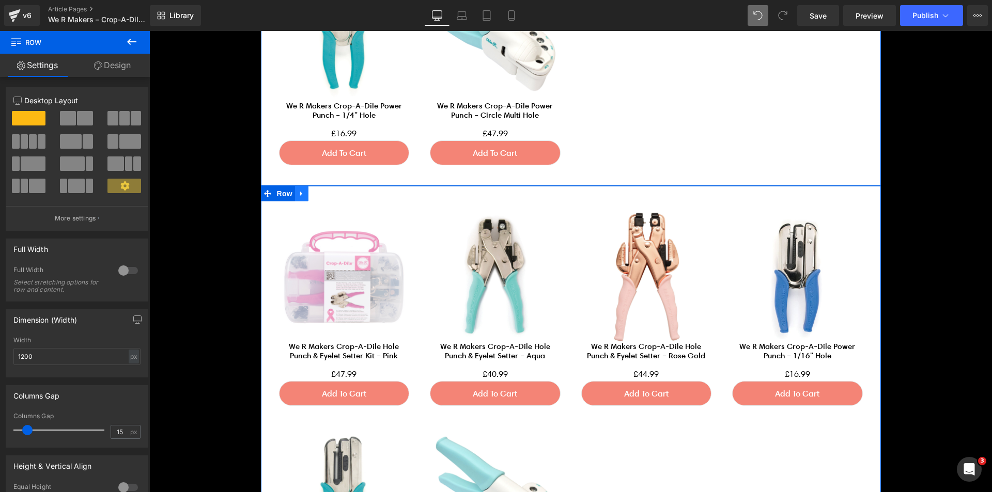
click at [298, 193] on icon at bounding box center [301, 194] width 7 height 8
click at [325, 192] on icon at bounding box center [328, 193] width 7 height 7
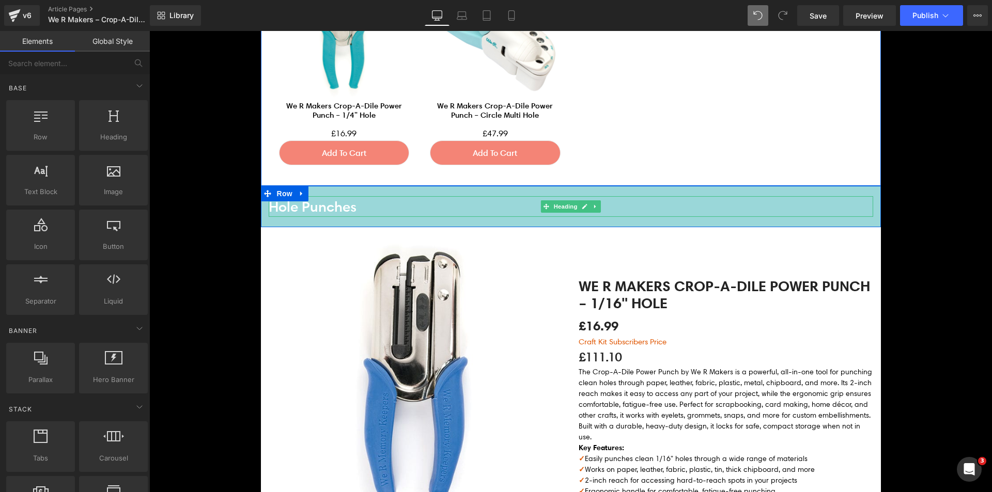
click at [296, 208] on h4 "Hole Punches" at bounding box center [571, 206] width 605 height 21
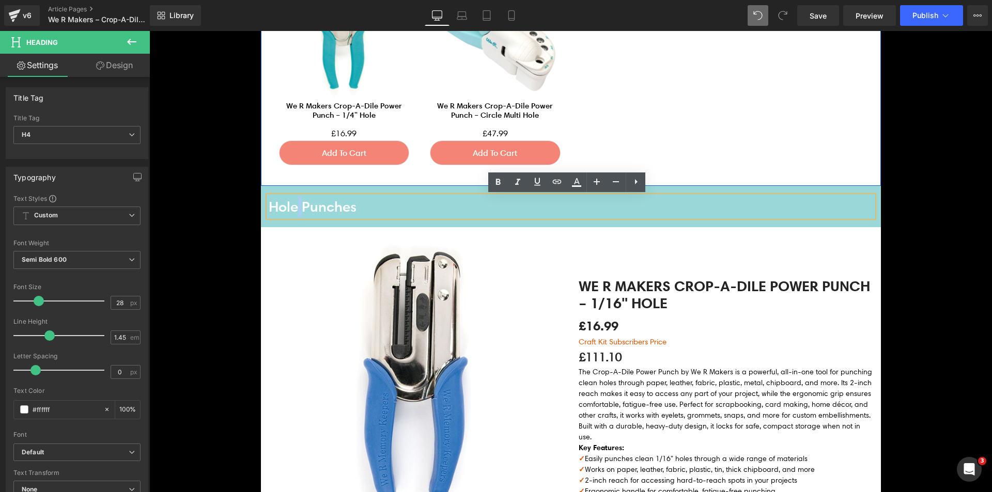
click at [586, 313] on link "We R Makers Crop-A-Dile Power Punch – 1/16" Hole" at bounding box center [726, 293] width 295 height 40
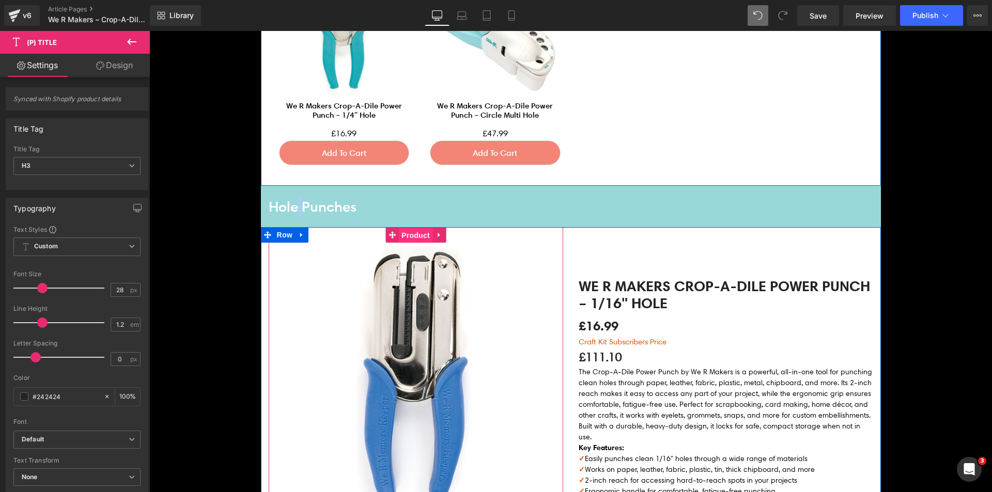
click at [412, 233] on span "Product" at bounding box center [416, 236] width 34 height 16
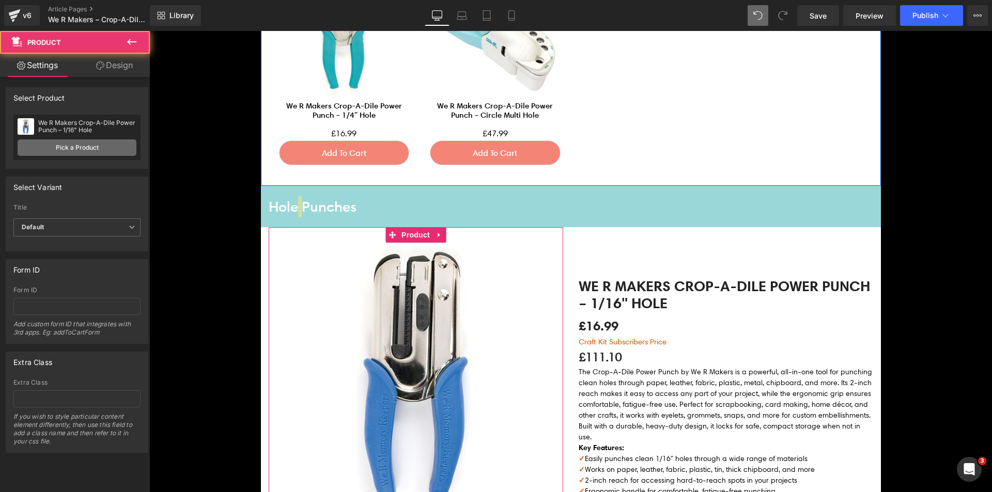
click at [93, 146] on link "Pick a Product" at bounding box center [77, 148] width 119 height 17
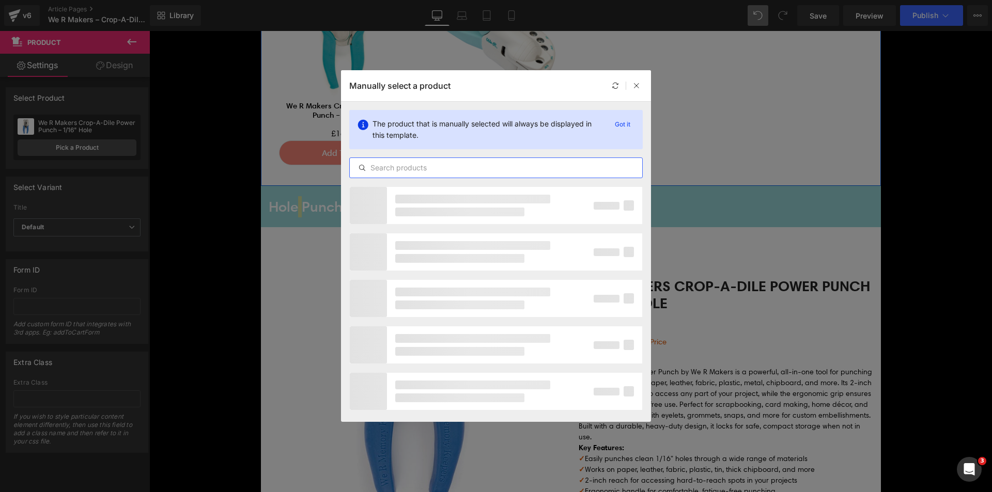
click at [398, 169] on input "text" at bounding box center [496, 168] width 292 height 12
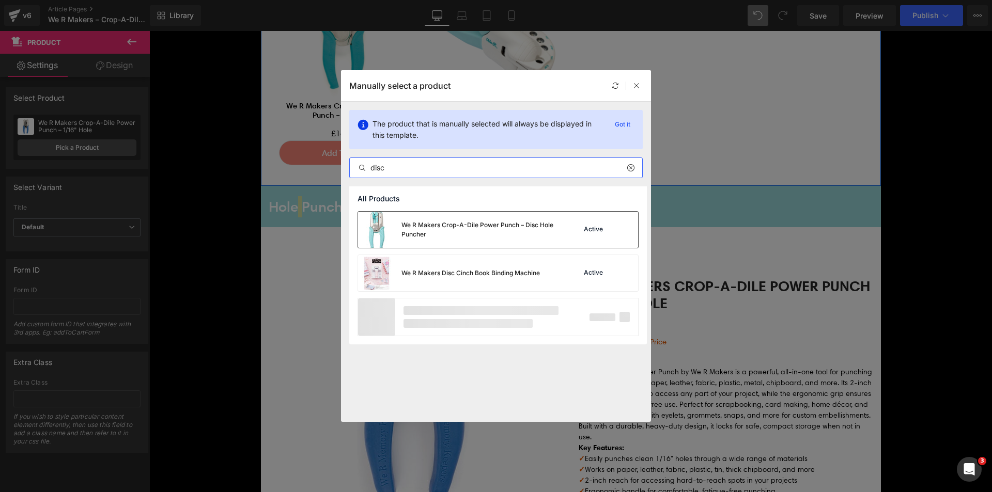
type input "disc"
click at [464, 222] on div "We R Makers Crop-A-Dile Power Punch – Disc Hole Puncher" at bounding box center [478, 230] width 155 height 19
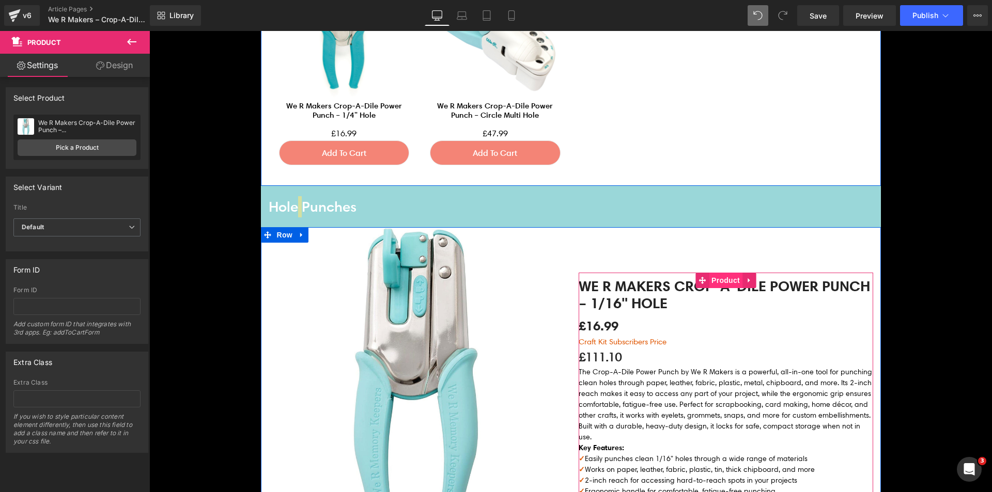
click at [720, 283] on span "Product" at bounding box center [726, 281] width 34 height 16
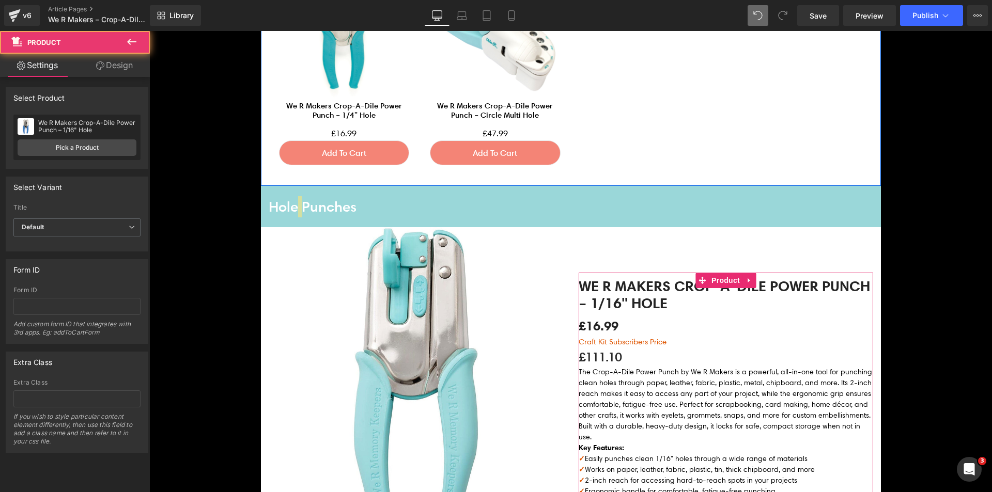
click at [76, 138] on div "We R Makers Crop-A-Dile Power Punch – 1/16" Hole We R Makers Crop-A-Dile Power …" at bounding box center [76, 137] width 127 height 45
click at [88, 145] on link "Pick a Product" at bounding box center [77, 148] width 119 height 17
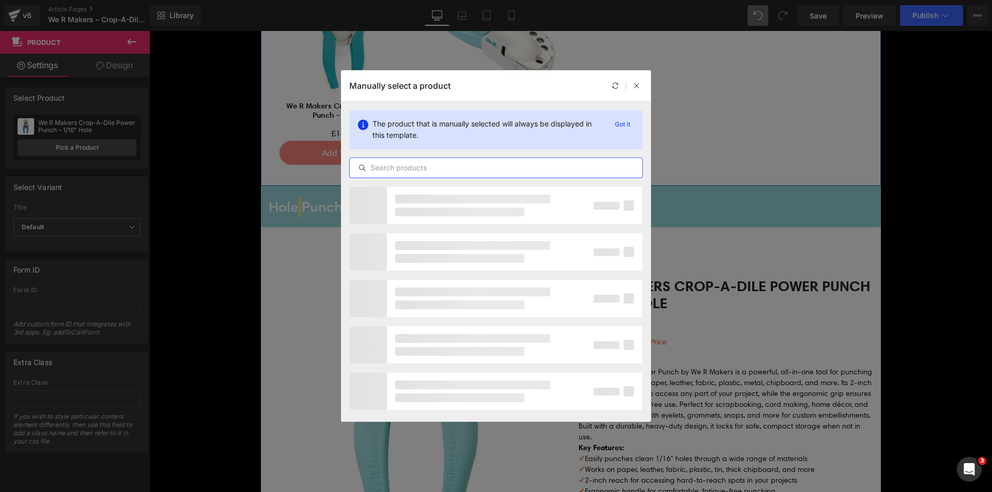
click at [420, 163] on input "text" at bounding box center [496, 168] width 292 height 12
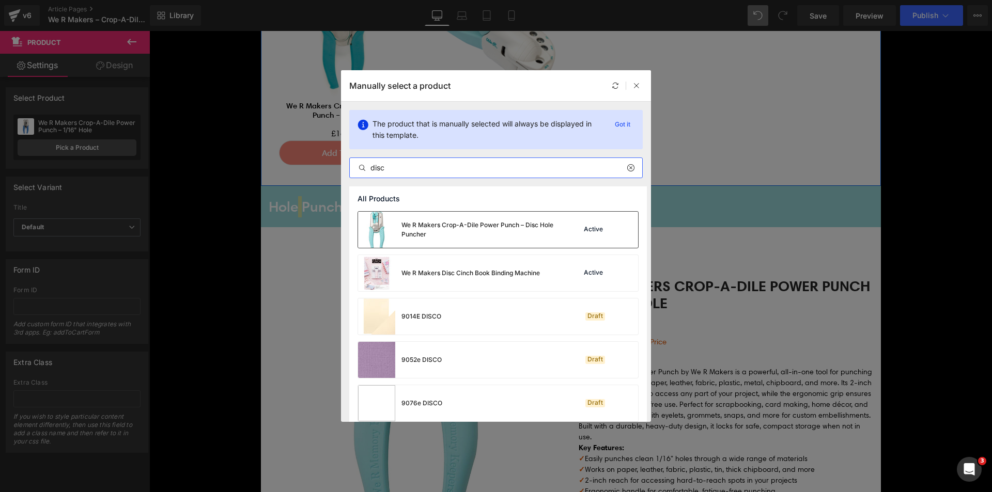
type input "disc"
click at [432, 220] on div "We R Makers Crop-A-Dile Power Punch – Disc Hole Puncher" at bounding box center [457, 230] width 198 height 36
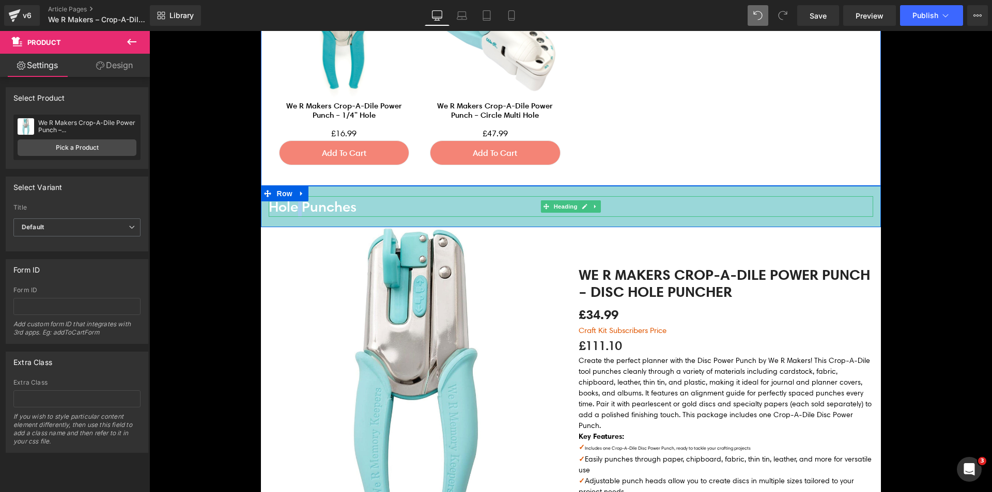
click at [336, 209] on h4 "Hole Punches" at bounding box center [571, 206] width 605 height 21
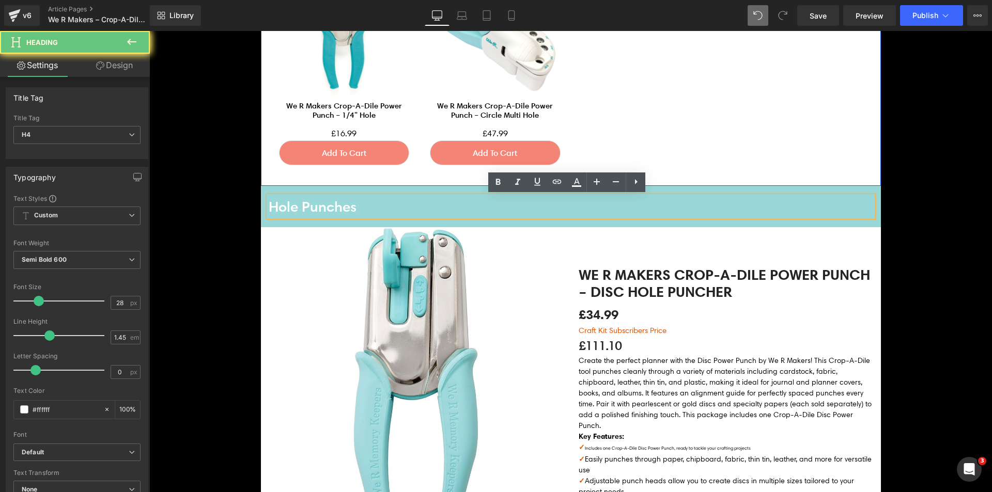
click at [270, 207] on h4 "Hole Punches" at bounding box center [571, 206] width 605 height 21
click at [269, 207] on h4 "Hole Punches" at bounding box center [571, 206] width 605 height 21
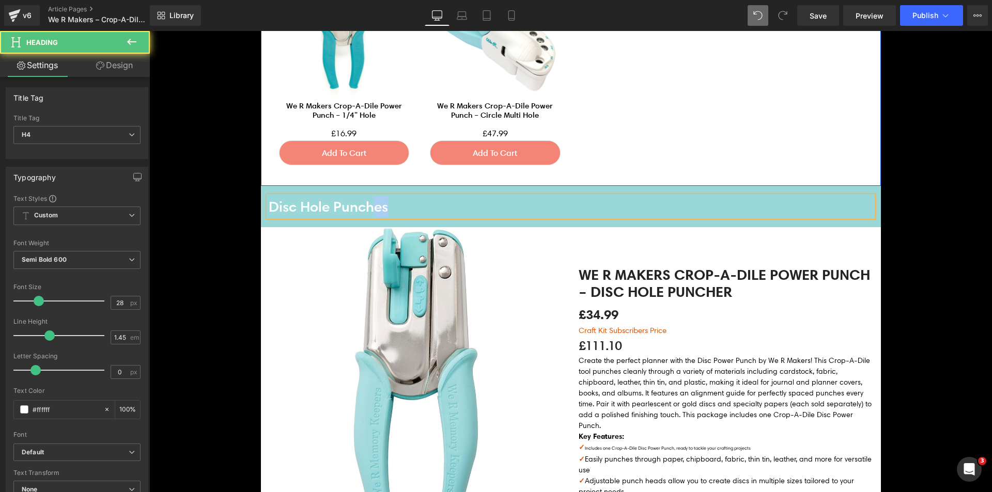
drag, startPoint x: 381, startPoint y: 208, endPoint x: 392, endPoint y: 208, distance: 11.4
click at [392, 208] on h4 "Disc Hole Punches" at bounding box center [571, 206] width 605 height 21
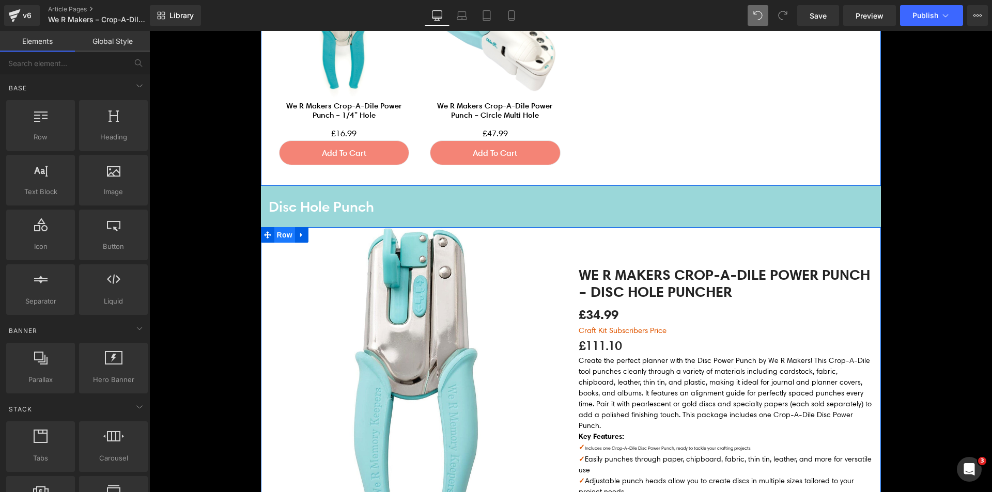
click at [287, 233] on span "Row" at bounding box center [284, 235] width 21 height 16
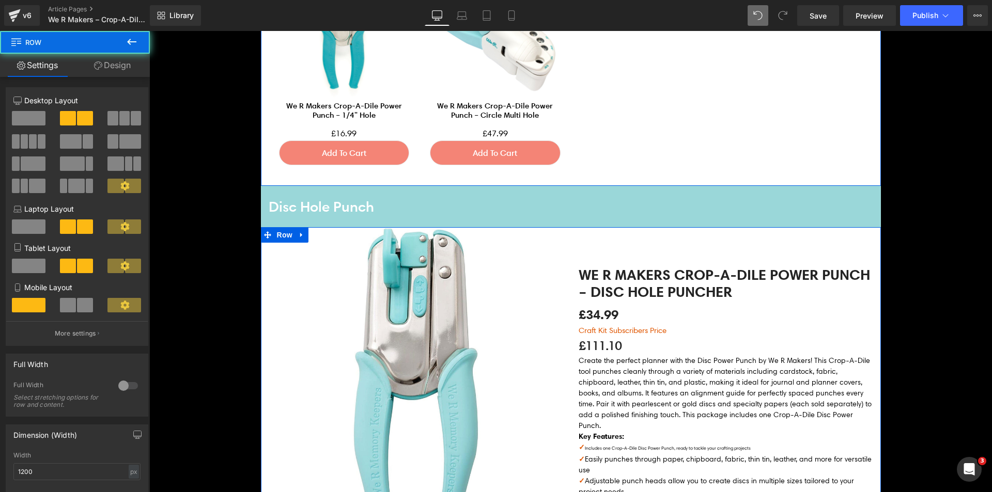
click at [101, 66] on icon at bounding box center [98, 65] width 8 height 8
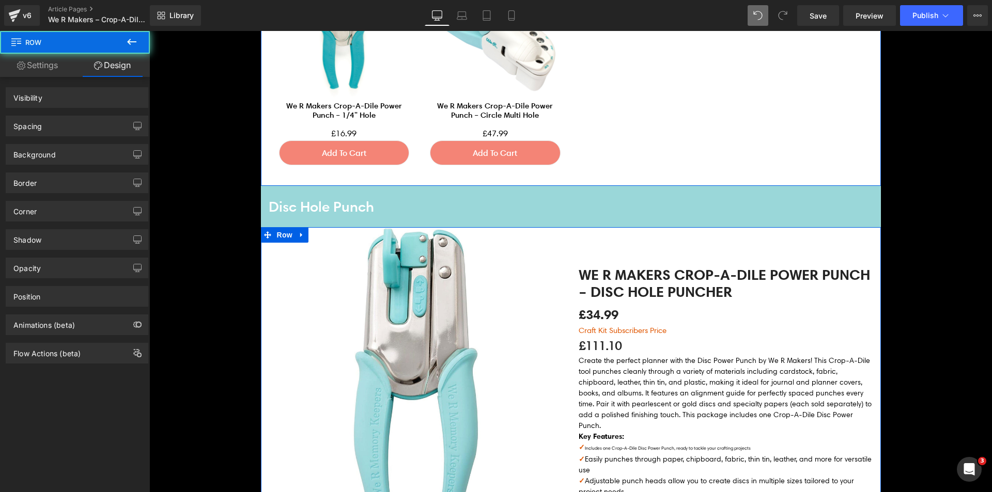
click at [71, 122] on div "Spacing" at bounding box center [77, 126] width 142 height 20
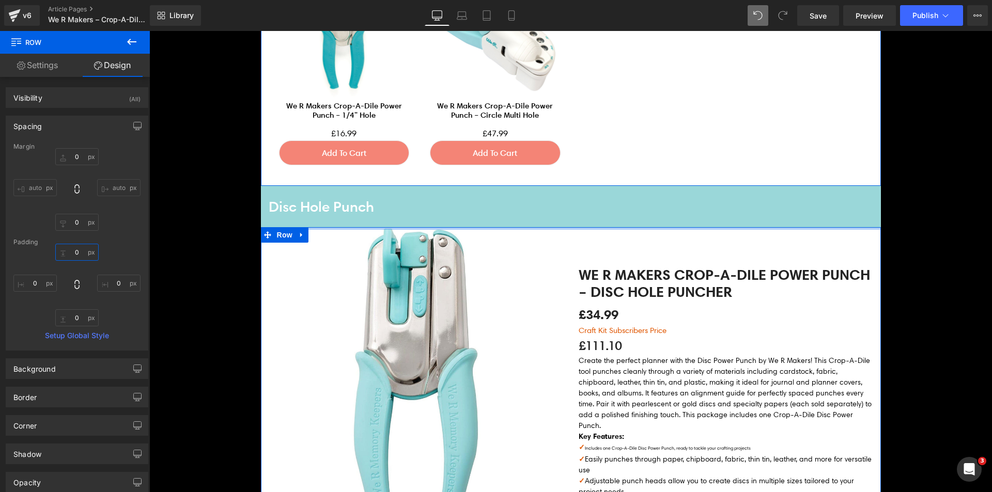
click at [78, 250] on input "text" at bounding box center [76, 252] width 43 height 17
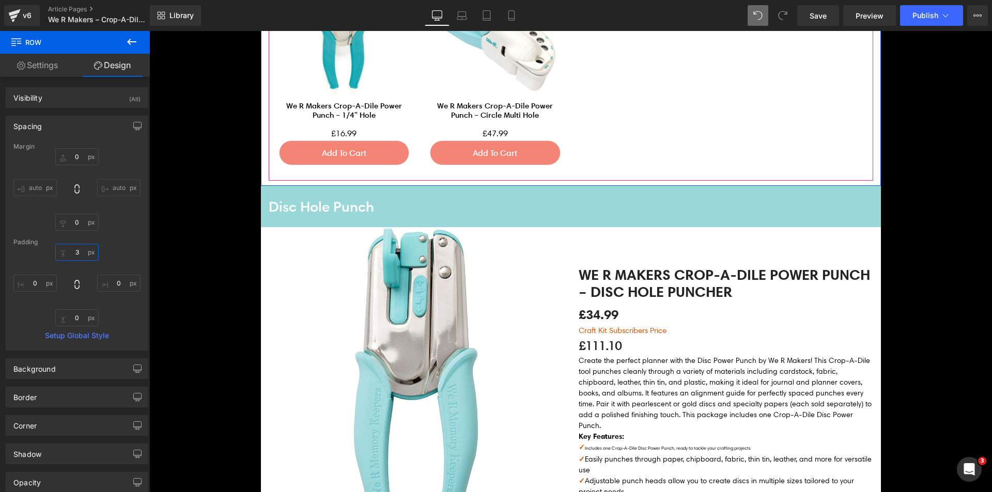
type input "30"
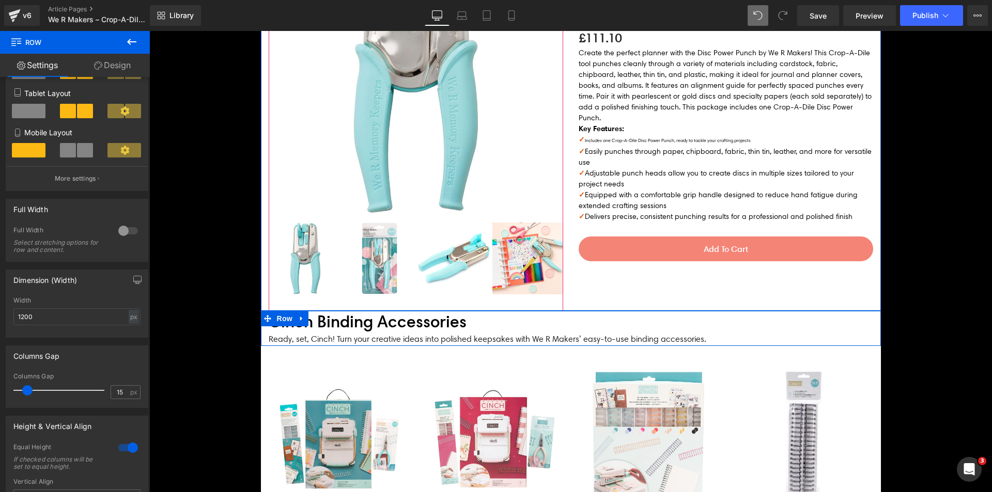
scroll to position [4058, 0]
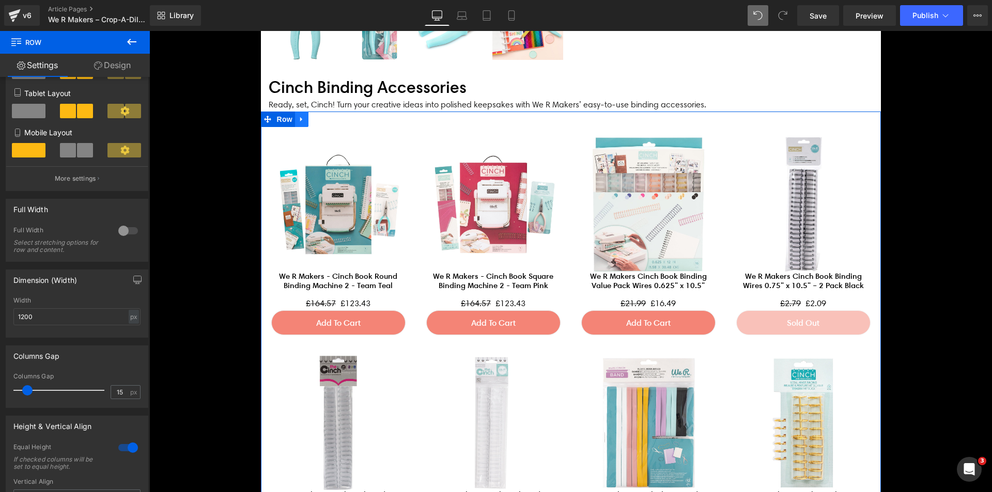
click at [295, 123] on link at bounding box center [301, 120] width 13 height 16
click at [326, 121] on icon at bounding box center [328, 119] width 7 height 7
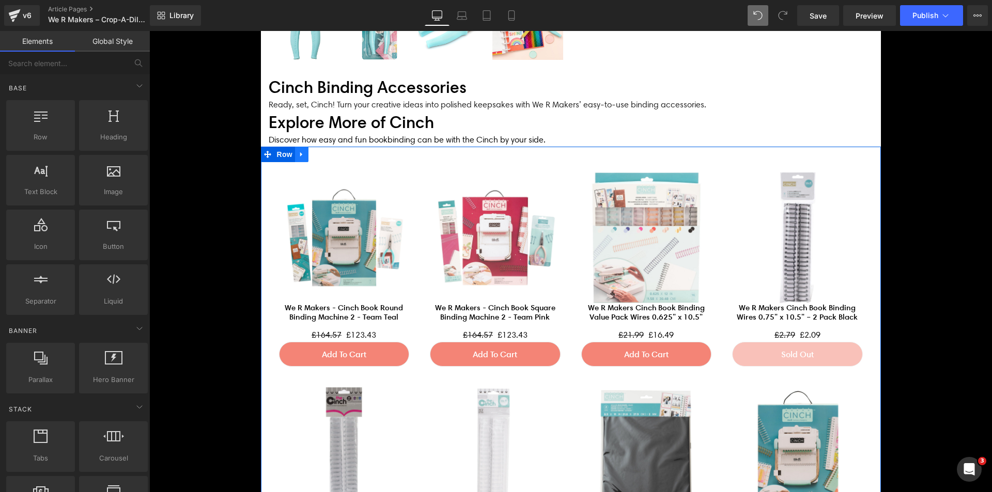
click at [298, 154] on icon at bounding box center [301, 155] width 7 height 8
click at [327, 156] on icon at bounding box center [328, 154] width 7 height 7
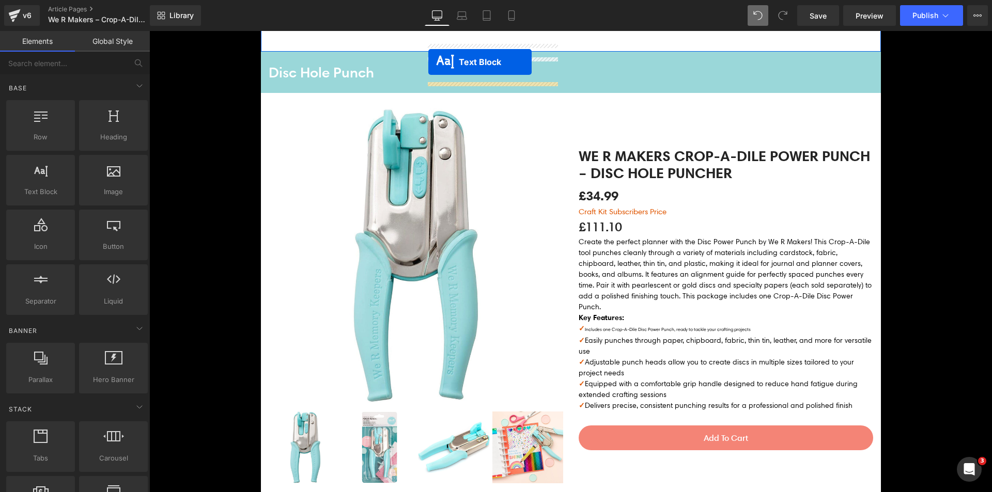
scroll to position [3562, 0]
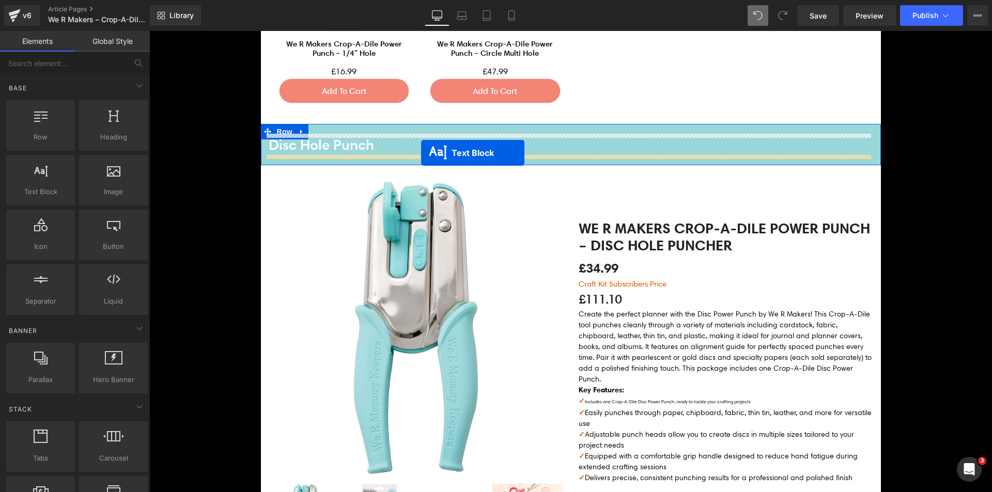
drag, startPoint x: 566, startPoint y: 360, endPoint x: 422, endPoint y: 152, distance: 252.8
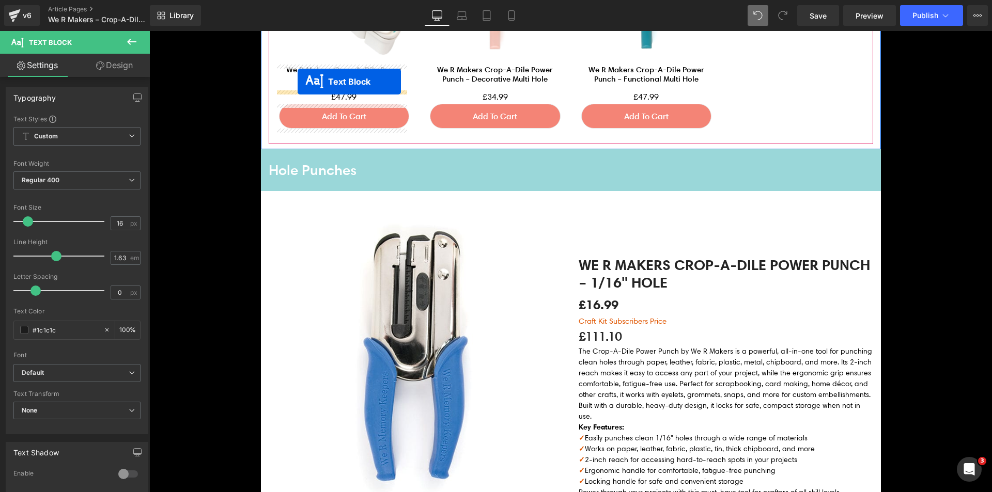
scroll to position [2622, 0]
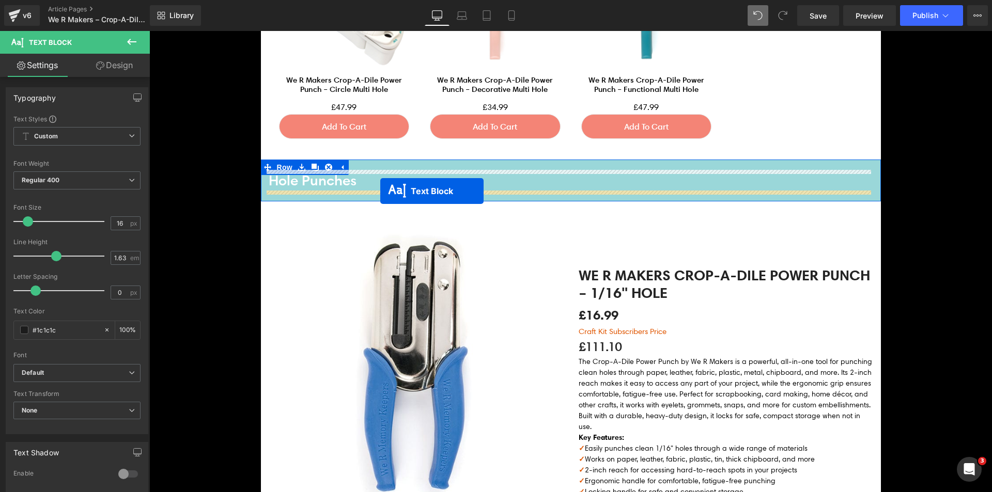
drag, startPoint x: 554, startPoint y: 375, endPoint x: 380, endPoint y: 191, distance: 252.9
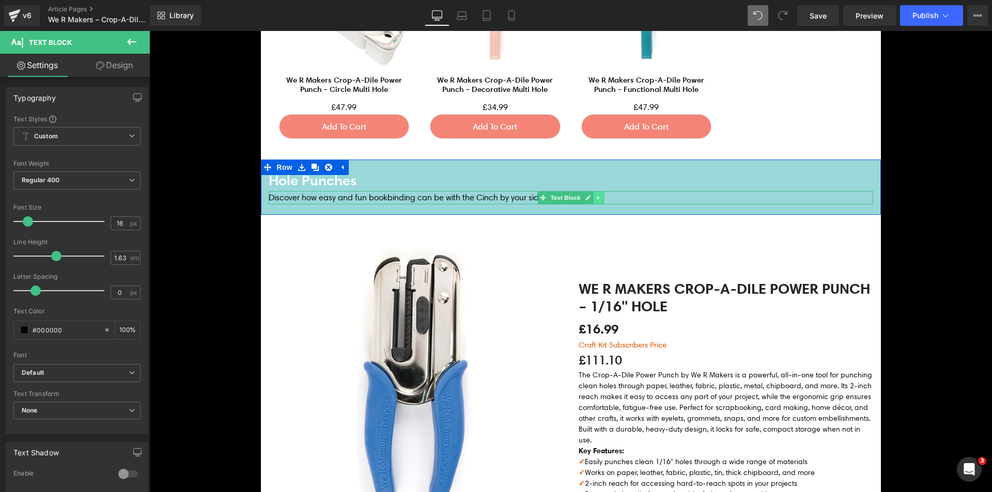
click at [596, 198] on icon at bounding box center [599, 198] width 6 height 6
click at [591, 198] on link at bounding box center [593, 198] width 11 height 12
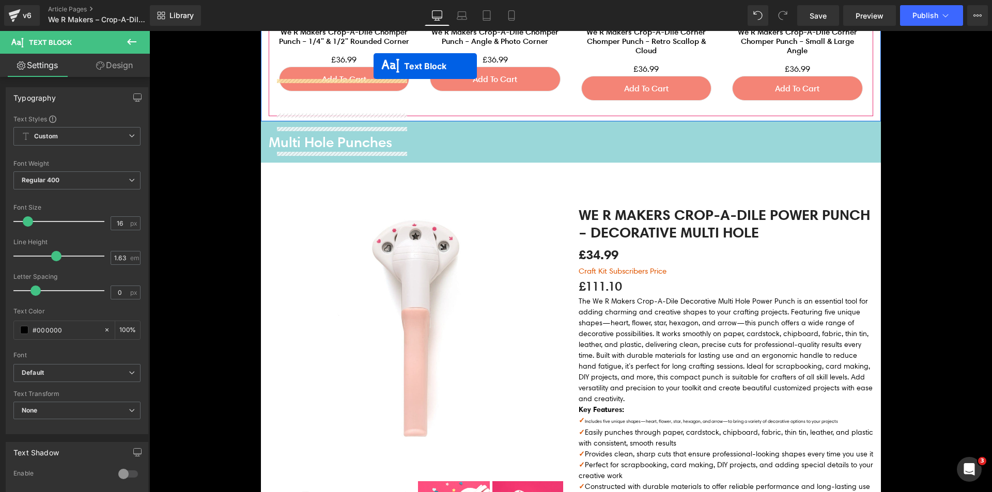
scroll to position [1898, 0]
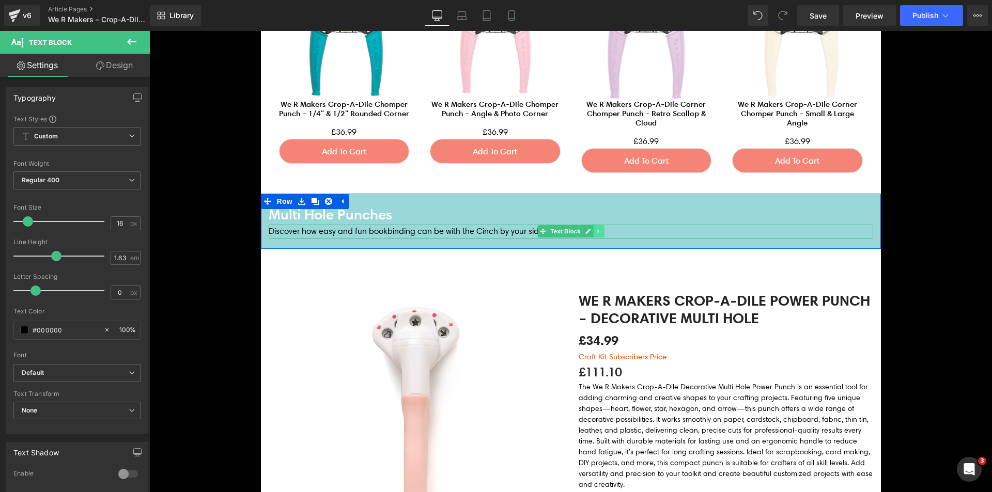
click at [593, 234] on link at bounding box center [598, 231] width 11 height 12
click at [590, 233] on icon at bounding box center [593, 232] width 6 height 6
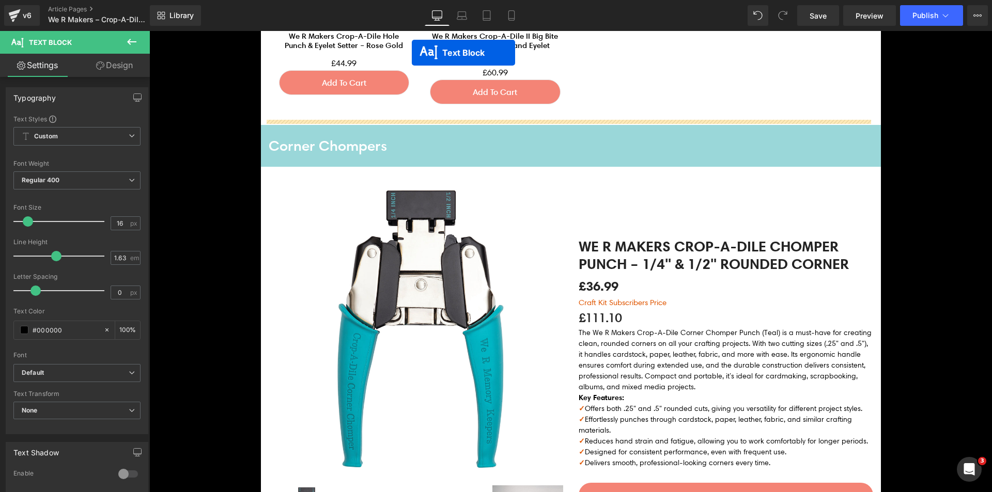
scroll to position [1196, 0]
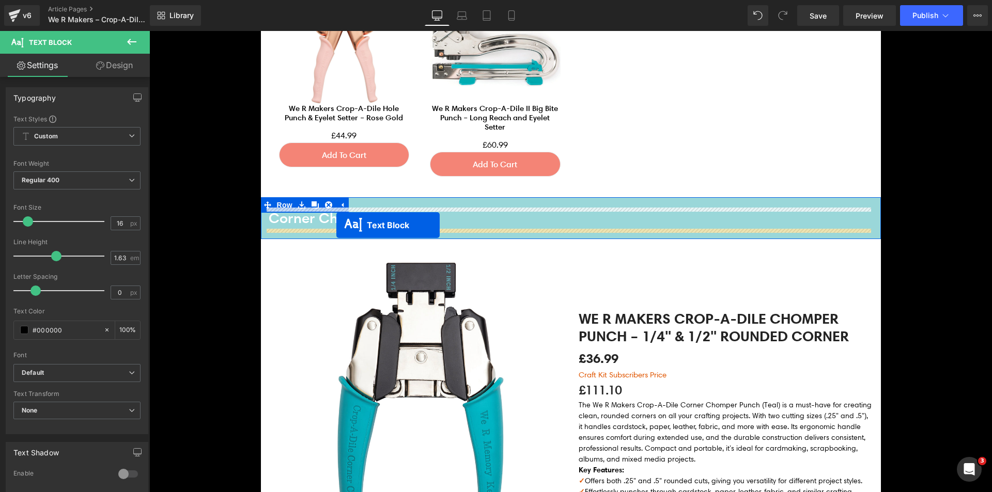
drag, startPoint x: 543, startPoint y: 229, endPoint x: 336, endPoint y: 225, distance: 206.2
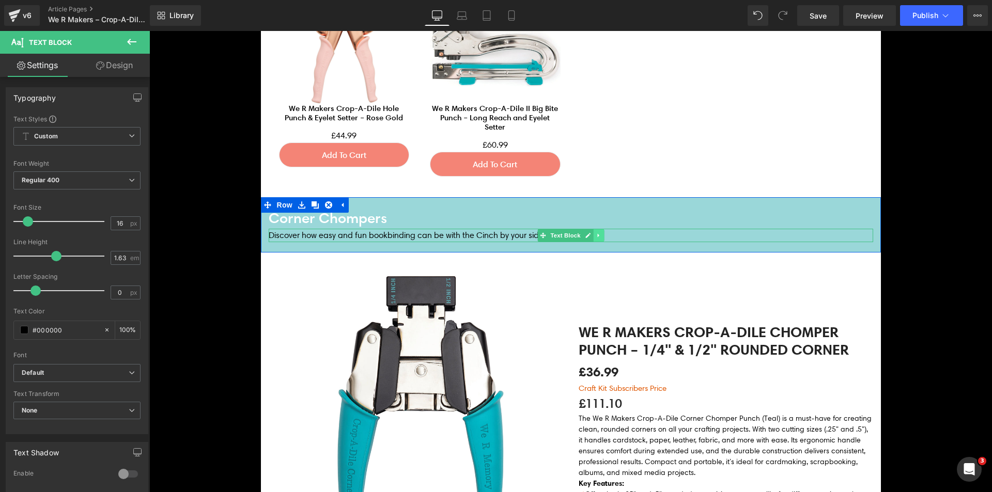
click at [593, 233] on link at bounding box center [598, 235] width 11 height 12
click at [590, 233] on icon at bounding box center [593, 236] width 6 height 6
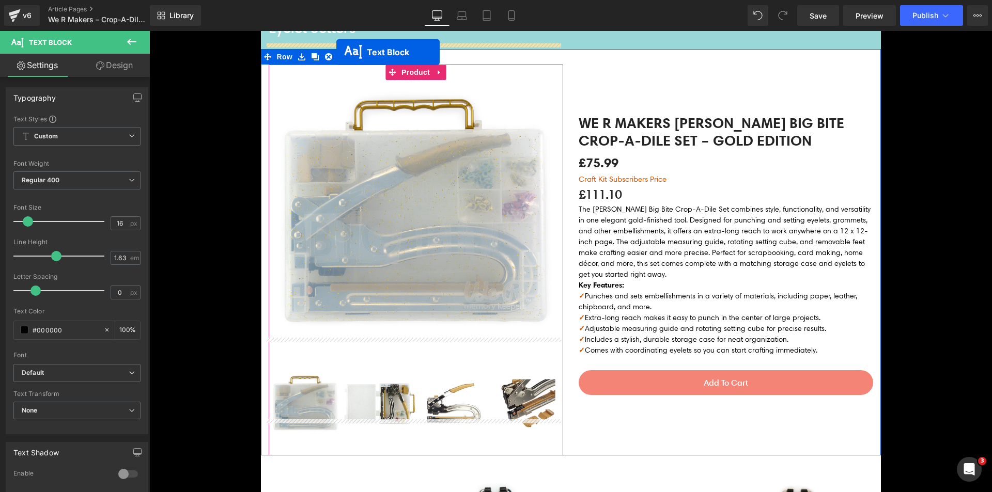
scroll to position [410, 0]
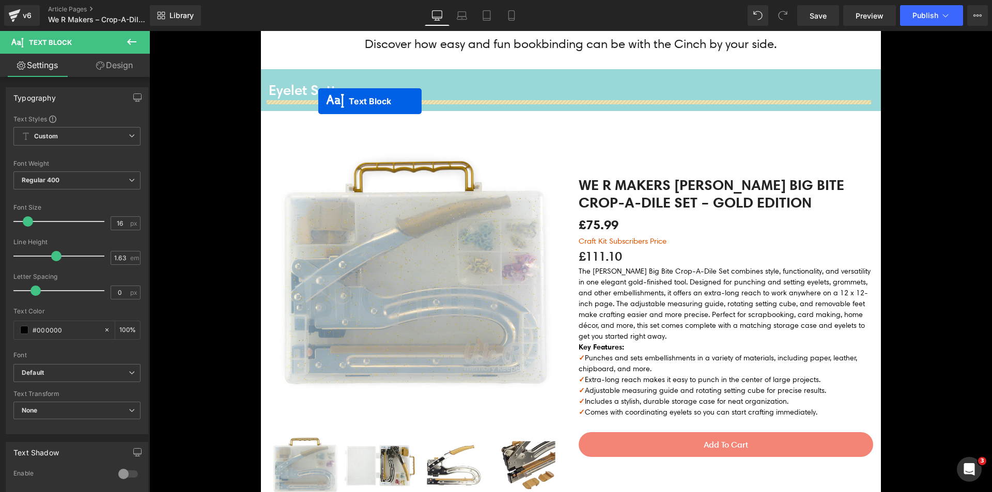
drag, startPoint x: 540, startPoint y: 237, endPoint x: 318, endPoint y: 101, distance: 260.0
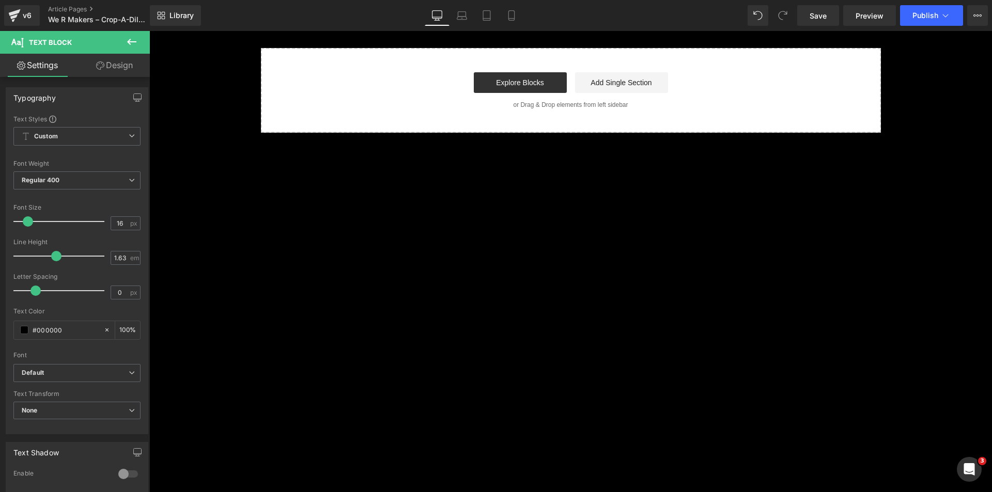
scroll to position [4131, 0]
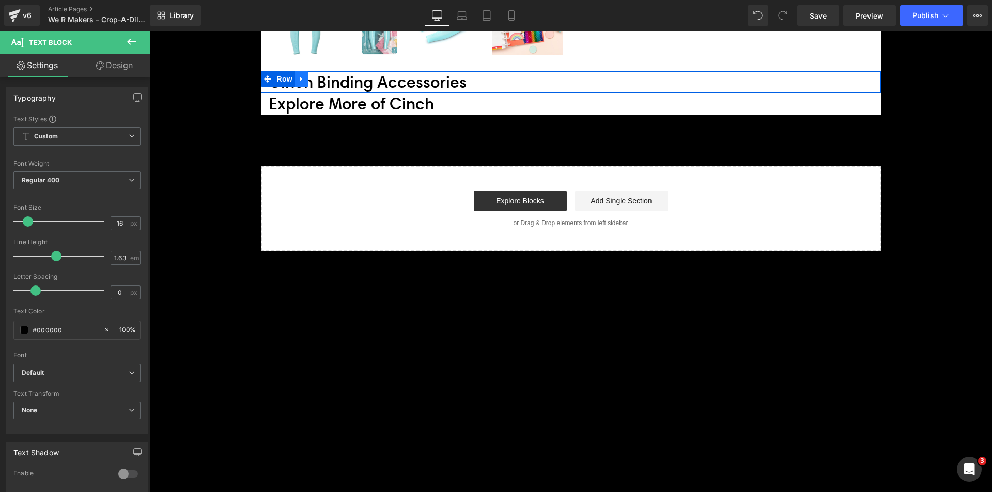
drag, startPoint x: 288, startPoint y: 81, endPoint x: 298, endPoint y: 81, distance: 9.8
click at [295, 81] on ul "Row" at bounding box center [285, 79] width 48 height 16
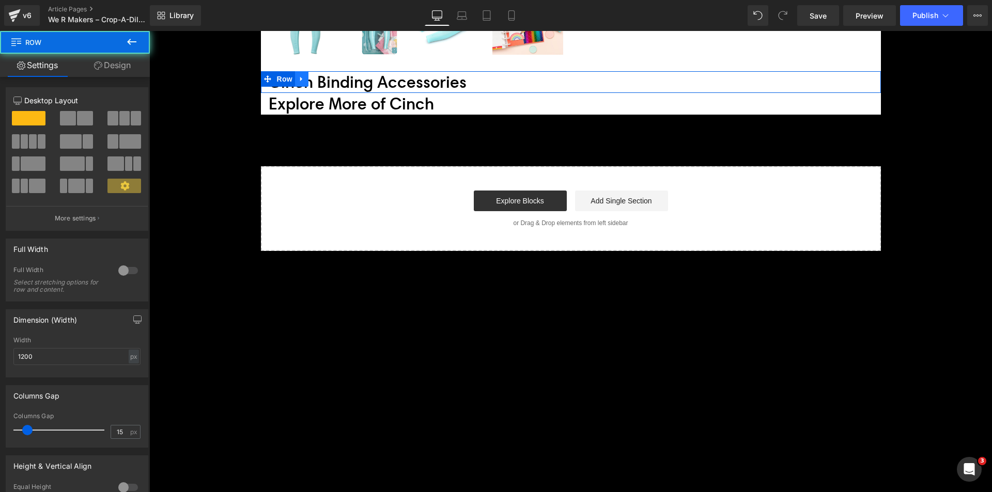
click at [298, 81] on icon at bounding box center [301, 79] width 7 height 8
click at [326, 76] on icon at bounding box center [328, 78] width 7 height 7
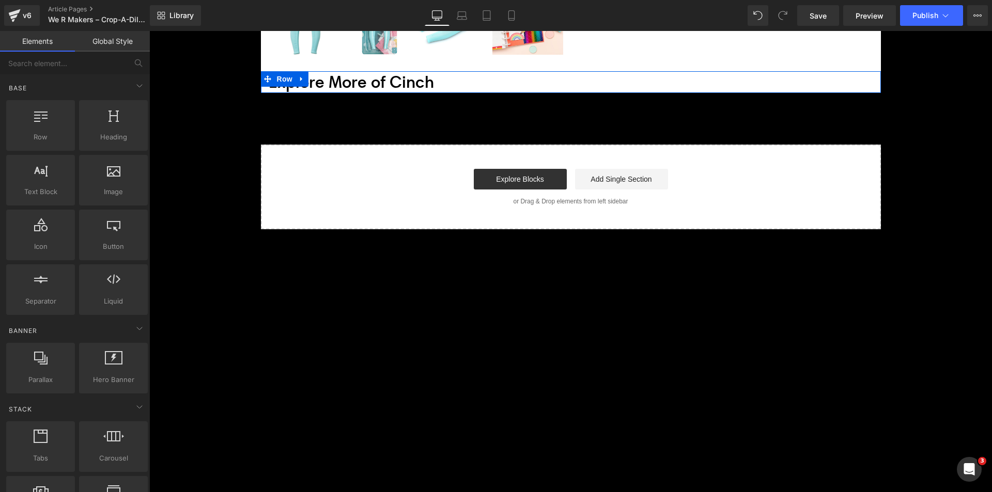
drag, startPoint x: 296, startPoint y: 79, endPoint x: 309, endPoint y: 79, distance: 13.4
click at [298, 79] on icon at bounding box center [301, 79] width 7 height 8
click at [327, 80] on icon at bounding box center [328, 78] width 7 height 7
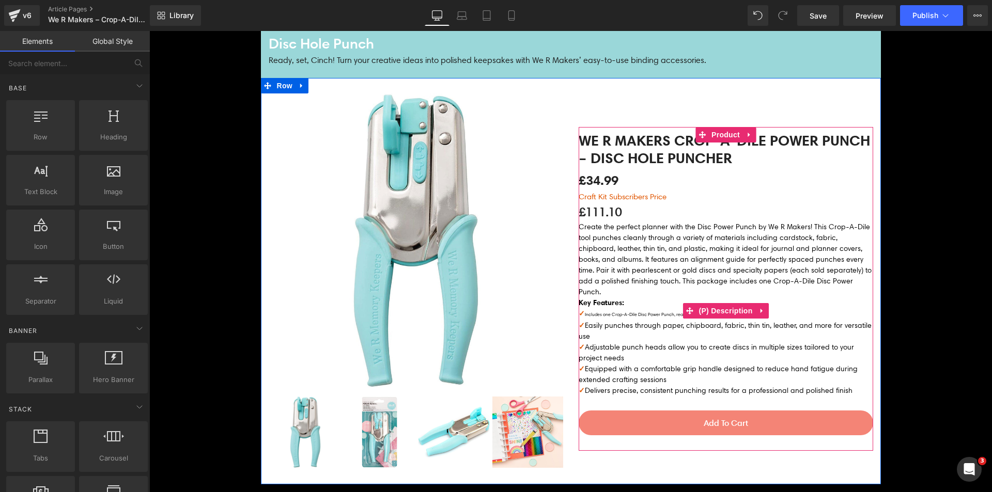
scroll to position [3511, 0]
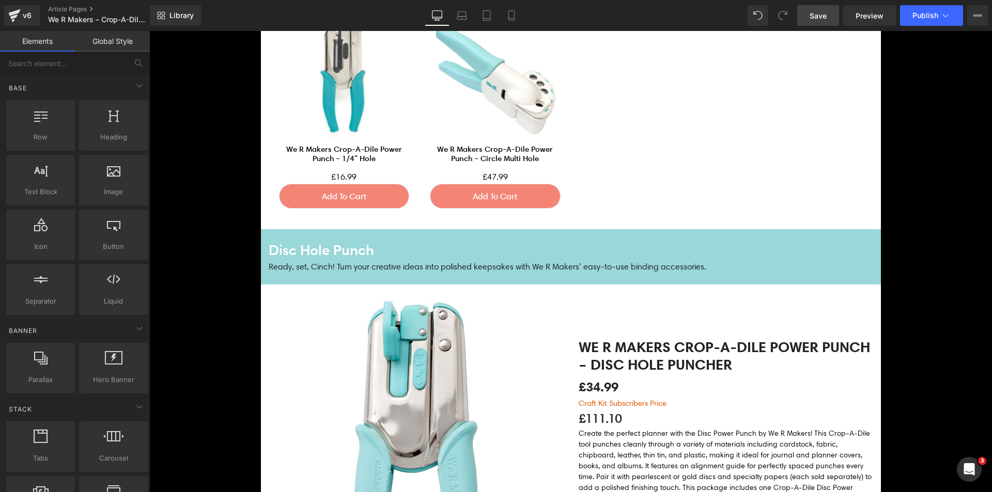
drag, startPoint x: 818, startPoint y: 21, endPoint x: 586, endPoint y: 39, distance: 232.2
click at [818, 21] on span "Save" at bounding box center [818, 15] width 17 height 11
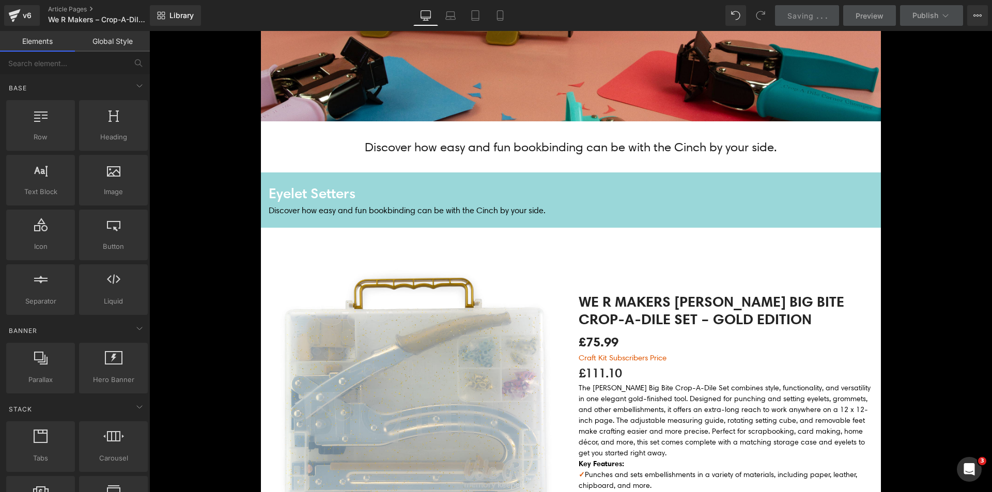
scroll to position [152, 0]
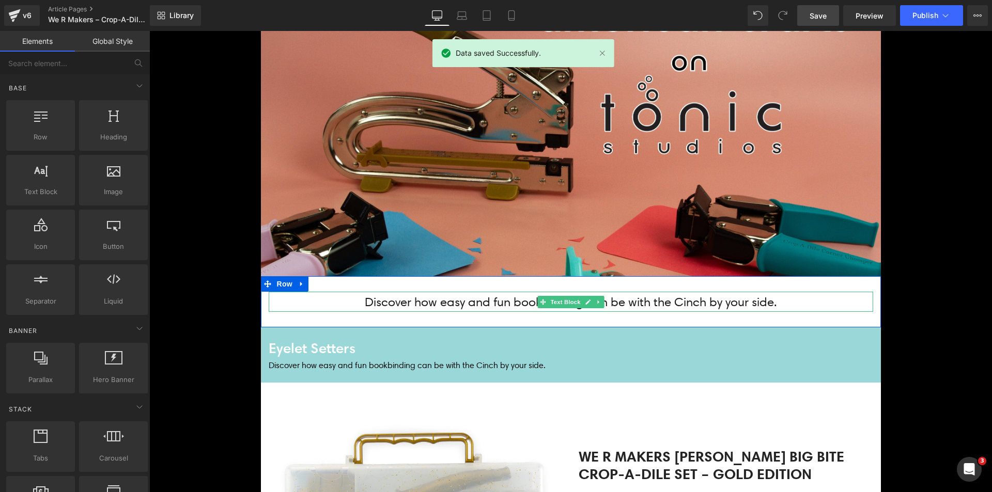
click at [414, 296] on p "Discover how easy and fun bookbinding can be with the Cinch by your side." at bounding box center [571, 302] width 605 height 20
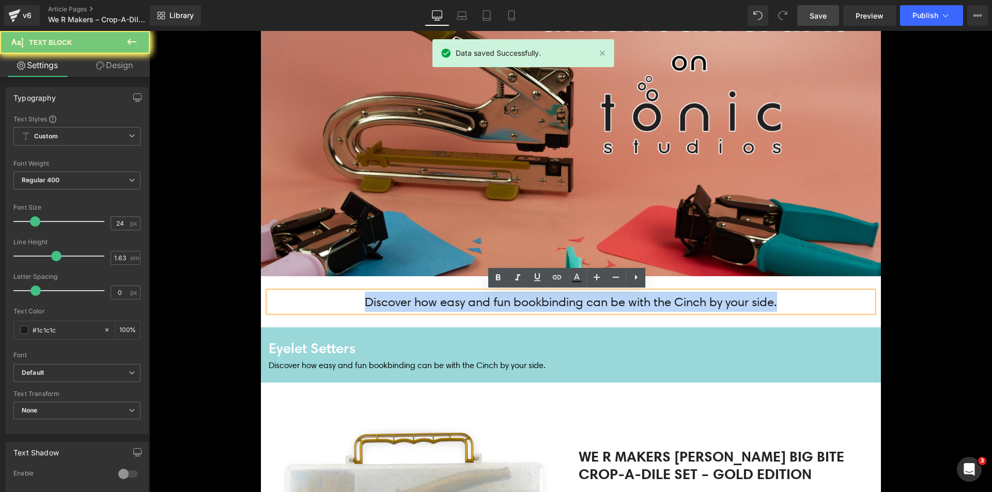
click at [414, 296] on p "Discover how easy and fun bookbinding can be with the Cinch by your side." at bounding box center [571, 302] width 605 height 20
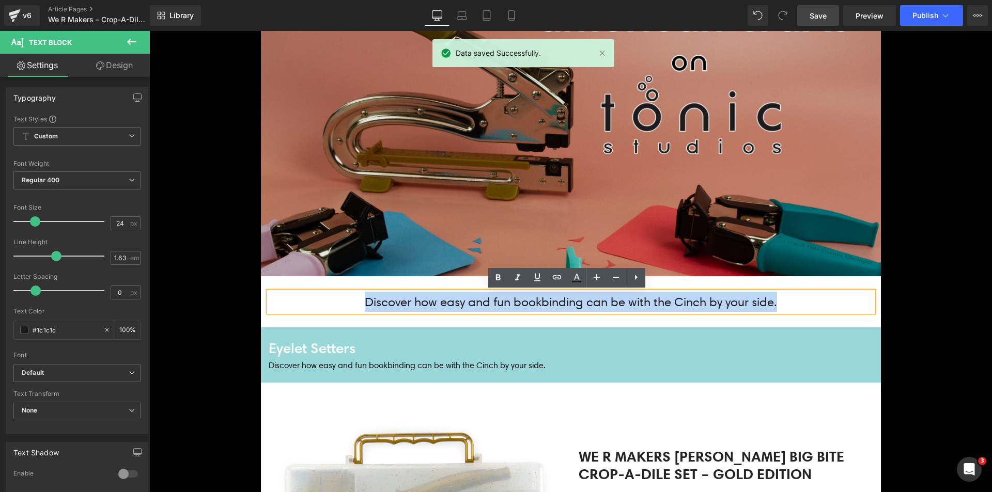
copy p "Discover how easy and fun bookbinding can be with the Cinch by your side."
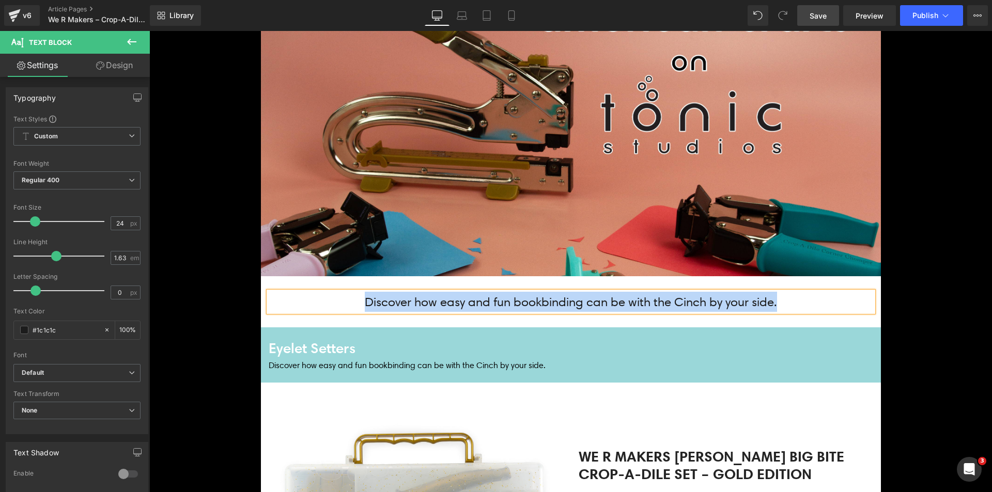
click at [362, 304] on p "Discover how easy and fun bookbinding can be with the Cinch by your side." at bounding box center [571, 302] width 605 height 20
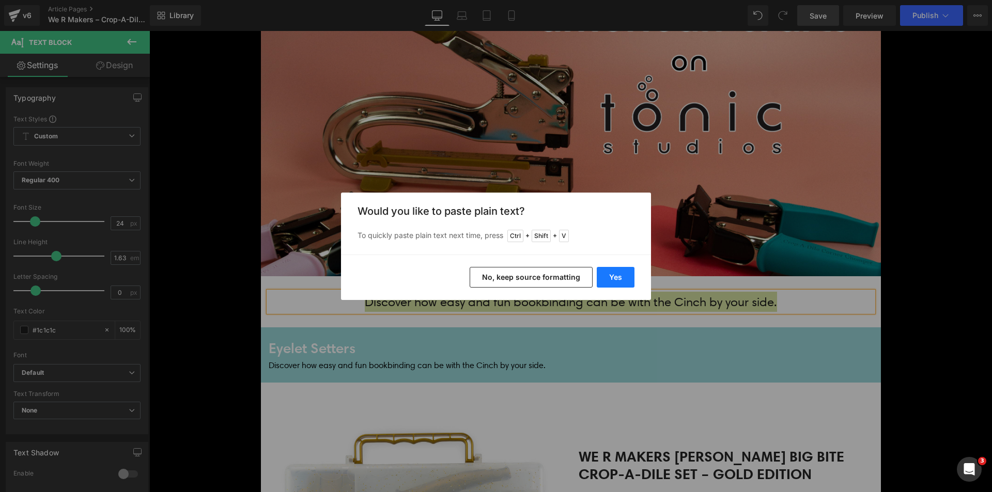
click at [619, 277] on button "Yes" at bounding box center [616, 277] width 38 height 21
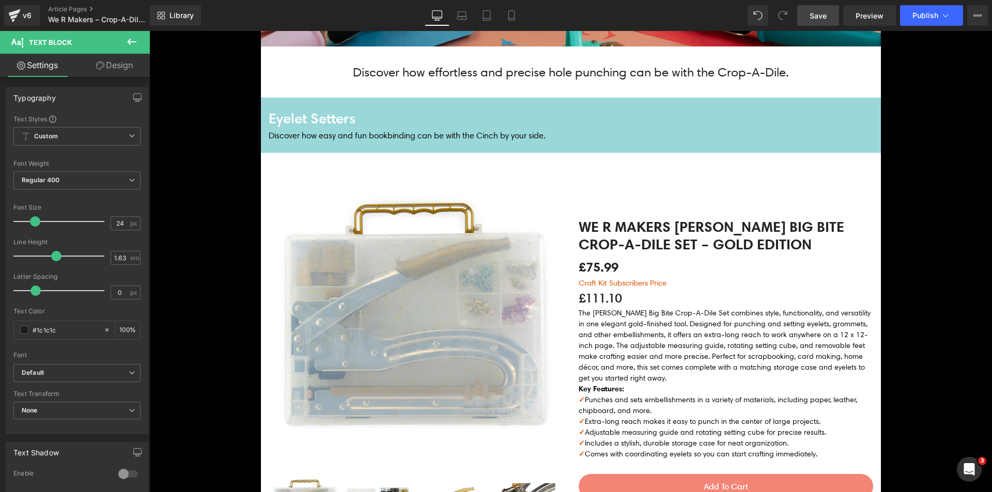
scroll to position [410, 0]
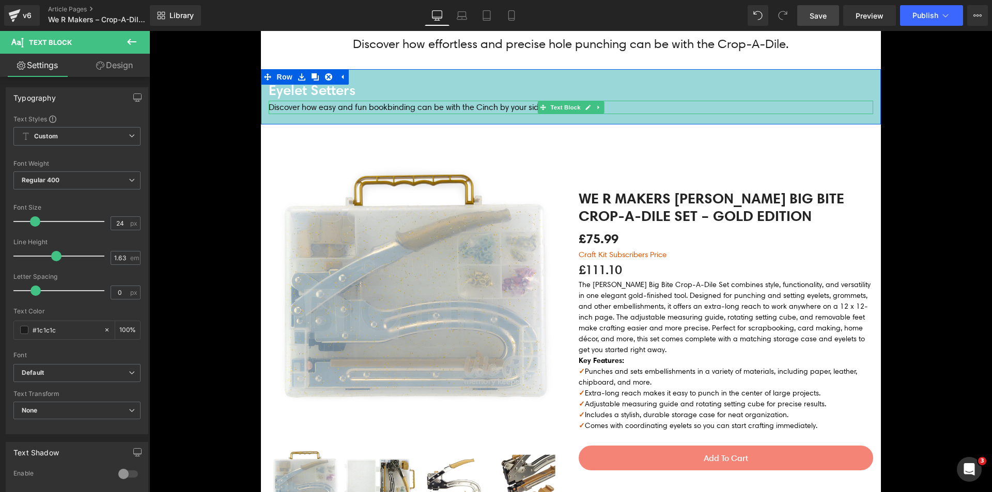
click at [336, 107] on p "Discover how easy and fun bookbinding can be with the Cinch by your side." at bounding box center [571, 107] width 605 height 13
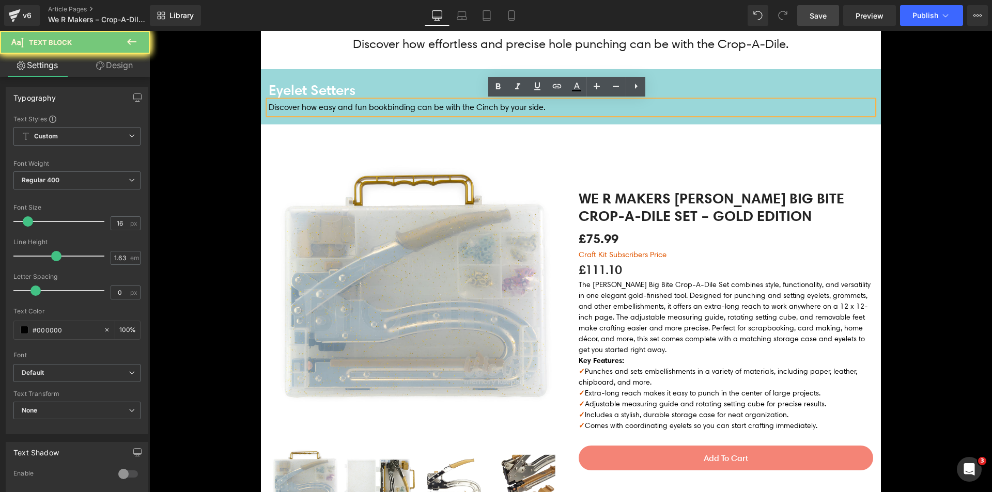
click at [336, 107] on p "Discover how easy and fun bookbinding can be with the Cinch by your side." at bounding box center [571, 107] width 605 height 13
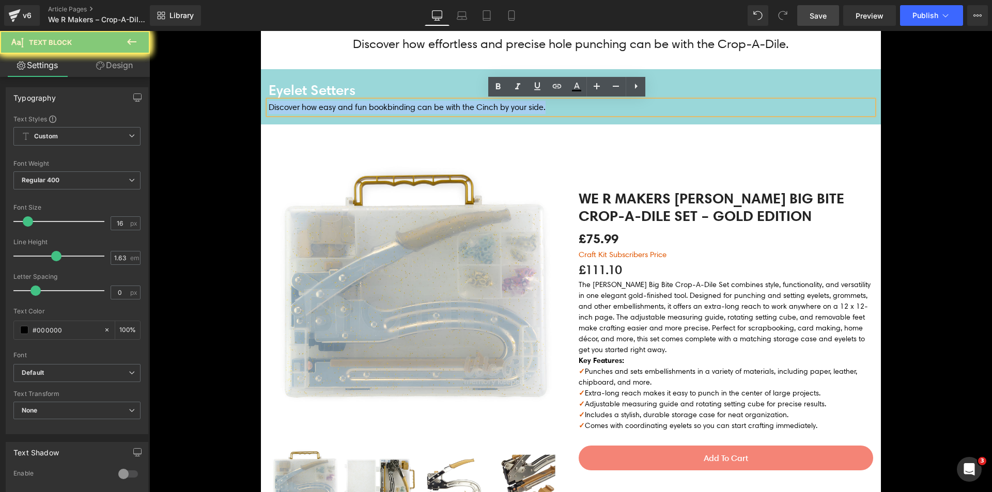
click at [336, 107] on p "Discover how easy and fun bookbinding can be with the Cinch by your side." at bounding box center [571, 107] width 605 height 13
copy p "Discover how easy and fun bookbinding can be with the Cinch by your side."
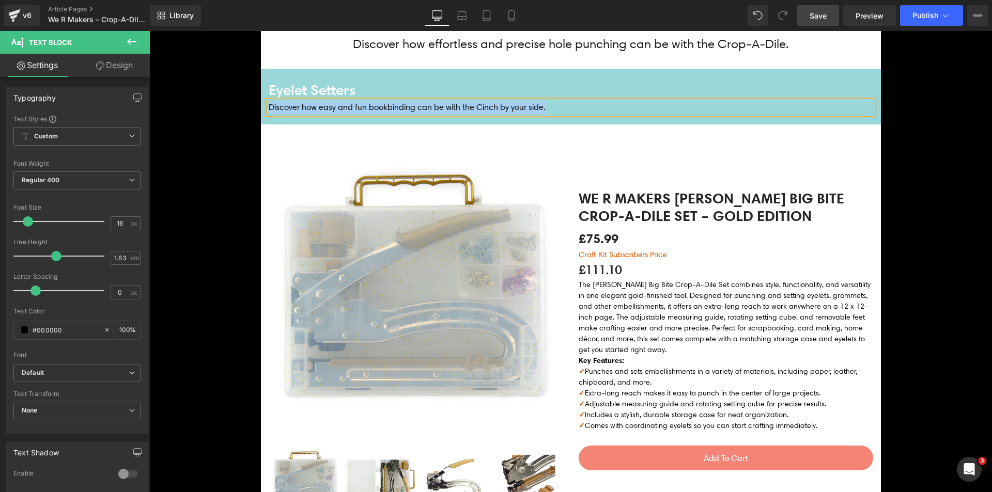
click at [434, 102] on p "Discover how easy and fun bookbinding can be with the Cinch by your side." at bounding box center [571, 107] width 605 height 13
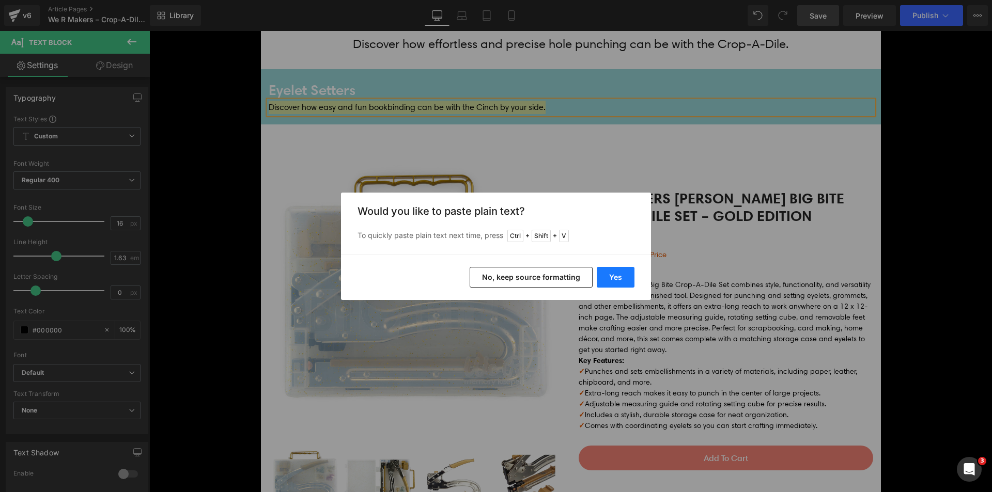
click at [622, 279] on button "Yes" at bounding box center [616, 277] width 38 height 21
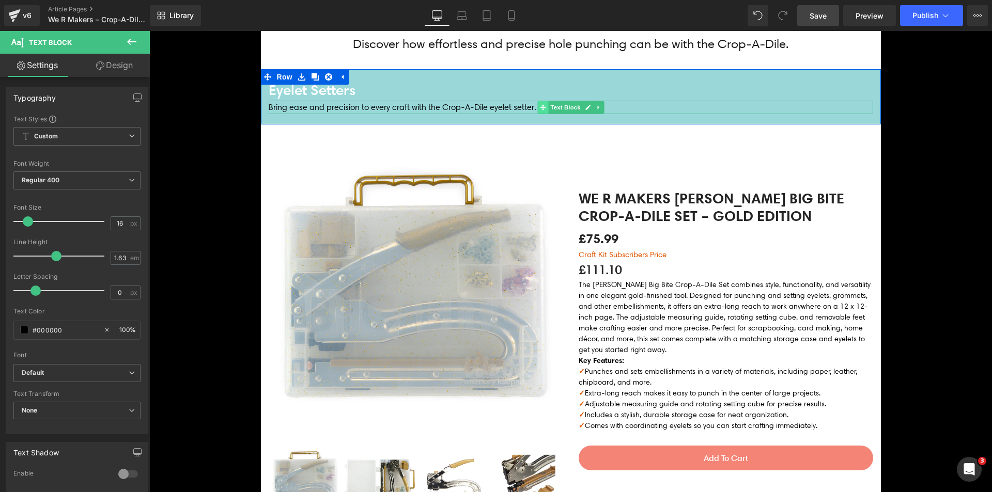
click at [540, 107] on icon at bounding box center [543, 107] width 6 height 6
click at [530, 107] on p "Bring ease and precision to every craft with the Crop-A-Dile eyelet setter." at bounding box center [571, 107] width 605 height 13
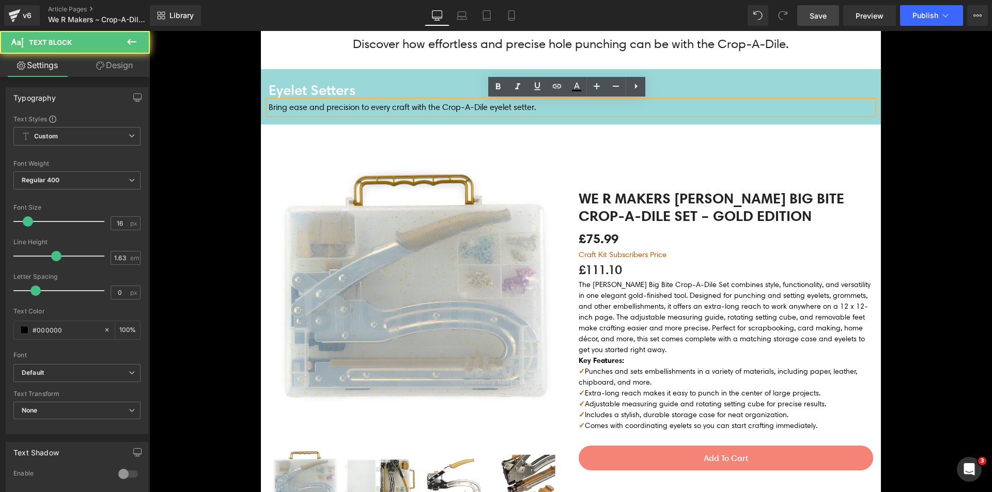
click at [284, 110] on p "Bring ease and precision to every craft with the Crop-A-Dile eyelet setter." at bounding box center [571, 107] width 605 height 13
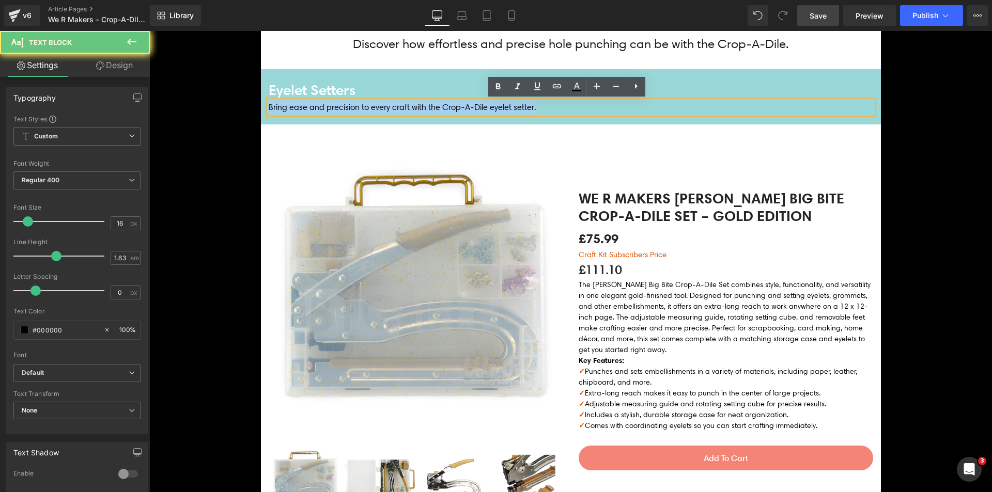
click at [284, 110] on p "Bring ease and precision to every craft with the Crop-A-Dile eyelet setter." at bounding box center [571, 107] width 605 height 13
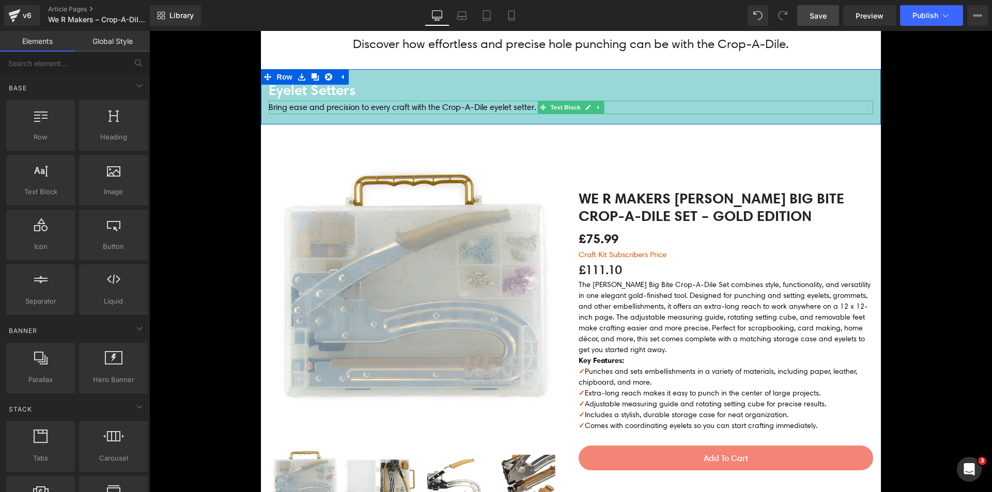
click at [279, 109] on p "Bring ease and precision to every craft with the Crop-A-Dile eyelet setter." at bounding box center [571, 107] width 605 height 13
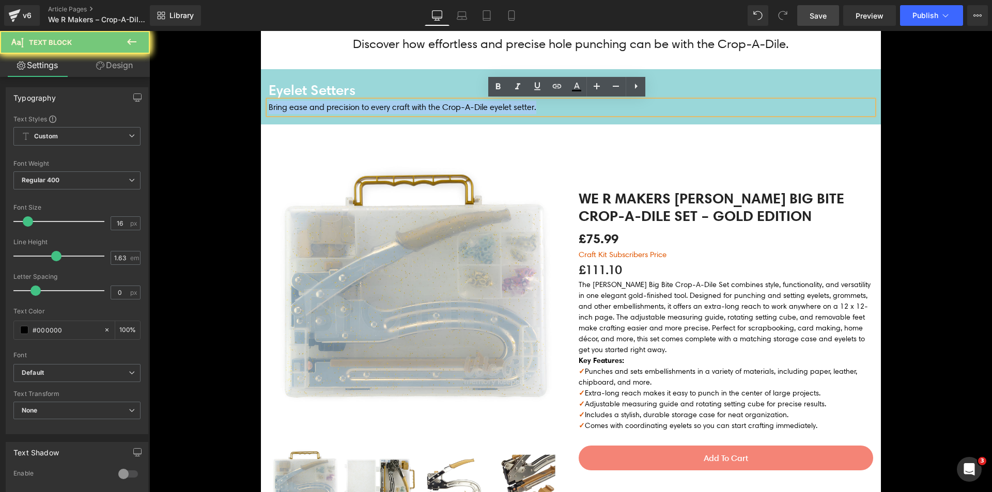
click at [279, 109] on p "Bring ease and precision to every craft with the Crop-A-Dile eyelet setter." at bounding box center [571, 107] width 605 height 13
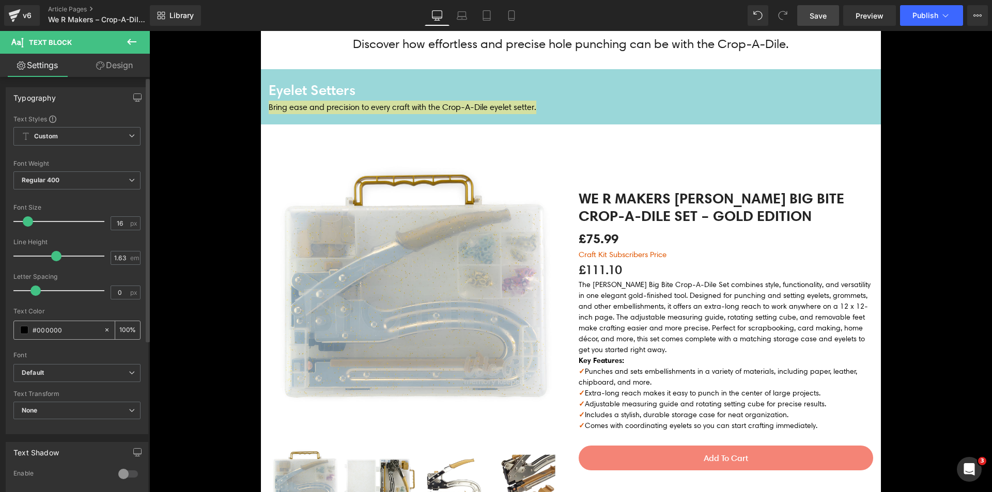
click at [26, 330] on span at bounding box center [24, 330] width 8 height 8
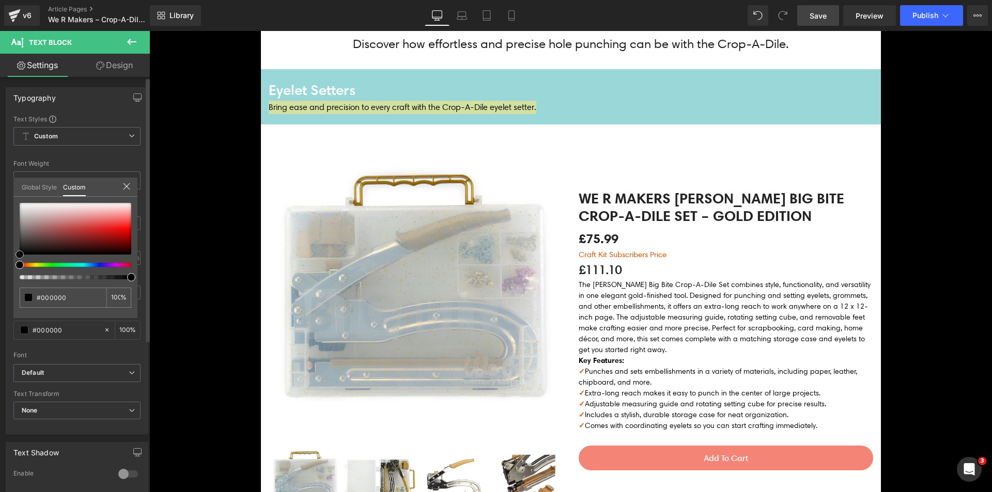
type input "#603d3d"
type input "#9b7272"
type input "#ffffff"
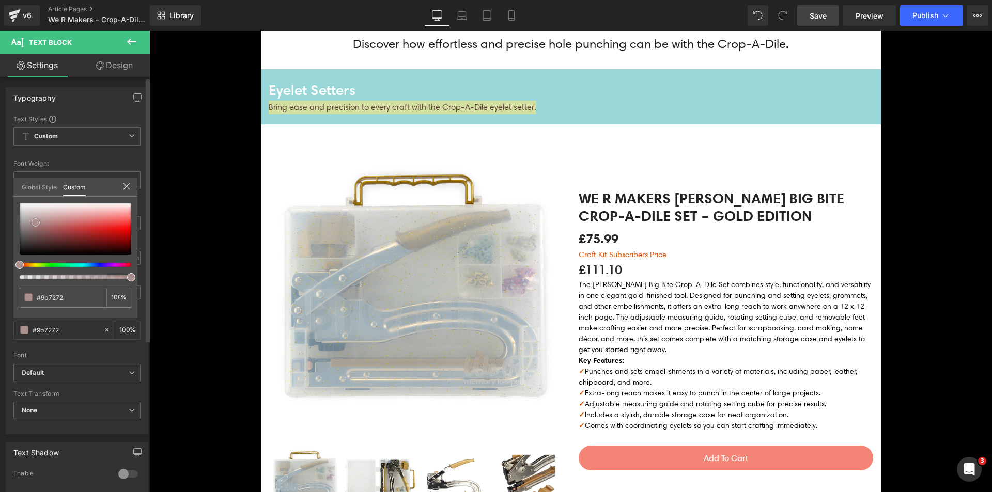
type input "#ffffff"
drag, startPoint x: 44, startPoint y: 239, endPoint x: 0, endPoint y: 140, distance: 108.7
click at [0, 140] on div "Typography Text Styles Custom Custom Setup Global Style Custom Setup Global Sty…" at bounding box center [77, 257] width 154 height 355
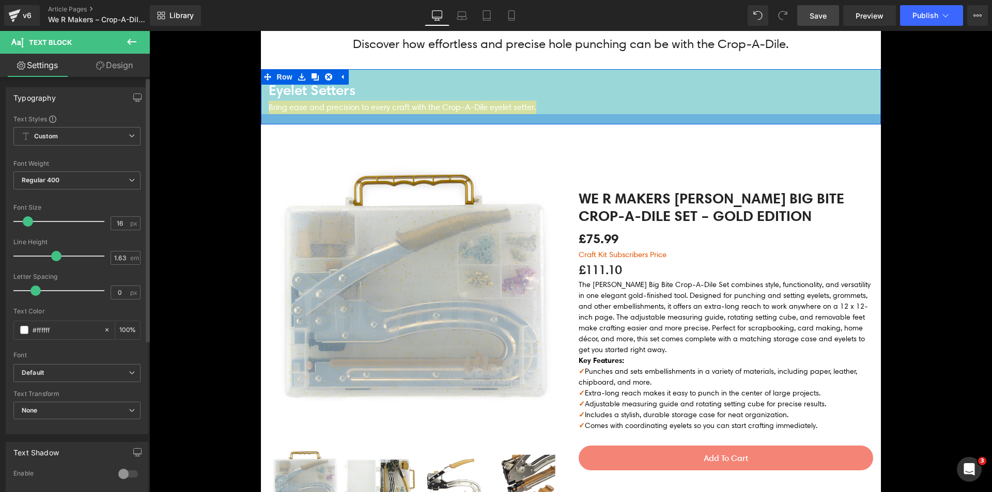
click at [304, 115] on div at bounding box center [571, 119] width 620 height 10
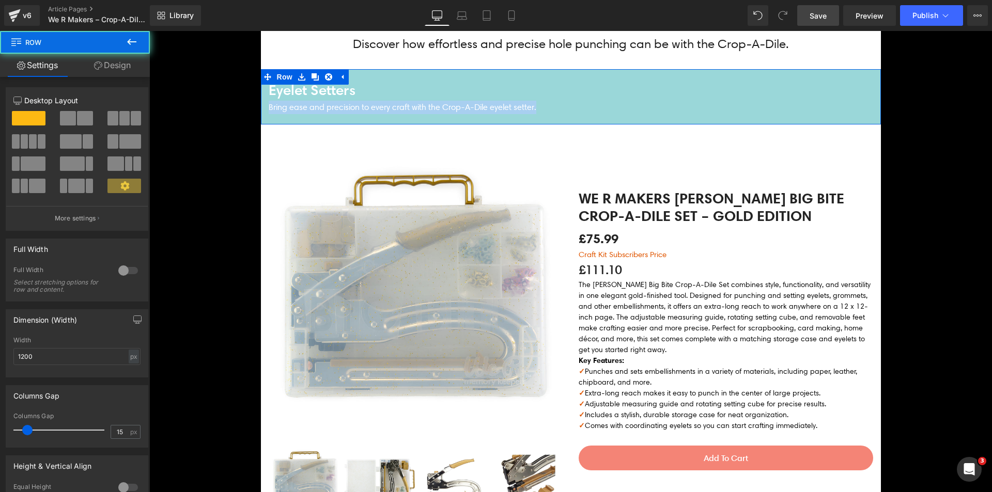
click at [302, 111] on p "Bring ease and precision to every craft with the Crop-A-Dile eyelet setter." at bounding box center [571, 107] width 605 height 13
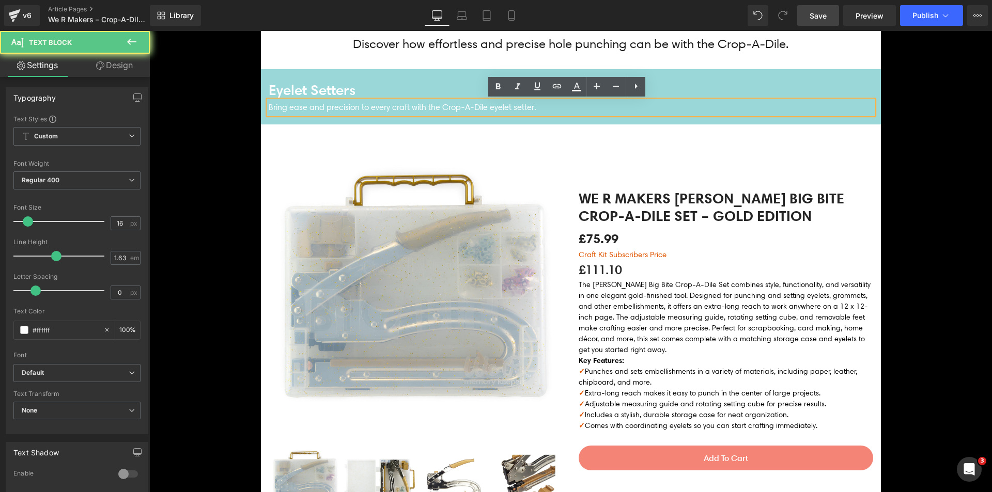
click at [293, 106] on p "Bring ease and precision to every craft with the Crop-A-Dile eyelet setter." at bounding box center [571, 107] width 605 height 13
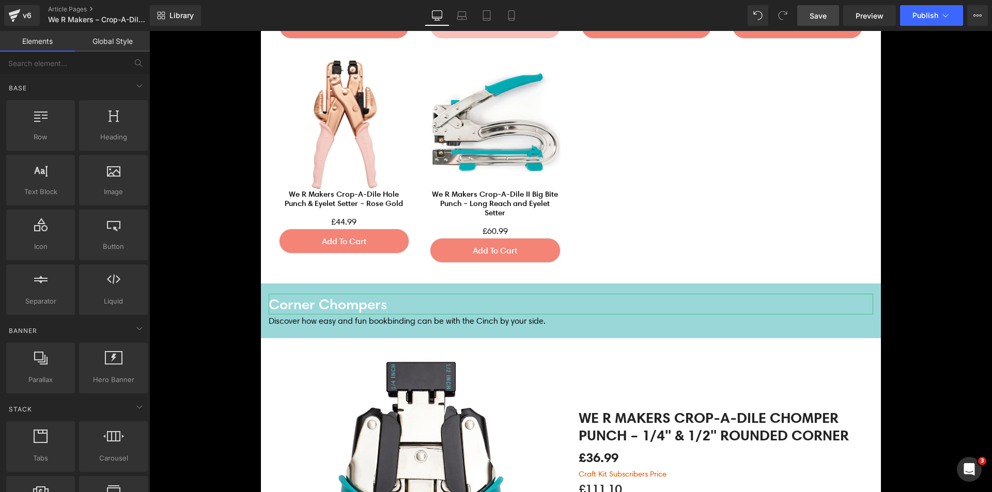
scroll to position [1340, 0]
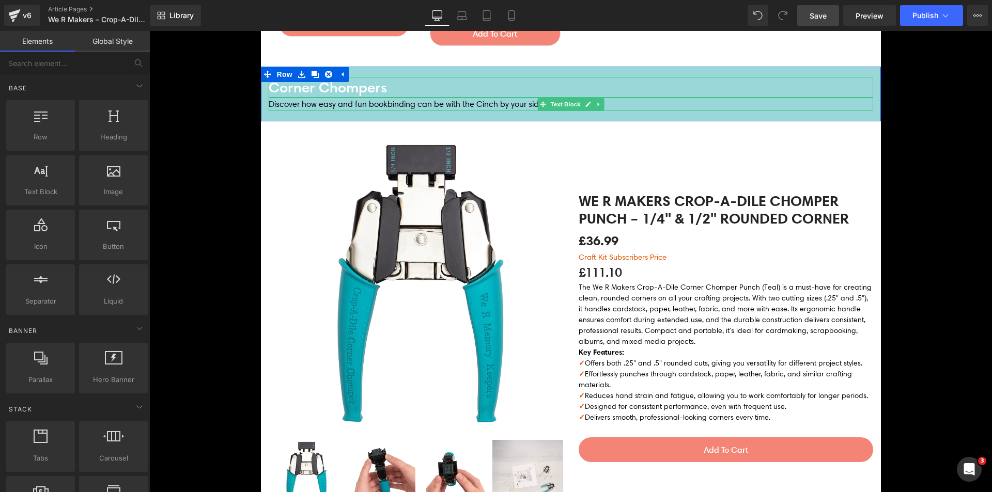
click at [295, 104] on p "Discover how easy and fun bookbinding can be with the Cinch by your side." at bounding box center [571, 104] width 605 height 13
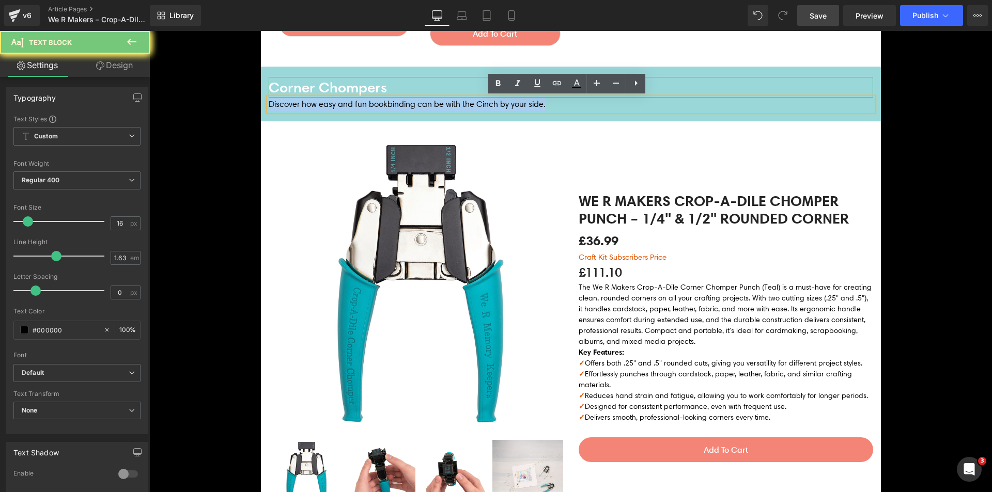
click at [295, 104] on p "Discover how easy and fun bookbinding can be with the Cinch by your side." at bounding box center [571, 104] width 605 height 13
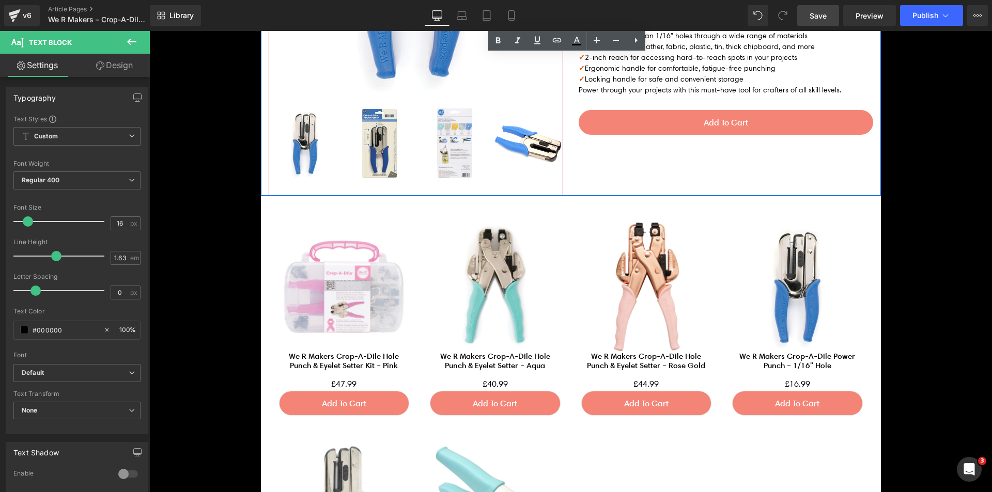
scroll to position [3304, 0]
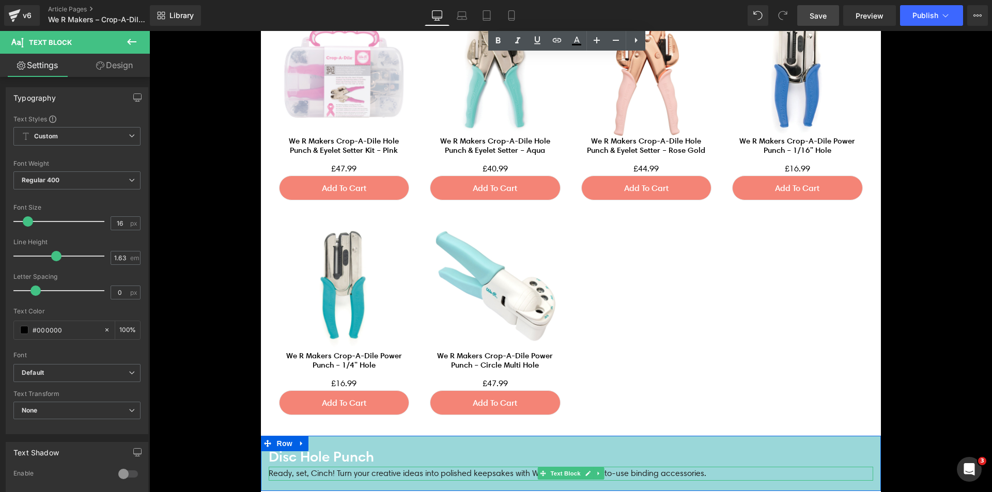
click at [351, 474] on p "Ready, set, Cinch! Turn your creative ideas into polished keepsakes with We R M…" at bounding box center [571, 473] width 605 height 13
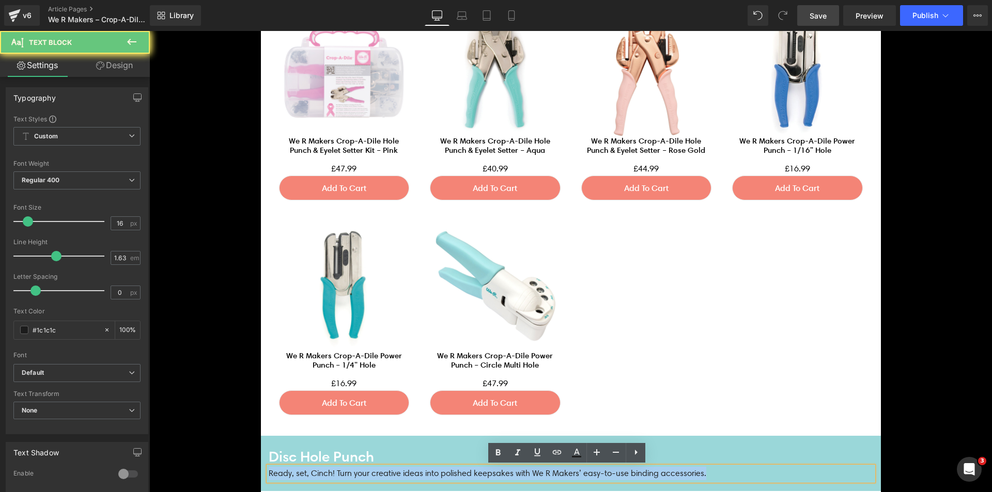
click at [351, 474] on p "Ready, set, Cinch! Turn your creative ideas into polished keepsakes with We R M…" at bounding box center [571, 473] width 605 height 13
copy p "Ready, set, Cinch! Turn your creative ideas into polished keepsakes with We R M…"
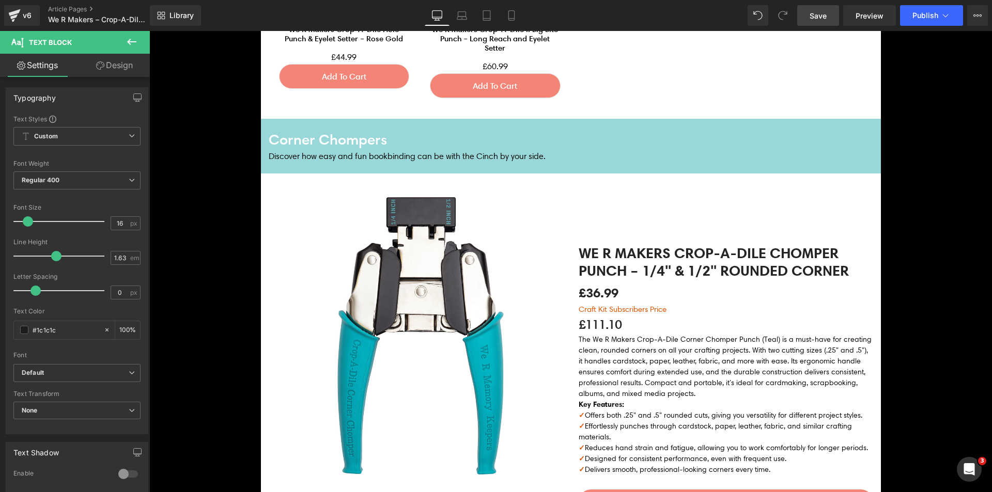
scroll to position [1289, 0]
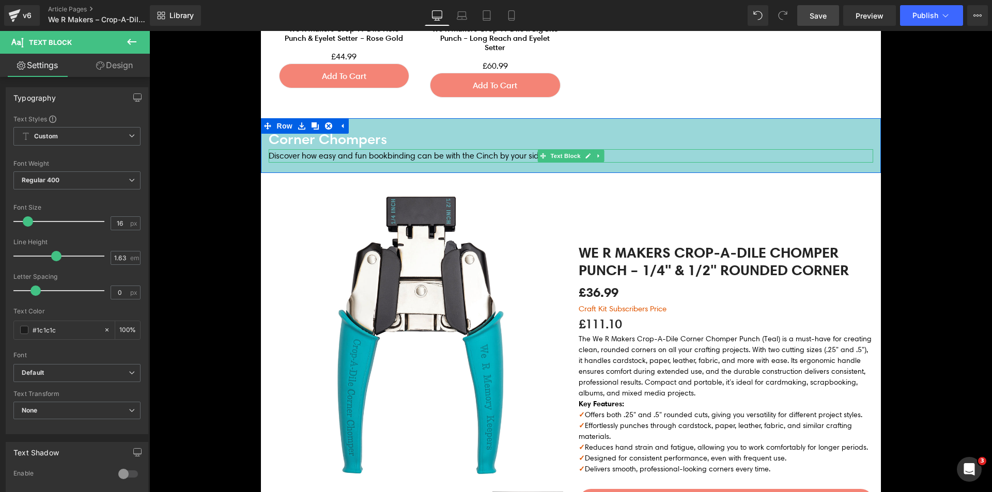
click at [425, 158] on p "Discover how easy and fun bookbinding can be with the Cinch by your side." at bounding box center [571, 155] width 605 height 13
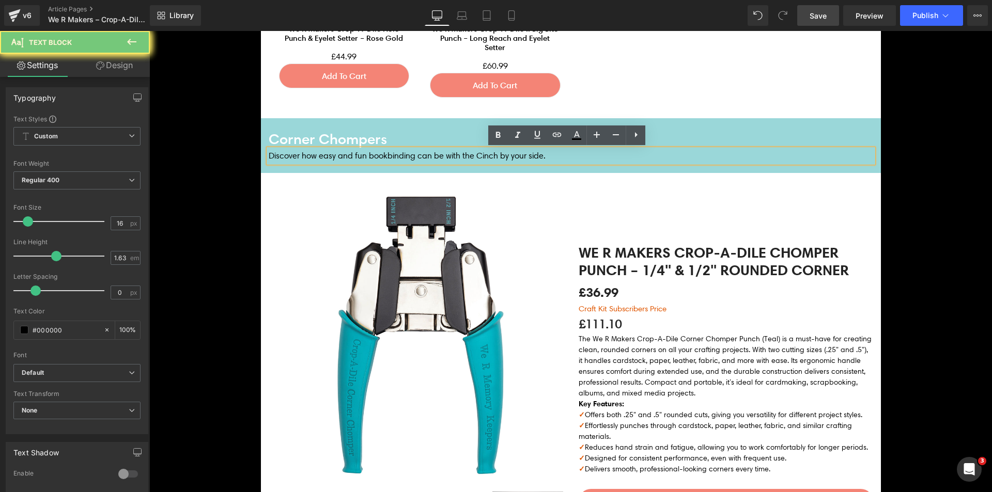
click at [425, 158] on p "Discover how easy and fun bookbinding can be with the Cinch by your side." at bounding box center [571, 155] width 605 height 13
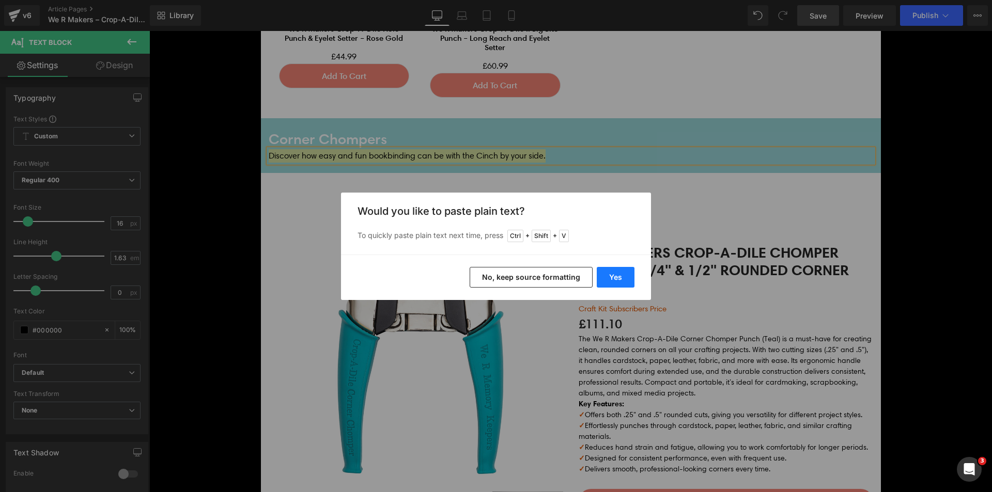
click at [616, 276] on button "Yes" at bounding box center [616, 277] width 38 height 21
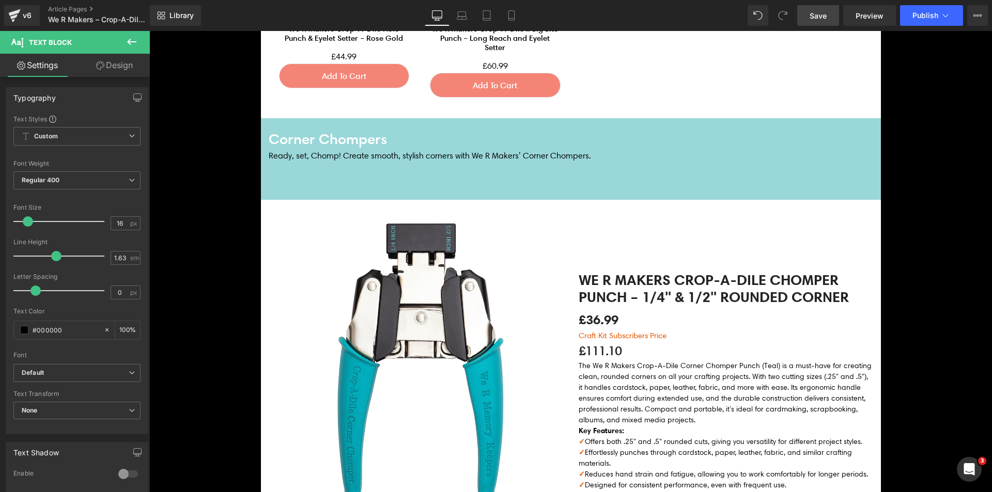
click at [404, 179] on p at bounding box center [571, 182] width 605 height 13
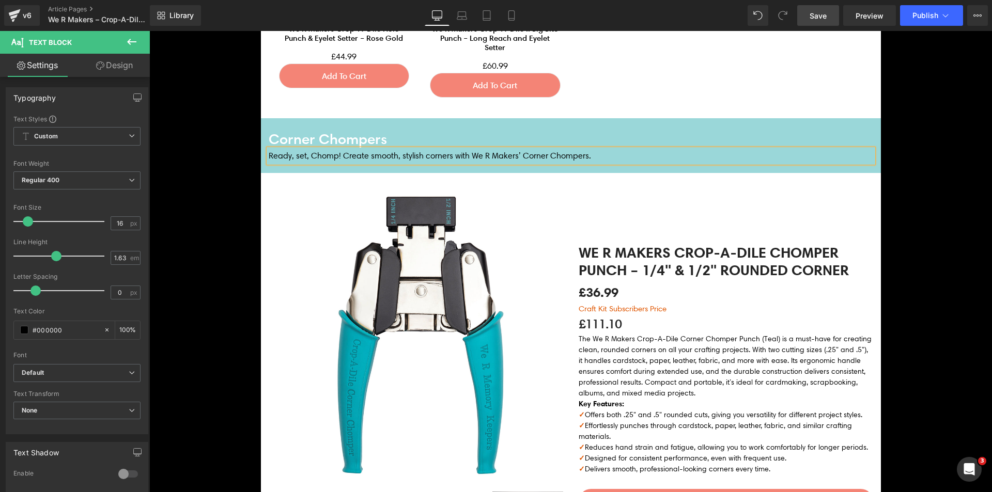
click at [320, 157] on p "Ready, set, Chomp! Create smooth, stylish corners with We R Makers’ Corner Chom…" at bounding box center [571, 155] width 605 height 13
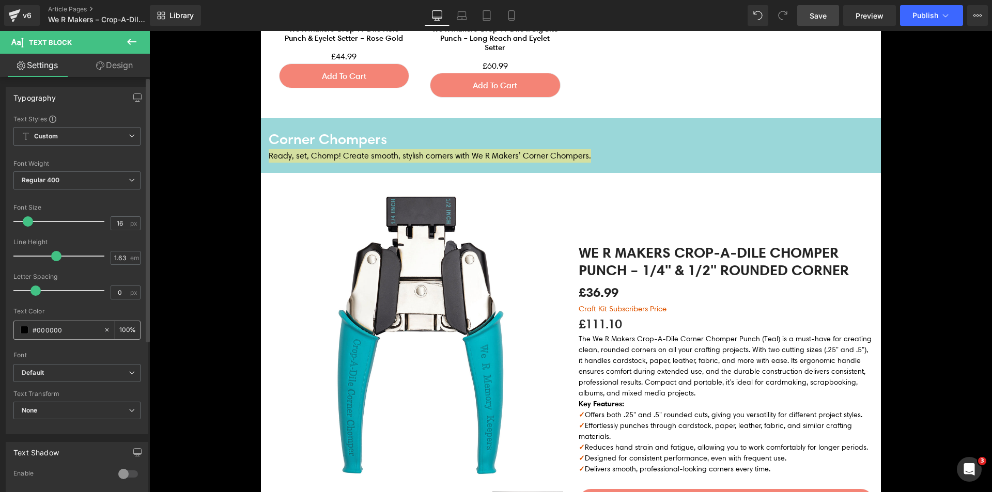
click at [22, 333] on span at bounding box center [24, 330] width 8 height 8
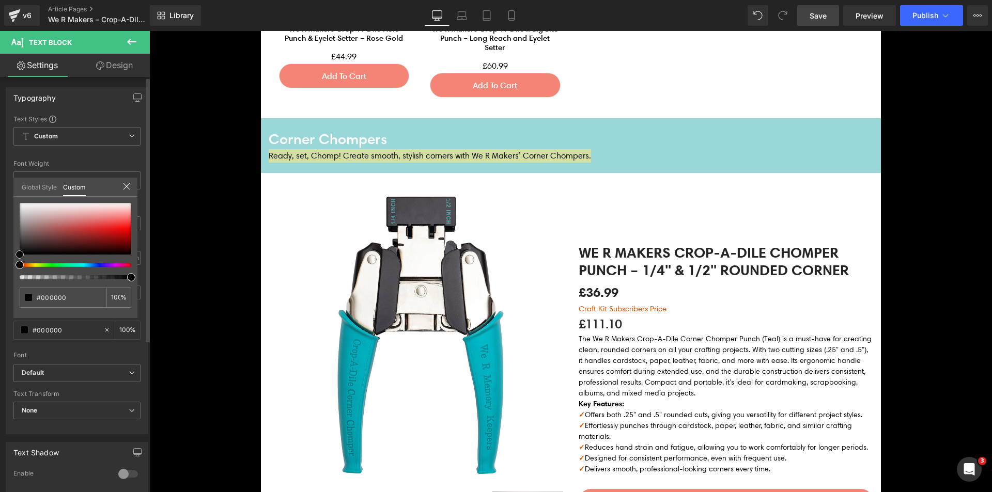
type input "#db5151"
type input "#efe5e5"
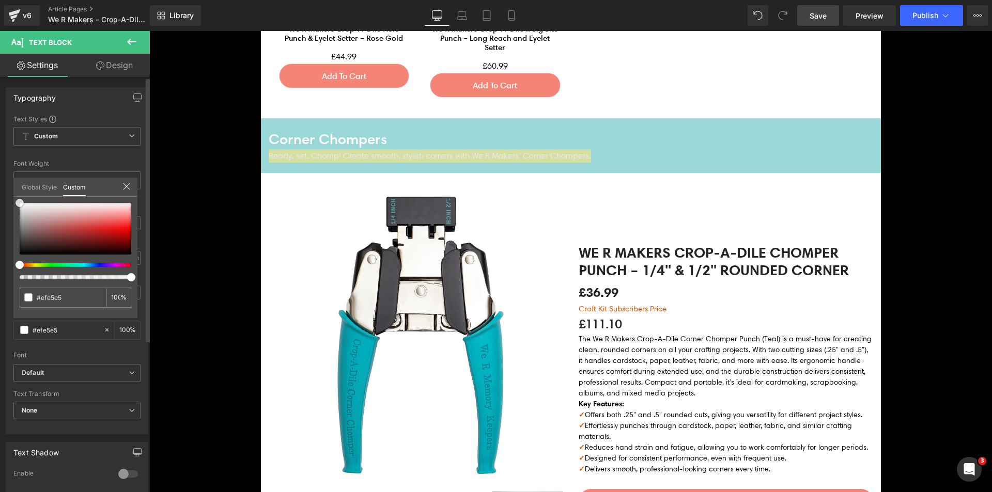
type input "#ffffff"
drag, startPoint x: 25, startPoint y: 198, endPoint x: 0, endPoint y: 143, distance: 60.1
click at [0, 143] on div "Typography Text Styles Custom Custom Setup Global Style Custom Setup Global Sty…" at bounding box center [77, 257] width 154 height 355
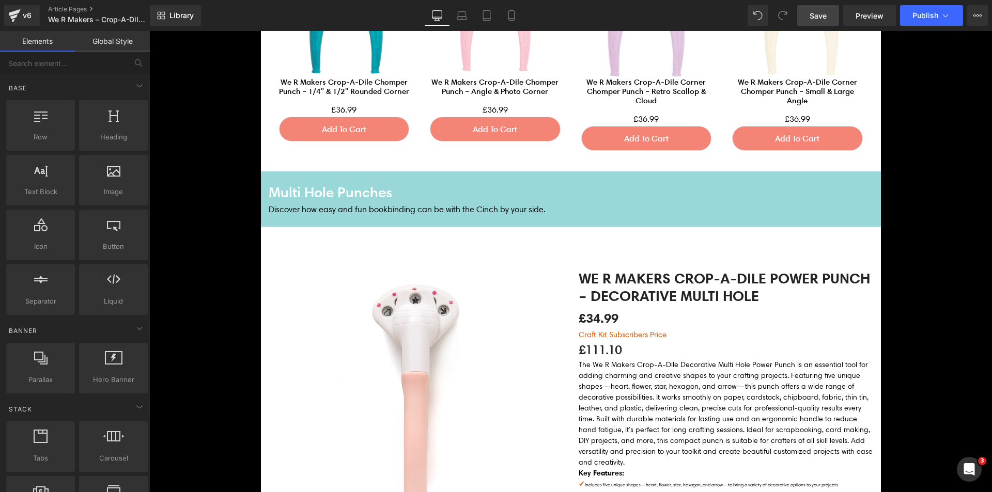
scroll to position [2012, 0]
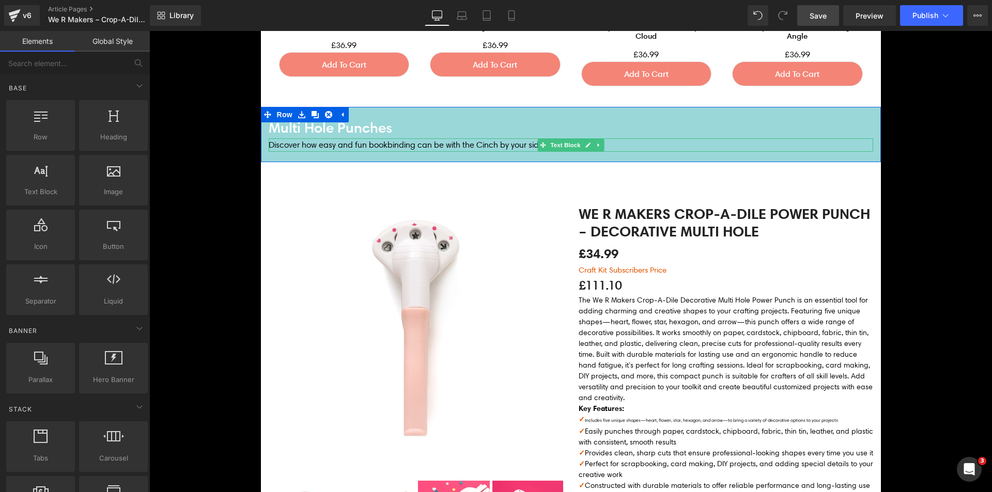
click at [313, 142] on p "Discover how easy and fun bookbinding can be with the Cinch by your side." at bounding box center [571, 144] width 605 height 13
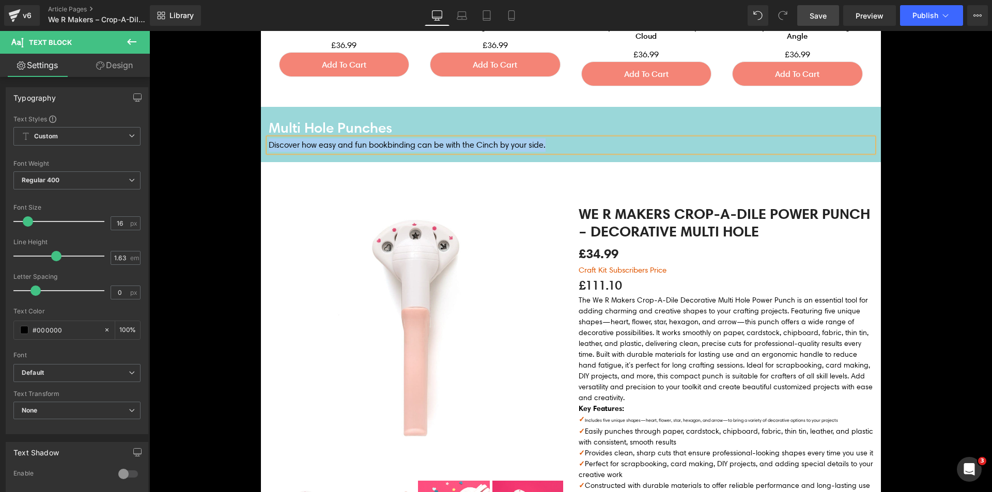
click at [410, 143] on p "Discover how easy and fun bookbinding can be with the Cinch by your side." at bounding box center [571, 144] width 605 height 13
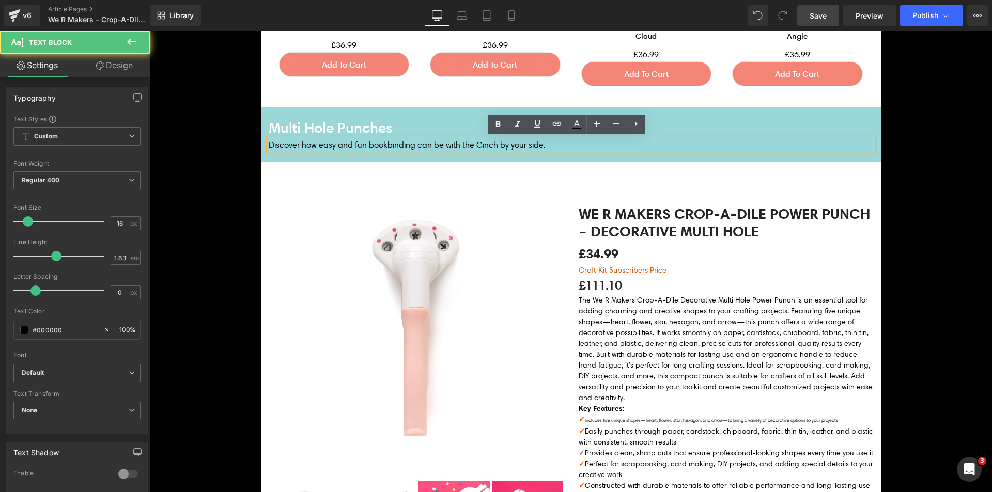
click at [410, 143] on p "Discover how easy and fun bookbinding can be with the Cinch by your side." at bounding box center [571, 144] width 605 height 13
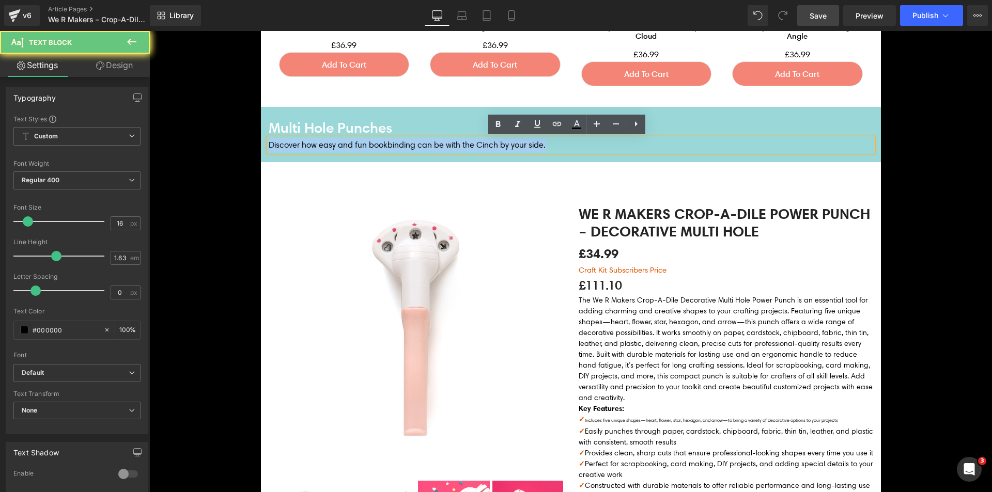
click at [410, 143] on p "Discover how easy and fun bookbinding can be with the Cinch by your side." at bounding box center [571, 144] width 605 height 13
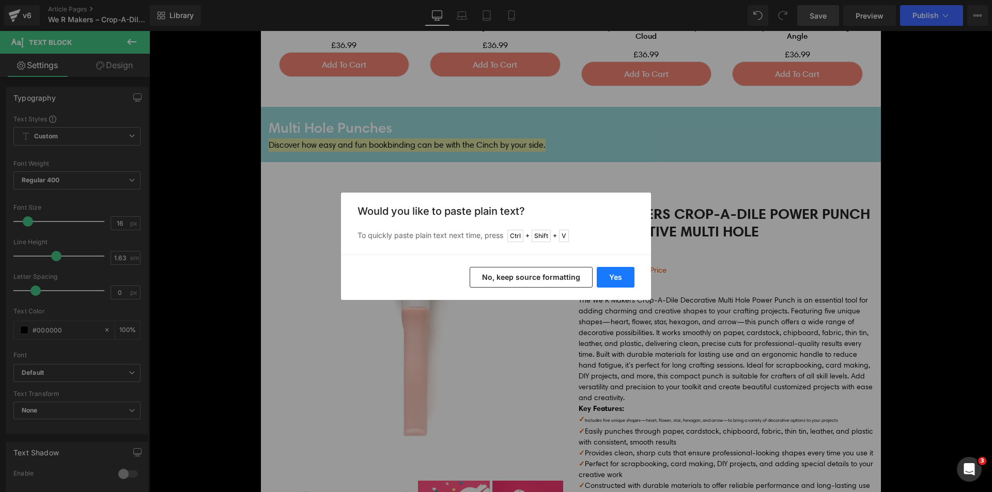
drag, startPoint x: 608, startPoint y: 274, endPoint x: 451, endPoint y: 233, distance: 161.9
click at [608, 274] on button "Yes" at bounding box center [616, 277] width 38 height 21
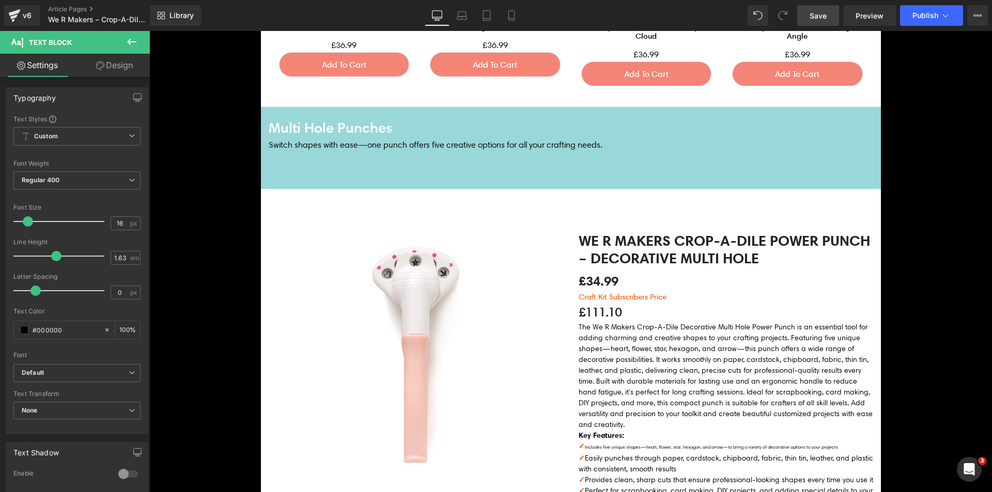
click at [365, 168] on p at bounding box center [571, 171] width 605 height 13
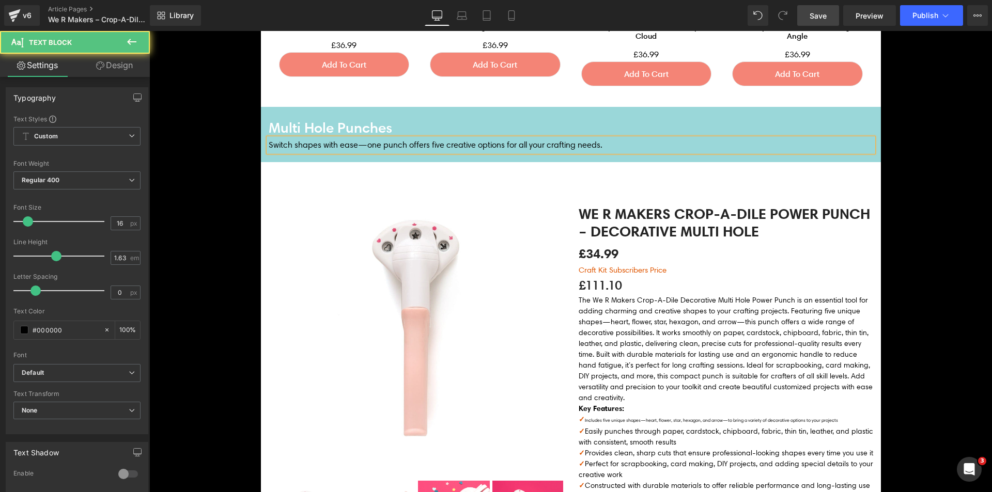
click at [362, 147] on p "Switch shapes with ease—one punch offers five creative options for all your cra…" at bounding box center [571, 144] width 605 height 13
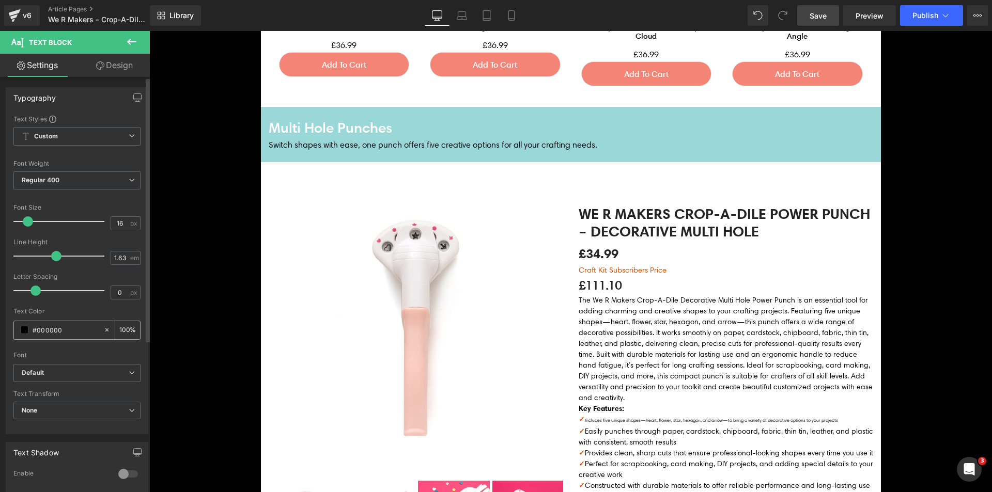
click at [25, 330] on span at bounding box center [24, 330] width 8 height 8
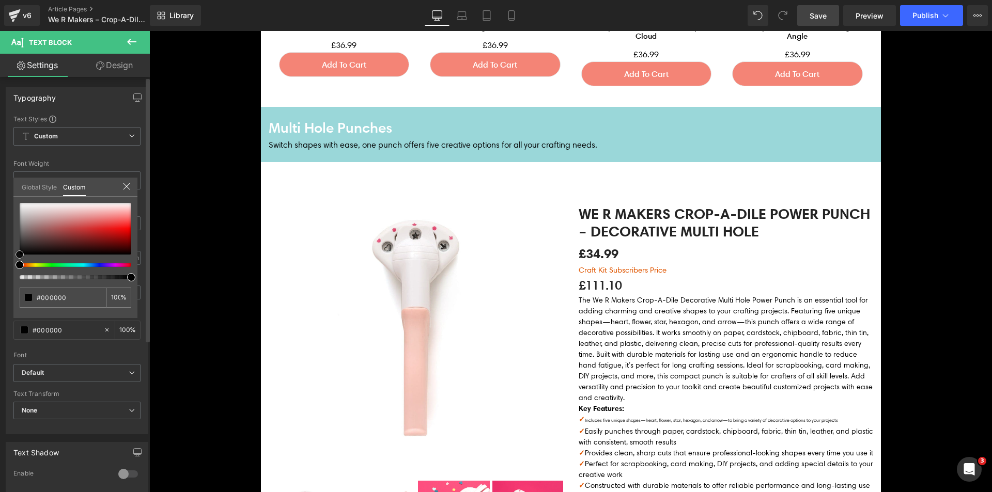
type input "#5b1e1e"
type input "#ae7e7e"
type input "#ffffff"
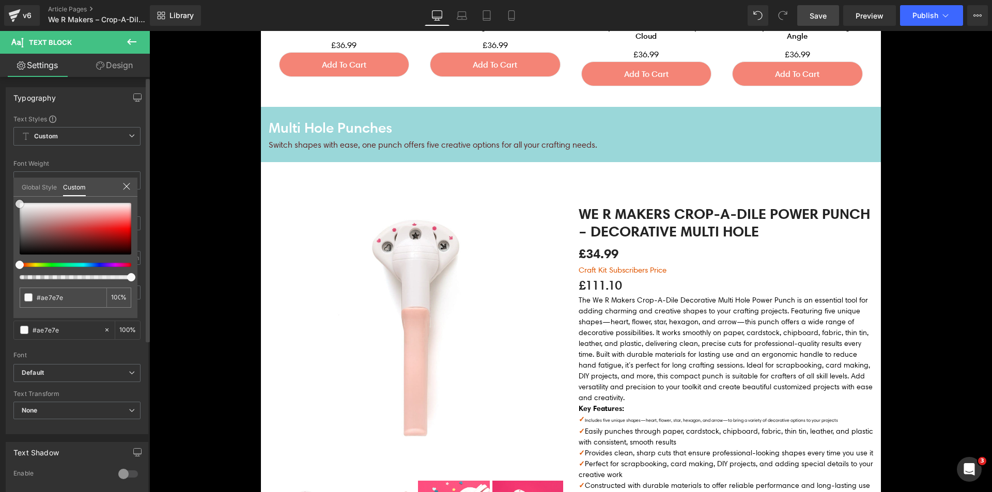
type input "#ffffff"
drag, startPoint x: 38, startPoint y: 218, endPoint x: 0, endPoint y: 131, distance: 94.7
click at [0, 131] on div "Typography Text Styles Custom Custom Setup Global Style Custom Setup Global Sty…" at bounding box center [77, 257] width 154 height 355
click at [205, 167] on div "Image Image Row Discover how effortless and precise hole punching can be with t…" at bounding box center [570, 226] width 843 height 4201
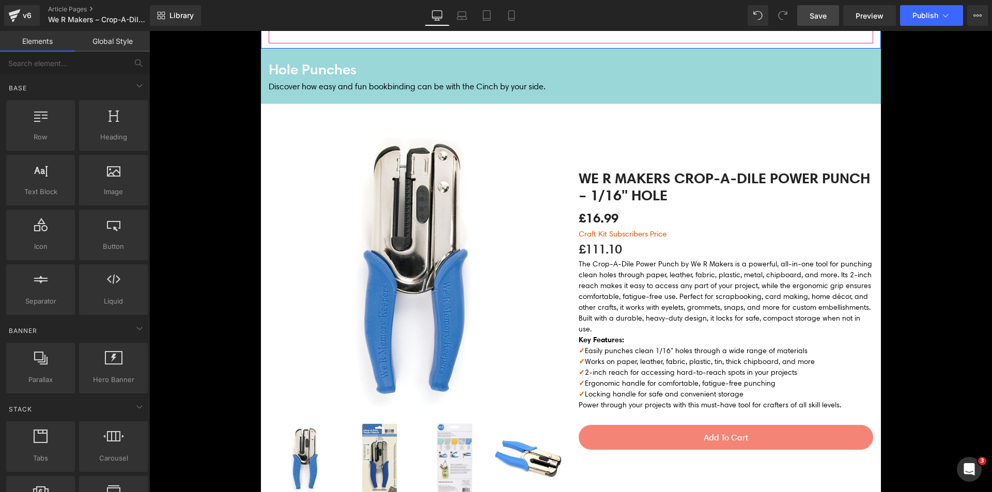
scroll to position [2787, 0]
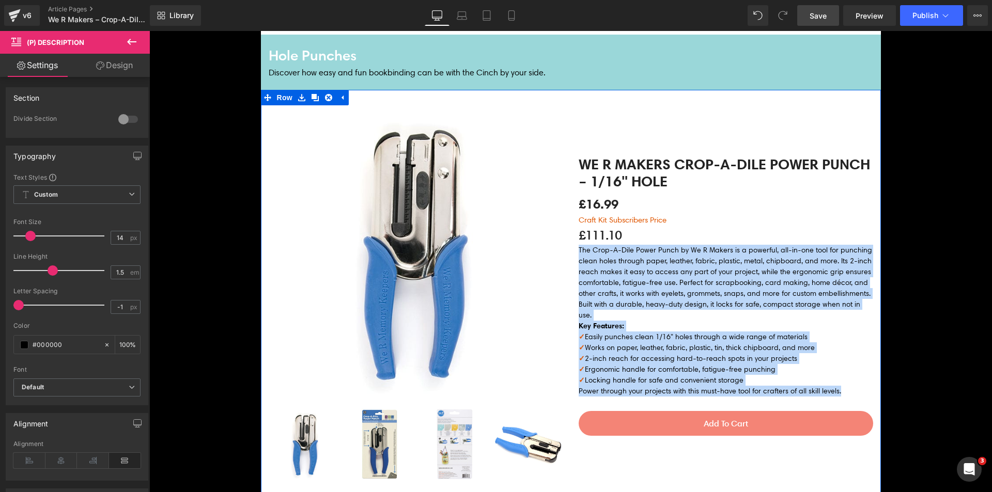
drag, startPoint x: 835, startPoint y: 387, endPoint x: 568, endPoint y: 255, distance: 297.2
click at [571, 255] on div "Team Pink Heading Row Row We R Makers Crop-A-Dile Power Punch – 1/16" Hole (P) …" at bounding box center [726, 301] width 310 height 392
copy div "The Crop-A-Dile Power Punch by We R Makers is a powerful, all-in-one tool for p…"
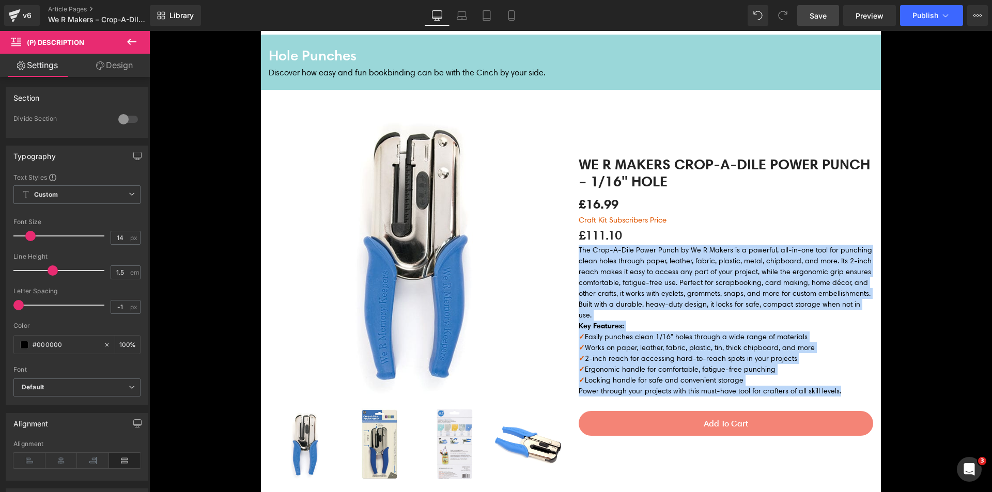
click at [374, 73] on p "Discover how easy and fun bookbinding can be with the Cinch by your side." at bounding box center [571, 72] width 605 height 13
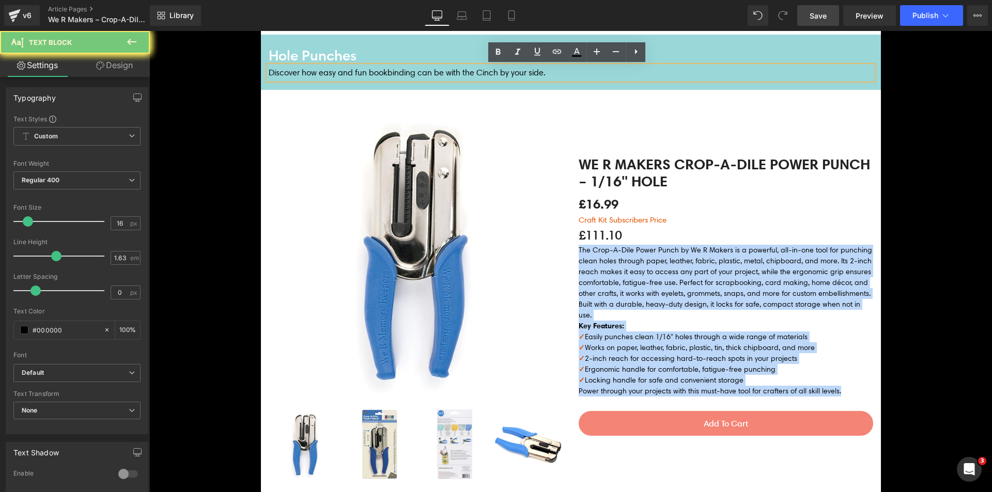
click at [374, 73] on p "Discover how easy and fun bookbinding can be with the Cinch by your side." at bounding box center [571, 72] width 605 height 13
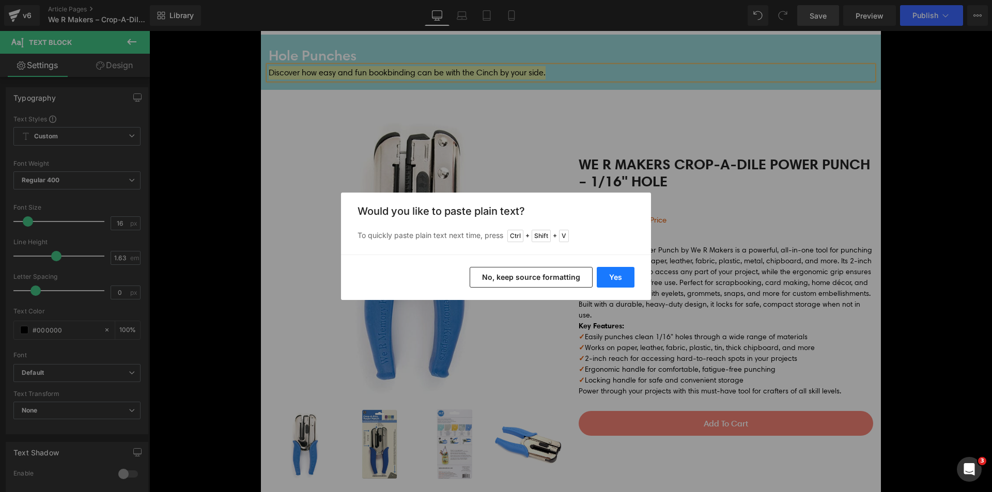
click at [622, 270] on button "Yes" at bounding box center [616, 277] width 38 height 21
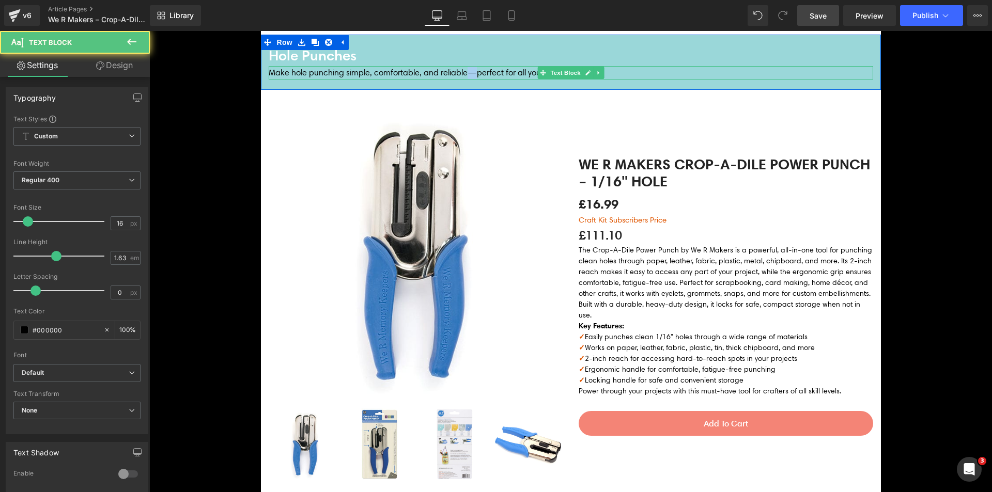
drag, startPoint x: 461, startPoint y: 72, endPoint x: 467, endPoint y: 72, distance: 5.7
click at [467, 72] on p "Make hole punching simple, comfortable, and reliable—perfect for all your creat…" at bounding box center [571, 72] width 605 height 13
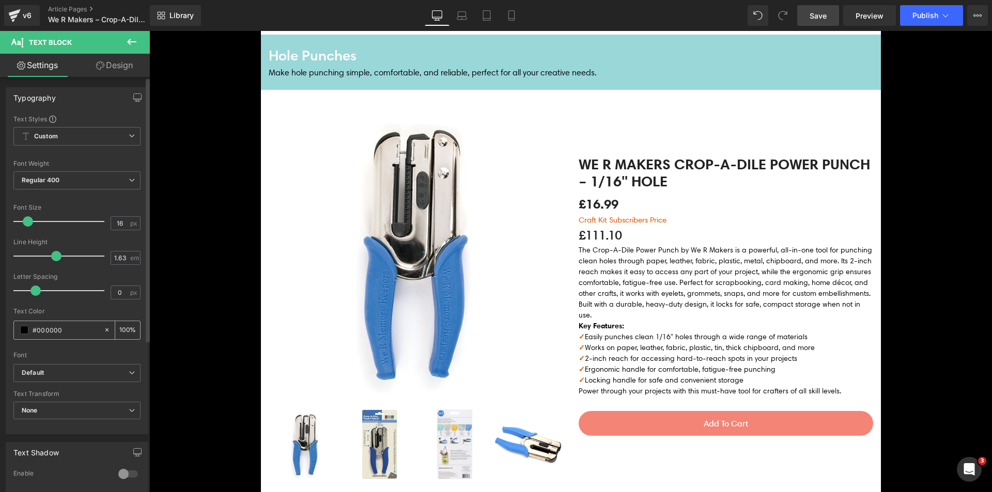
click at [25, 329] on span at bounding box center [24, 330] width 8 height 8
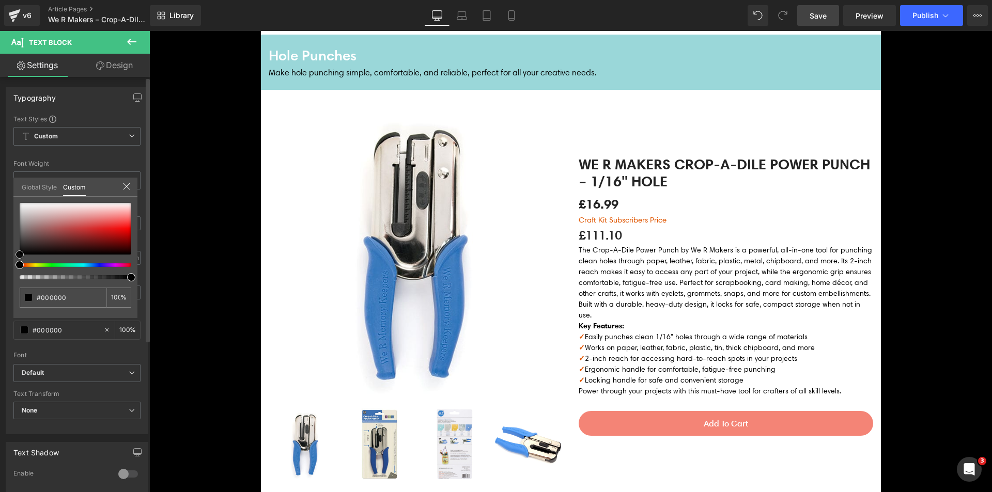
type input "#9e6060"
type input "#a36a6a"
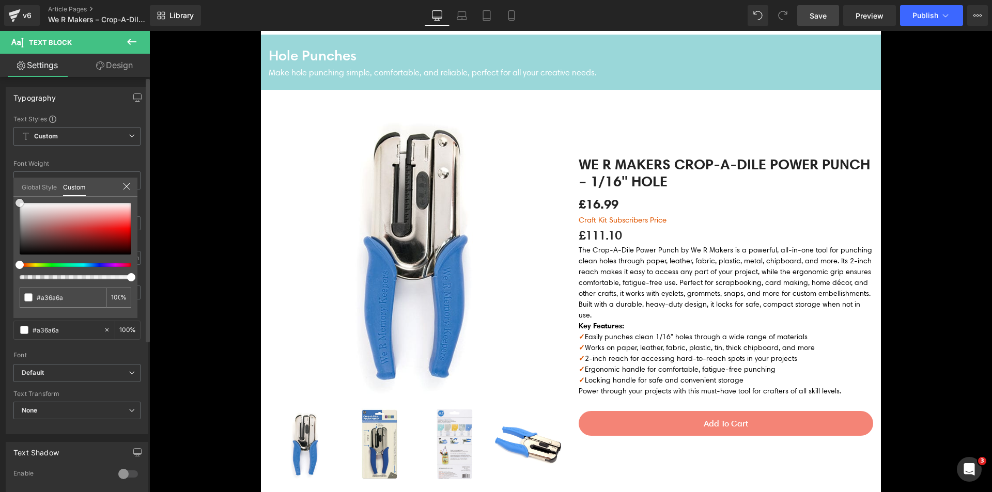
type input "#ffffff"
drag, startPoint x: 46, startPoint y: 229, endPoint x: 0, endPoint y: 162, distance: 81.0
click at [0, 162] on div "Typography Text Styles Custom Custom Setup Global Style Custom Setup Global Sty…" at bounding box center [77, 257] width 154 height 355
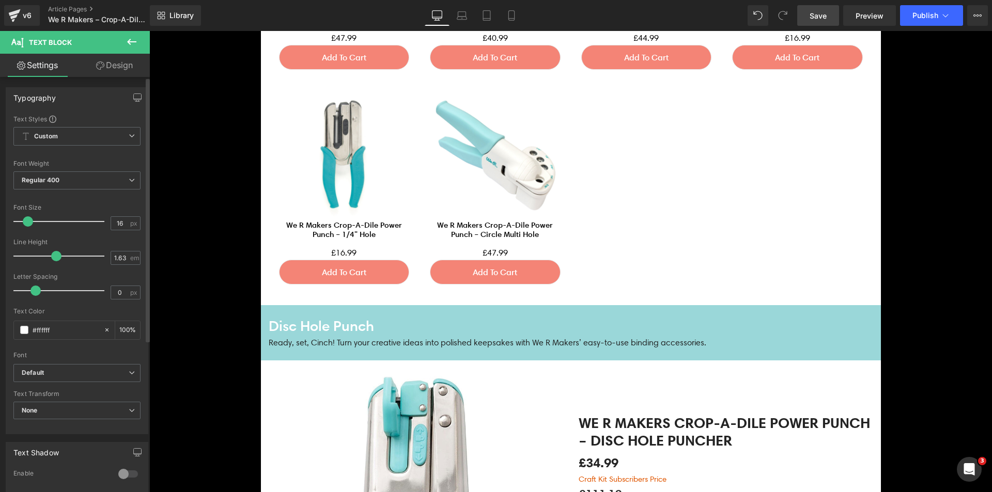
scroll to position [3614, 0]
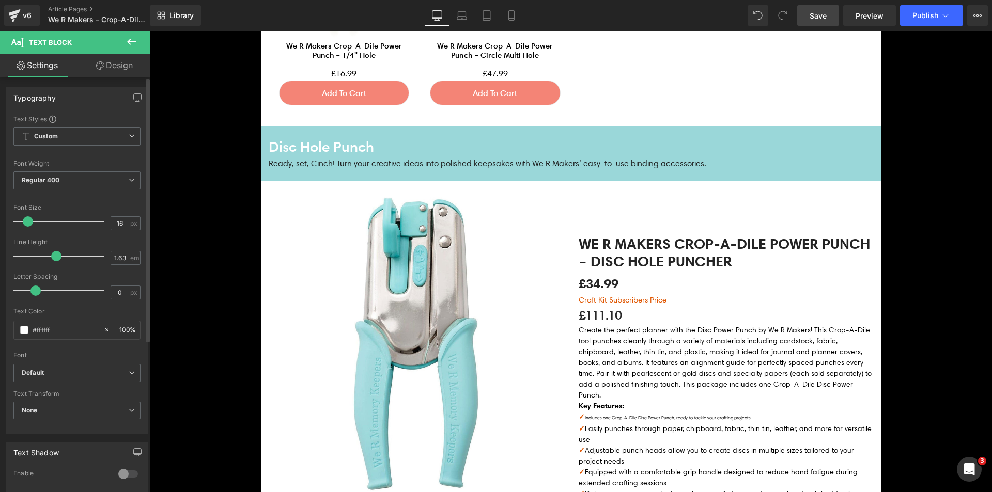
click at [338, 166] on p "Ready, set, Cinch! Turn your creative ideas into polished keepsakes with We R M…" at bounding box center [571, 163] width 605 height 13
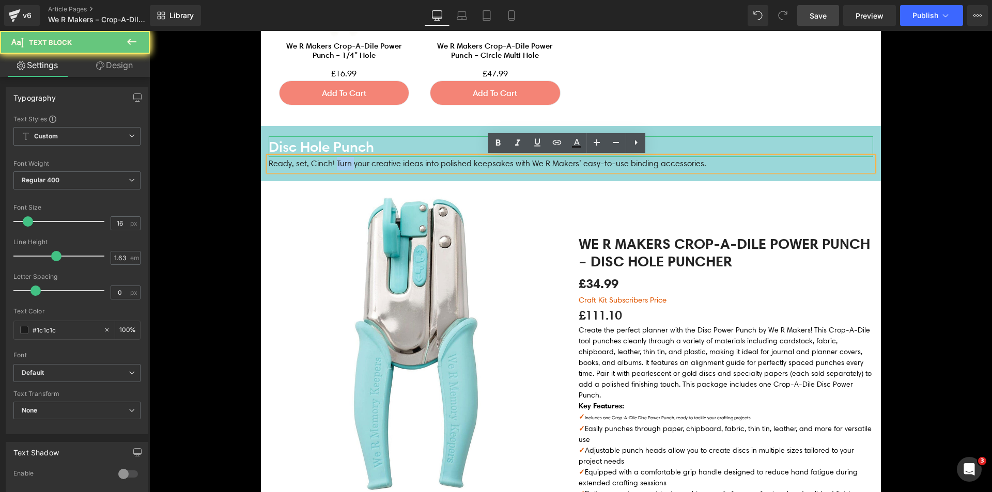
click at [345, 141] on h4 "Disc Hole Punch" at bounding box center [571, 146] width 605 height 21
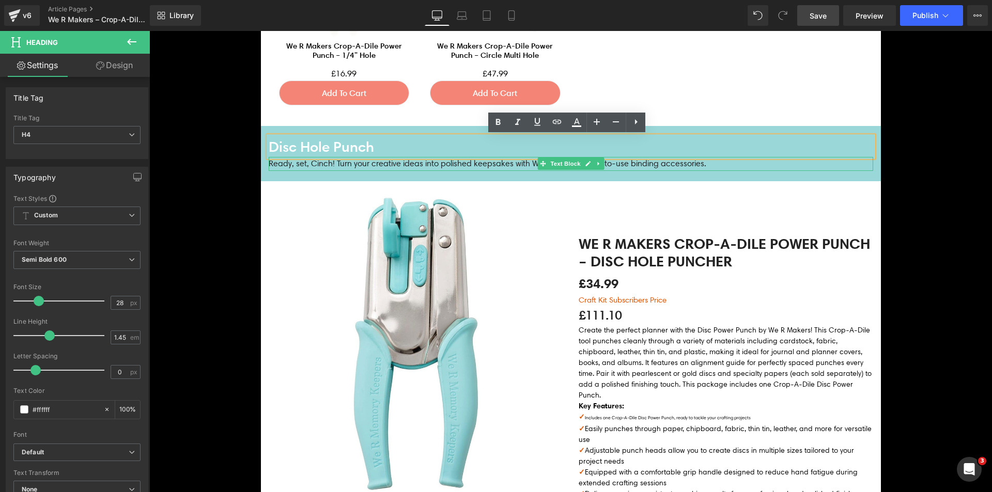
click at [357, 163] on p "Ready, set, Cinch! Turn your creative ideas into polished keepsakes with We R M…" at bounding box center [571, 163] width 605 height 13
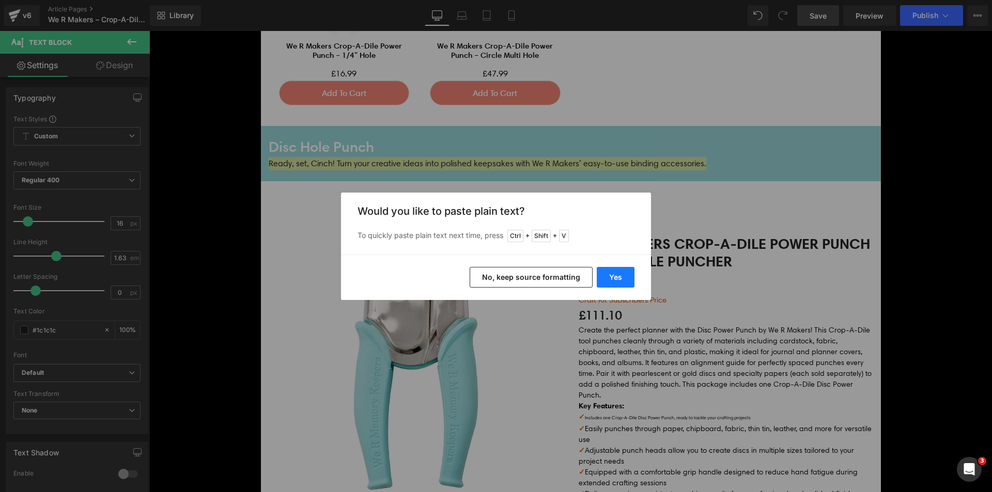
click at [614, 273] on button "Yes" at bounding box center [616, 277] width 38 height 21
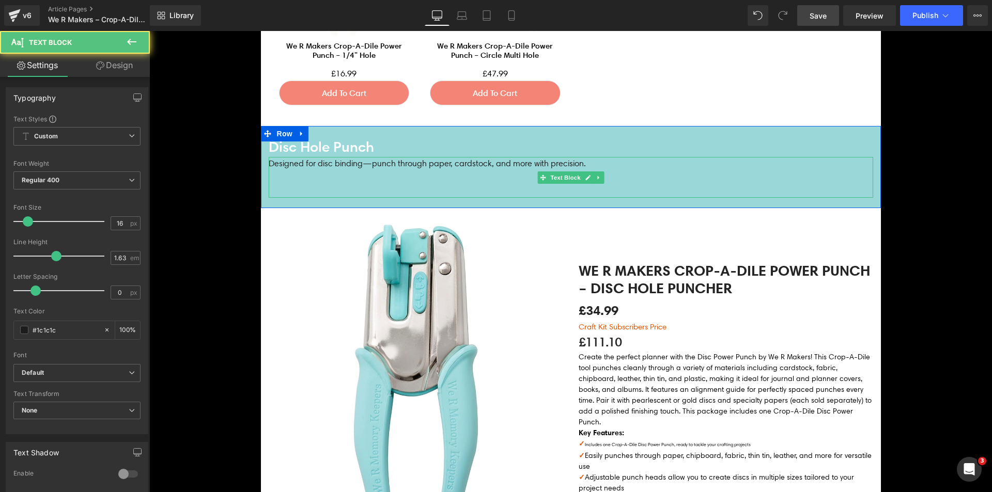
click at [343, 180] on p at bounding box center [571, 177] width 605 height 13
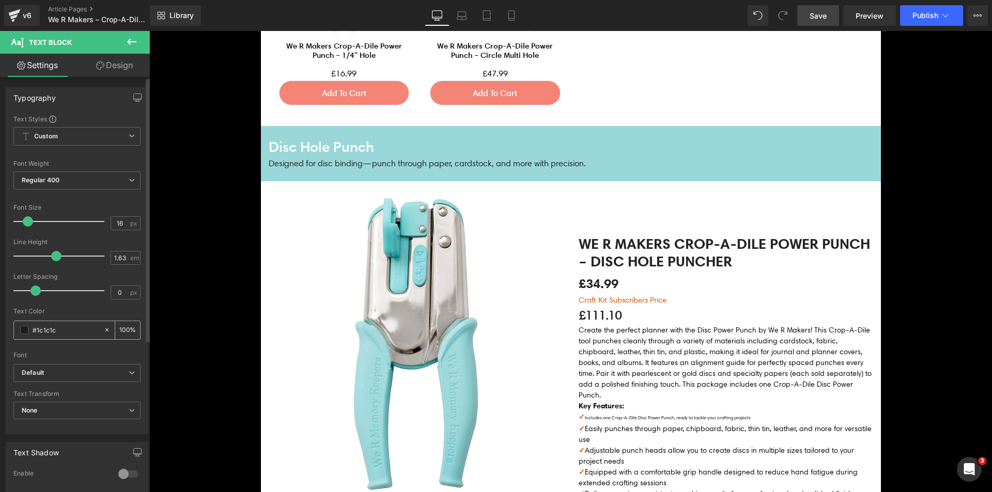
click at [26, 327] on span at bounding box center [24, 330] width 8 height 8
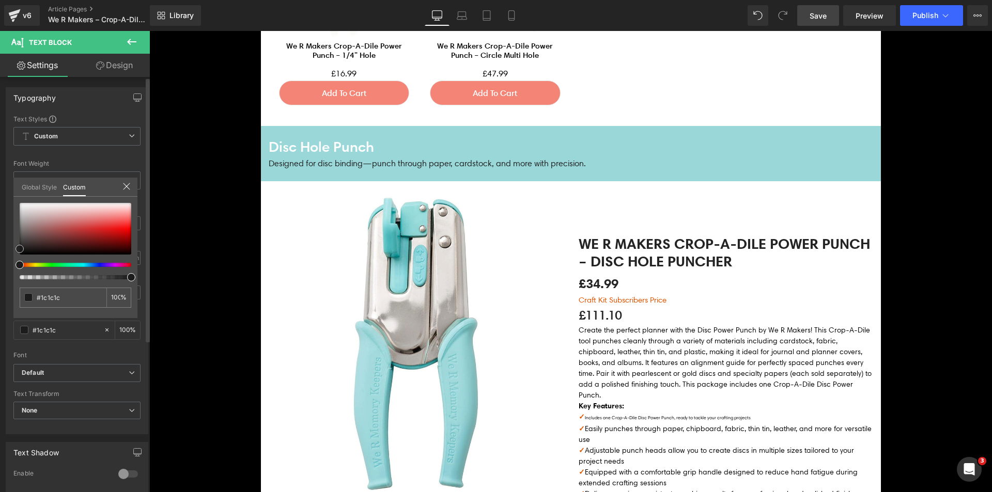
type input "#e1c1c1"
type input "#f1e8e8"
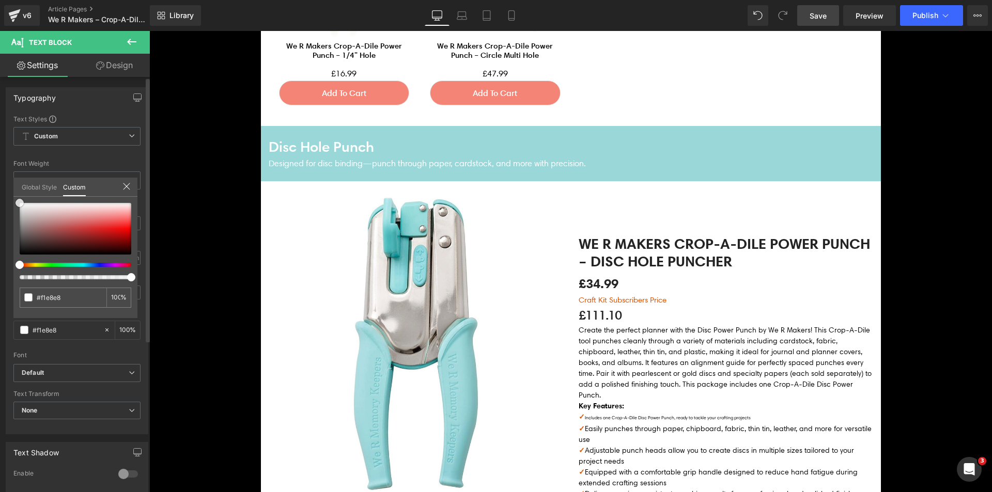
type input "#ffffff"
drag, startPoint x: 59, startPoint y: 212, endPoint x: 0, endPoint y: 118, distance: 111.0
click at [0, 118] on div "Typography Text Styles Custom Custom Setup Global Style Custom Setup Global Sty…" at bounding box center [77, 257] width 154 height 355
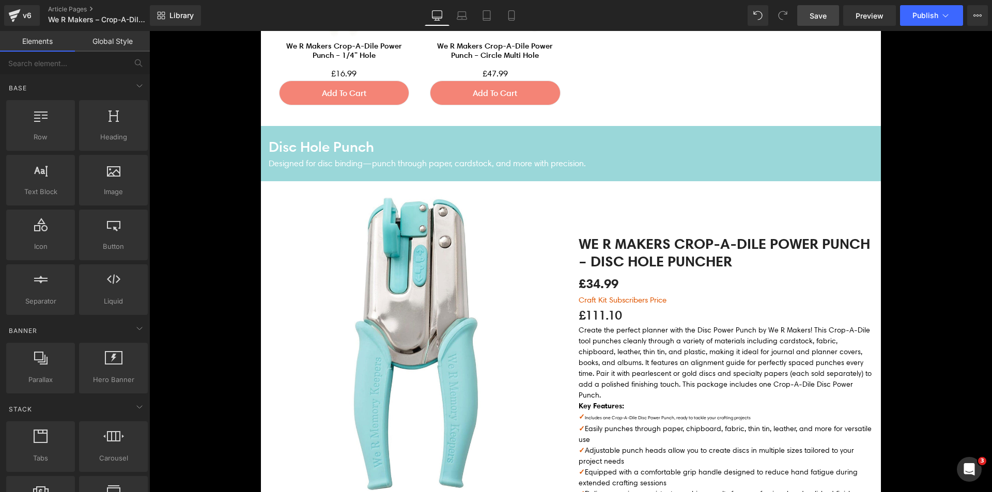
click at [814, 16] on span "Save" at bounding box center [818, 15] width 17 height 11
click at [808, 21] on link "Save" at bounding box center [818, 15] width 42 height 21
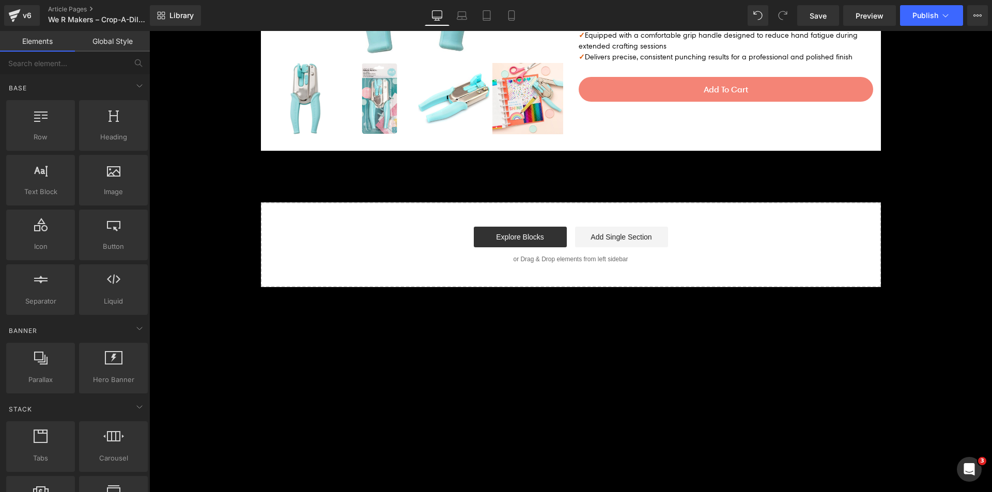
scroll to position [4079, 0]
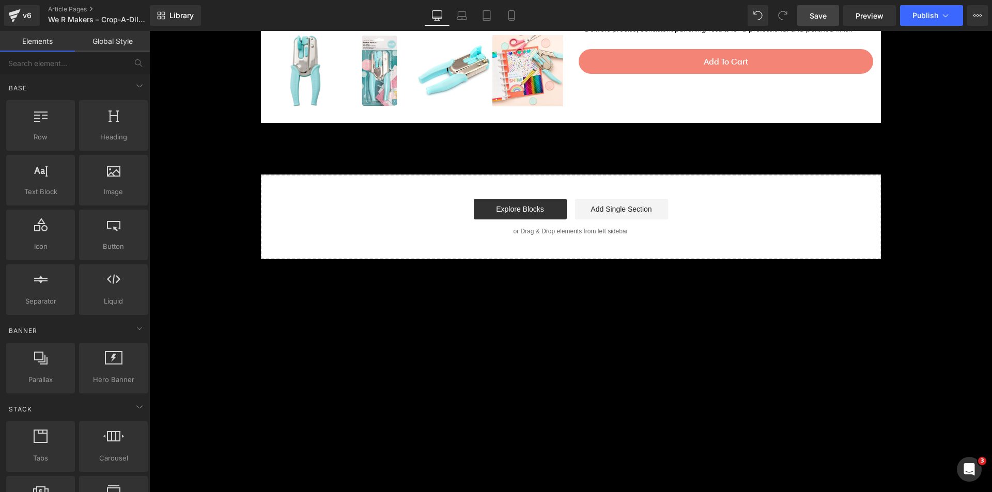
click at [829, 8] on link "Save" at bounding box center [818, 15] width 42 height 21
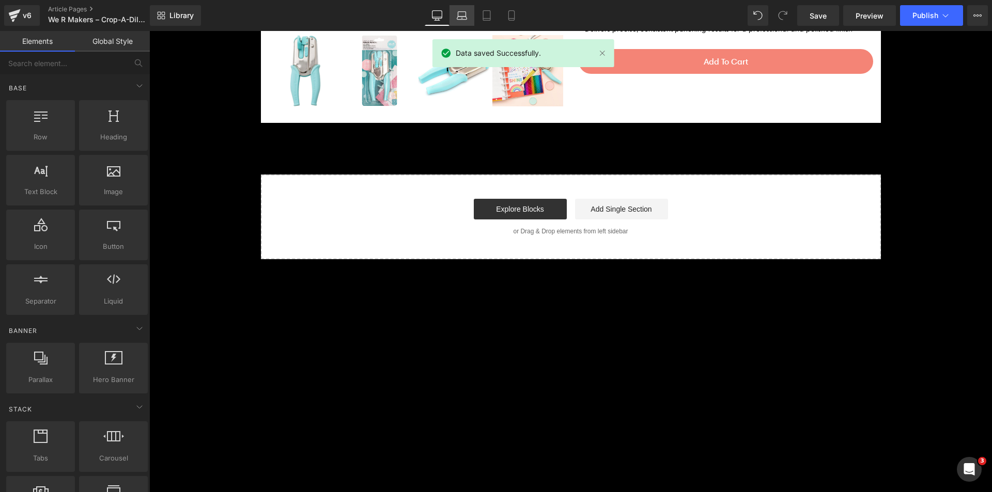
click at [462, 6] on link "Laptop" at bounding box center [462, 15] width 25 height 21
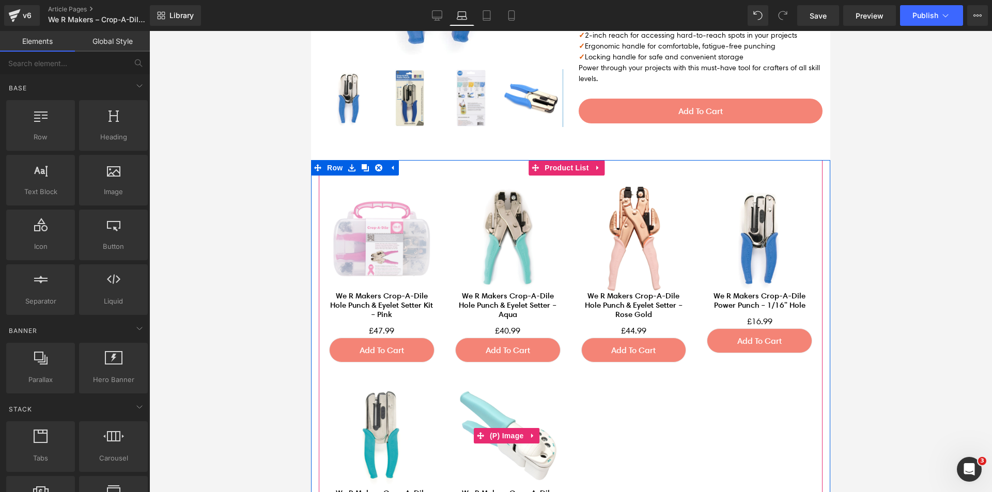
scroll to position [3073, 0]
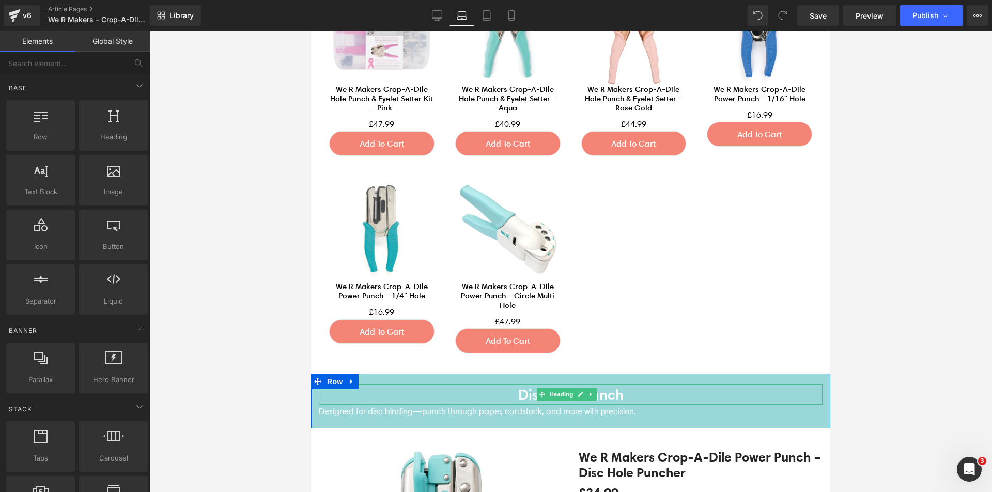
click at [498, 384] on h4 "Disc Hole Punch" at bounding box center [571, 394] width 504 height 21
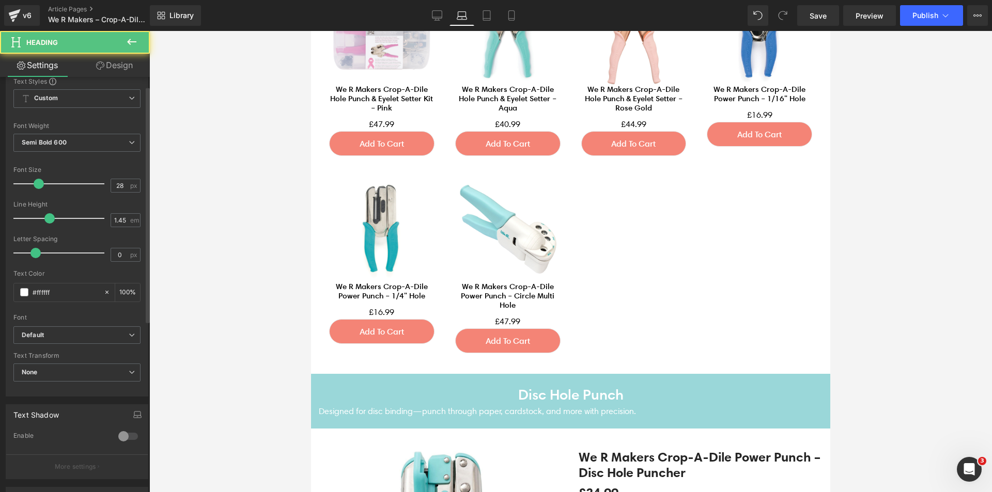
scroll to position [310, 0]
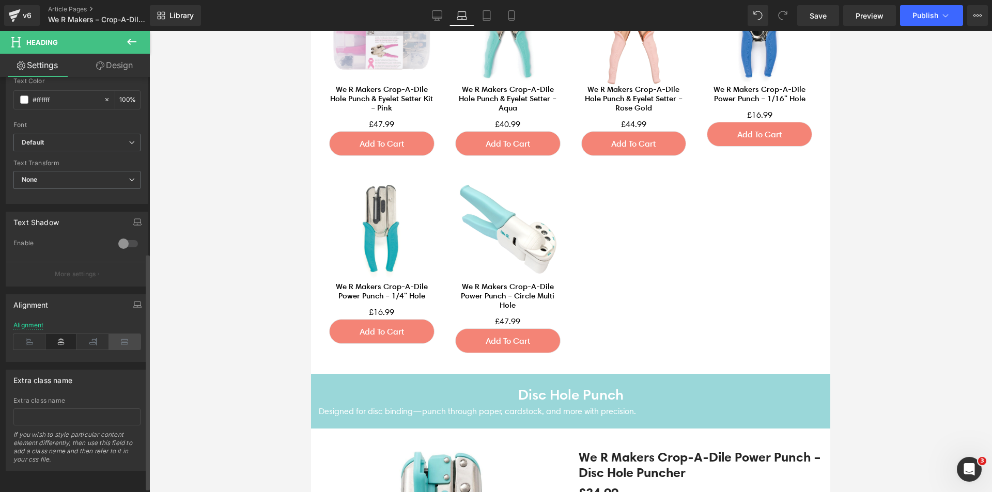
click at [129, 339] on icon at bounding box center [125, 342] width 32 height 16
click at [37, 325] on div "Alignment" at bounding box center [28, 325] width 30 height 7
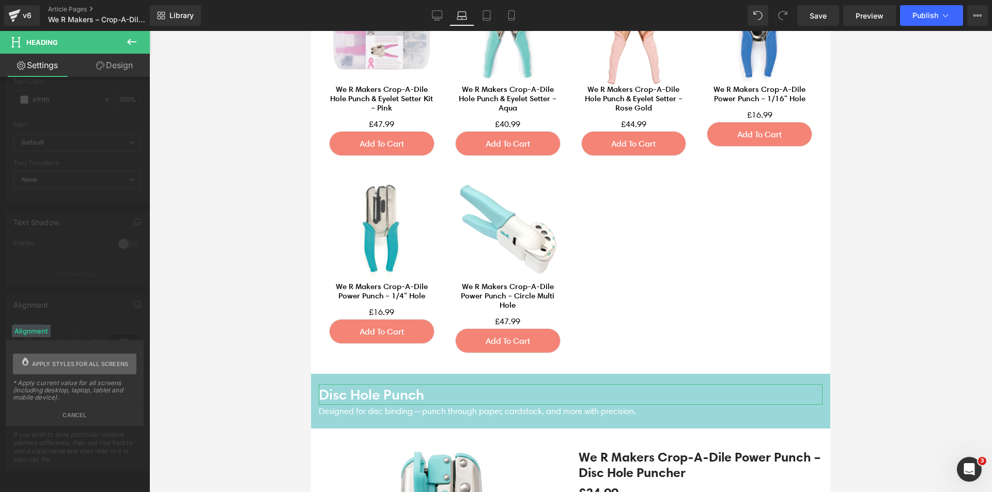
click at [106, 364] on span "Apply styles for all screens" at bounding box center [80, 364] width 97 height 21
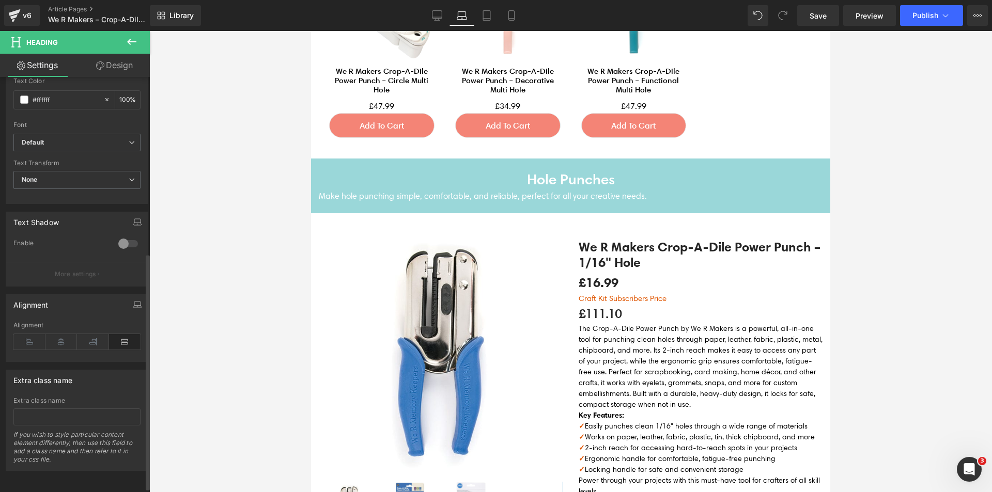
scroll to position [2350, 0]
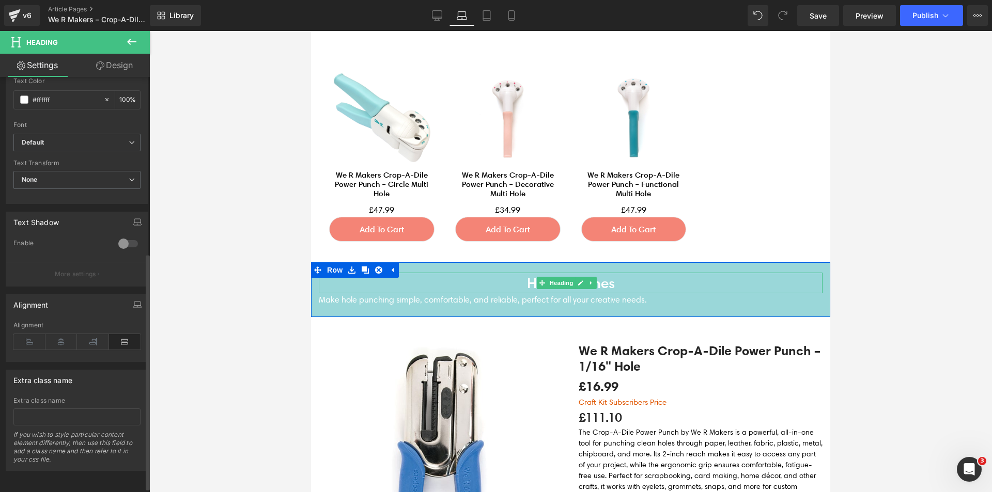
click at [436, 273] on h4 "Hole Punches" at bounding box center [571, 283] width 504 height 21
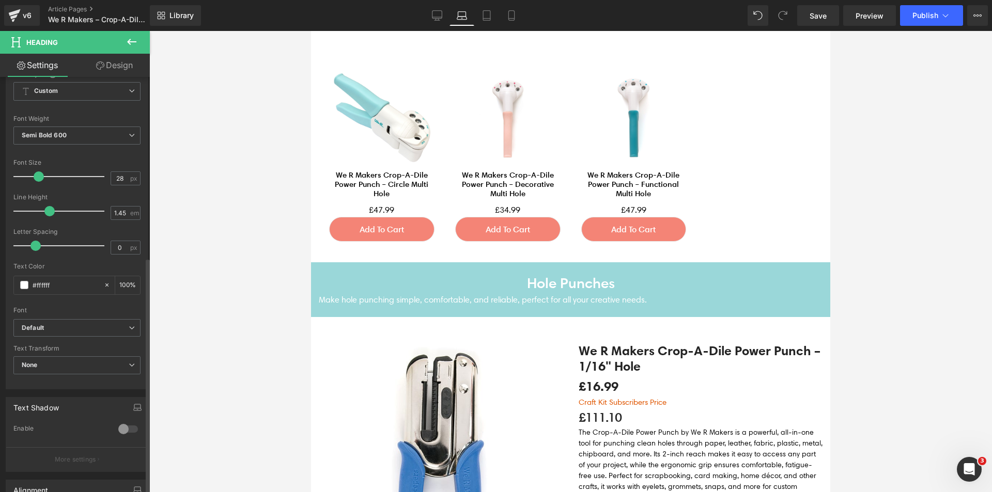
scroll to position [318, 0]
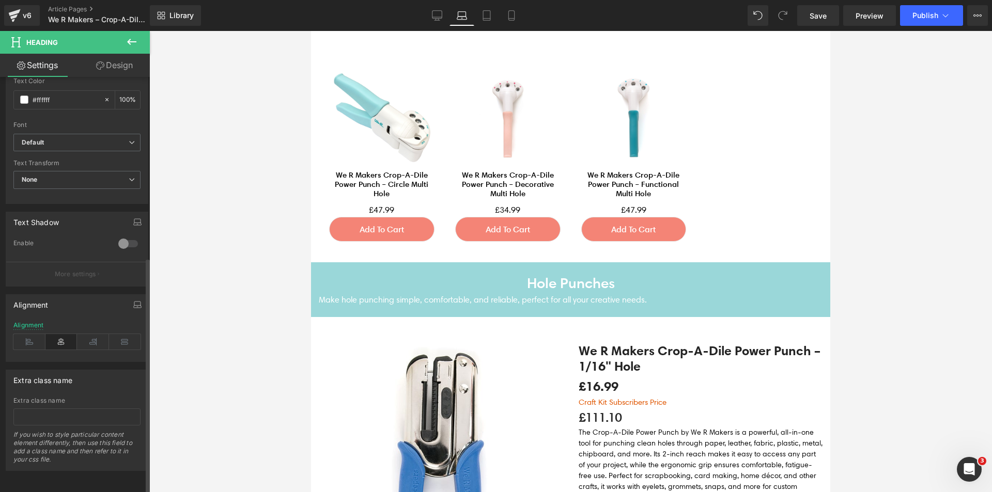
click at [28, 310] on div "Alignment Left Center Right Justify Alignment" at bounding box center [77, 329] width 143 height 68
click at [119, 336] on icon at bounding box center [125, 342] width 32 height 16
click at [40, 322] on div "Alignment" at bounding box center [28, 325] width 30 height 7
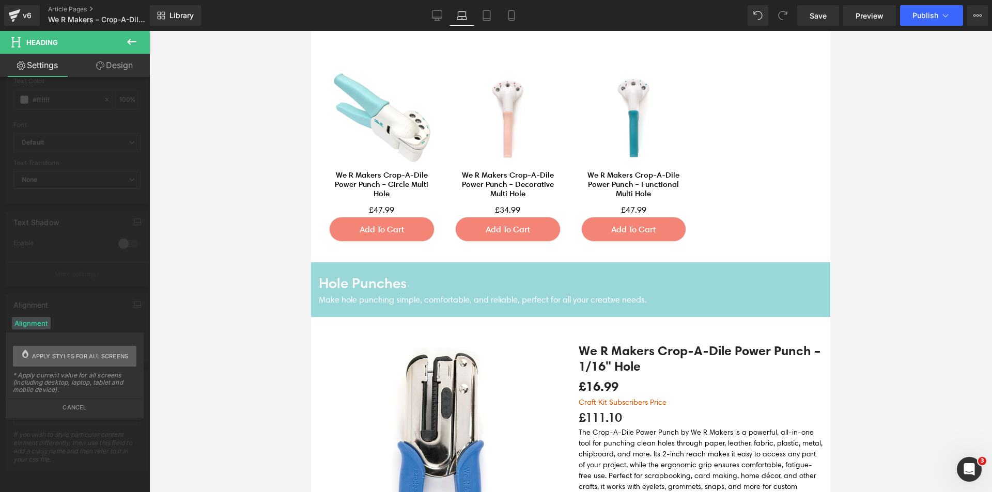
click at [121, 357] on span "Apply styles for all screens" at bounding box center [80, 356] width 97 height 21
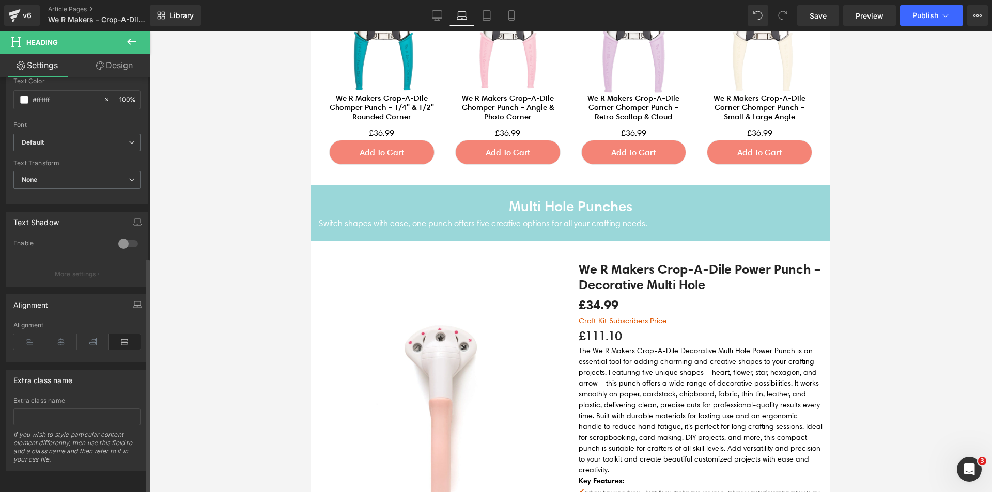
scroll to position [1627, 0]
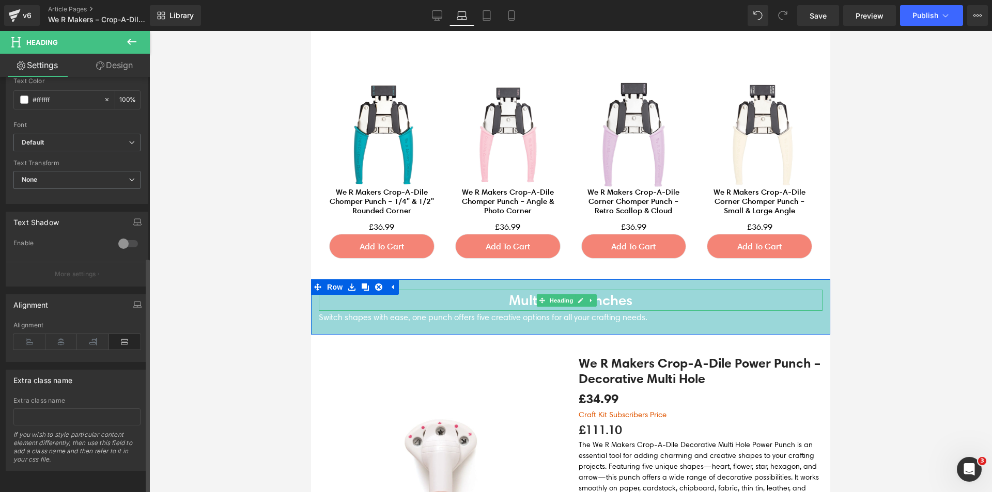
click at [437, 290] on h4 "Multi Hole Punches" at bounding box center [571, 300] width 504 height 21
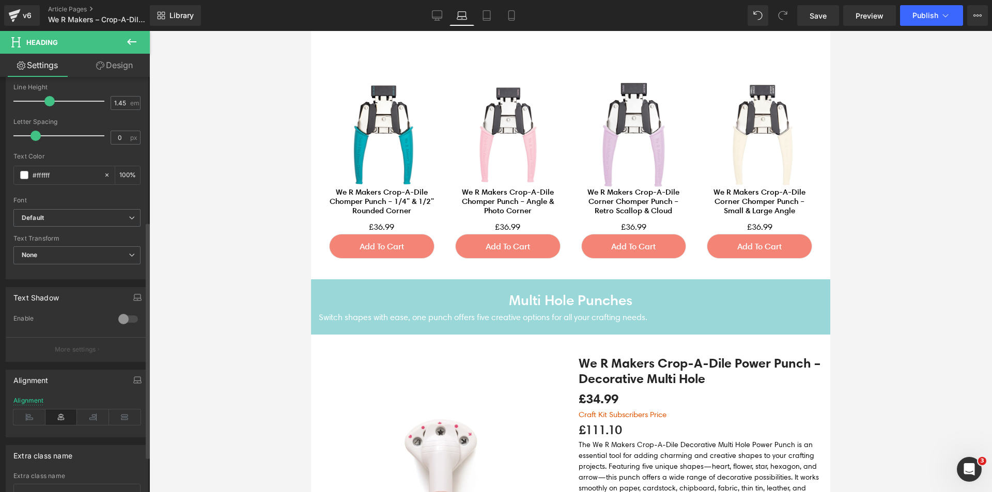
scroll to position [258, 0]
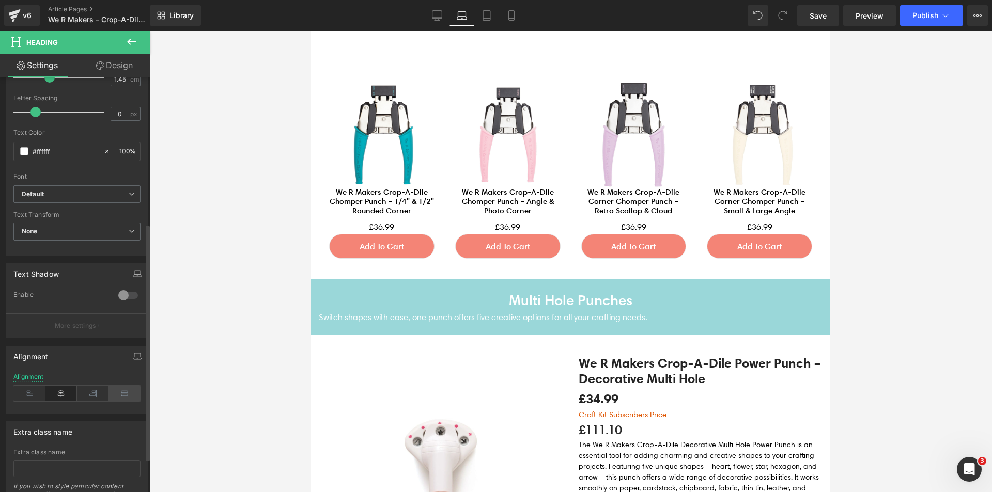
click at [117, 392] on icon at bounding box center [125, 394] width 32 height 16
drag, startPoint x: 35, startPoint y: 375, endPoint x: 47, endPoint y: 376, distance: 11.9
click at [35, 376] on div "Alignment" at bounding box center [28, 377] width 30 height 7
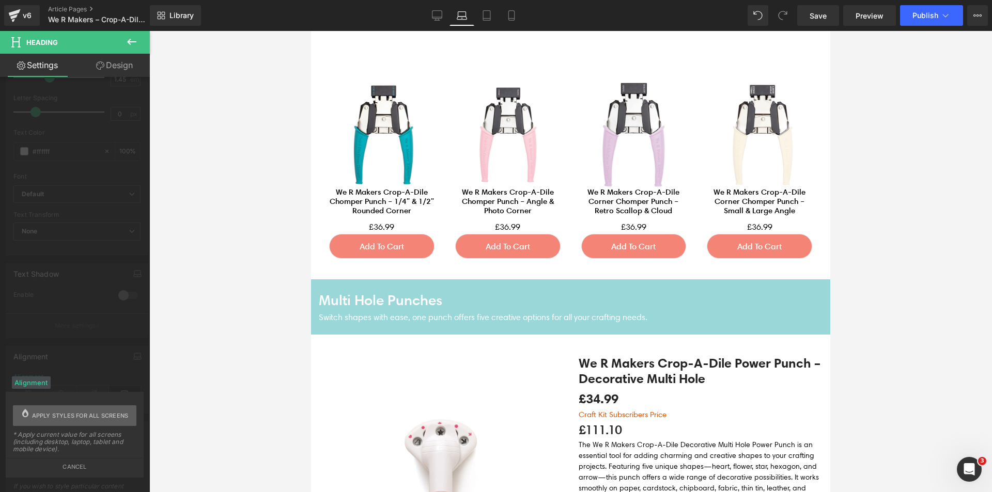
click at [92, 413] on span "Apply styles for all screens" at bounding box center [80, 416] width 97 height 21
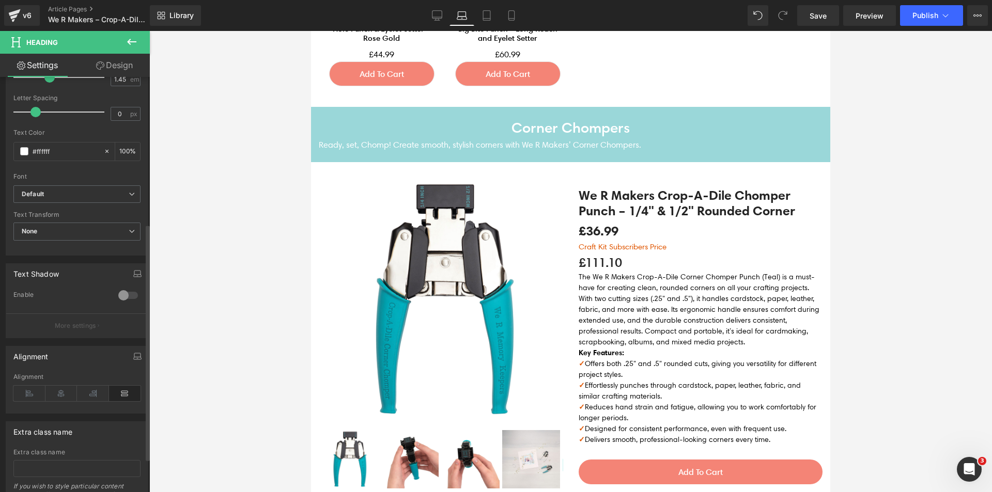
scroll to position [955, 0]
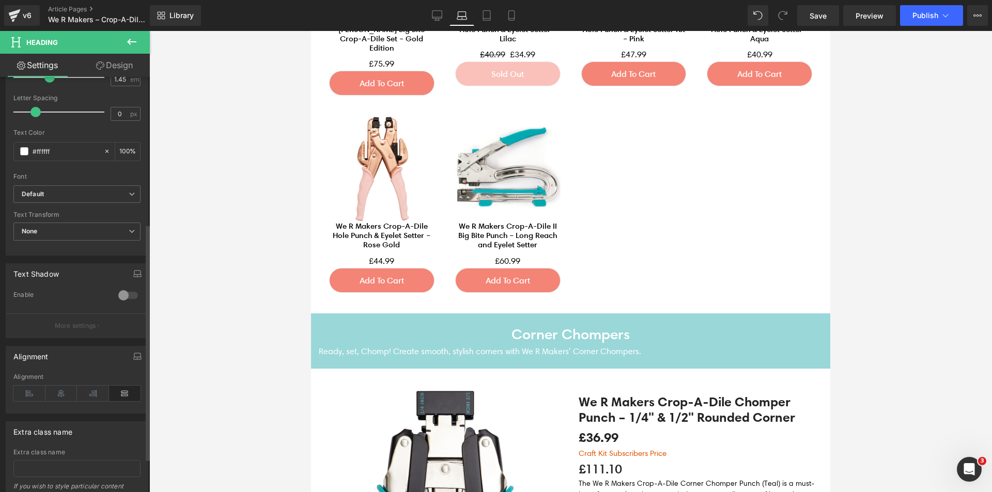
click at [486, 324] on h4 "Corner Chompers" at bounding box center [571, 334] width 504 height 21
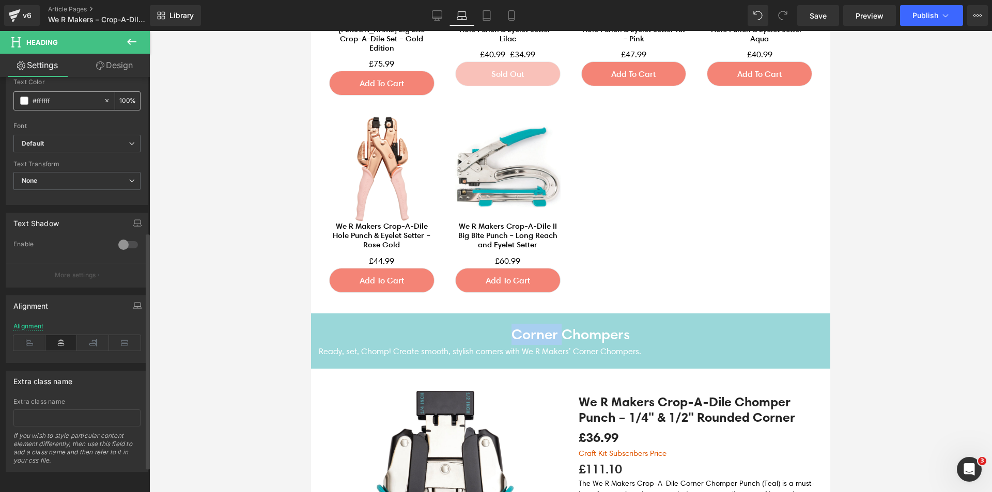
scroll to position [310, 0]
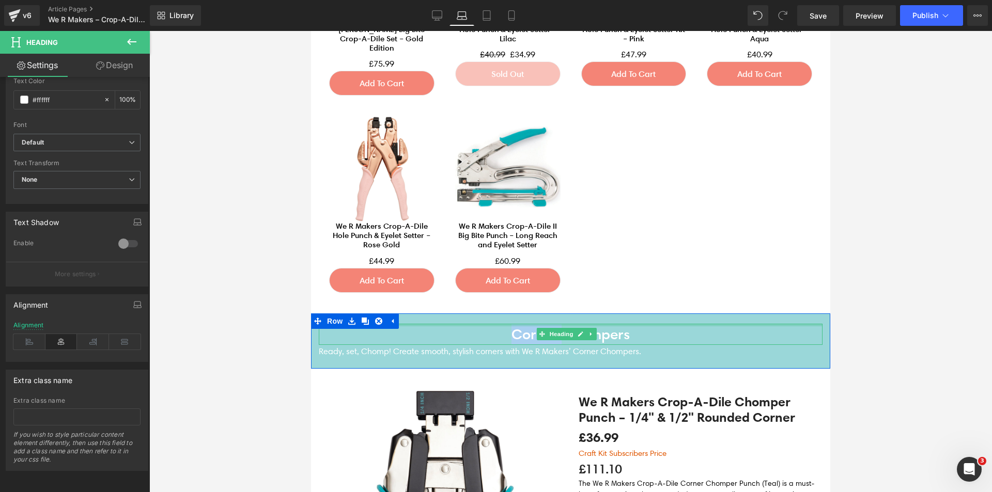
click at [476, 324] on div at bounding box center [571, 325] width 504 height 3
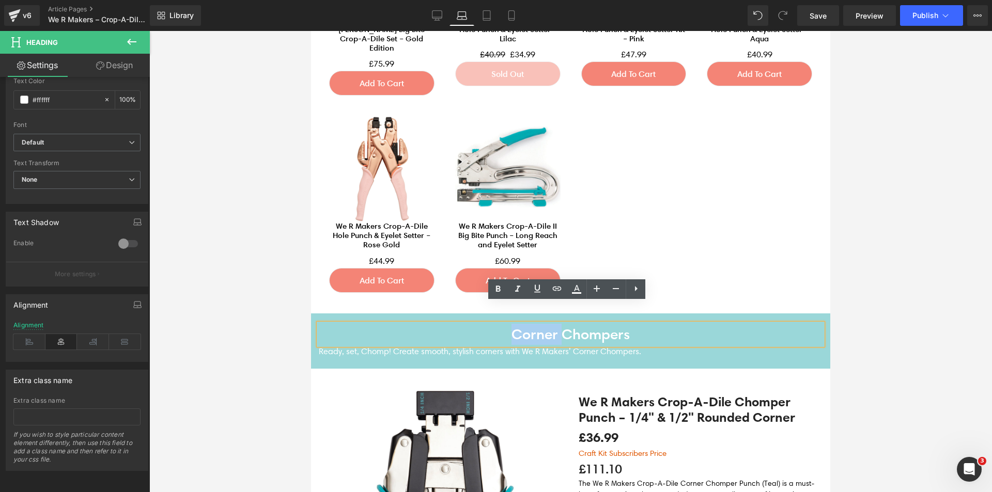
click at [482, 324] on h4 "Corner Chompers" at bounding box center [571, 334] width 504 height 21
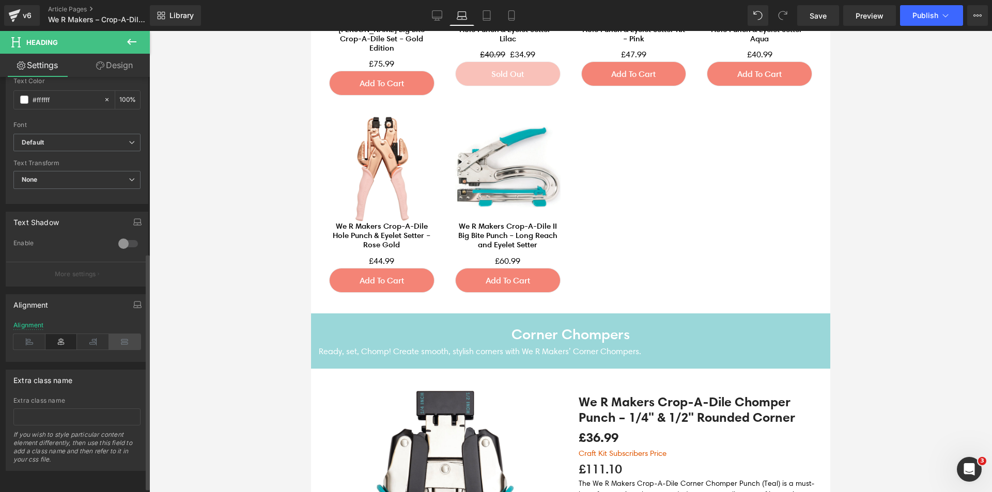
click at [126, 343] on icon at bounding box center [125, 342] width 32 height 16
click at [28, 327] on div "Alignment" at bounding box center [28, 325] width 30 height 7
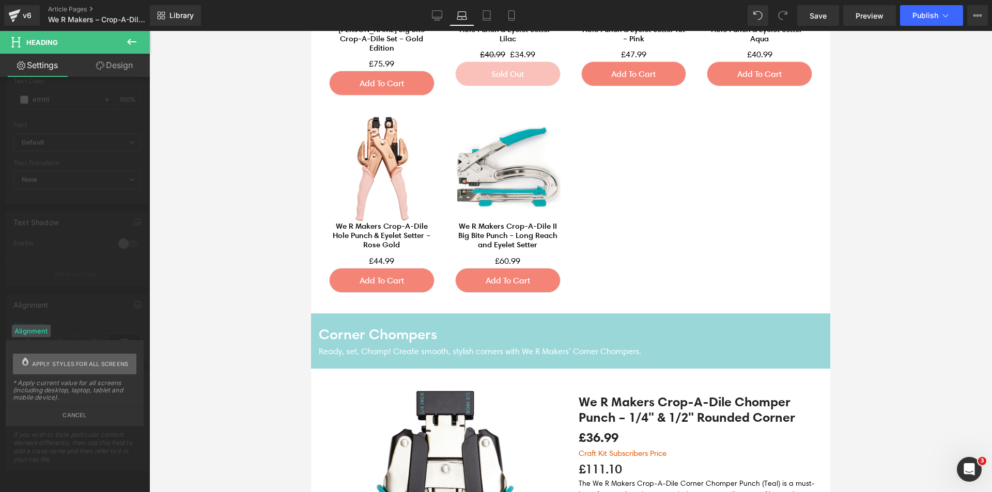
drag, startPoint x: 96, startPoint y: 362, endPoint x: 146, endPoint y: 326, distance: 61.1
click at [96, 362] on span "Apply styles for all screens" at bounding box center [80, 364] width 97 height 21
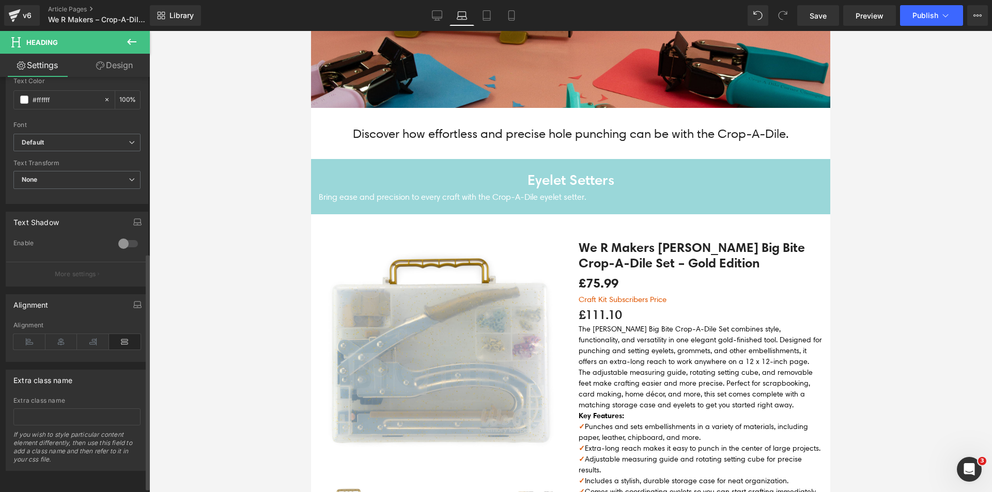
scroll to position [180, 0]
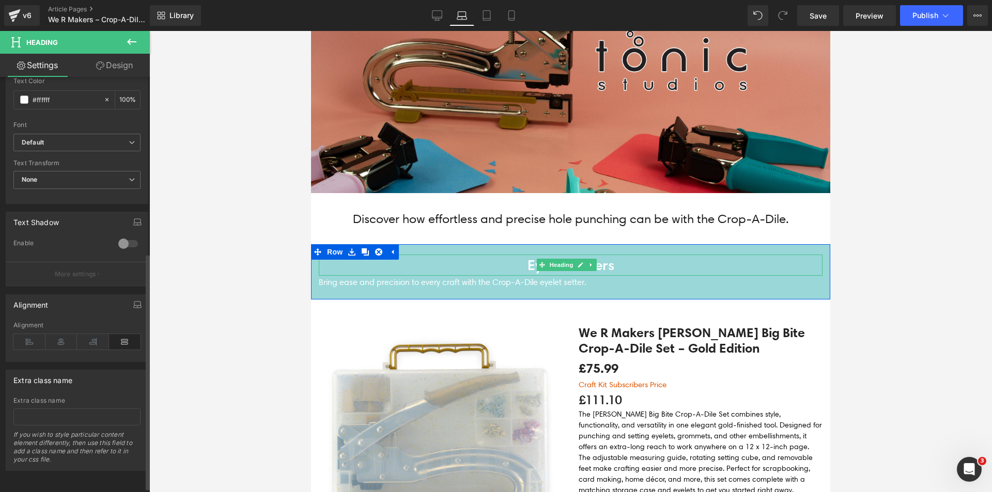
click at [521, 264] on h4 "Eyelet Setters" at bounding box center [571, 265] width 504 height 21
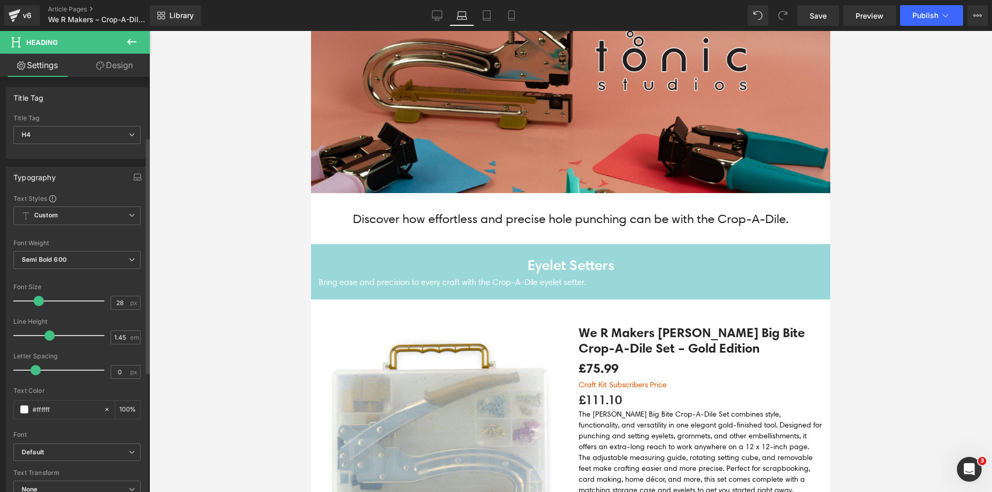
scroll to position [318, 0]
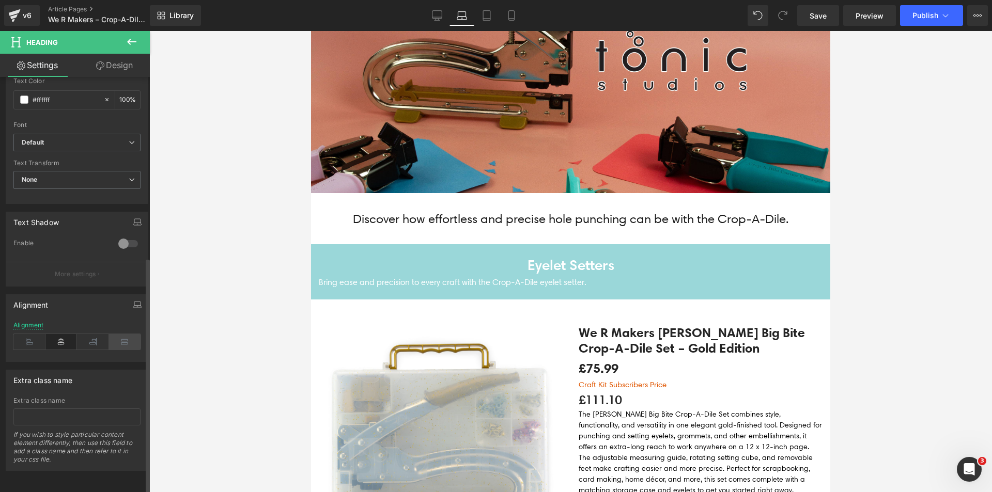
click at [130, 334] on icon at bounding box center [125, 342] width 32 height 16
click at [31, 322] on div "Alignment" at bounding box center [28, 325] width 30 height 7
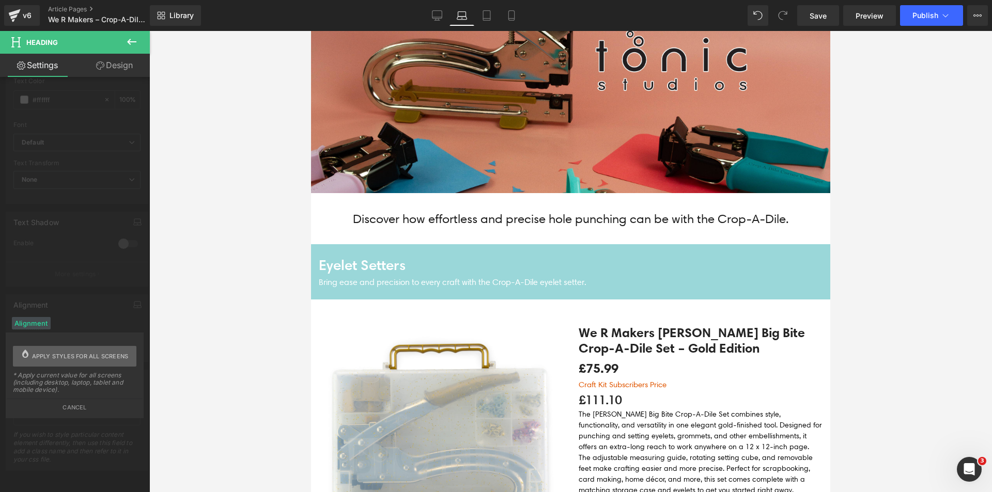
click at [85, 359] on span "Apply styles for all screens" at bounding box center [80, 356] width 97 height 21
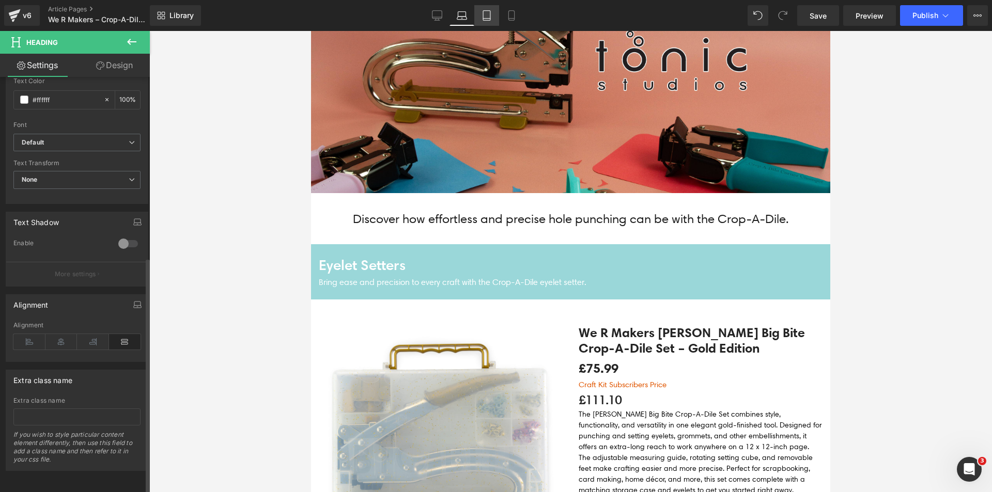
click at [486, 17] on icon at bounding box center [487, 15] width 10 height 10
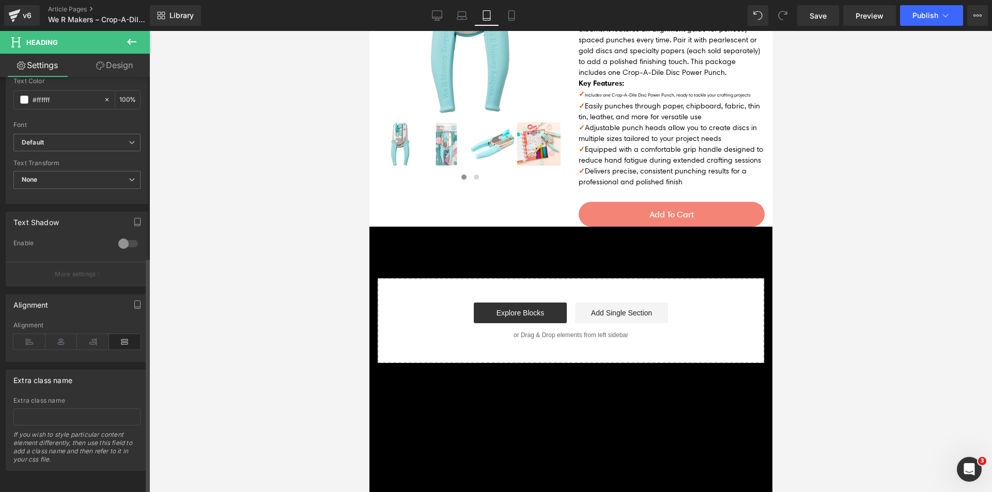
scroll to position [3918, 0]
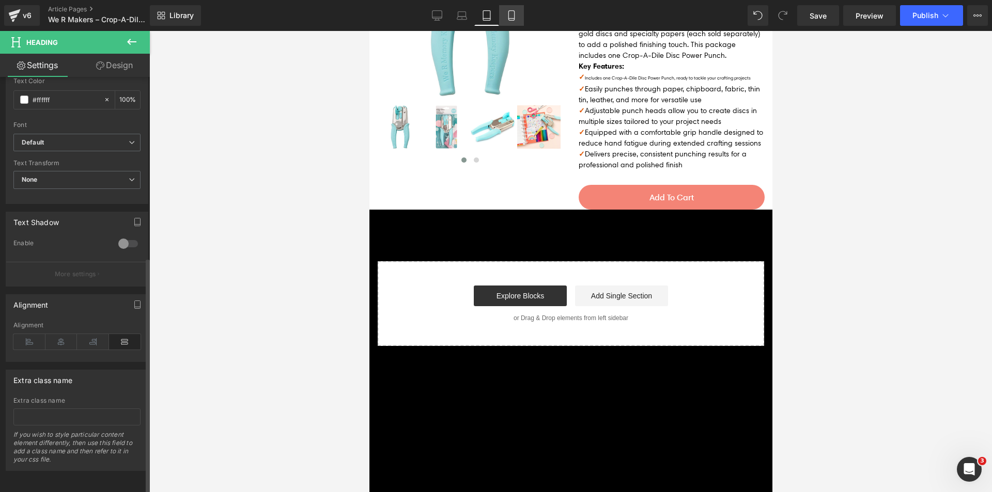
click at [511, 14] on icon at bounding box center [511, 15] width 10 height 10
type input "100"
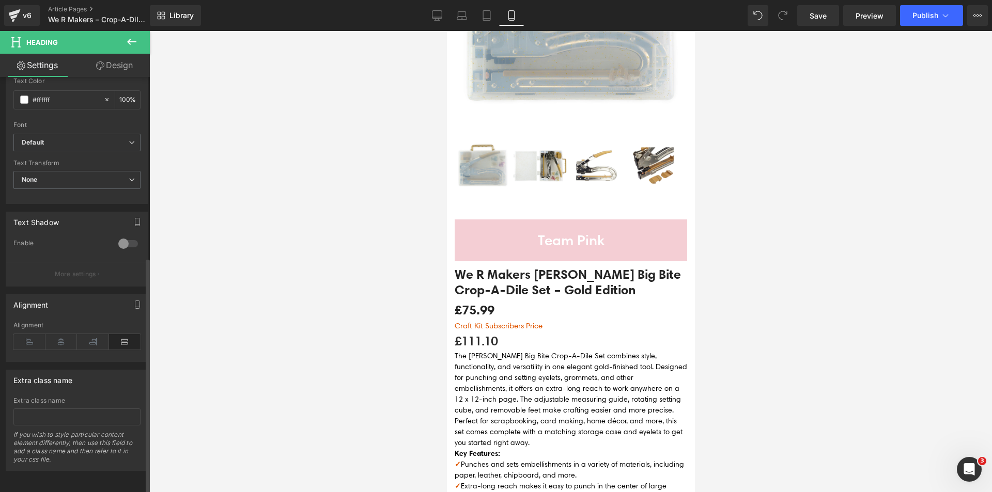
scroll to position [672, 0]
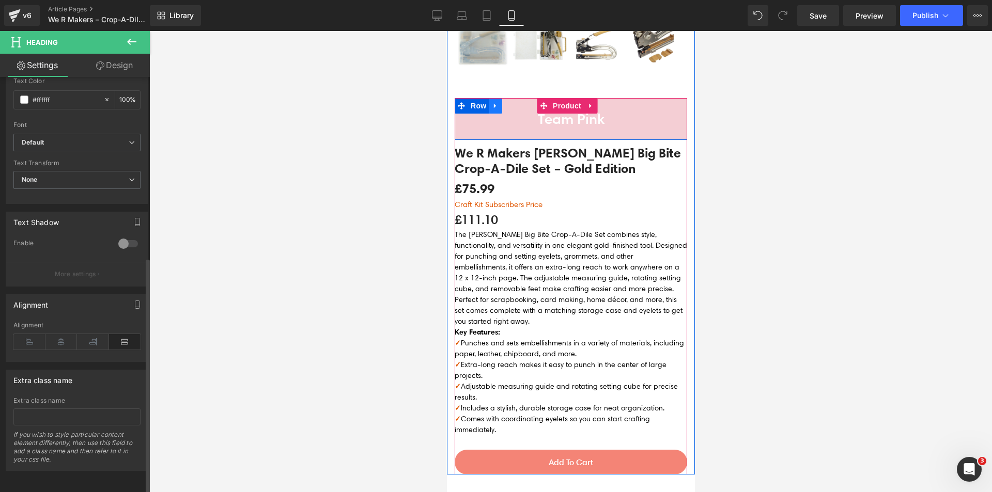
click at [493, 104] on icon at bounding box center [494, 106] width 2 height 5
click at [520, 102] on icon at bounding box center [521, 105] width 7 height 7
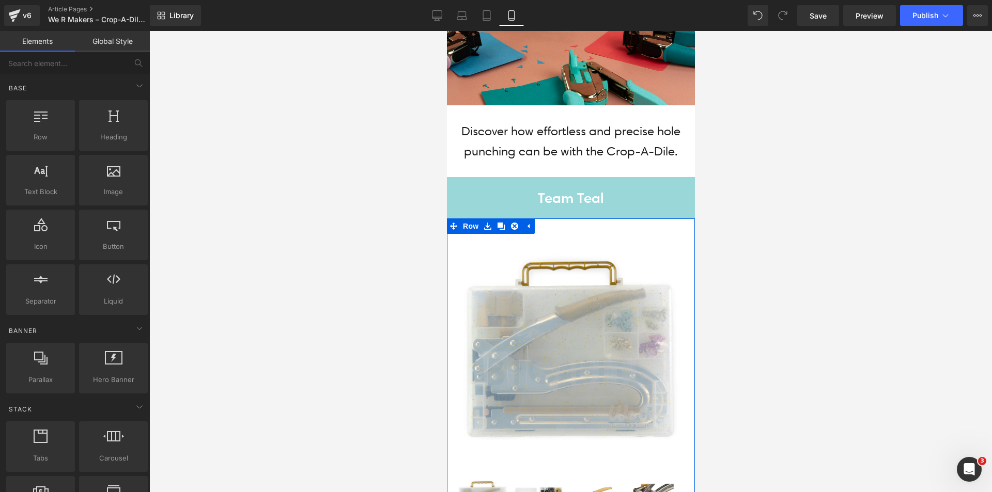
scroll to position [155, 0]
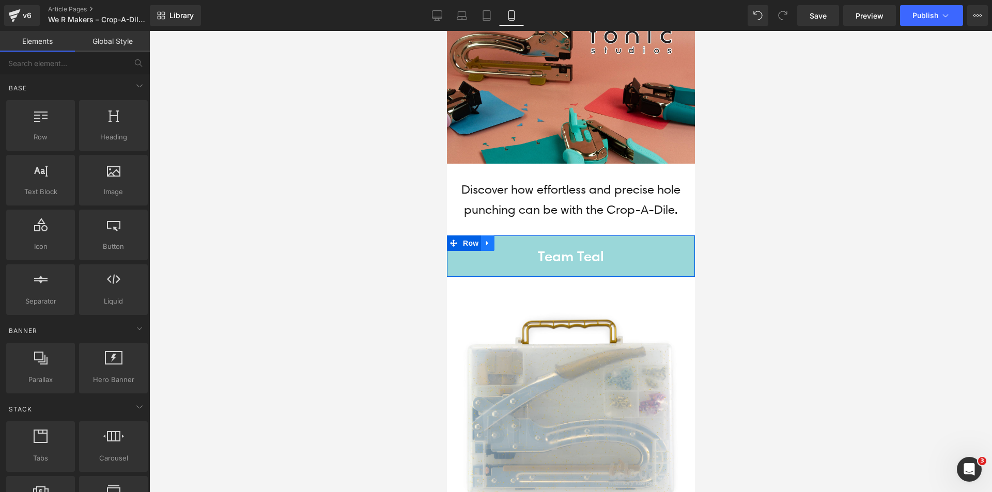
click at [486, 241] on icon at bounding box center [487, 243] width 2 height 5
click at [514, 240] on icon at bounding box center [514, 243] width 7 height 7
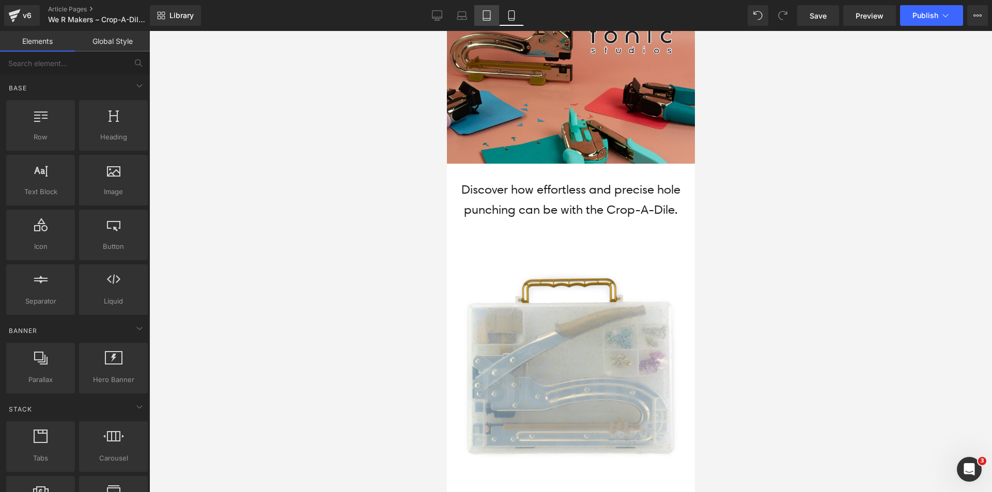
drag, startPoint x: 489, startPoint y: 19, endPoint x: 138, endPoint y: 99, distance: 360.0
click at [489, 19] on icon at bounding box center [486, 19] width 7 height 0
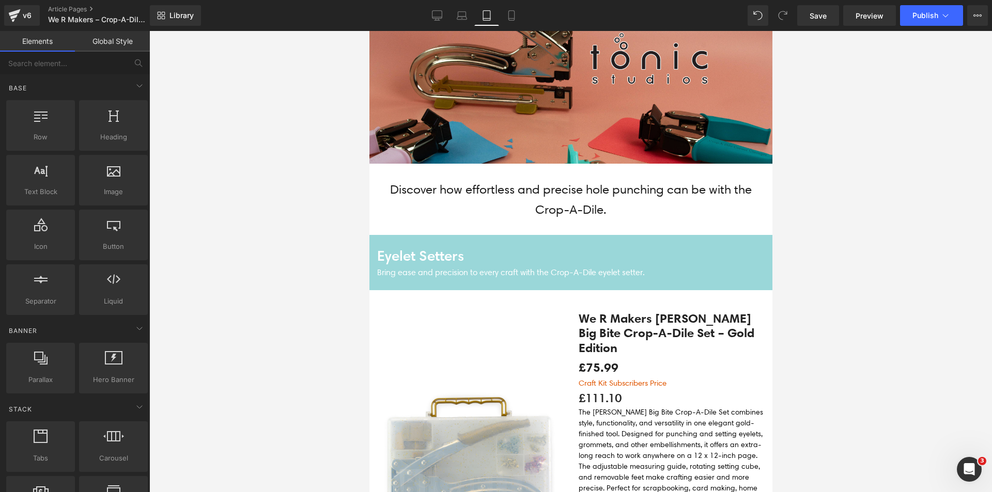
scroll to position [284, 0]
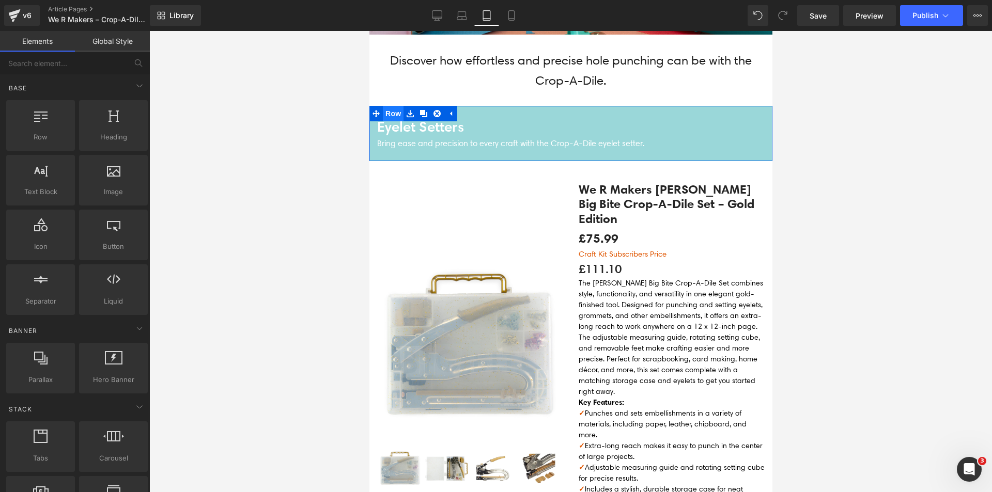
click at [390, 110] on span "Row" at bounding box center [392, 114] width 21 height 16
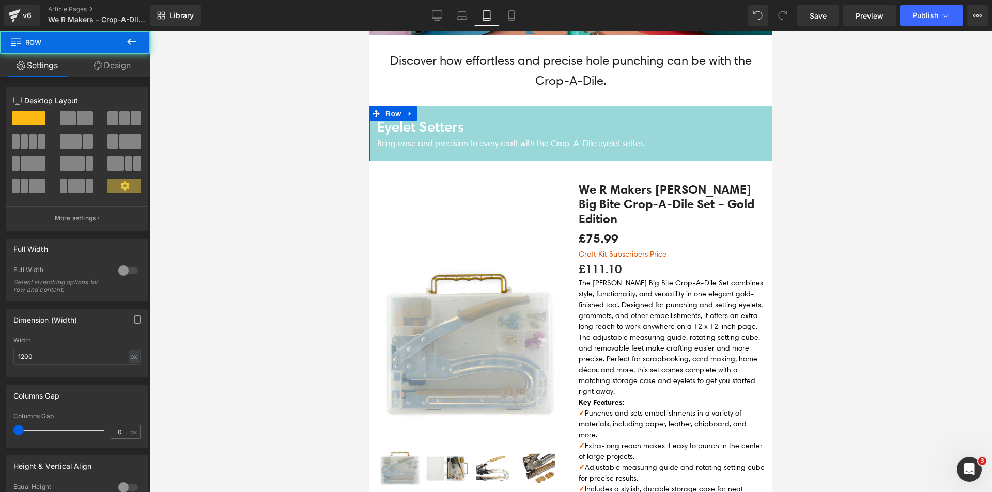
click at [104, 59] on link "Design" at bounding box center [112, 65] width 75 height 23
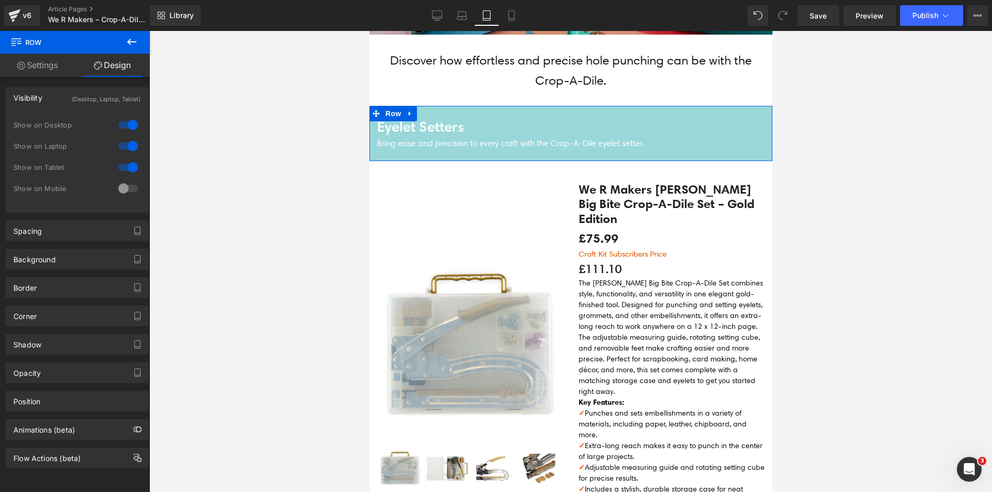
click at [122, 186] on div at bounding box center [128, 188] width 25 height 17
drag, startPoint x: 519, startPoint y: 18, endPoint x: 513, endPoint y: 17, distance: 5.7
click at [518, 18] on link "Mobile" at bounding box center [511, 15] width 25 height 21
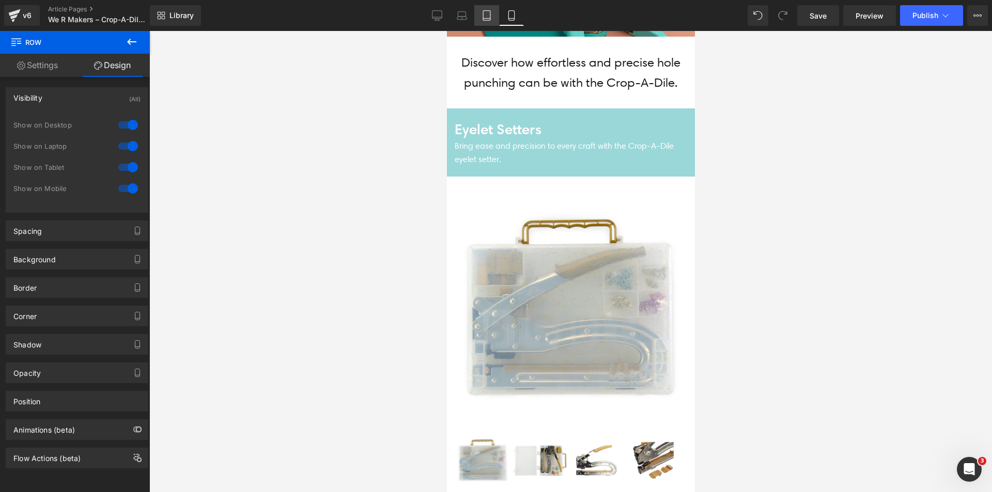
click at [486, 13] on icon at bounding box center [487, 15] width 10 height 10
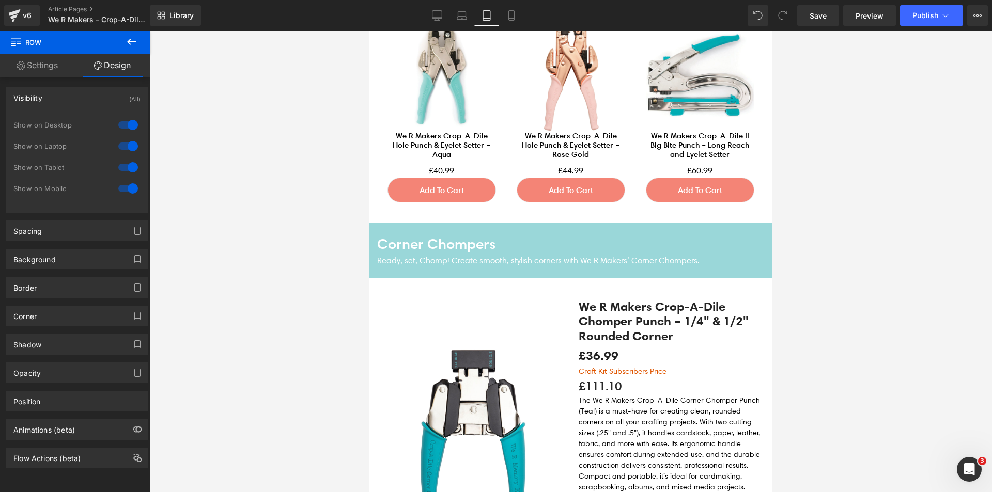
scroll to position [1116, 0]
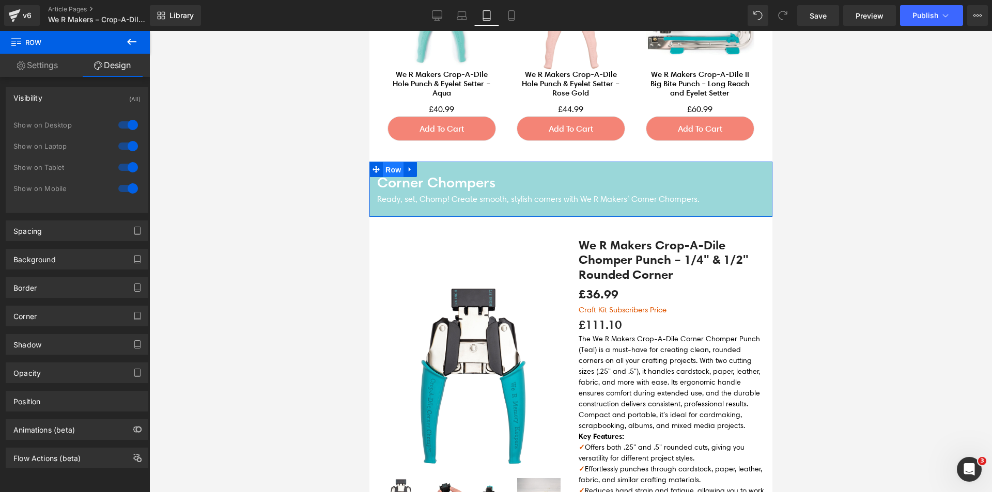
click at [387, 162] on span "Row" at bounding box center [392, 170] width 21 height 16
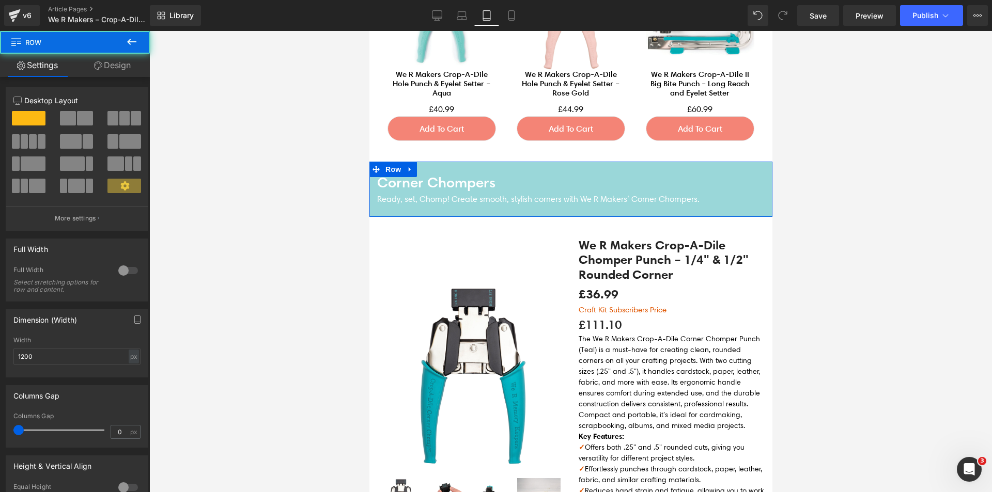
click at [110, 61] on link "Design" at bounding box center [112, 65] width 75 height 23
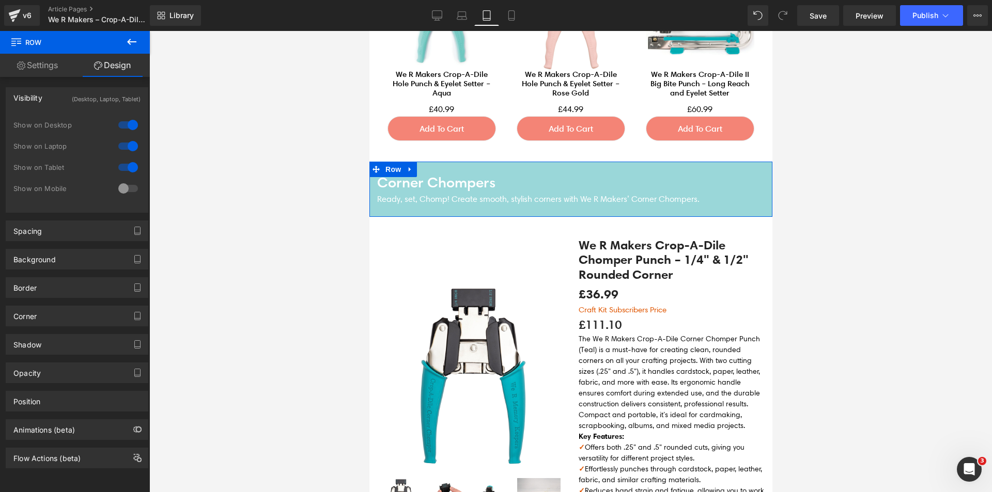
click at [127, 187] on div at bounding box center [128, 188] width 25 height 17
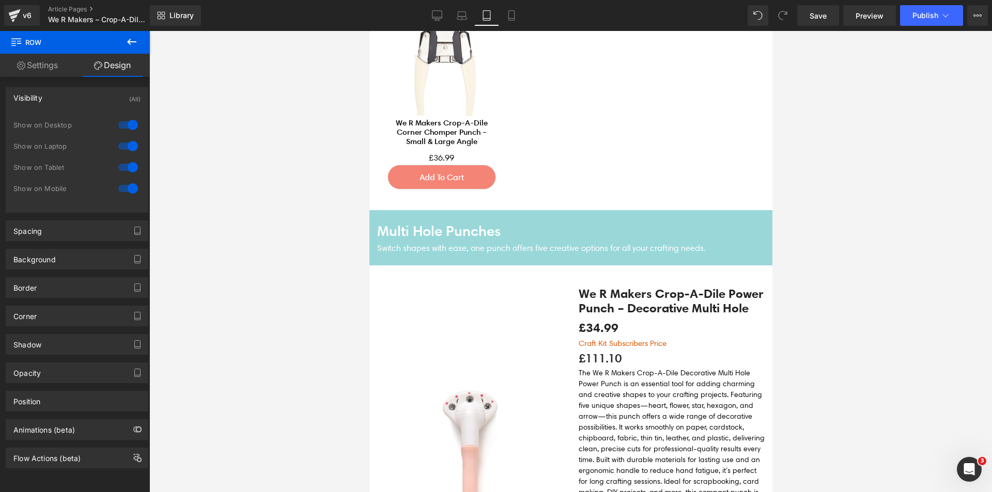
scroll to position [1943, 0]
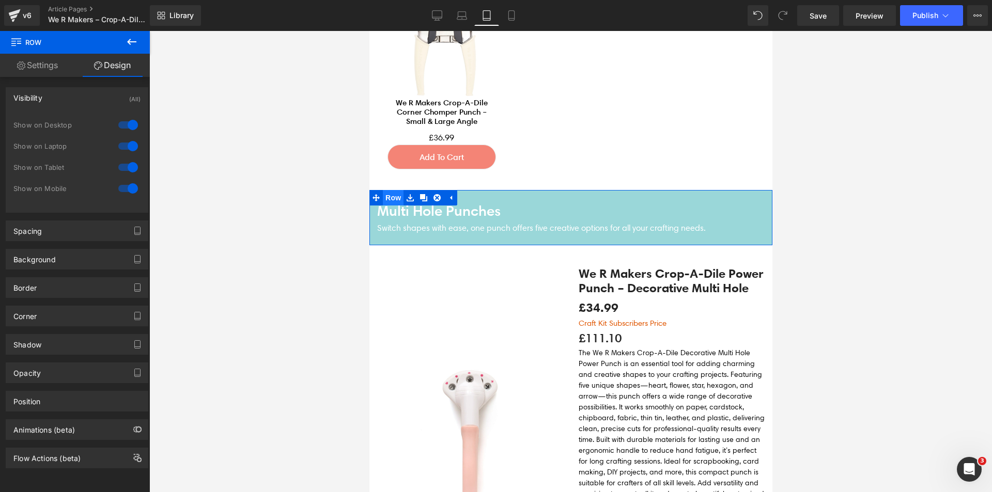
click at [387, 190] on span "Row" at bounding box center [392, 198] width 21 height 16
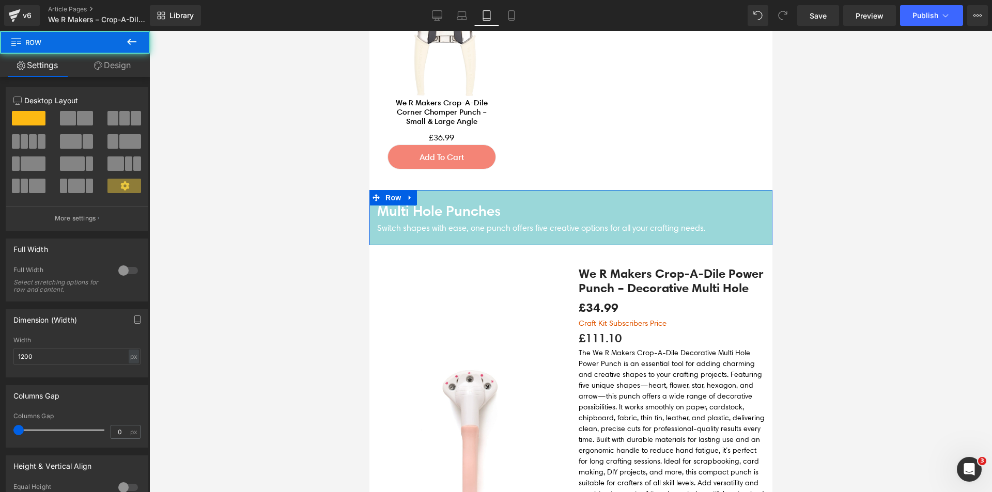
click at [140, 71] on link "Design" at bounding box center [112, 65] width 75 height 23
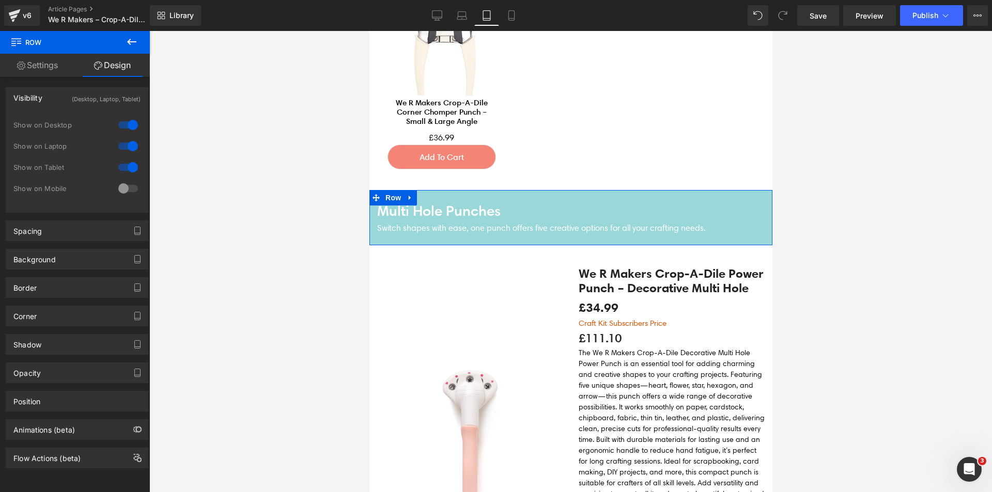
click at [125, 188] on div at bounding box center [128, 188] width 25 height 17
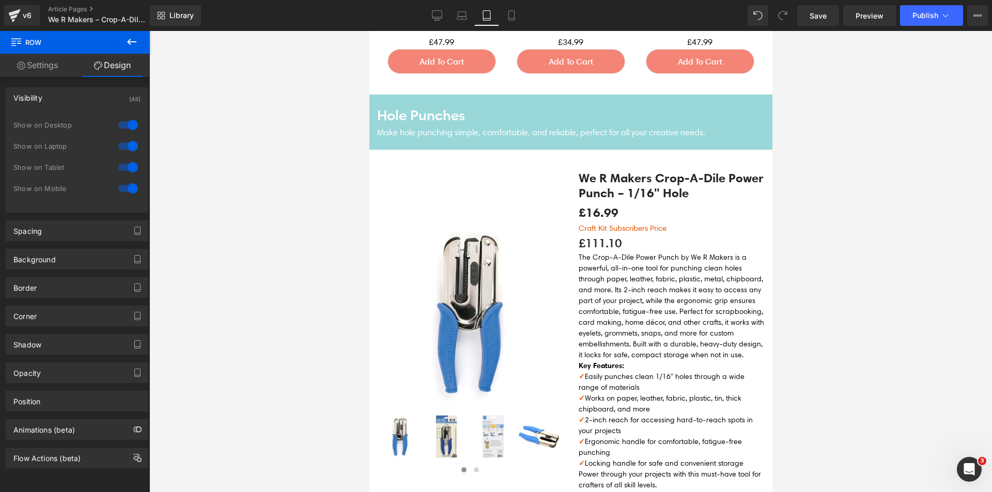
scroll to position [2770, 0]
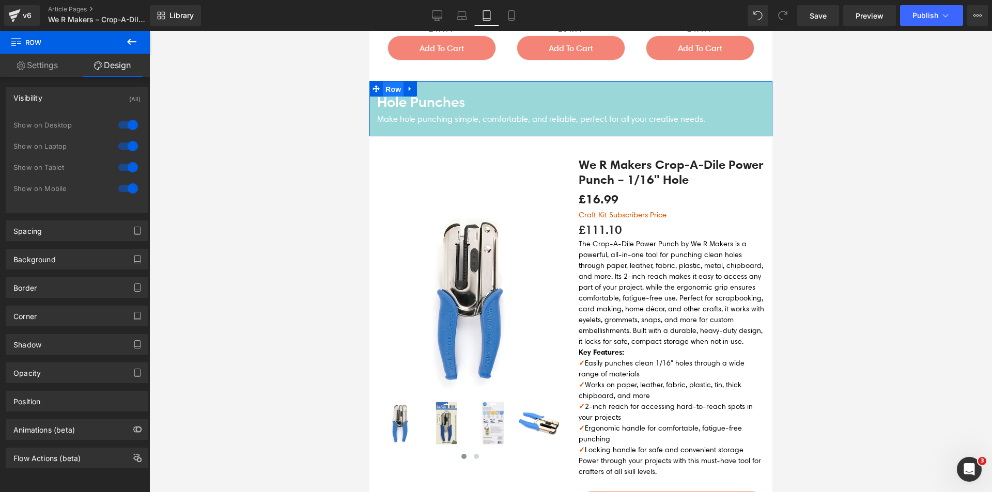
click at [391, 82] on span "Row" at bounding box center [392, 90] width 21 height 16
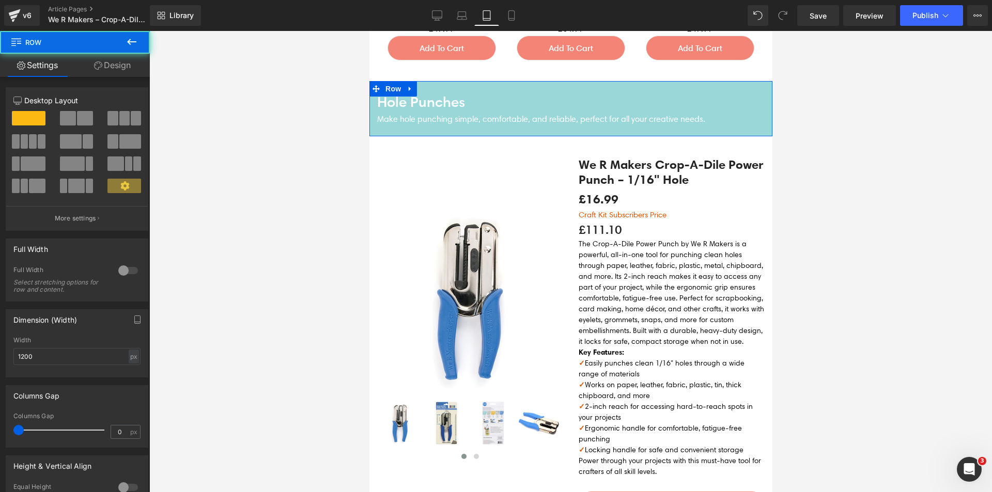
click at [103, 66] on link "Design" at bounding box center [112, 65] width 75 height 23
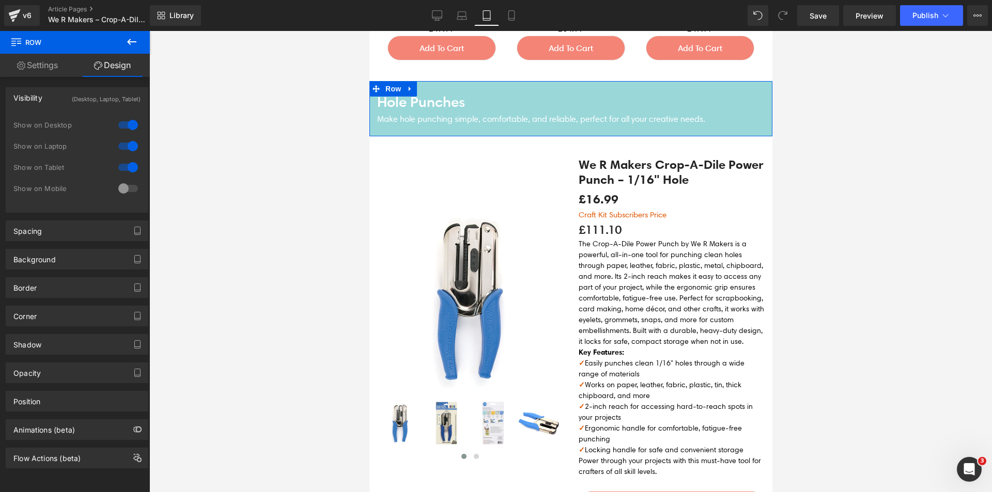
click at [119, 183] on div at bounding box center [128, 188] width 25 height 17
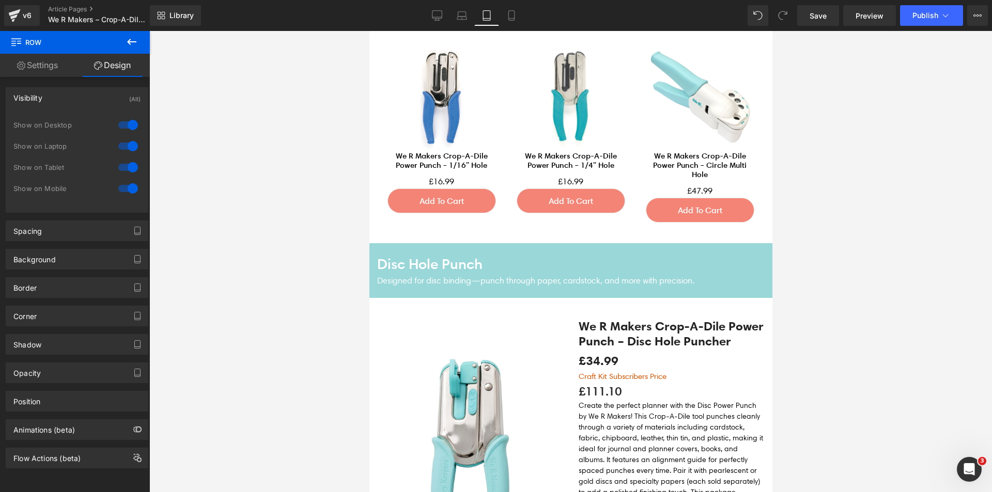
scroll to position [3545, 0]
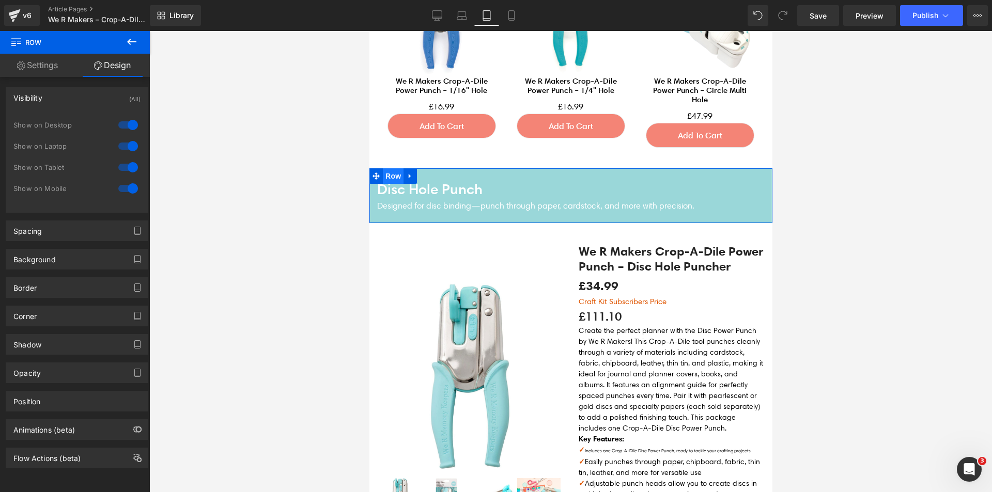
click at [396, 168] on span "Row" at bounding box center [392, 176] width 21 height 16
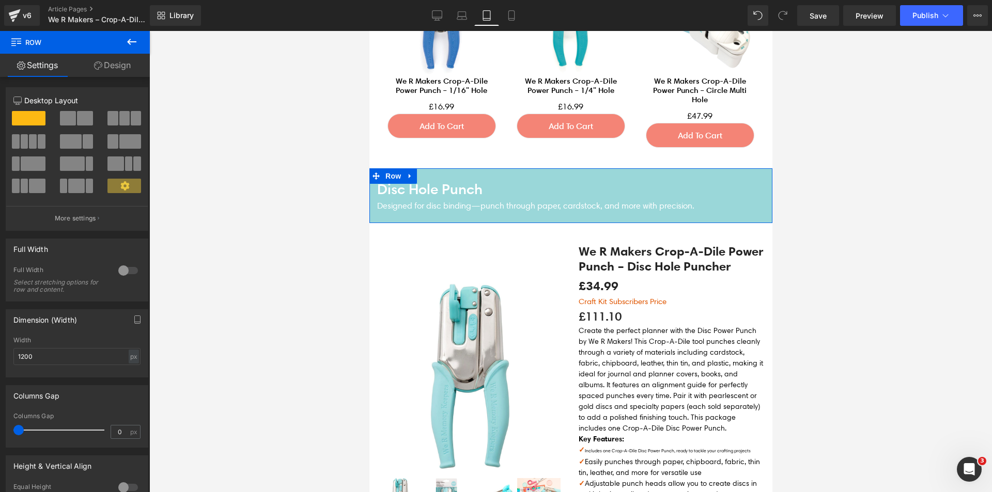
click at [106, 56] on link "Design" at bounding box center [112, 65] width 75 height 23
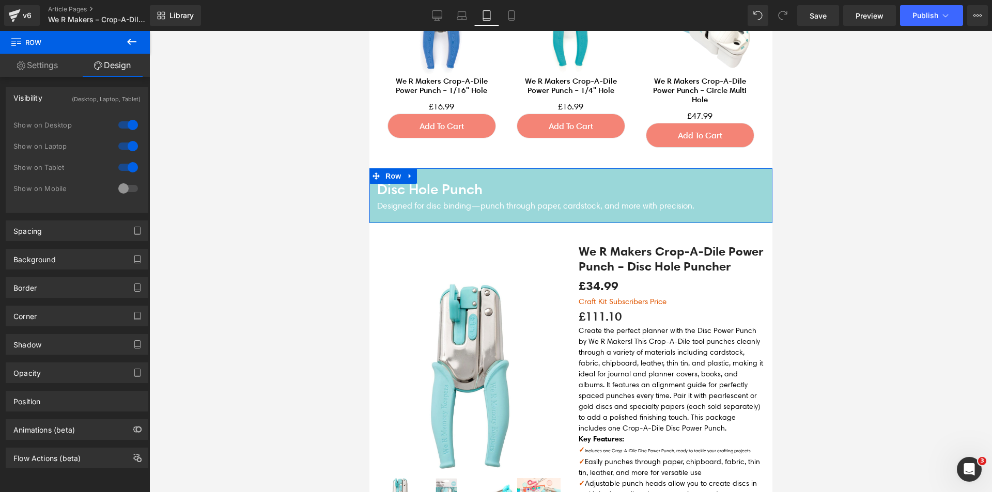
drag, startPoint x: 121, startPoint y: 186, endPoint x: 101, endPoint y: 187, distance: 20.7
click at [121, 186] on div at bounding box center [128, 188] width 25 height 17
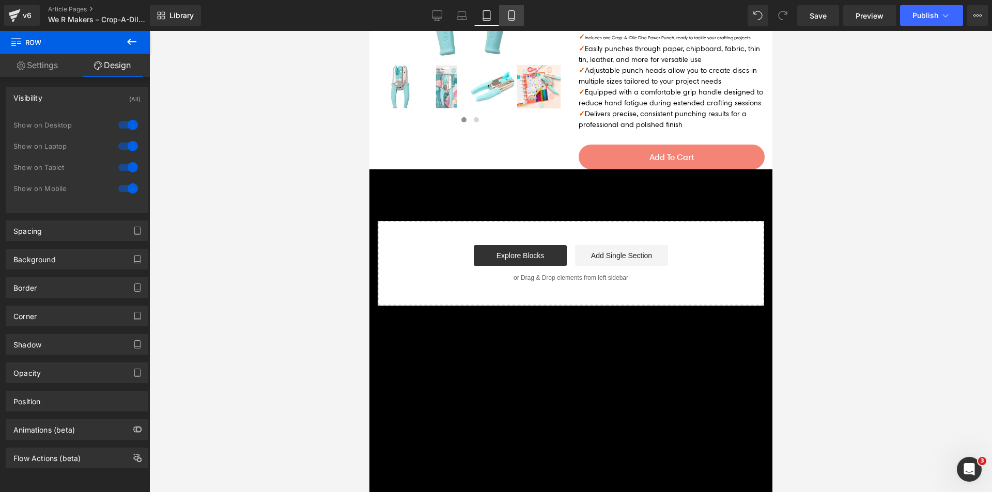
click at [524, 17] on link "Mobile" at bounding box center [511, 15] width 25 height 21
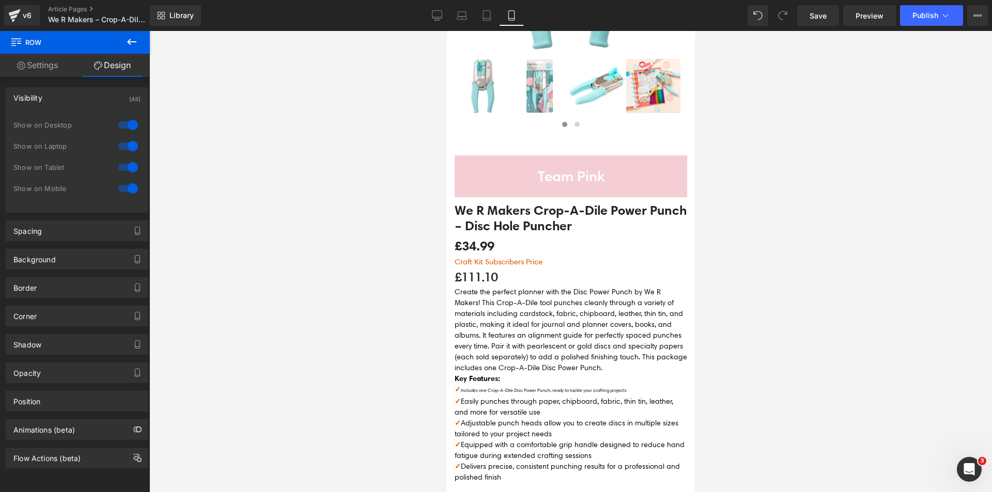
scroll to position [5851, 0]
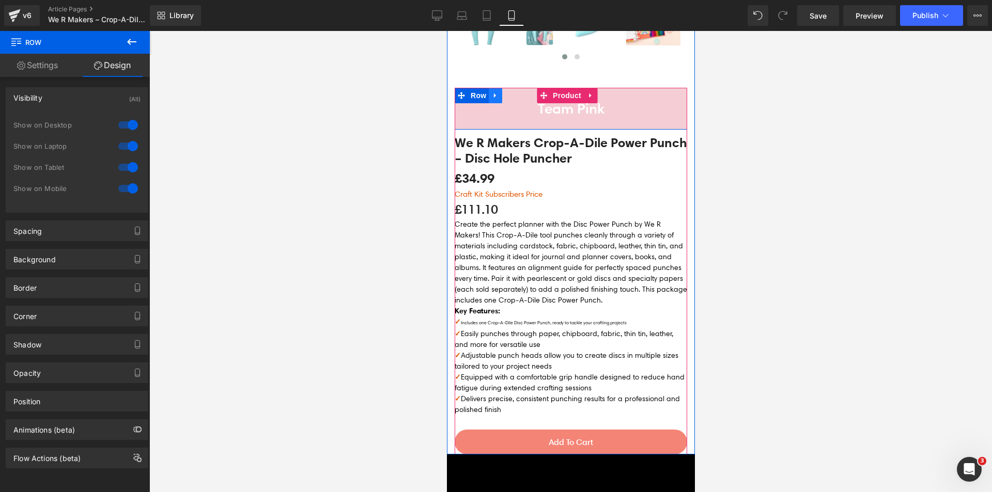
click at [492, 92] on icon at bounding box center [494, 96] width 7 height 8
click at [507, 92] on icon at bounding box center [508, 95] width 7 height 7
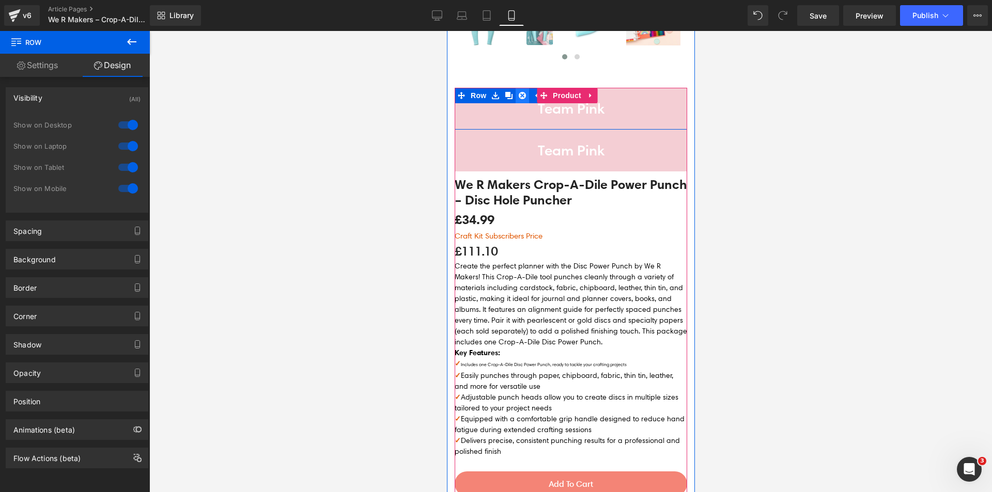
click at [526, 88] on link at bounding box center [521, 96] width 13 height 16
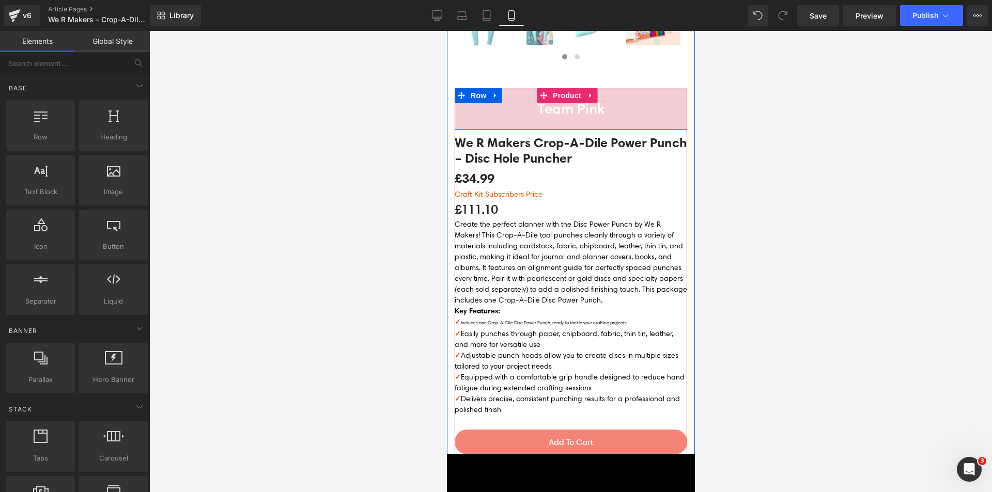
click at [493, 92] on icon at bounding box center [494, 96] width 7 height 8
click at [518, 92] on icon at bounding box center [521, 95] width 7 height 7
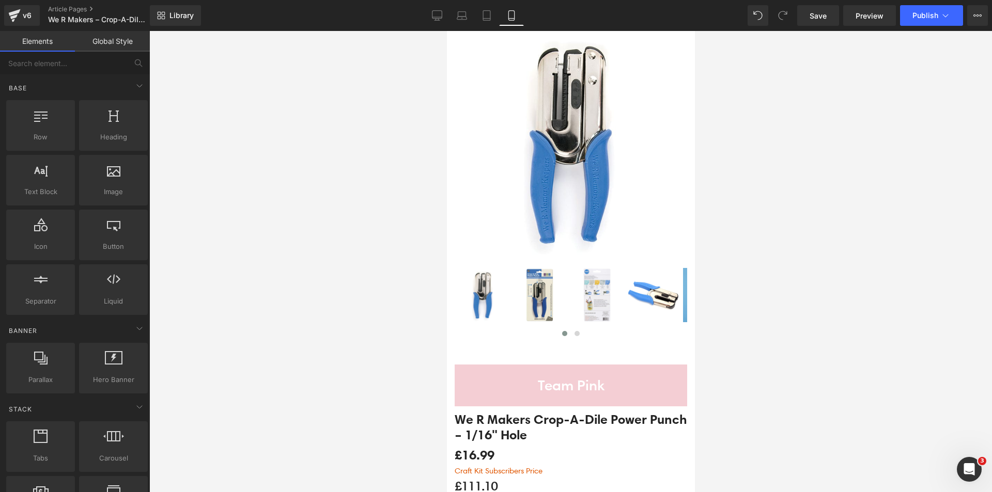
scroll to position [4301, 0]
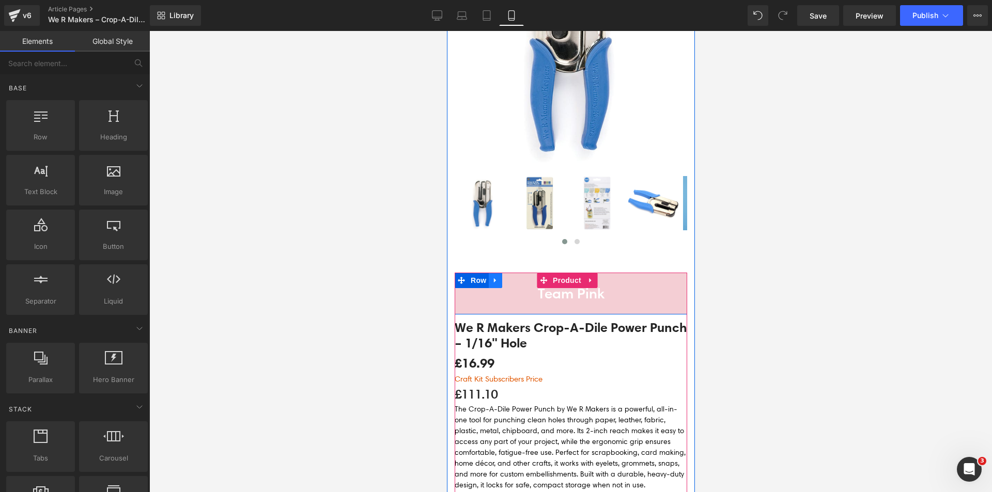
click at [491, 277] on icon at bounding box center [494, 281] width 7 height 8
click at [523, 277] on icon at bounding box center [521, 280] width 7 height 7
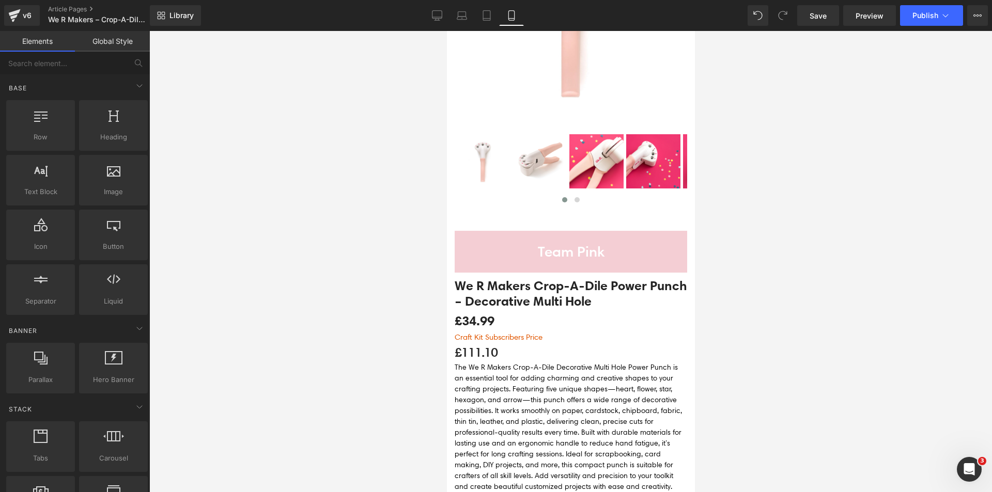
scroll to position [3009, 0]
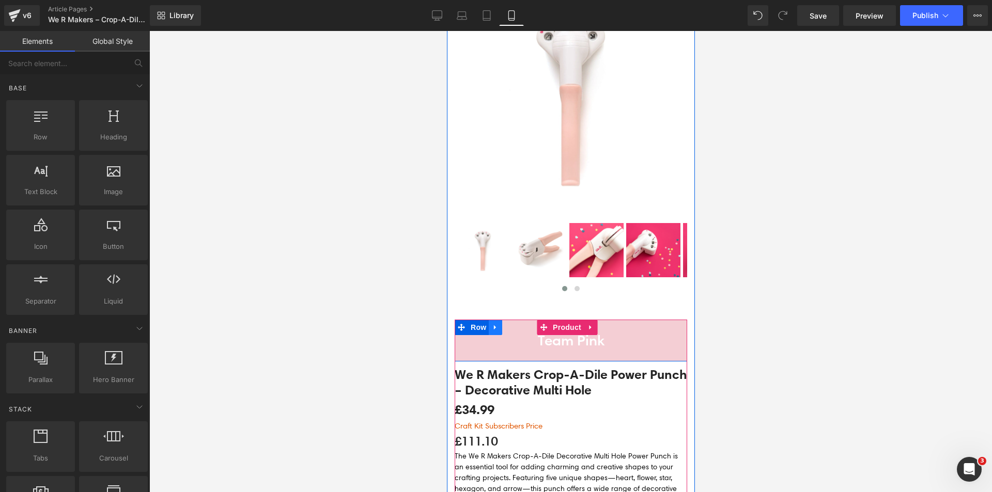
click at [495, 320] on link at bounding box center [494, 328] width 13 height 16
click at [521, 324] on icon at bounding box center [521, 327] width 7 height 7
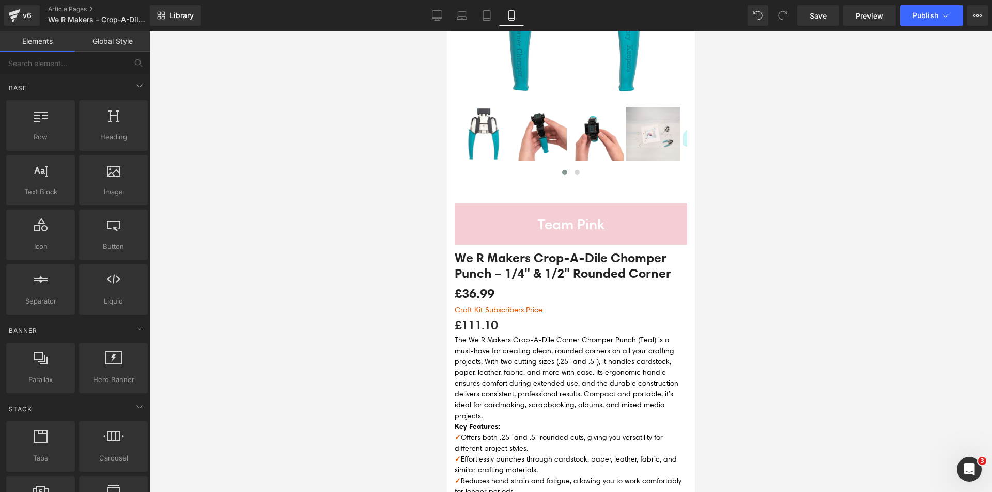
scroll to position [1873, 0]
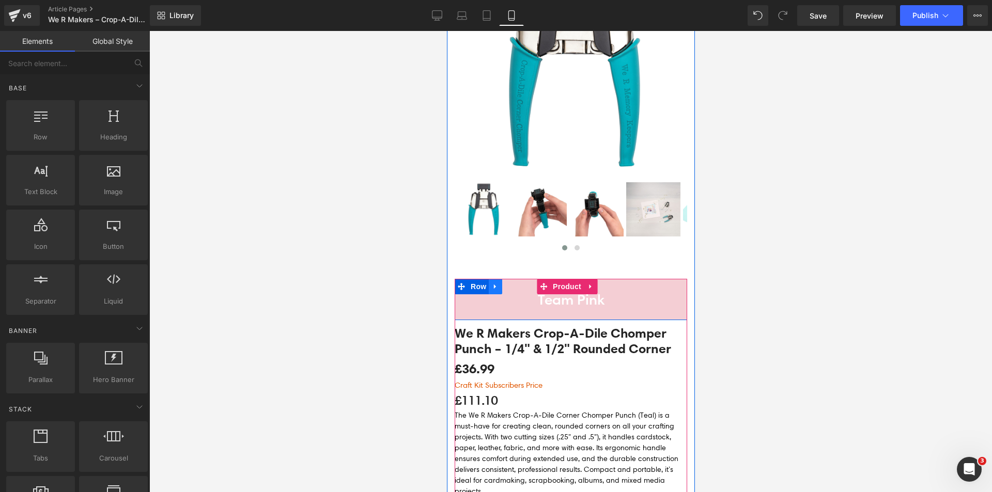
click at [493, 284] on icon at bounding box center [494, 286] width 2 height 5
click at [518, 283] on icon at bounding box center [521, 286] width 7 height 7
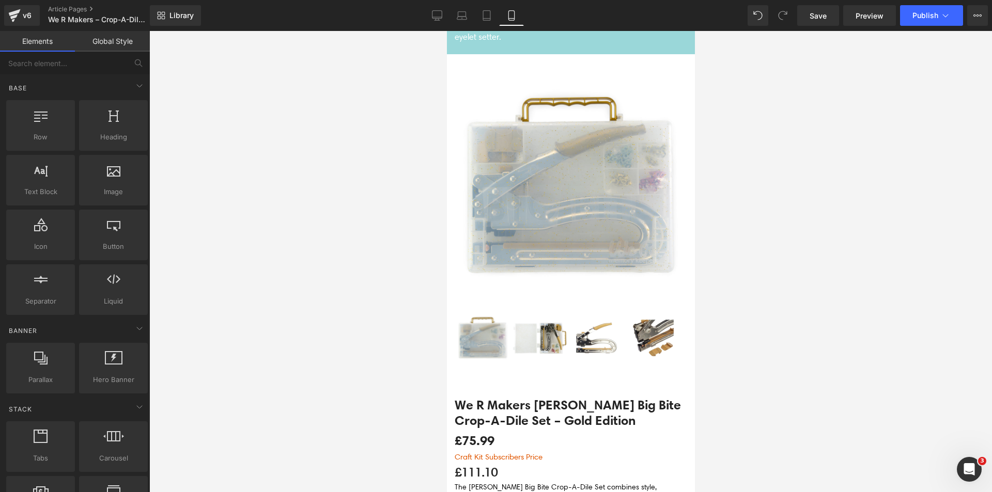
scroll to position [271, 0]
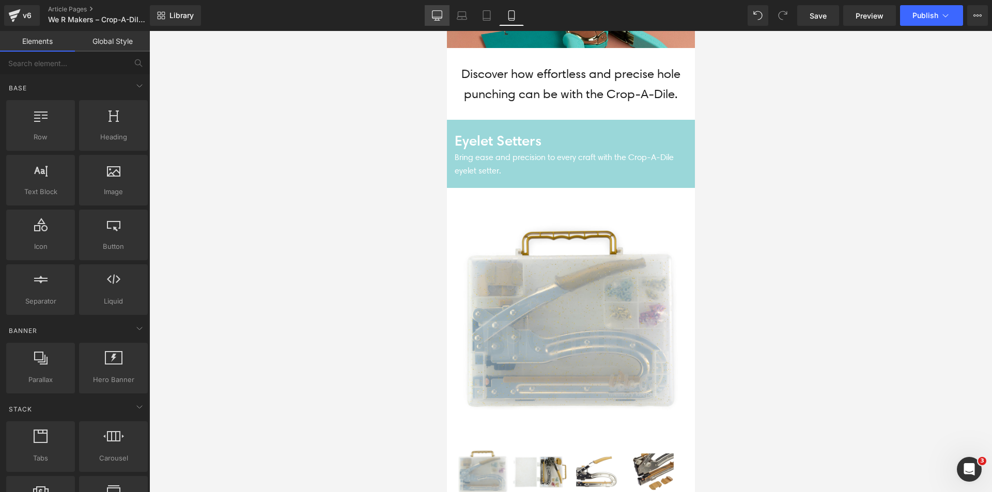
click at [437, 22] on link "Desktop" at bounding box center [437, 15] width 25 height 21
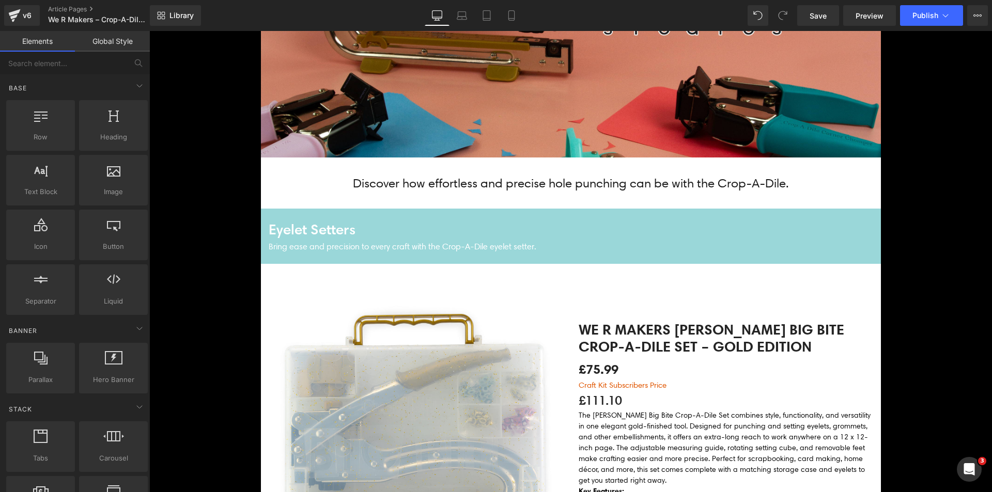
scroll to position [397, 0]
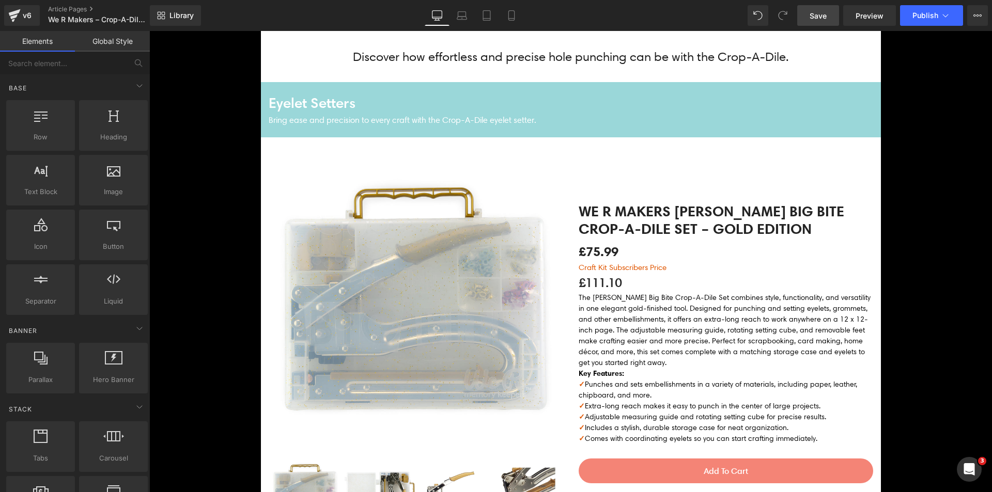
click at [813, 12] on span "Save" at bounding box center [818, 15] width 17 height 11
click at [818, 23] on link "Save" at bounding box center [818, 15] width 42 height 21
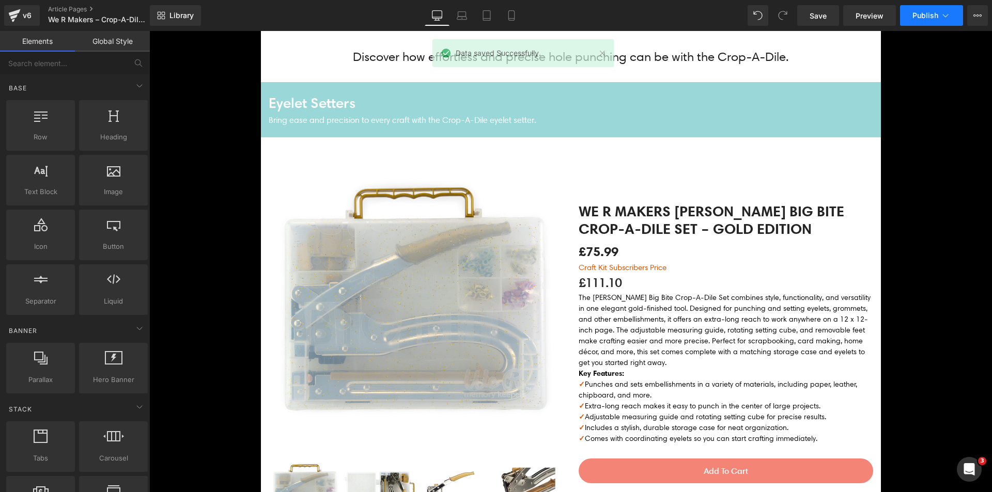
click at [942, 17] on icon at bounding box center [945, 15] width 10 height 10
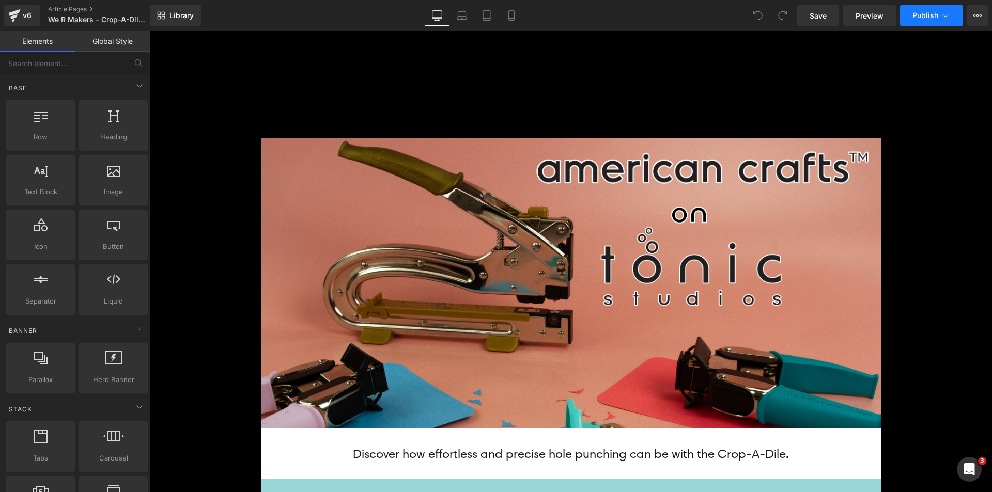
click at [924, 14] on span "Publish" at bounding box center [926, 15] width 26 height 8
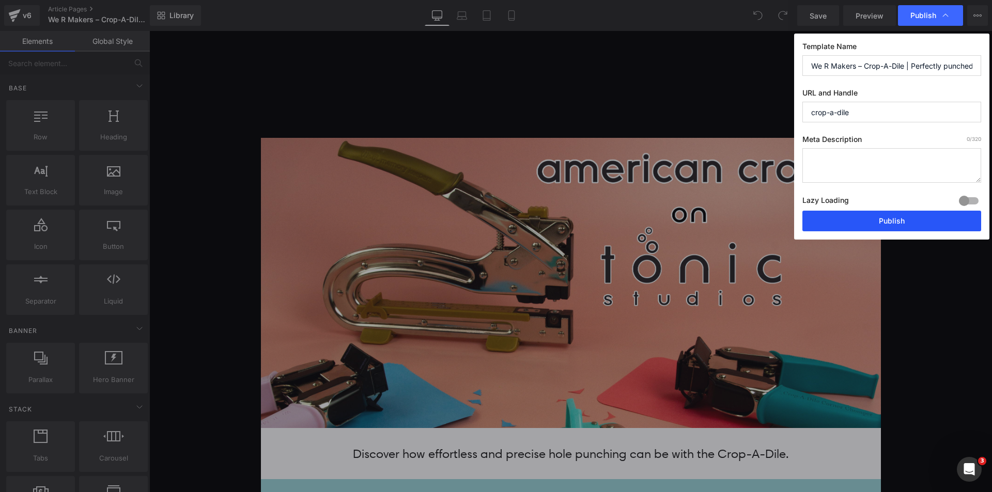
click at [898, 226] on button "Publish" at bounding box center [891, 221] width 179 height 21
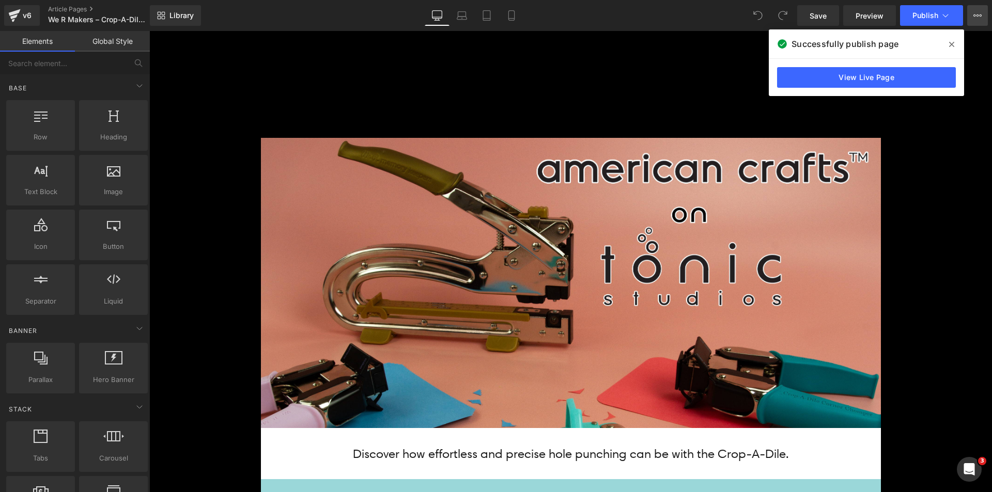
click at [979, 17] on icon at bounding box center [978, 15] width 8 height 8
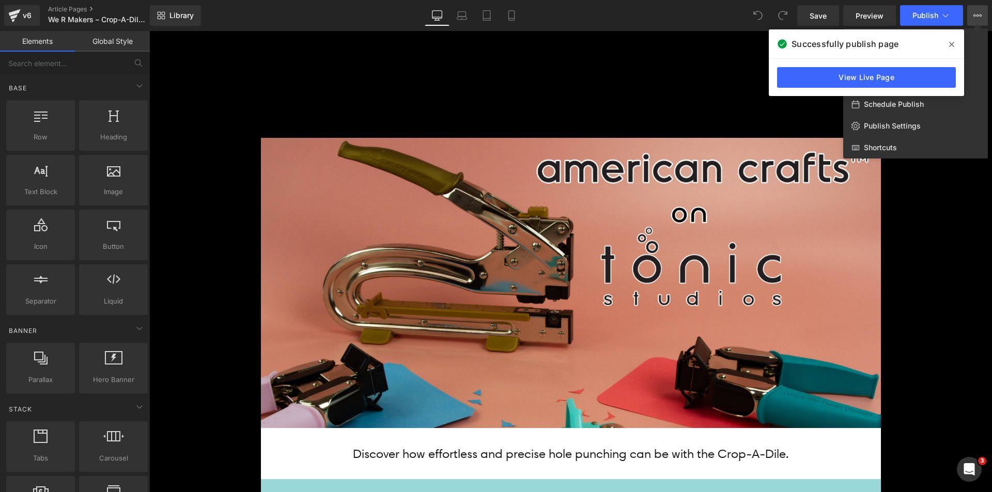
click at [962, 104] on div "Schedule Publish" at bounding box center [915, 105] width 145 height 22
select select
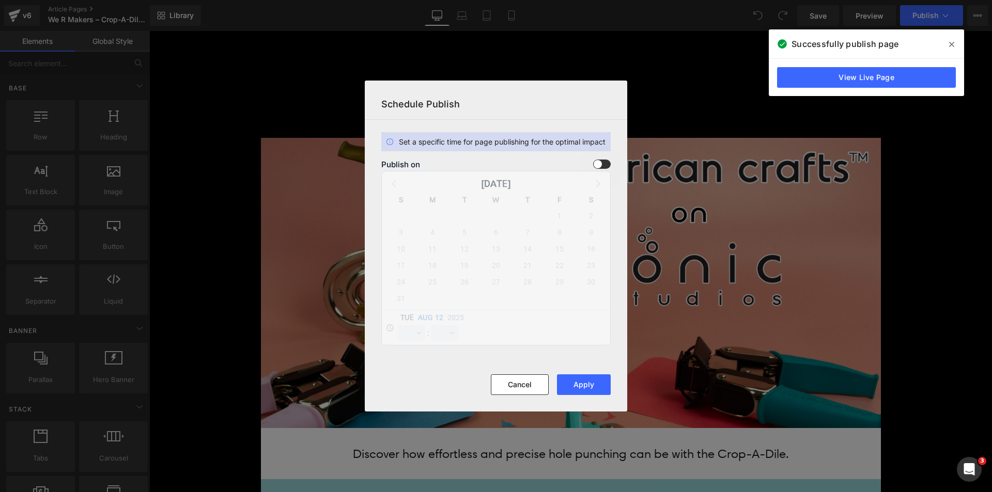
click at [594, 165] on span at bounding box center [602, 164] width 18 height 9
click at [0, 0] on input "checkbox" at bounding box center [0, 0] width 0 height 0
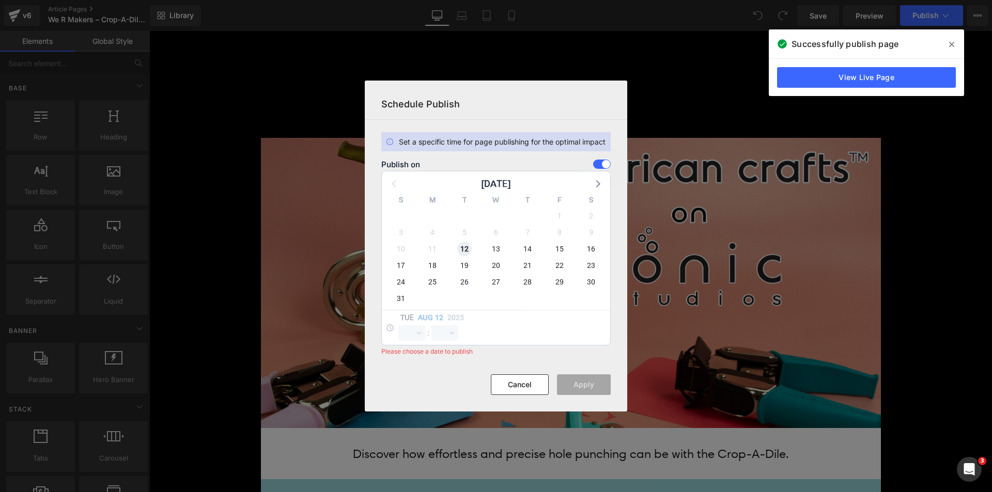
click at [468, 249] on span "12" at bounding box center [464, 249] width 14 height 14
click at [406, 332] on select "00 01 02 03 04 05 06 07 08 09 10 11 12 13 14 15 16 17 18 19 20 21 22 23" at bounding box center [411, 334] width 27 height 16
select select "12"
click at [398, 326] on select "00 01 02 03 04 05 06 07 08 09 10 11 12 13 14 15 16 17 18 19 20 21 22 23" at bounding box center [411, 334] width 27 height 16
drag, startPoint x: 443, startPoint y: 334, endPoint x: 444, endPoint y: 328, distance: 6.2
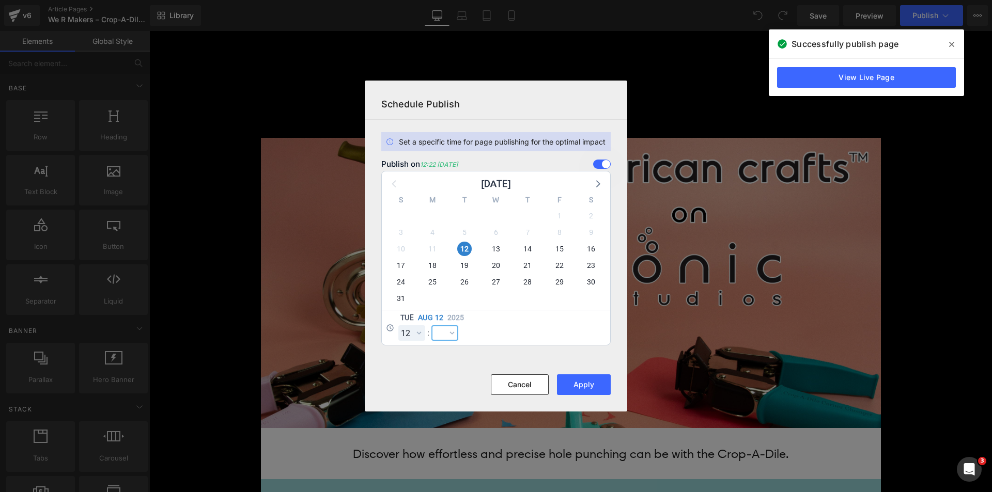
click at [443, 334] on select "00 01 02 03 04 05 06 07 08 09 10 11 12 13 14 15 16 17 18 19 20 21 22 23 24 25 2…" at bounding box center [444, 334] width 27 height 16
select select "0"
click at [431, 326] on select "00 01 02 03 04 05 06 07 08 09 10 11 12 13 14 15 16 17 18 19 20 21 22 23 24 25 2…" at bounding box center [444, 334] width 27 height 16
click at [573, 380] on button "Apply" at bounding box center [584, 385] width 54 height 21
